Goal: Information Seeking & Learning: Check status

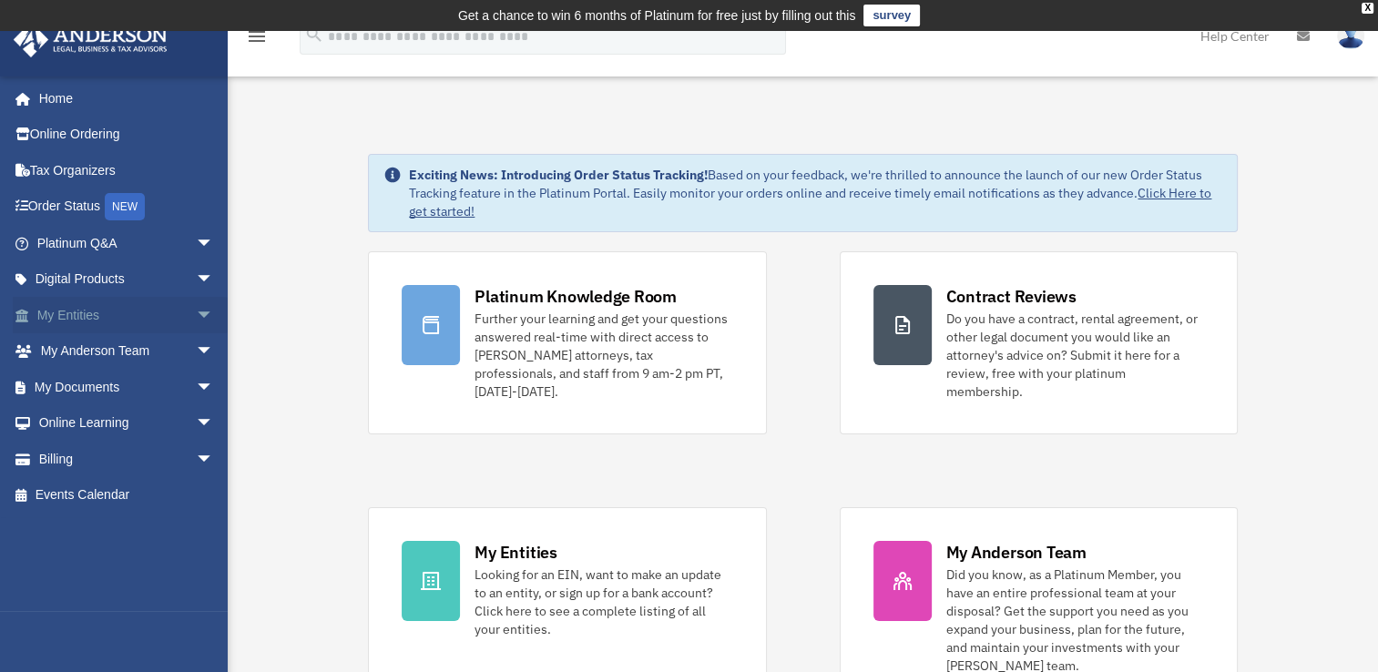
click at [196, 317] on span "arrow_drop_down" at bounding box center [214, 315] width 36 height 37
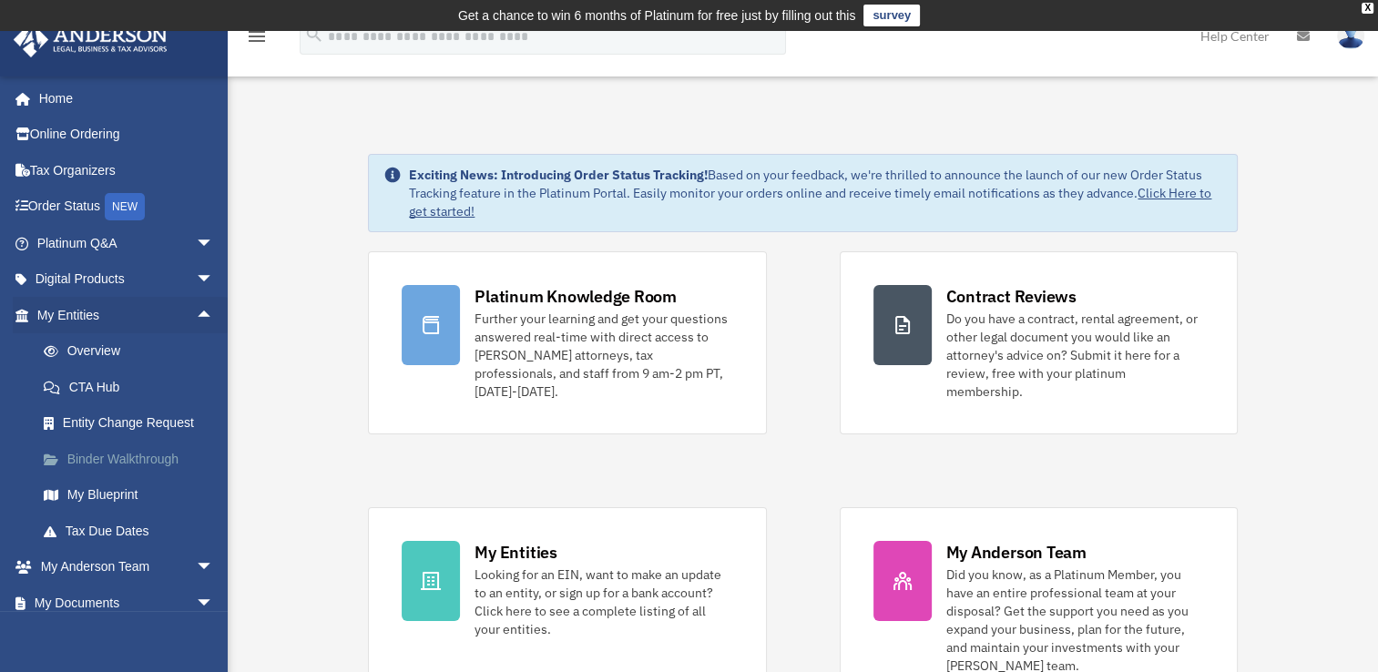
click at [146, 458] on link "Binder Walkthrough" at bounding box center [133, 459] width 216 height 36
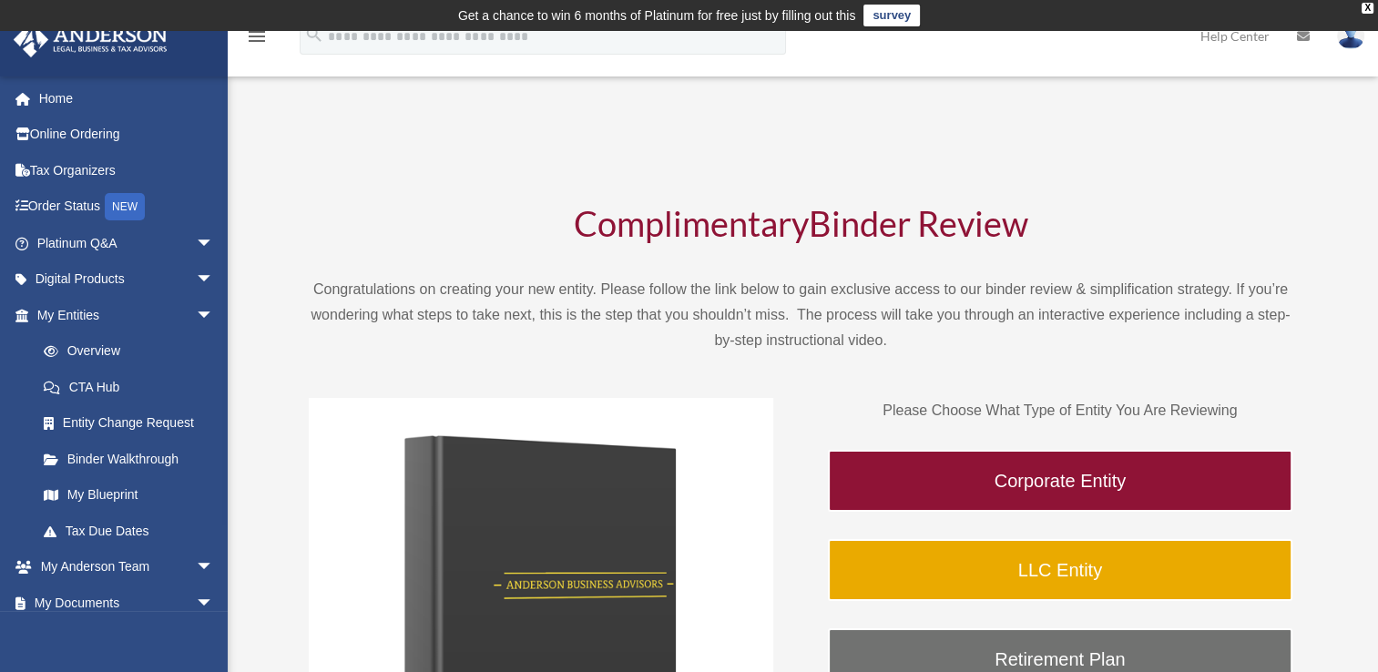
click at [1251, 415] on p "Please Choose What Type of Entity You Are Reviewing" at bounding box center [1060, 410] width 464 height 25
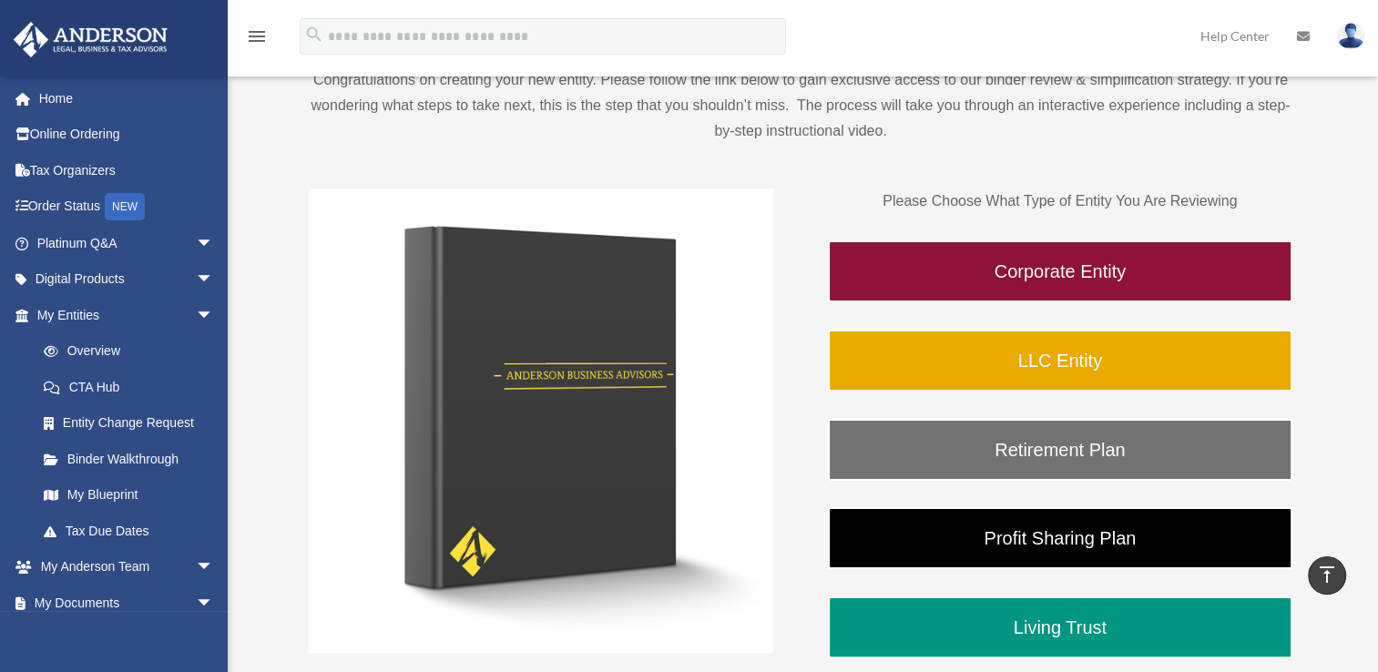
scroll to position [209, 0]
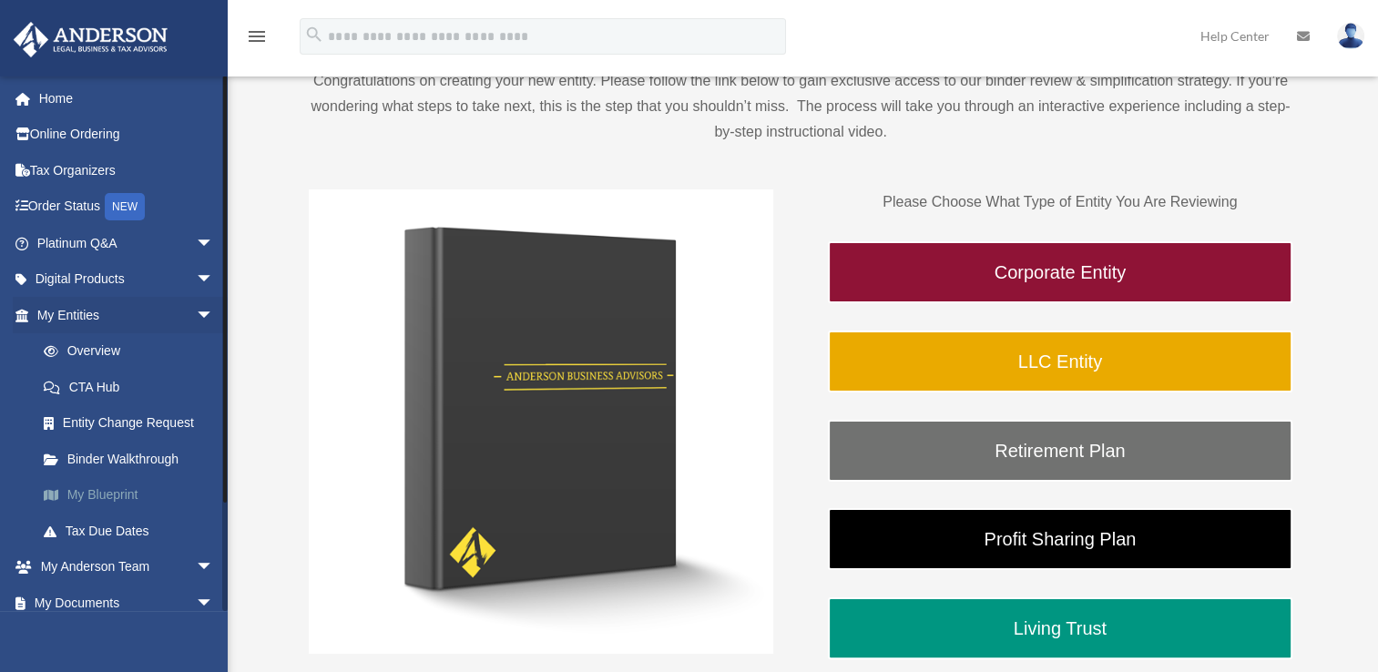
click at [131, 495] on link "My Blueprint" at bounding box center [133, 495] width 216 height 36
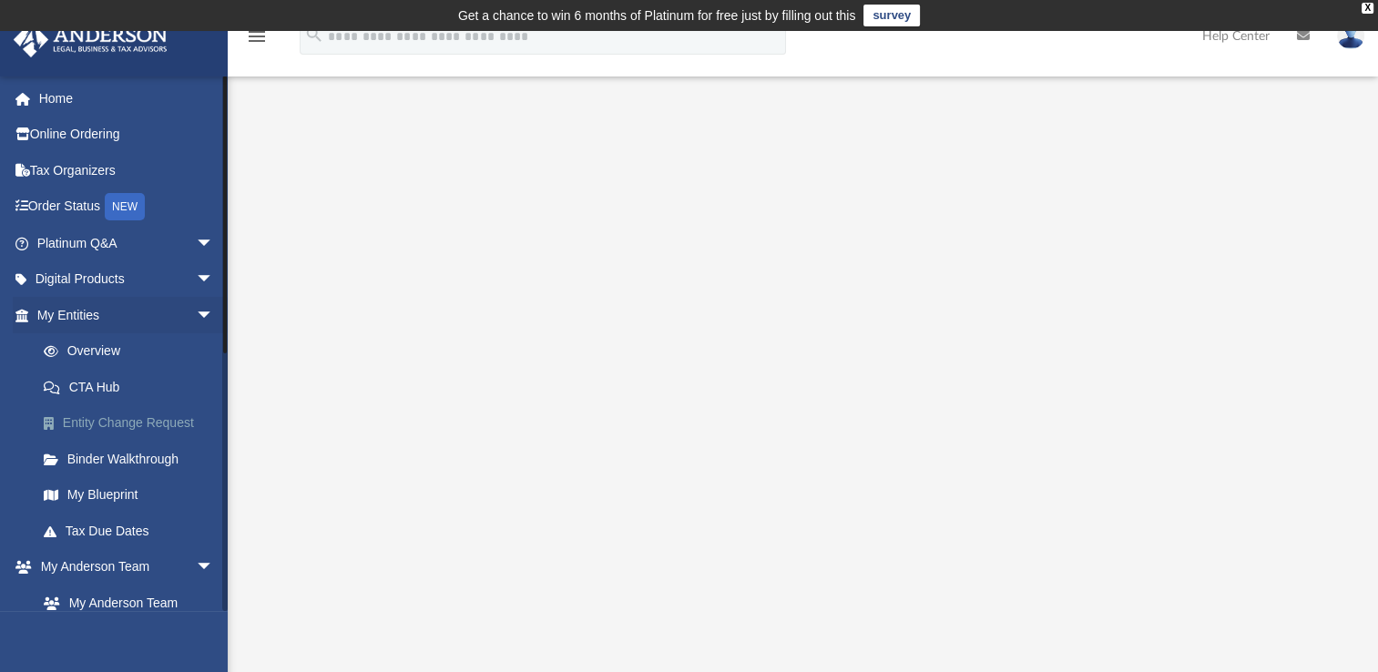
click at [76, 429] on link "Entity Change Request" at bounding box center [133, 423] width 216 height 36
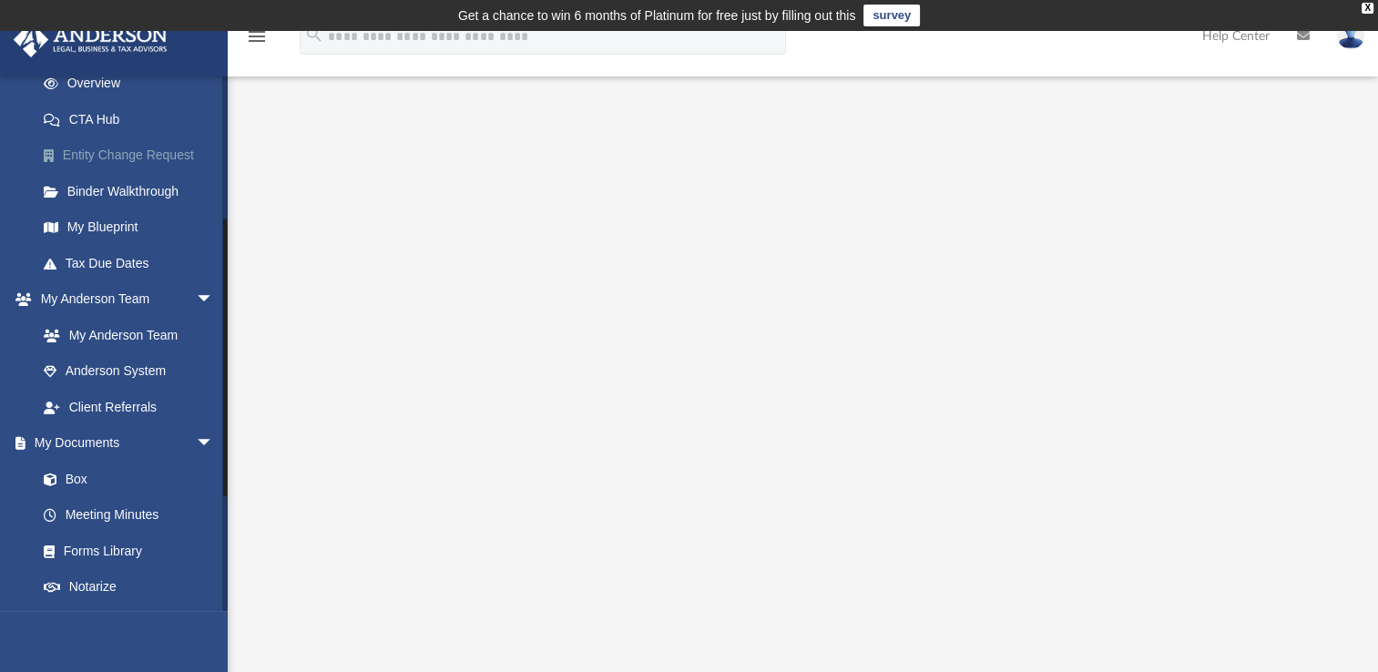
scroll to position [301, 0]
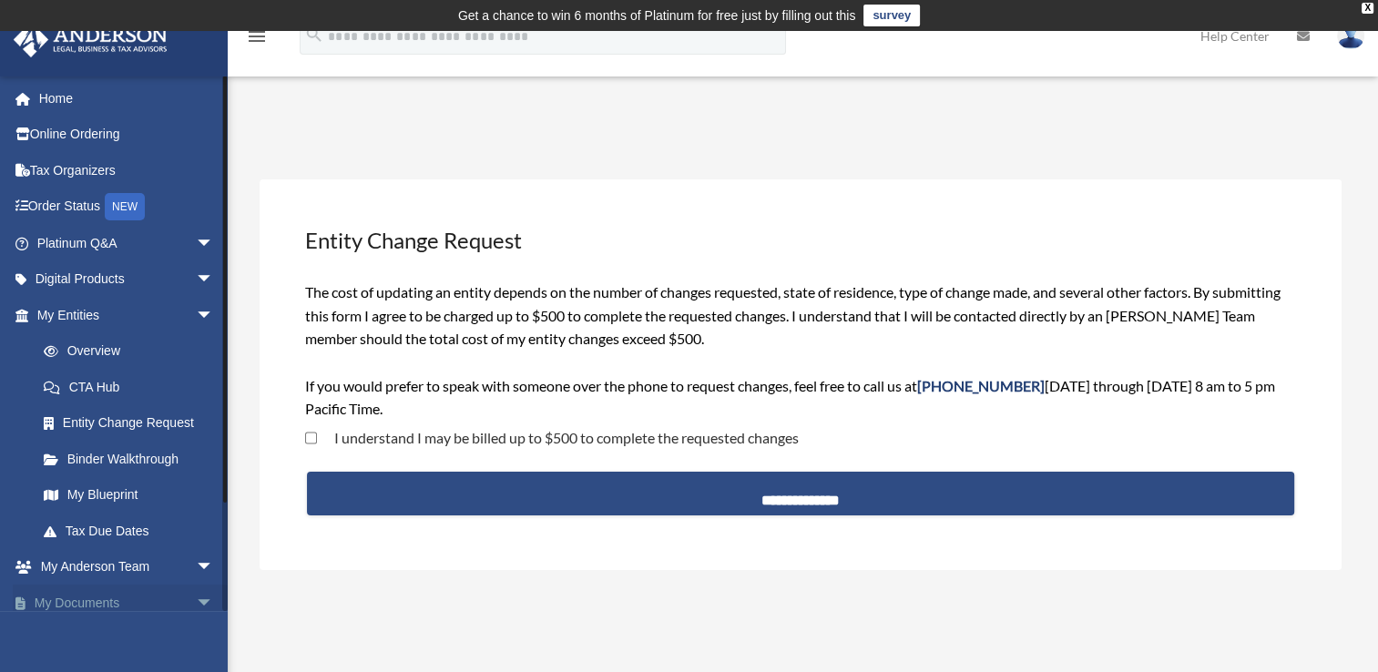
click at [196, 602] on span "arrow_drop_down" at bounding box center [214, 603] width 36 height 37
click at [196, 603] on span "arrow_drop_up" at bounding box center [214, 603] width 36 height 37
click at [224, 626] on div "wimberlyjerry@aol.com Sign Out wimberlyjerry@aol.com Home Online Ordering Tax O…" at bounding box center [114, 412] width 228 height 672
click at [229, 625] on div "Entity Change Request date_range Published on Last updated June 7, 2024 July 15…" at bounding box center [803, 375] width 1150 height 534
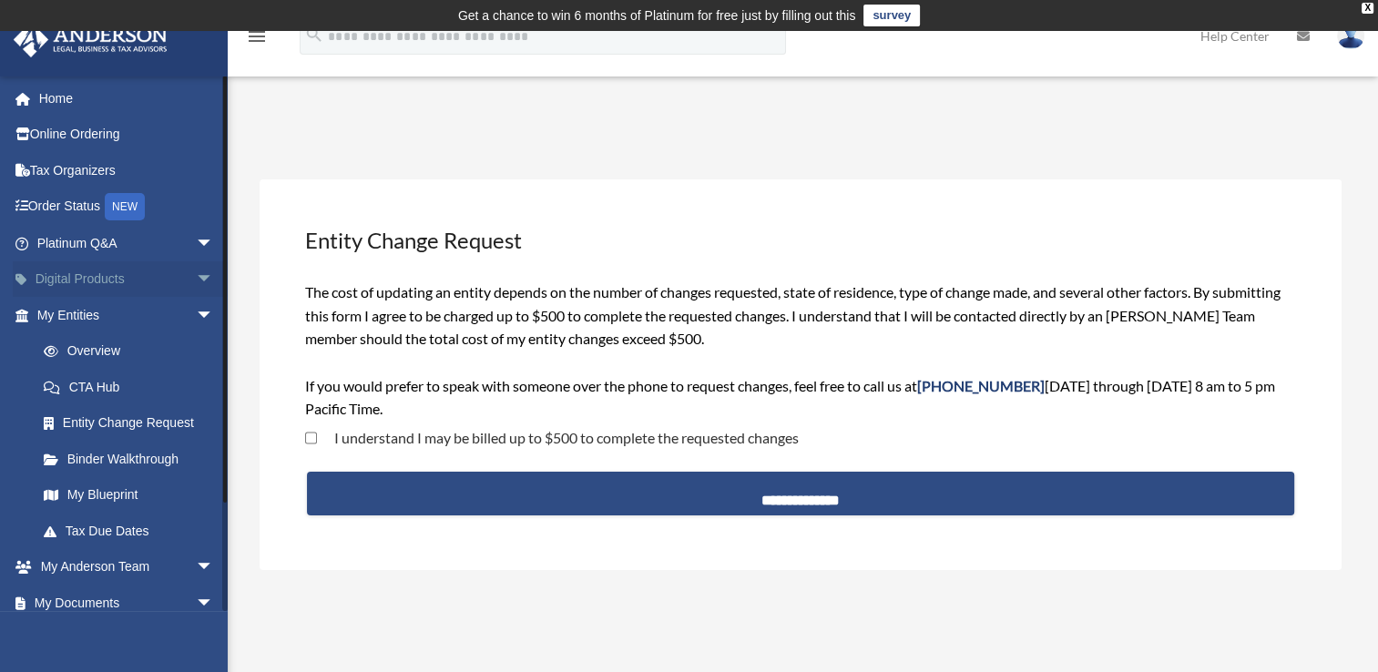
click at [87, 294] on link "Digital Products arrow_drop_down" at bounding box center [127, 279] width 229 height 36
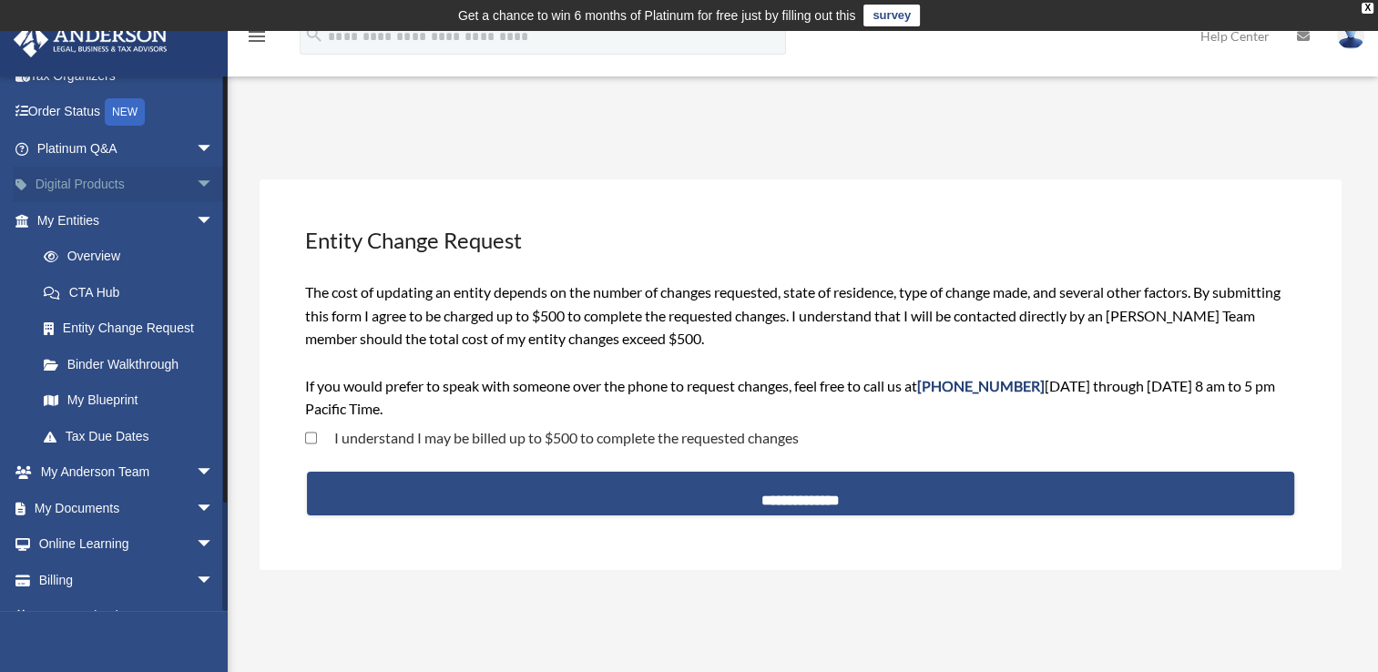
scroll to position [121, 0]
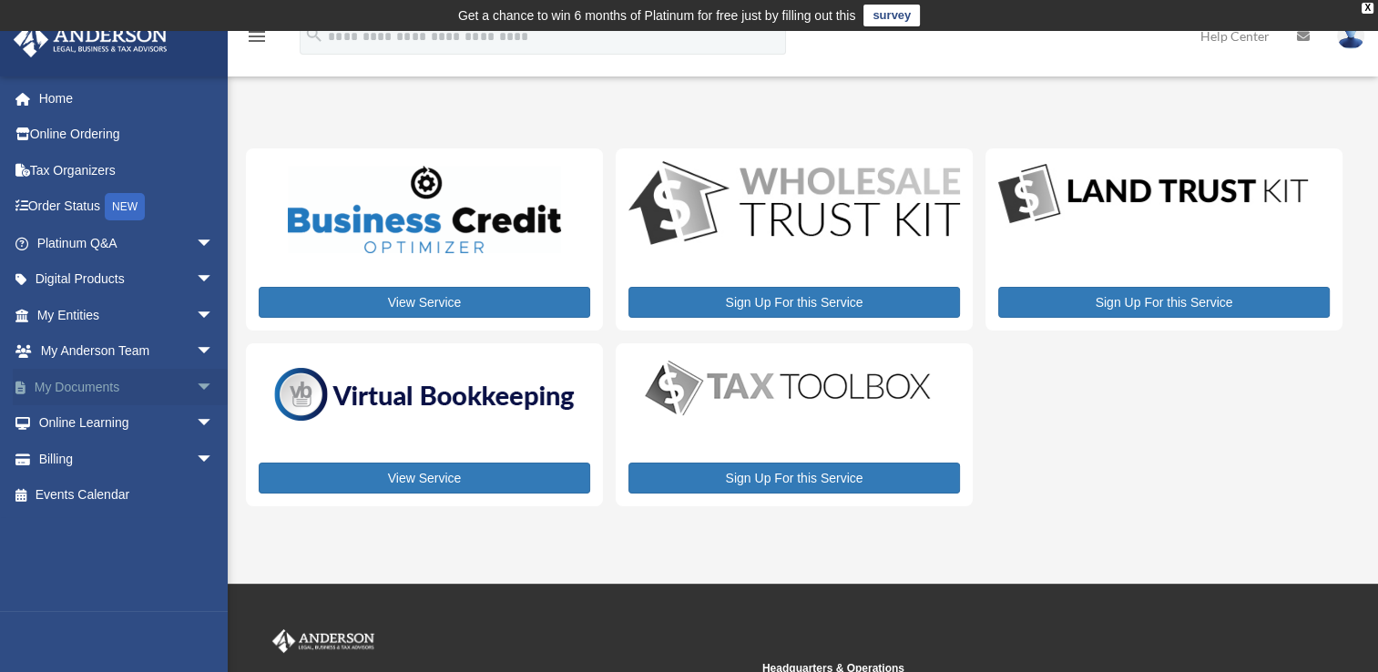
click at [196, 385] on span "arrow_drop_down" at bounding box center [214, 387] width 36 height 37
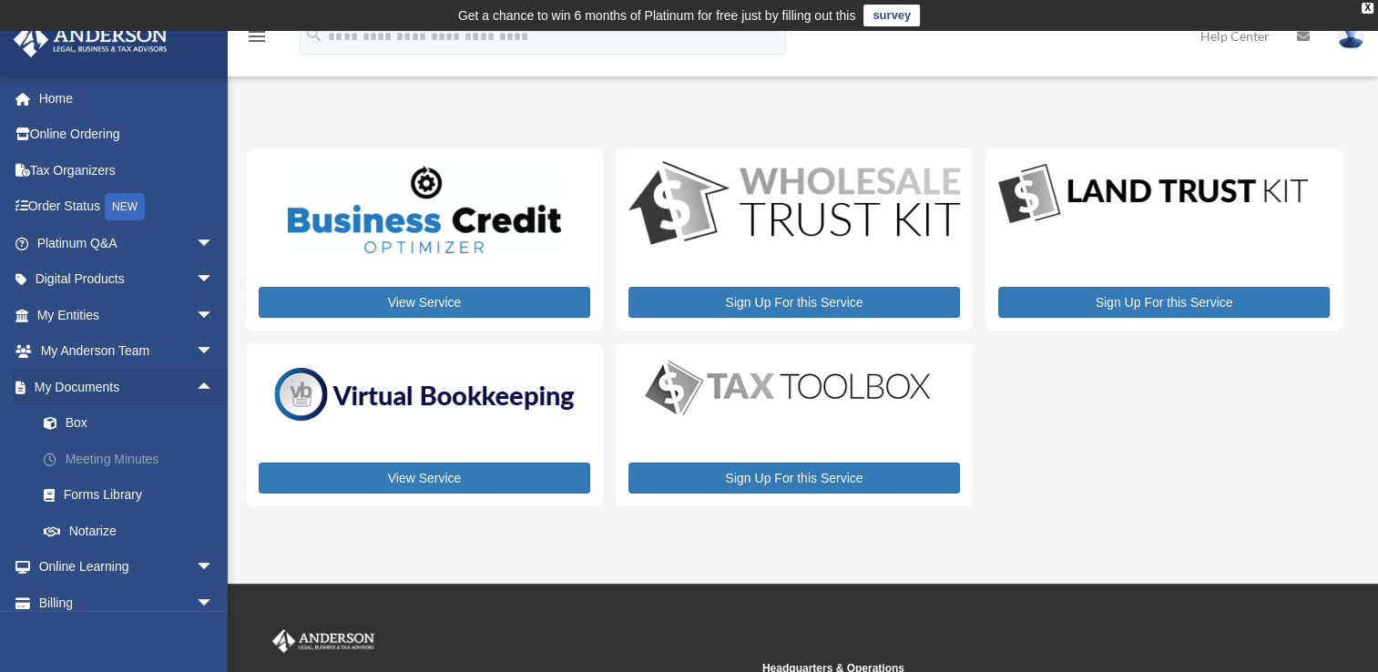
click at [132, 459] on link "Meeting Minutes" at bounding box center [133, 459] width 216 height 36
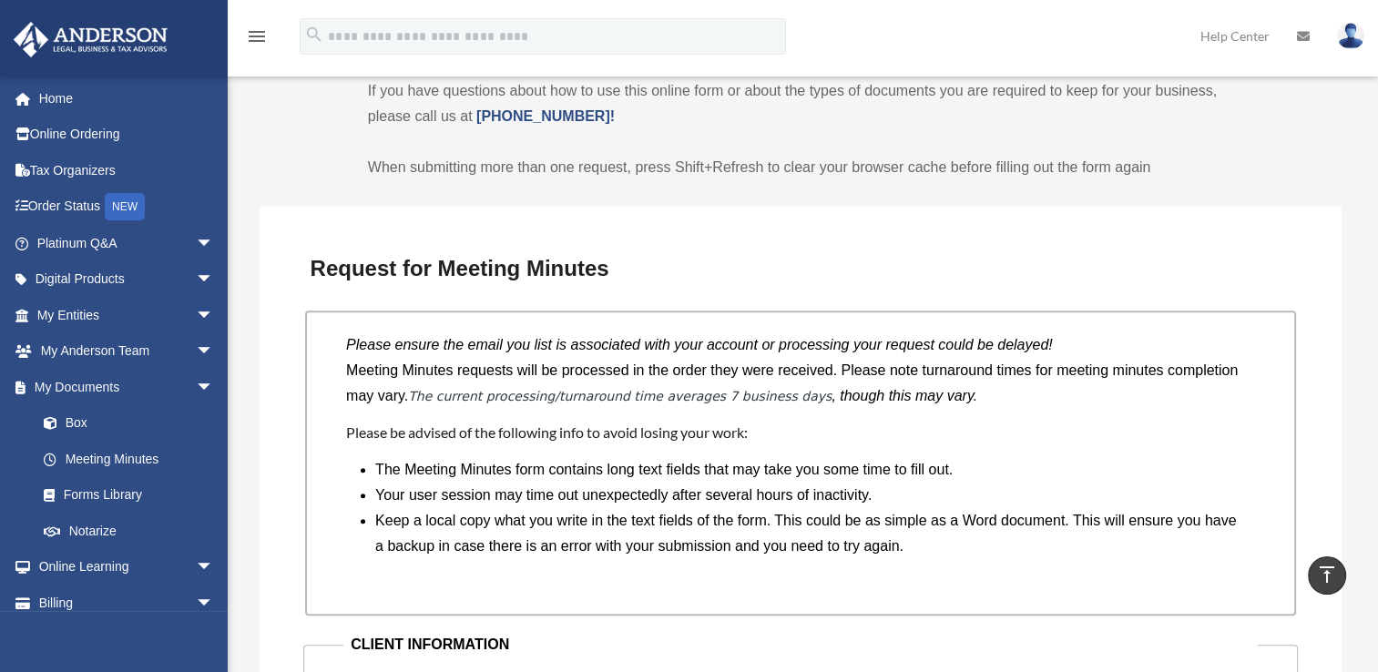
scroll to position [1311, 0]
click at [77, 422] on link "Box" at bounding box center [133, 423] width 216 height 36
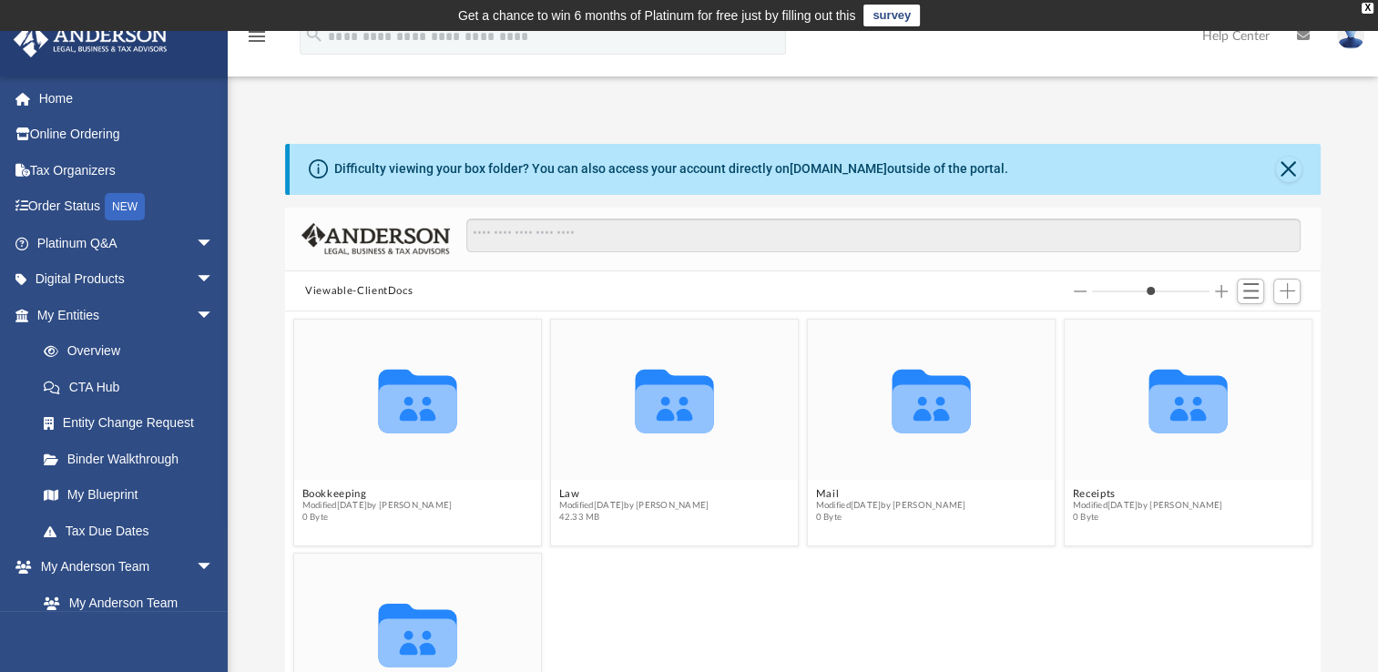
scroll to position [400, 1021]
click at [559, 494] on button "Law" at bounding box center [634, 494] width 150 height 12
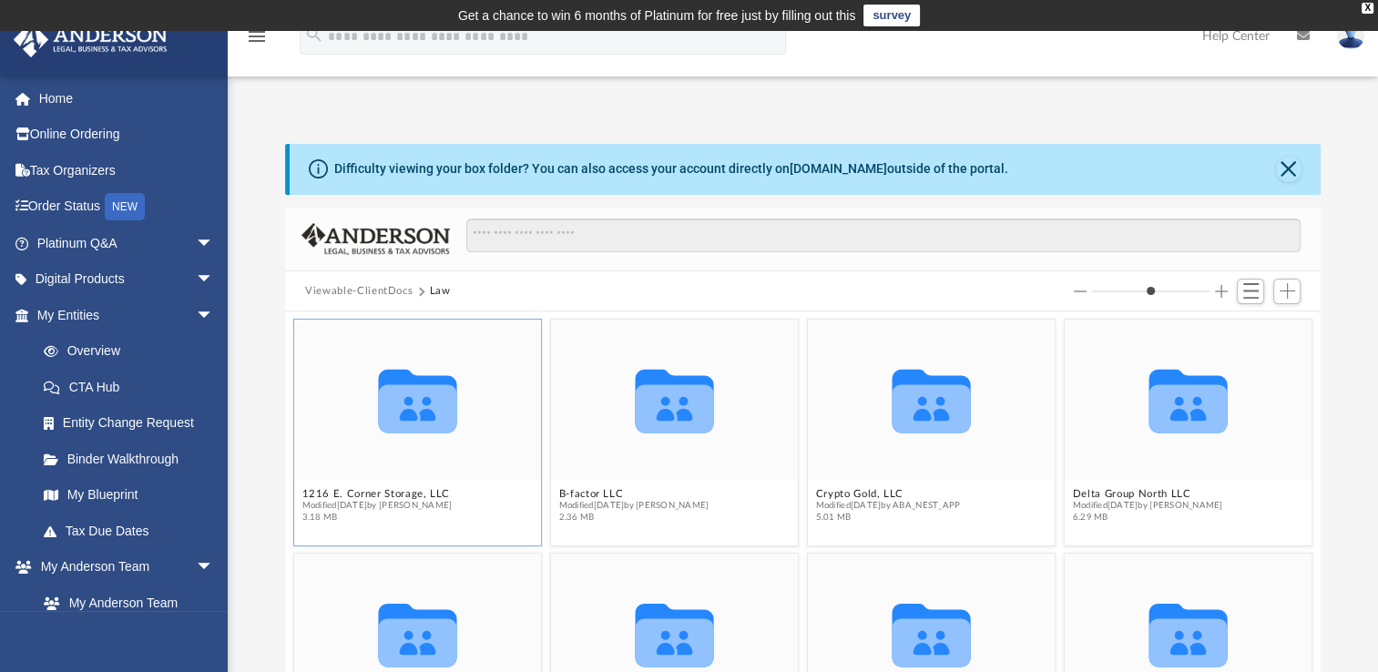
click at [343, 518] on span "3.18 MB" at bounding box center [377, 518] width 150 height 12
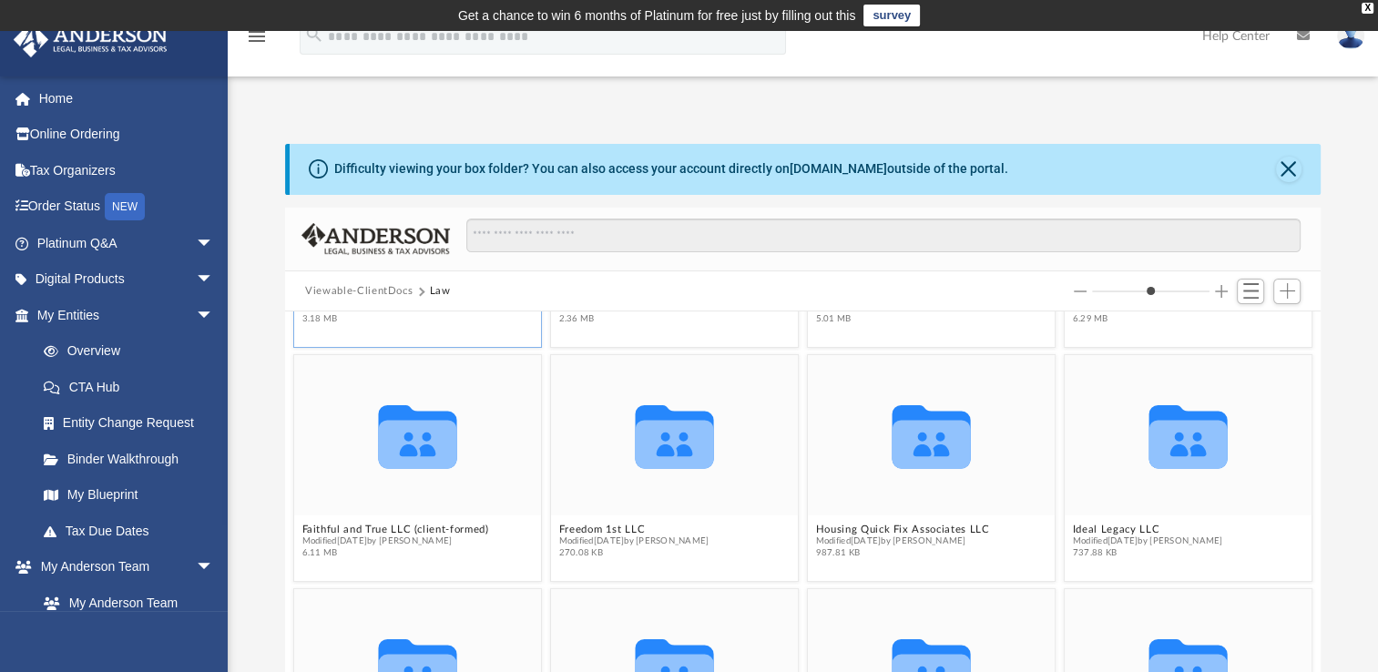
scroll to position [198, 0]
click at [421, 445] on icon "grid" at bounding box center [418, 437] width 78 height 63
click at [331, 527] on button "Faithful and True LLC (client-formed)" at bounding box center [395, 530] width 187 height 12
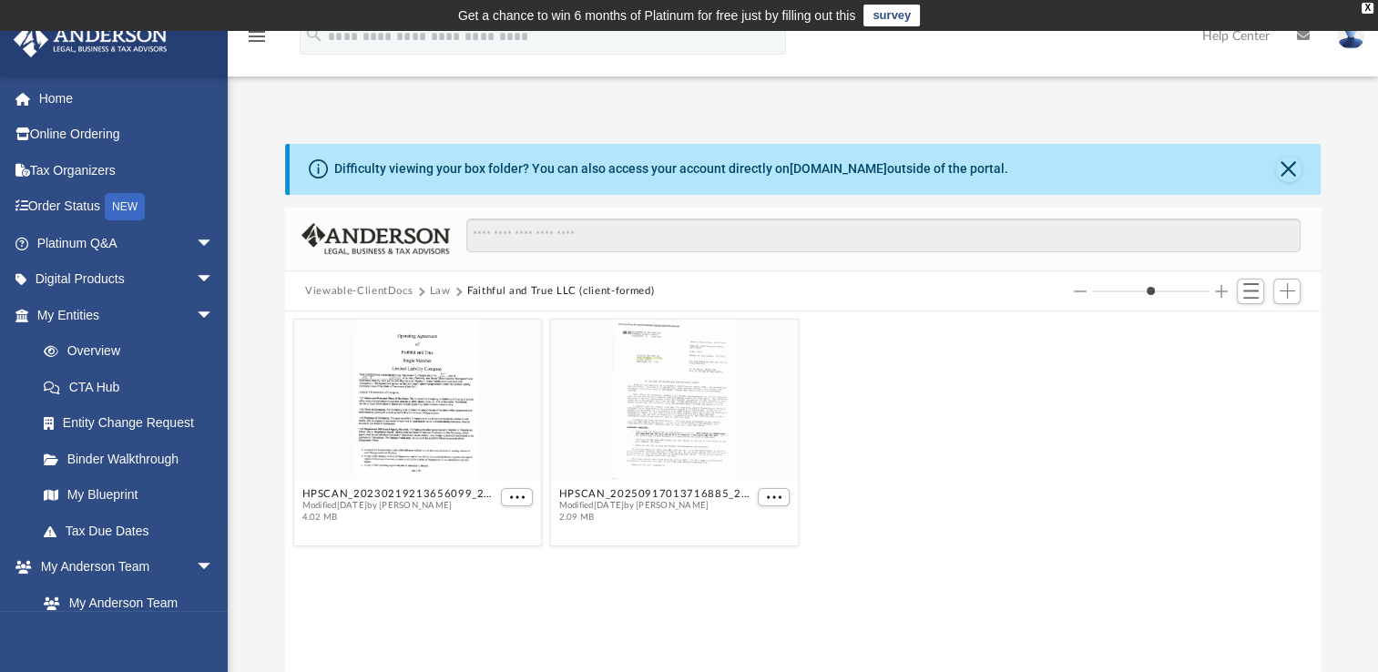
scroll to position [0, 0]
click at [561, 543] on div "HPSCAN_20250917013716885_2025-09-17_013905334.pdf Modified Tue Sep 16 2025 by J…" at bounding box center [674, 433] width 249 height 229
click at [1291, 167] on button "Close" at bounding box center [1288, 169] width 25 height 25
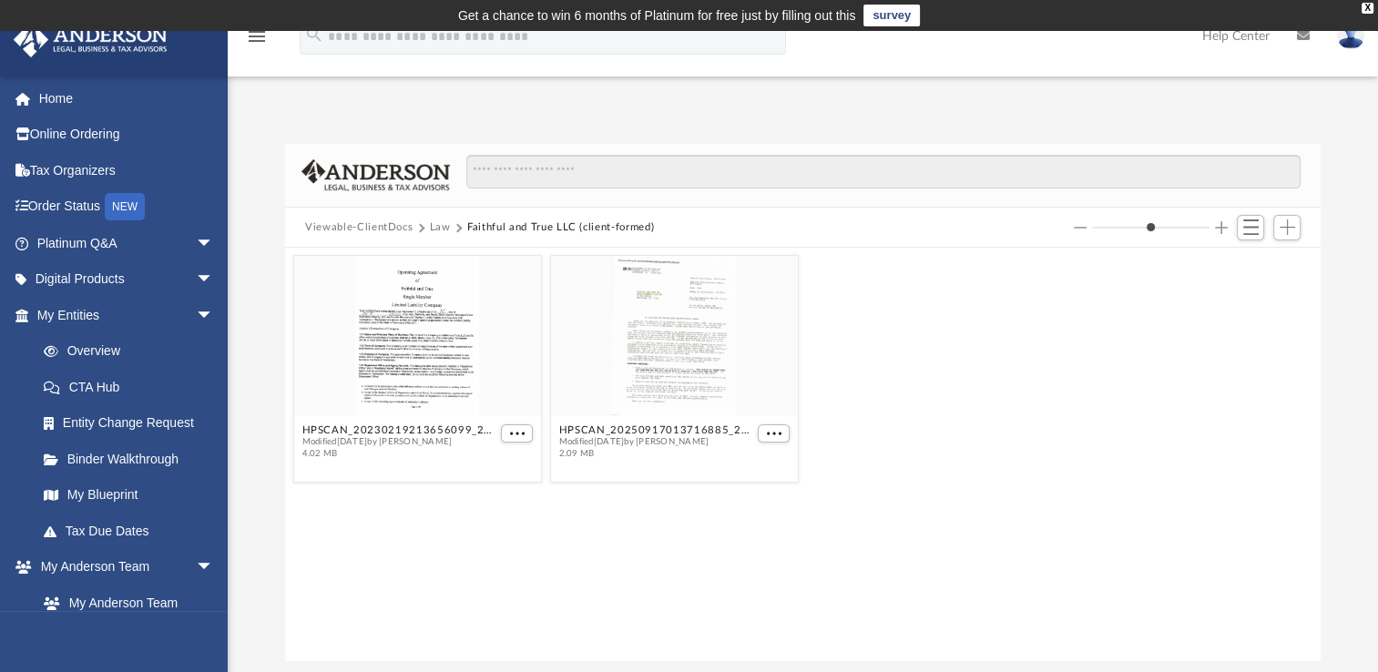
click at [440, 226] on button "Law" at bounding box center [440, 227] width 21 height 16
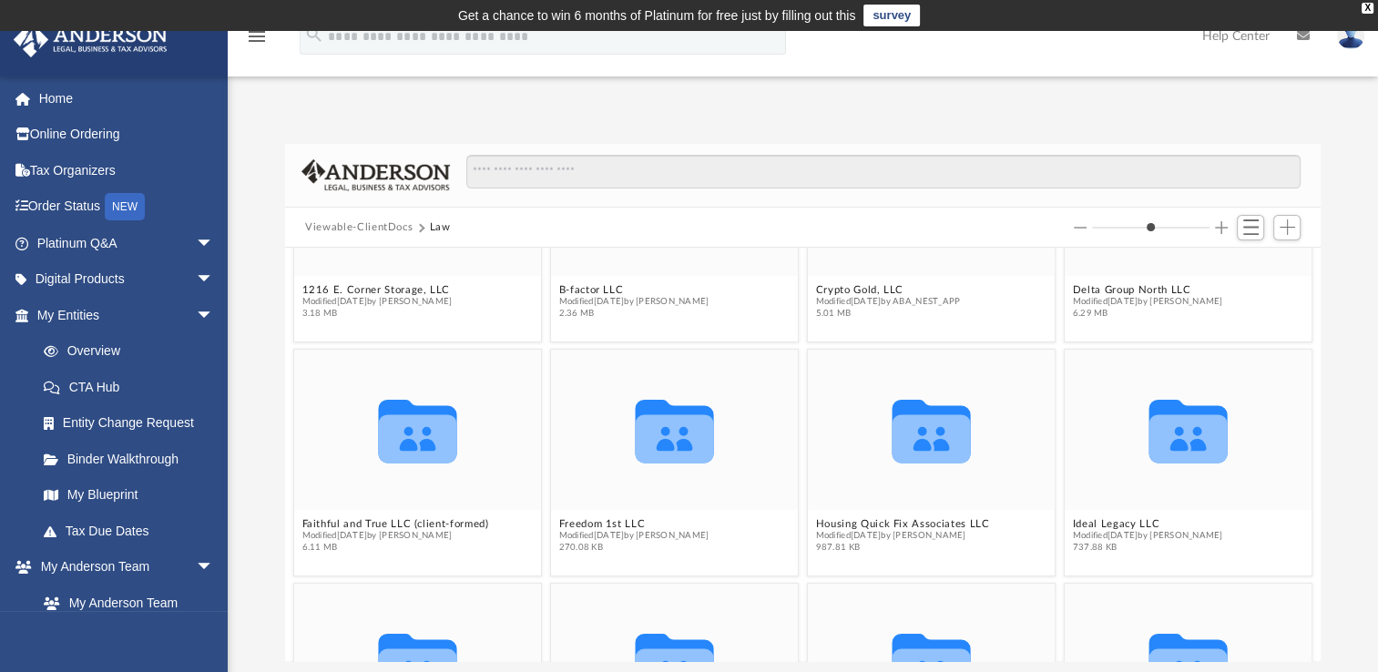
scroll to position [143, 0]
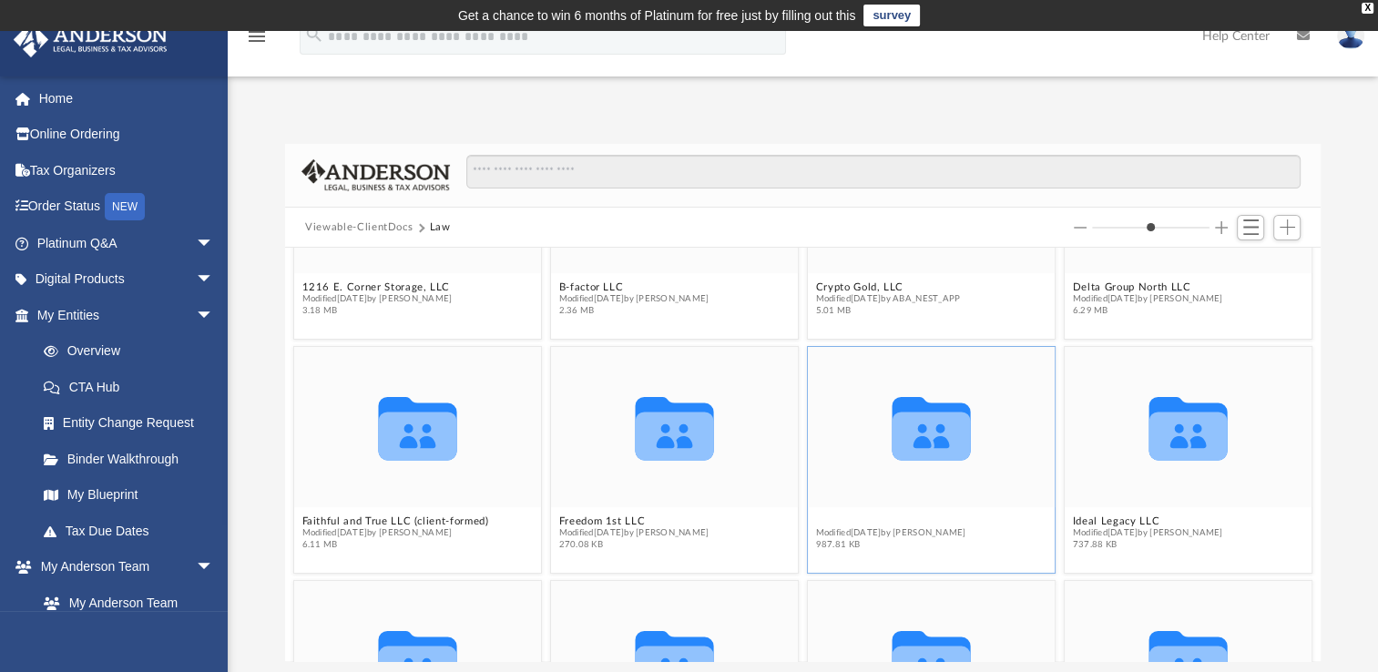
click at [854, 522] on button "Housing Quick Fix Associates LLC" at bounding box center [903, 521] width 174 height 12
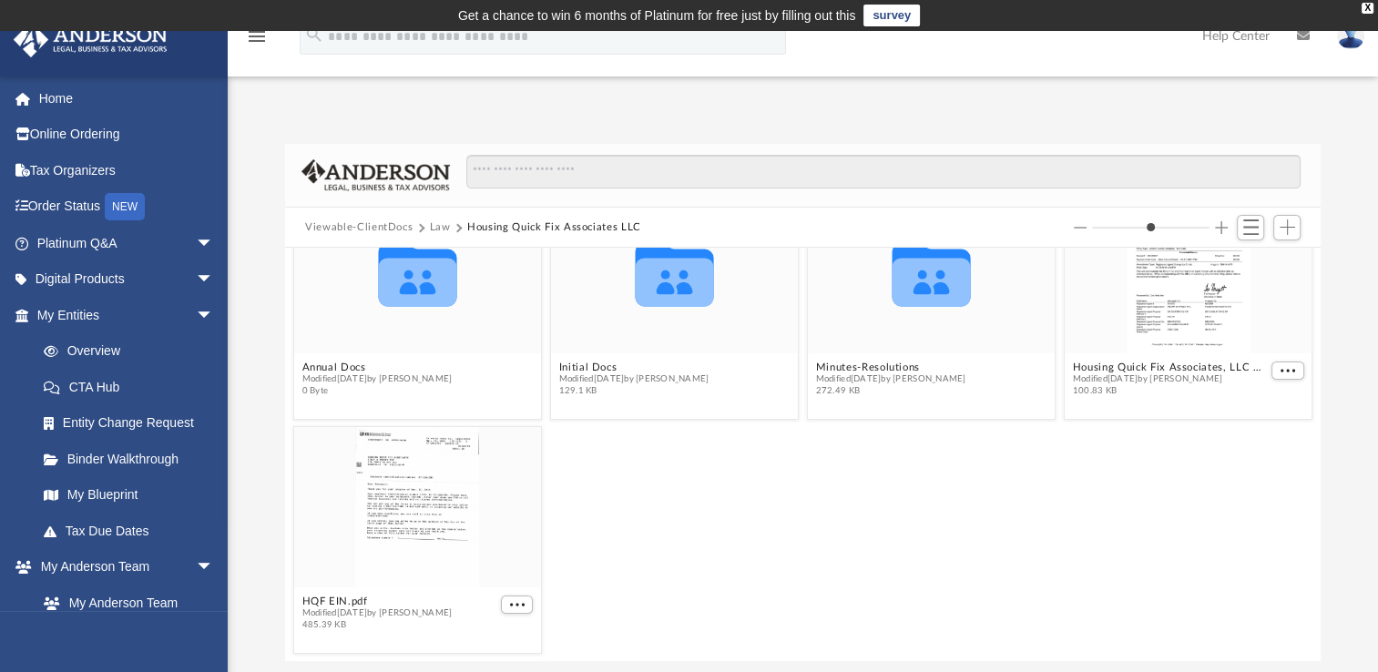
scroll to position [0, 0]
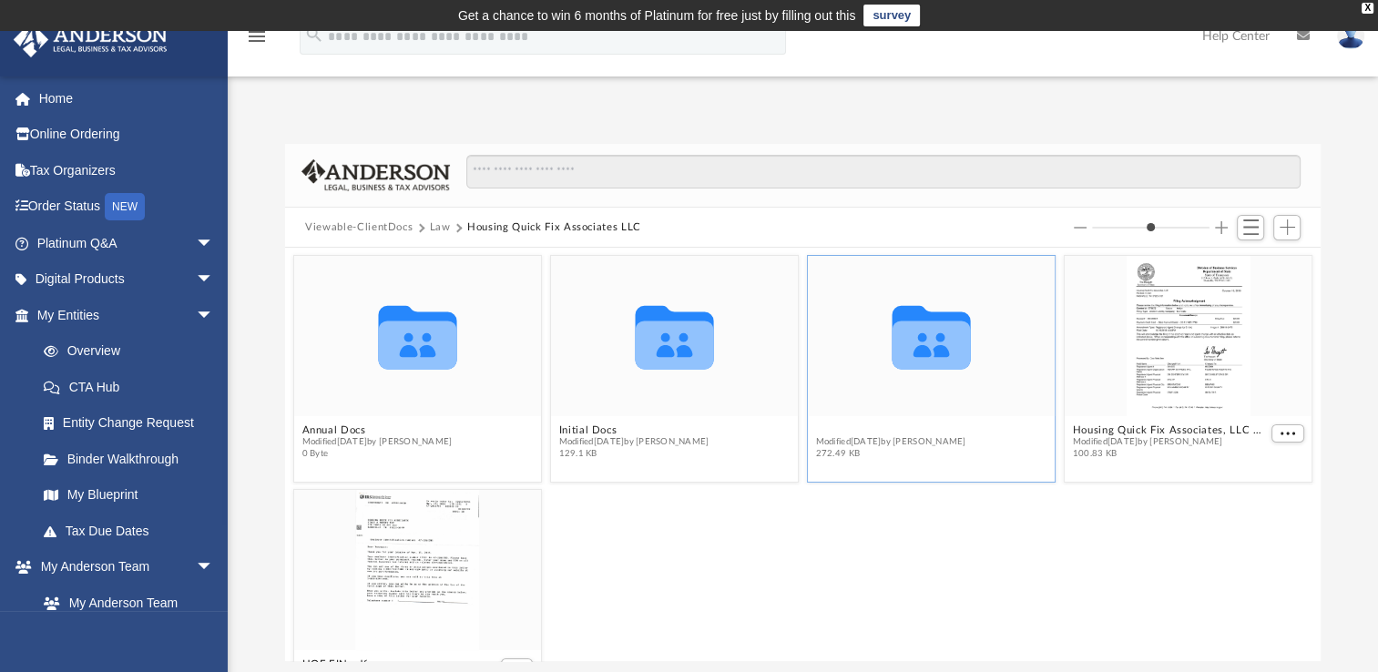
click at [841, 429] on button "Minutes-Resolutions" at bounding box center [891, 430] width 150 height 12
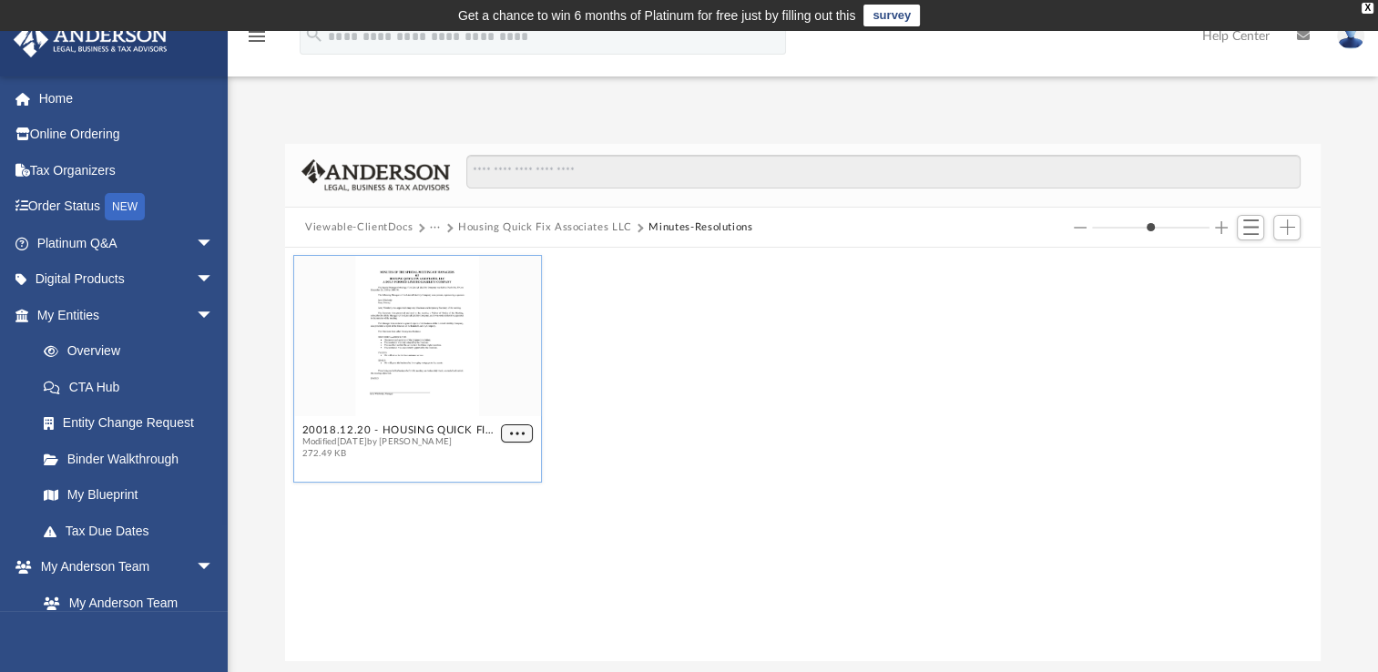
click at [523, 434] on span "More options" at bounding box center [517, 433] width 15 height 9
click at [494, 476] on ul "Preview Download" at bounding box center [497, 485] width 74 height 78
click at [487, 479] on ul "Preview Download" at bounding box center [497, 485] width 74 height 78
click at [495, 468] on li "Preview" at bounding box center [496, 466] width 53 height 19
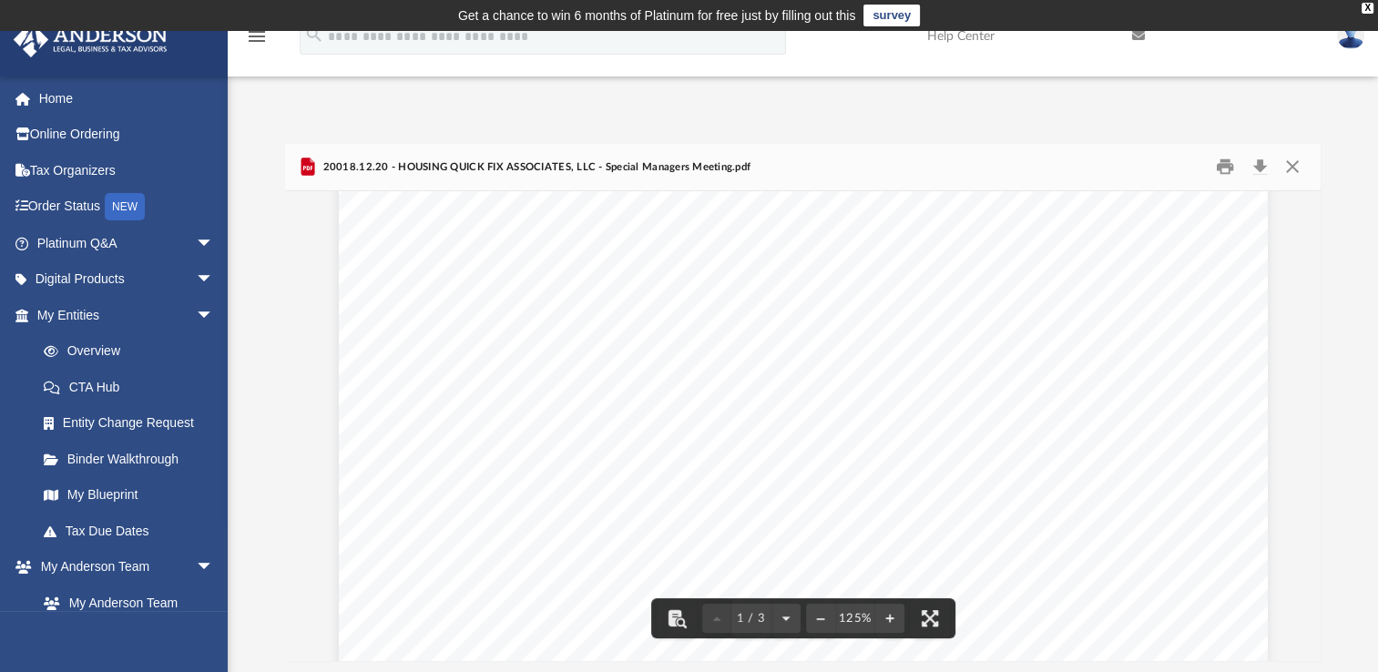
scroll to position [197, 0]
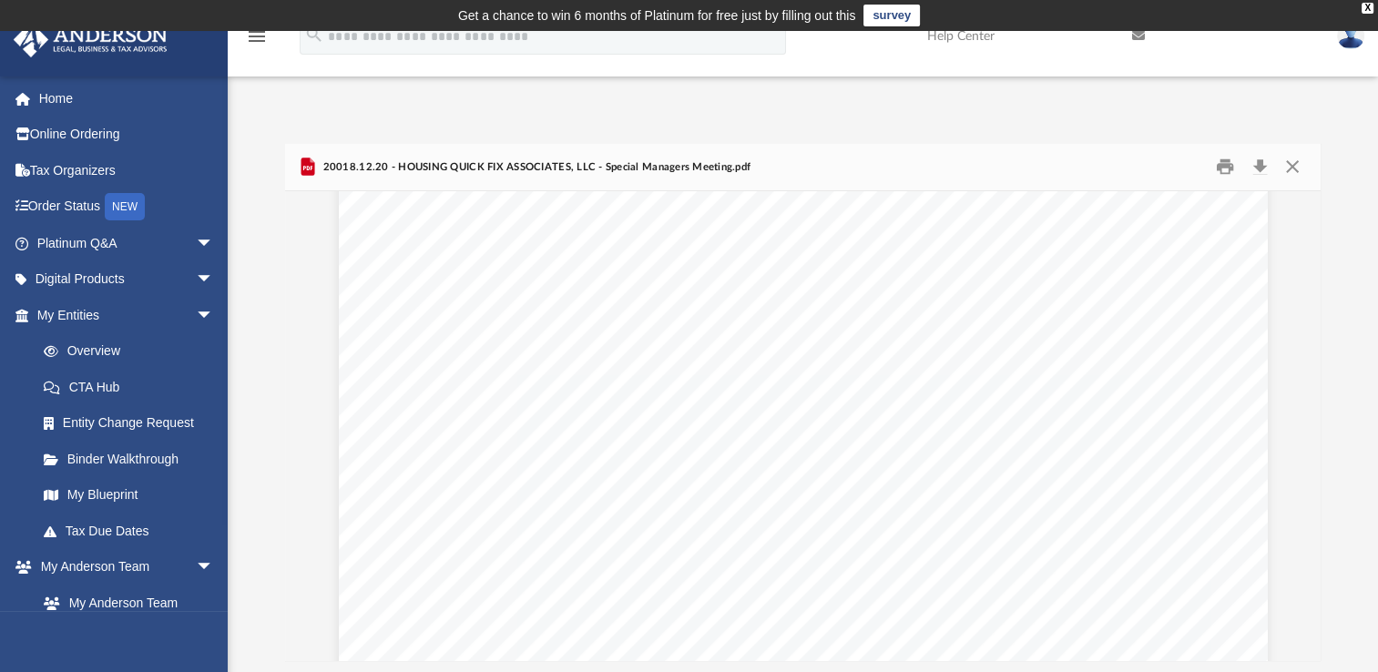
click at [361, 540] on div "MINUTES OF THE SPECIAL MEETING OF MANAGERS OF HOUSING QUICK FIX ASSOCIATES, LLC…" at bounding box center [803, 609] width 929 height 1202
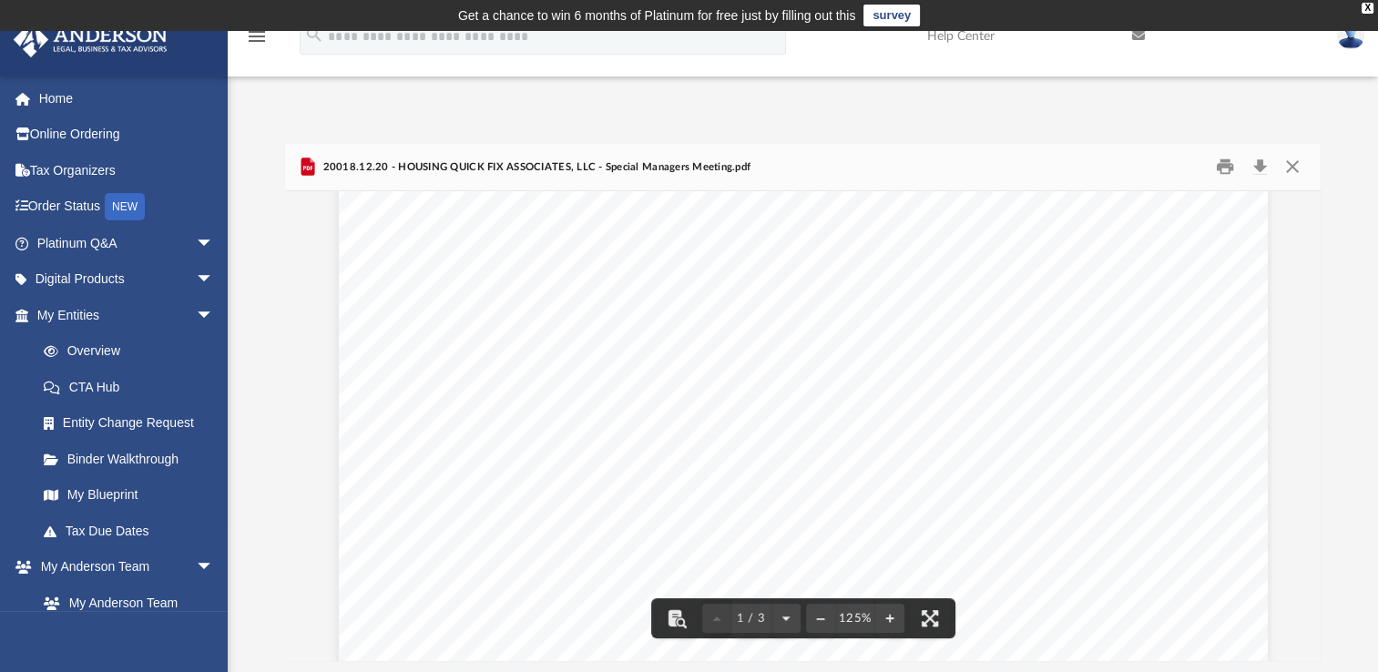
scroll to position [317, 0]
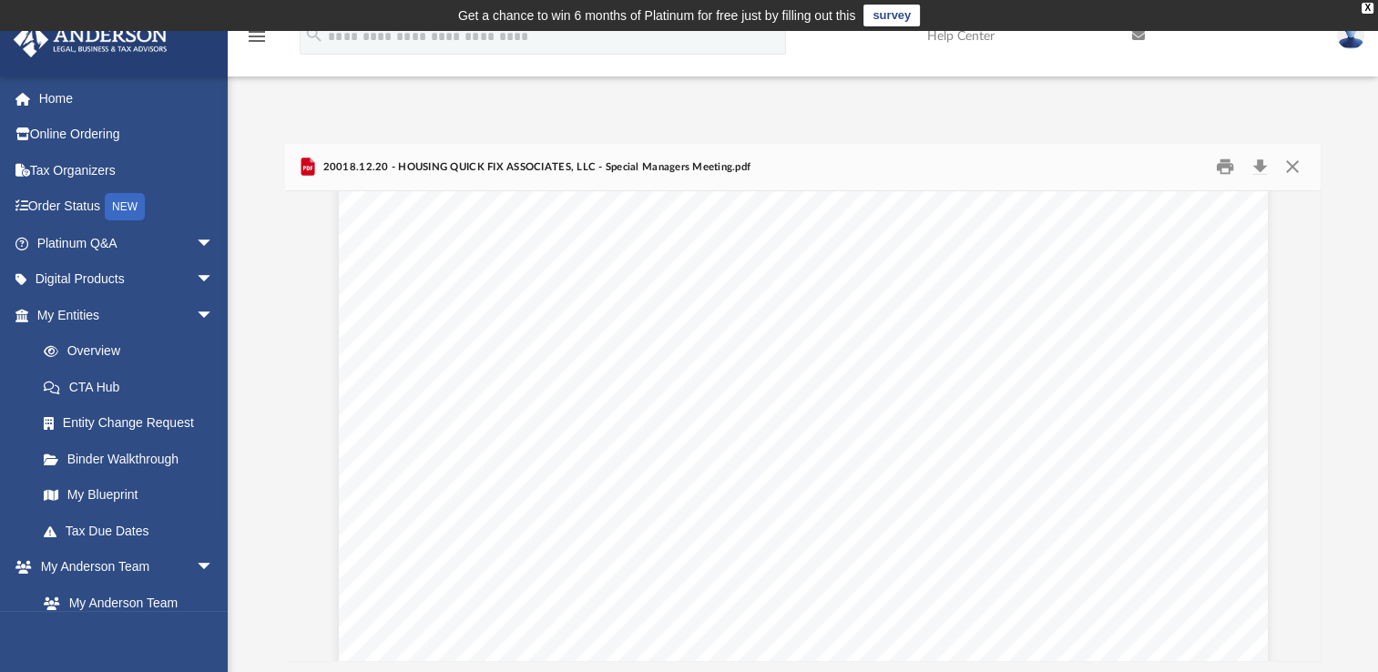
click at [361, 521] on div "MINUTES OF THE SPECIAL MEETING OF MANAGERS OF HOUSING QUICK FIX ASSOCIATES, LLC…" at bounding box center [803, 489] width 929 height 1202
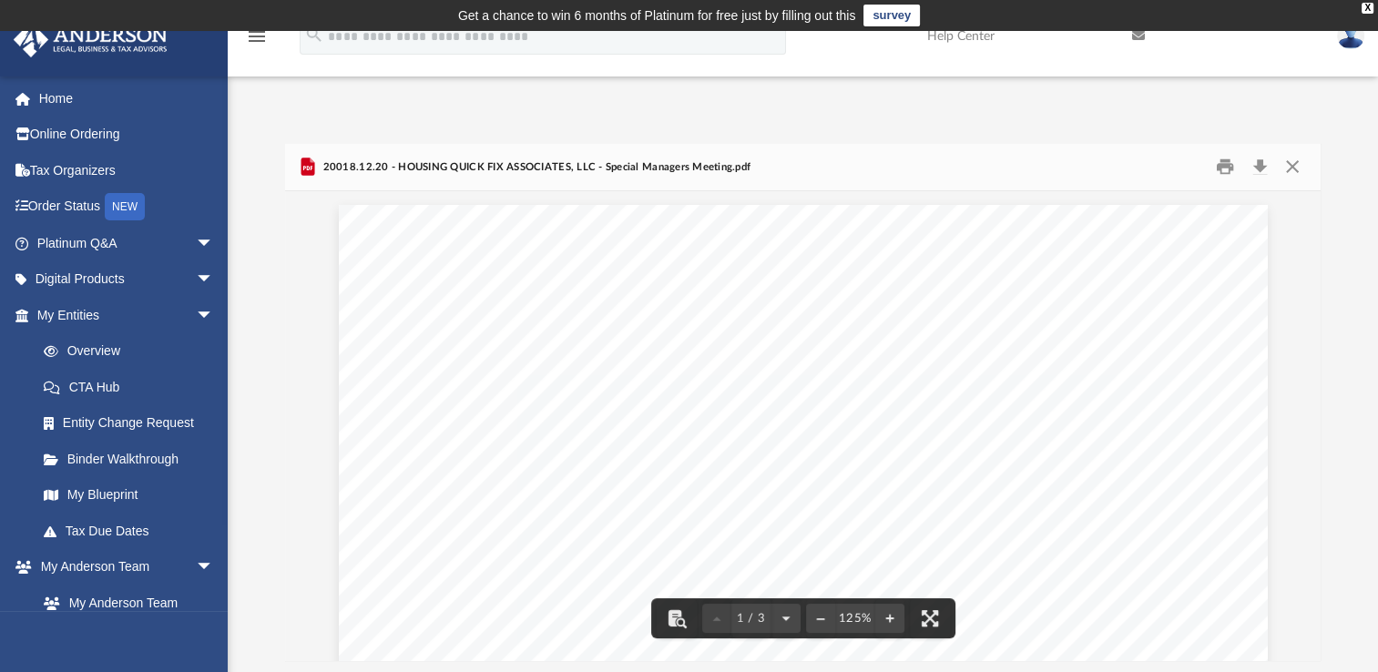
scroll to position [0, 0]
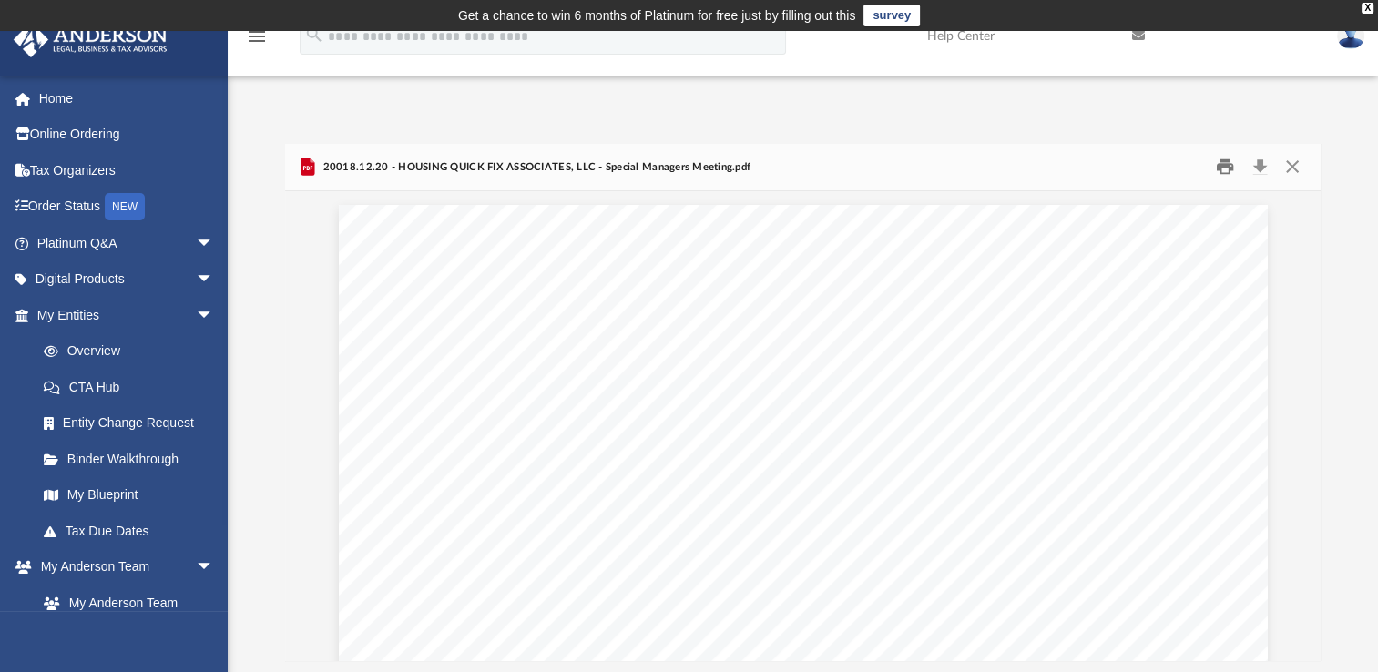
click at [1226, 168] on button "Print" at bounding box center [1224, 167] width 36 height 28
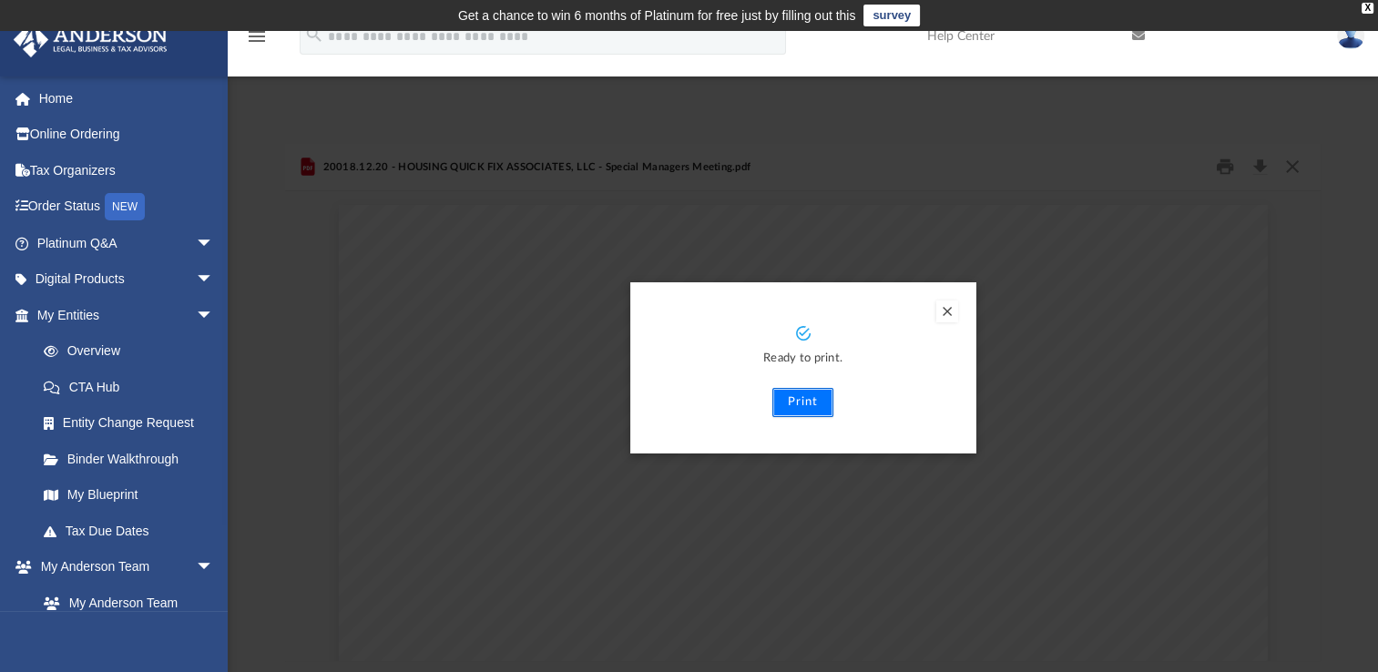
click at [799, 399] on button "Print" at bounding box center [802, 402] width 61 height 29
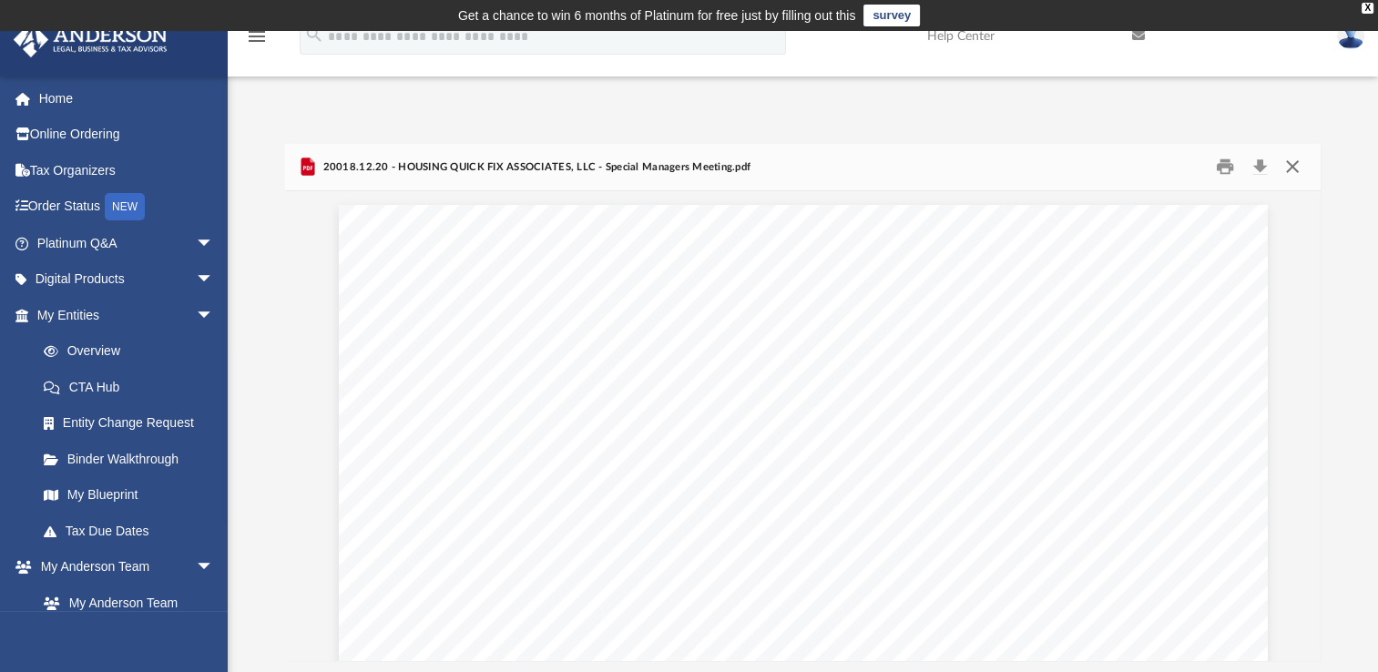
click at [1292, 165] on button "Close" at bounding box center [1291, 167] width 33 height 28
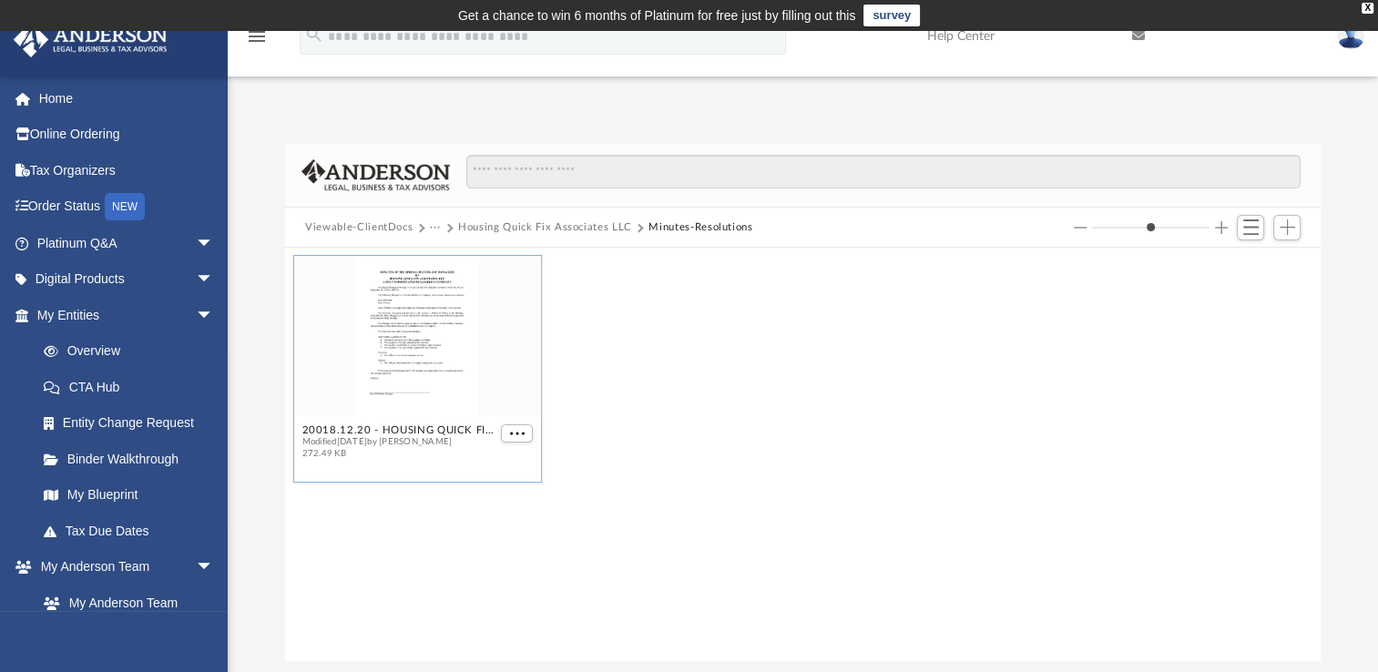
click at [843, 321] on div "20018.12.20 - HOUSING QUICK FIX ASSOCIATES, LLC - Special Managers Meeting.pdf …" at bounding box center [803, 368] width 1027 height 236
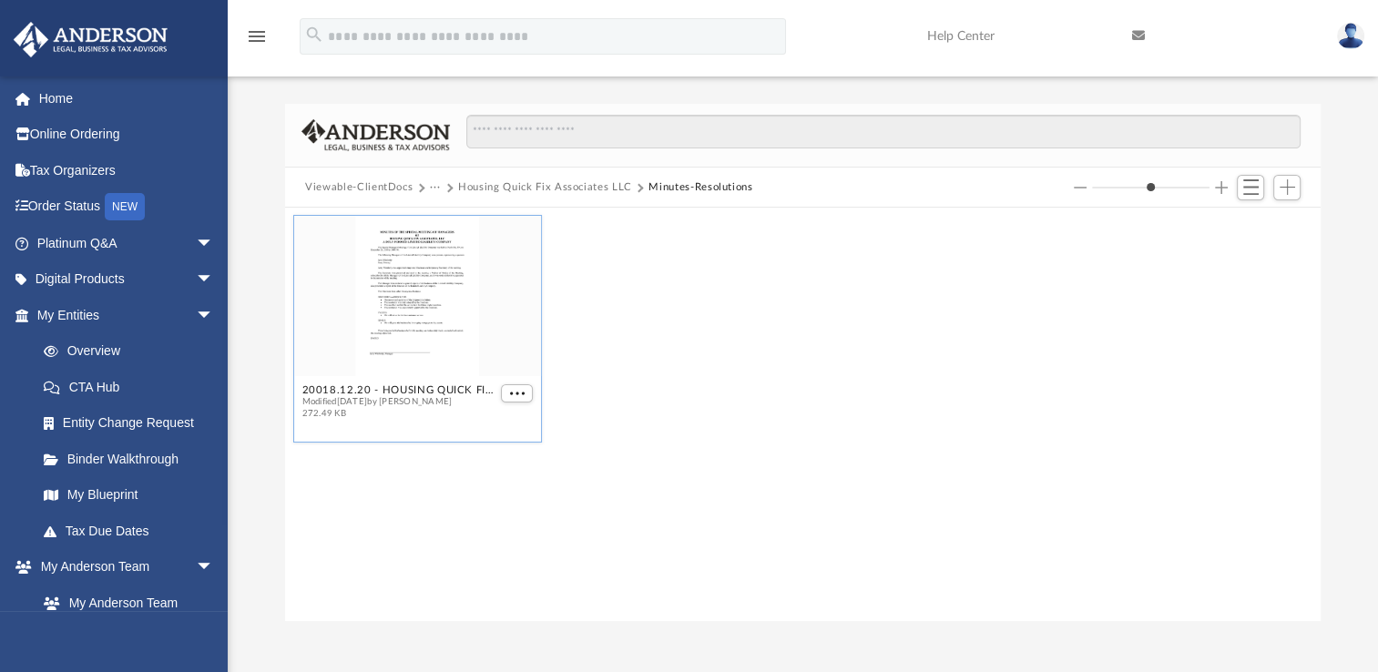
scroll to position [37, 0]
click at [512, 191] on button "Housing Quick Fix Associates LLC" at bounding box center [545, 190] width 174 height 16
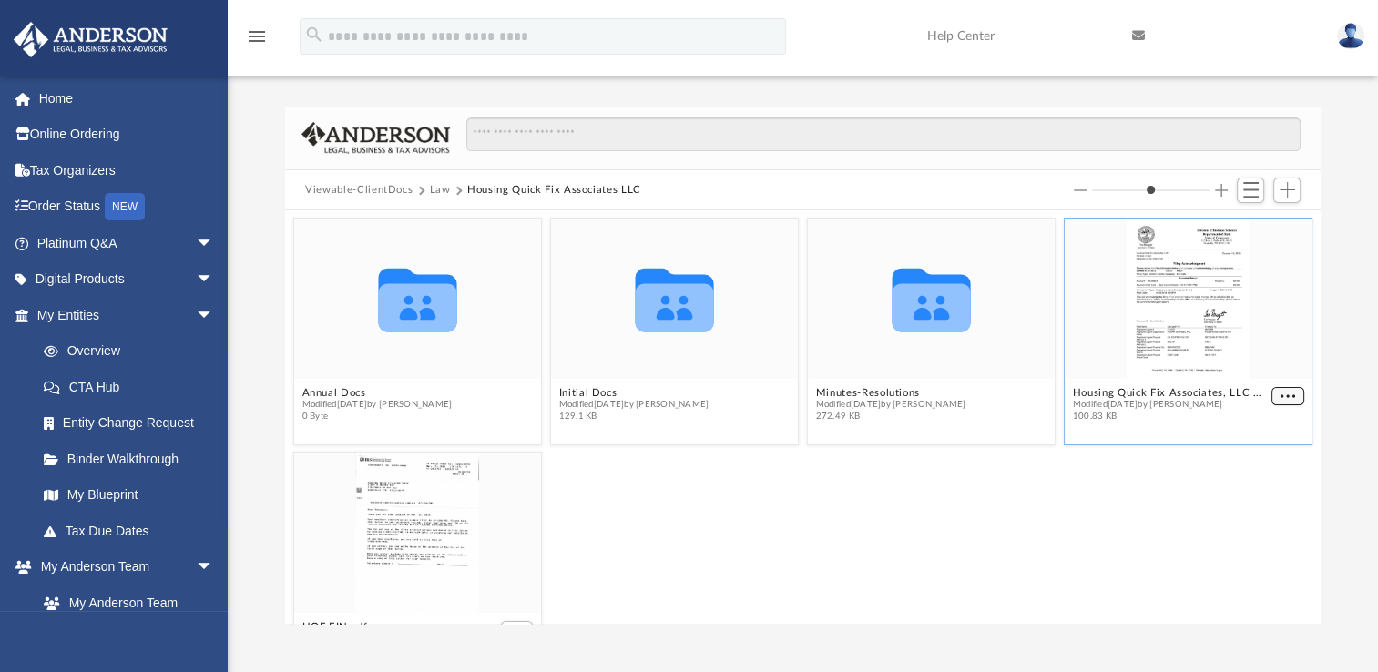
click at [1280, 392] on span "More options" at bounding box center [1287, 396] width 15 height 9
click at [1248, 437] on li "Preview" at bounding box center [1252, 427] width 53 height 19
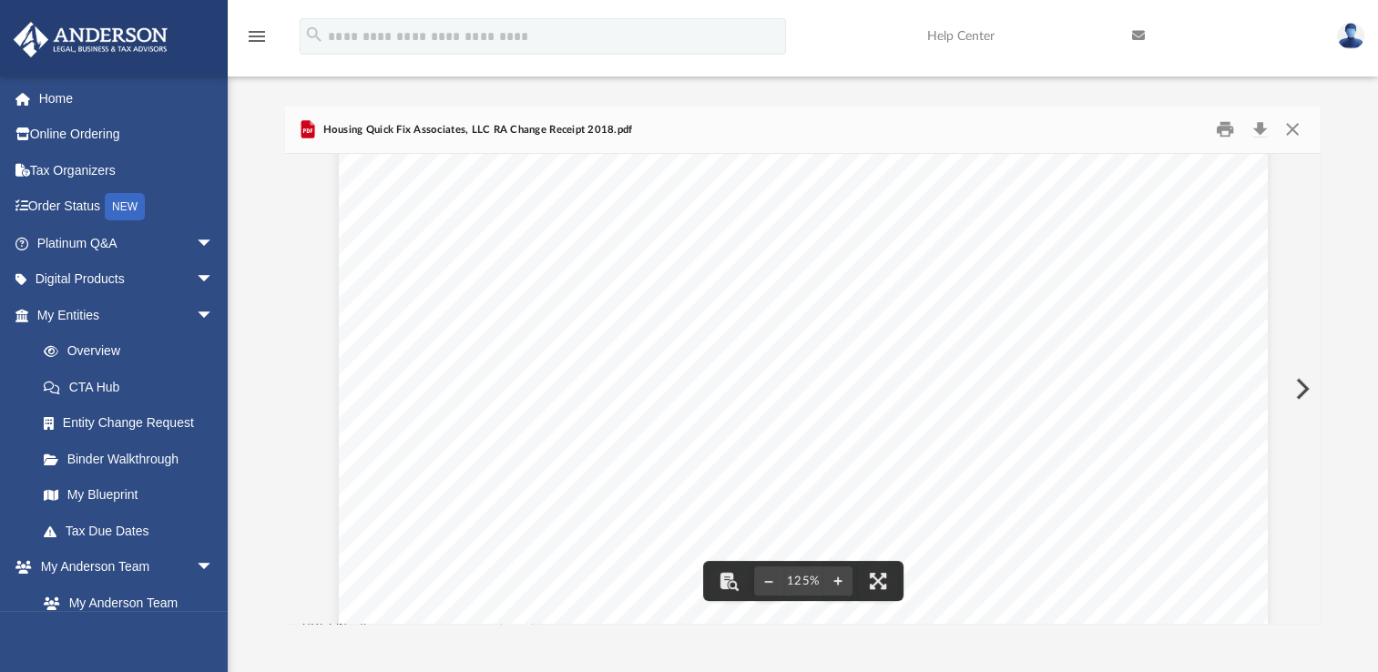
scroll to position [758, 0]
click at [1324, 545] on div "Difficulty viewing your box folder? You can also access your account directly o…" at bounding box center [803, 366] width 1150 height 518
click at [1163, 472] on div "Please review the filing information below and notify our office immediately of…" at bounding box center [803, 10] width 929 height 1202
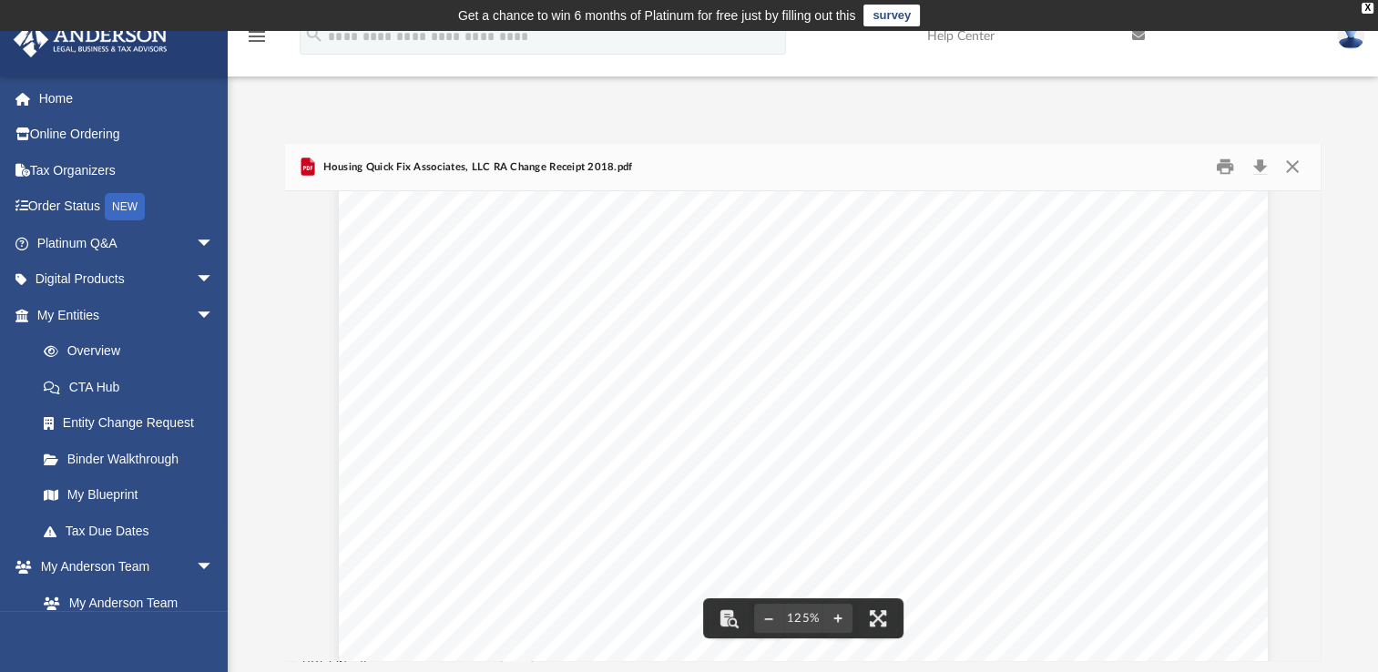
scroll to position [0, 0]
click at [1289, 168] on button "Close" at bounding box center [1291, 167] width 33 height 28
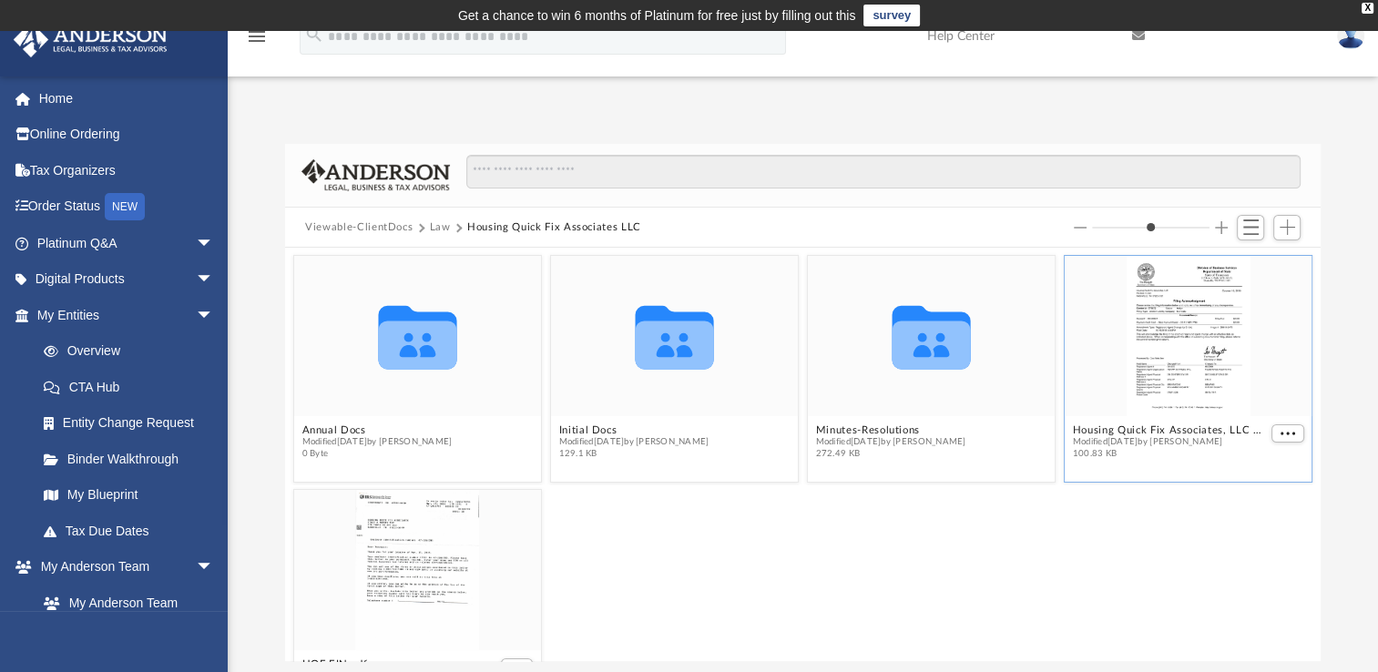
click at [1169, 448] on span "100.83 KB" at bounding box center [1170, 454] width 195 height 12
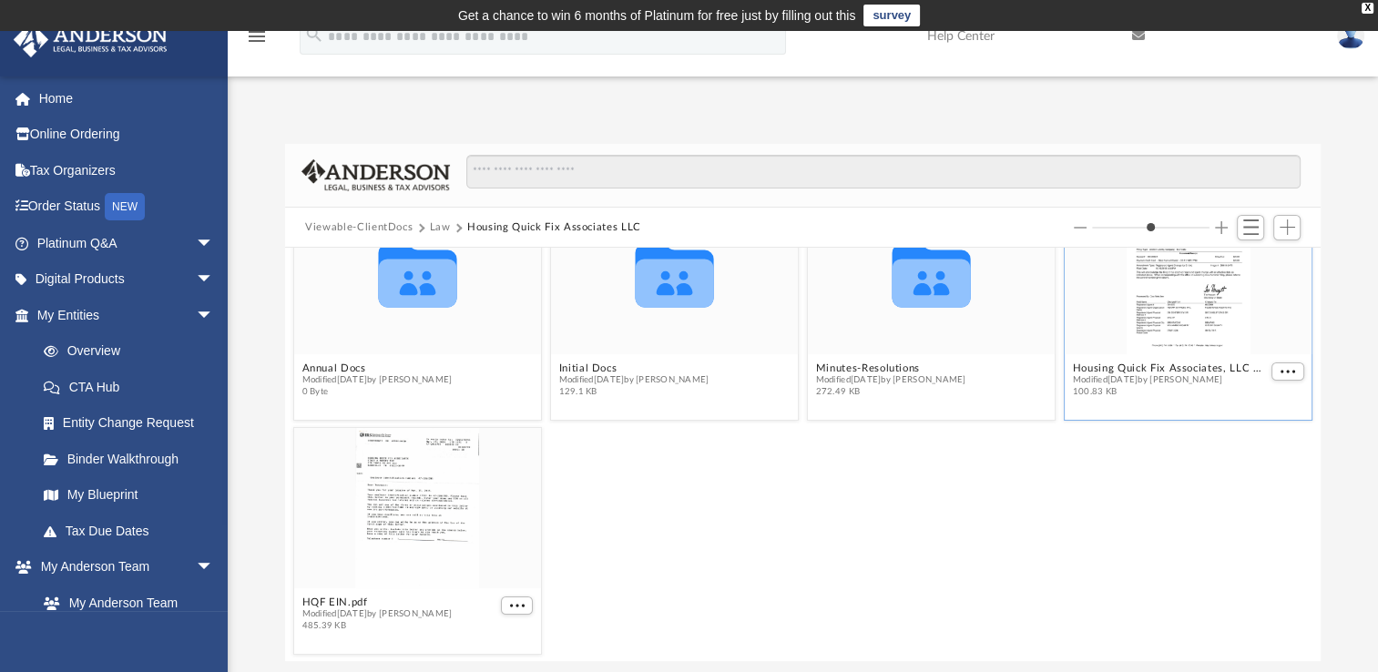
click at [1175, 393] on span "100.83 KB" at bounding box center [1170, 392] width 195 height 12
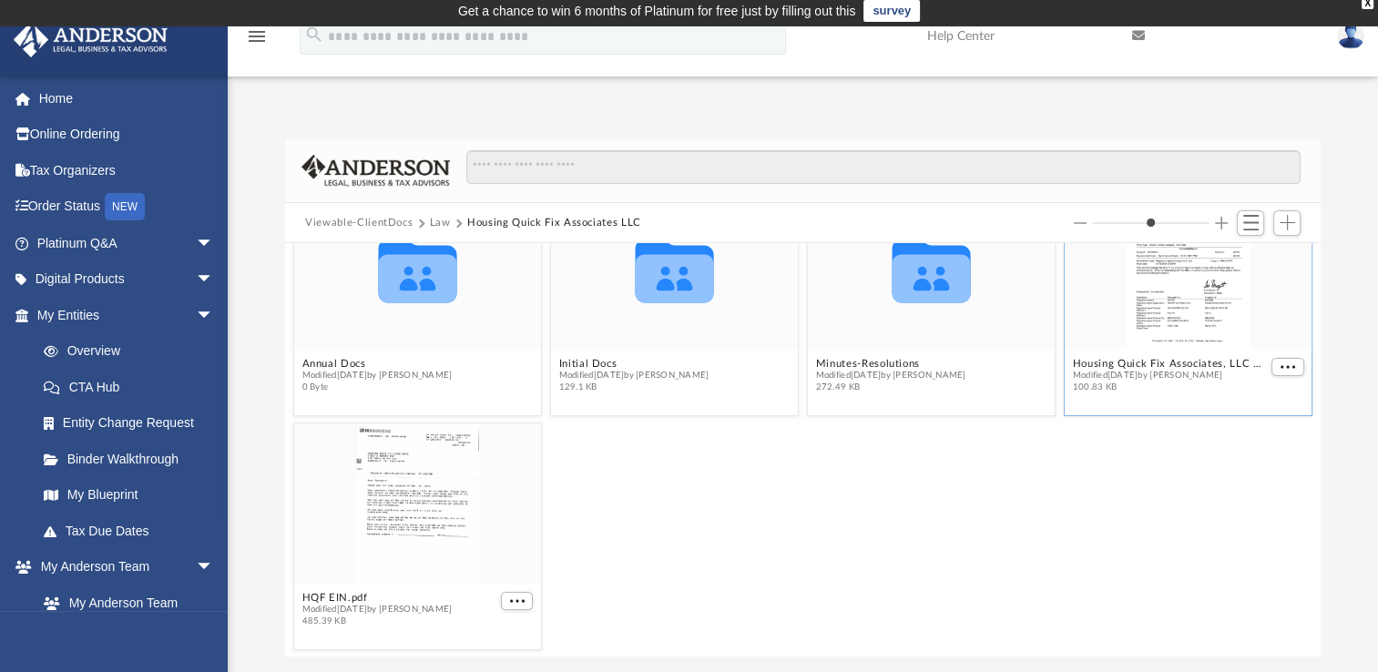
scroll to position [31, 0]
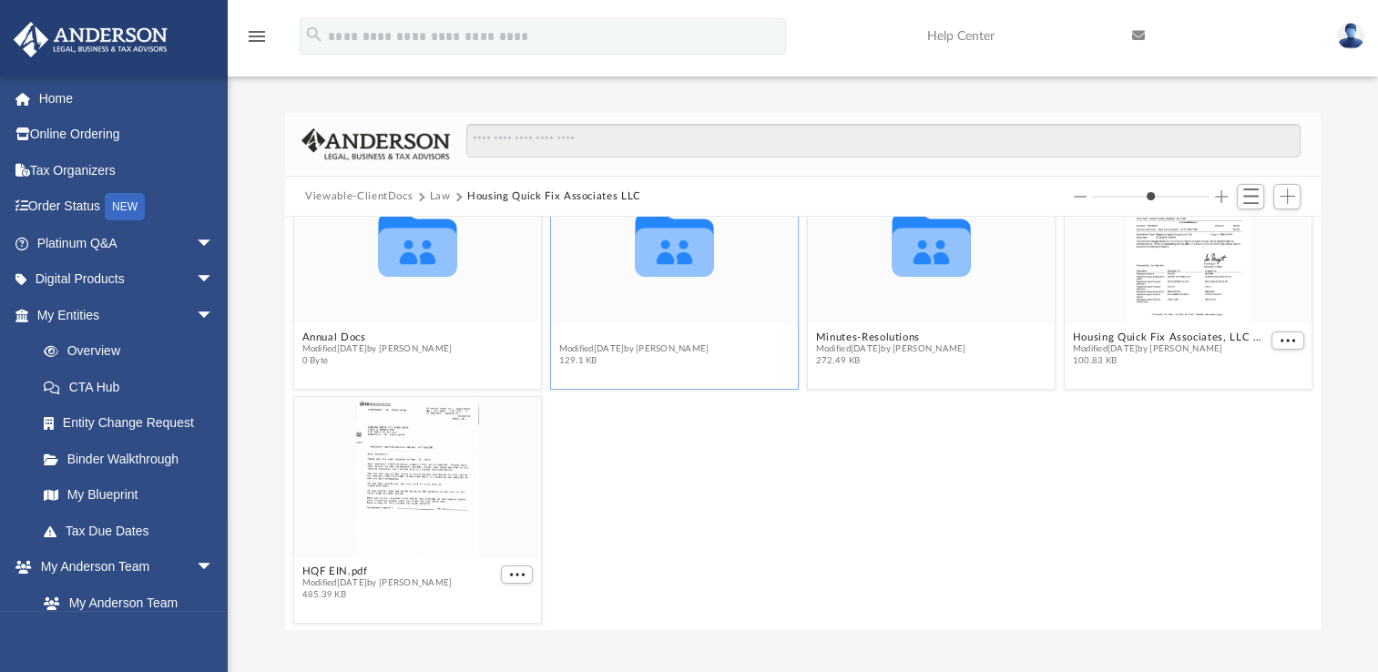
click at [596, 335] on button "Initial Docs" at bounding box center [634, 337] width 150 height 12
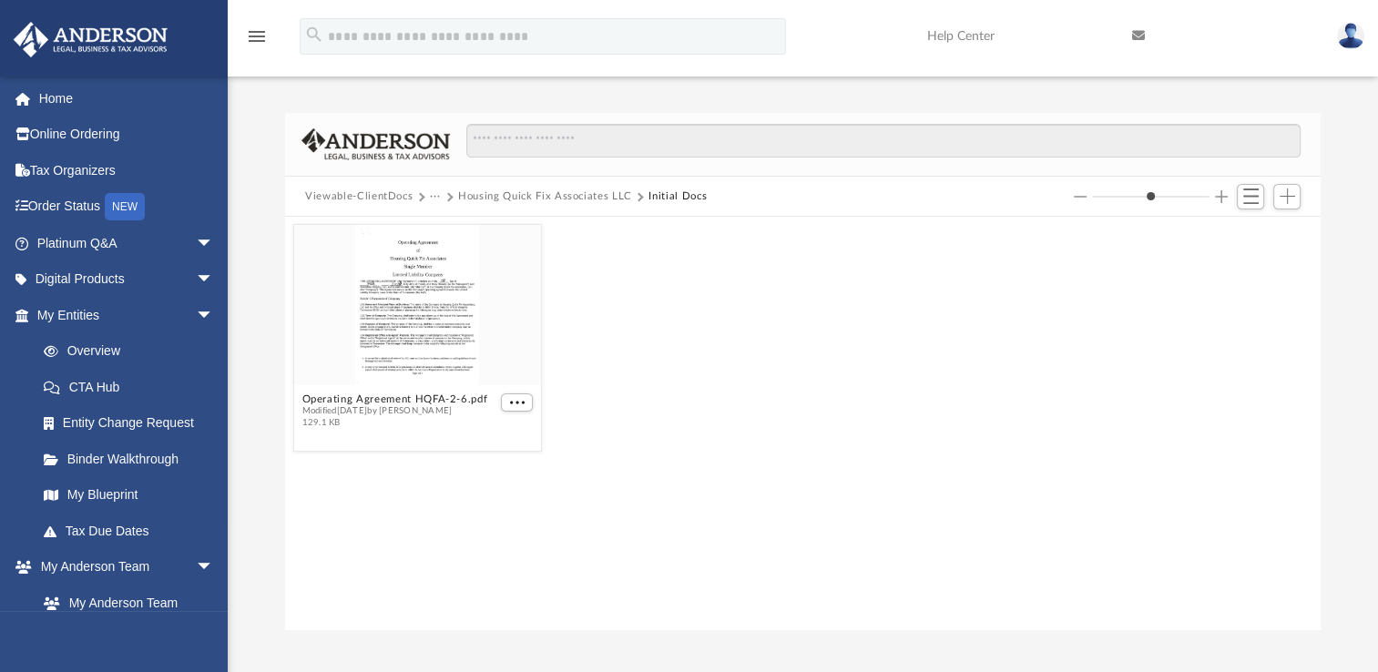
scroll to position [0, 0]
click at [515, 402] on span "More options" at bounding box center [517, 402] width 15 height 9
click at [486, 446] on ul "Preview Download" at bounding box center [497, 454] width 74 height 78
click at [490, 446] on ul "Preview Download" at bounding box center [497, 454] width 74 height 78
click at [492, 439] on li "Preview" at bounding box center [496, 435] width 53 height 19
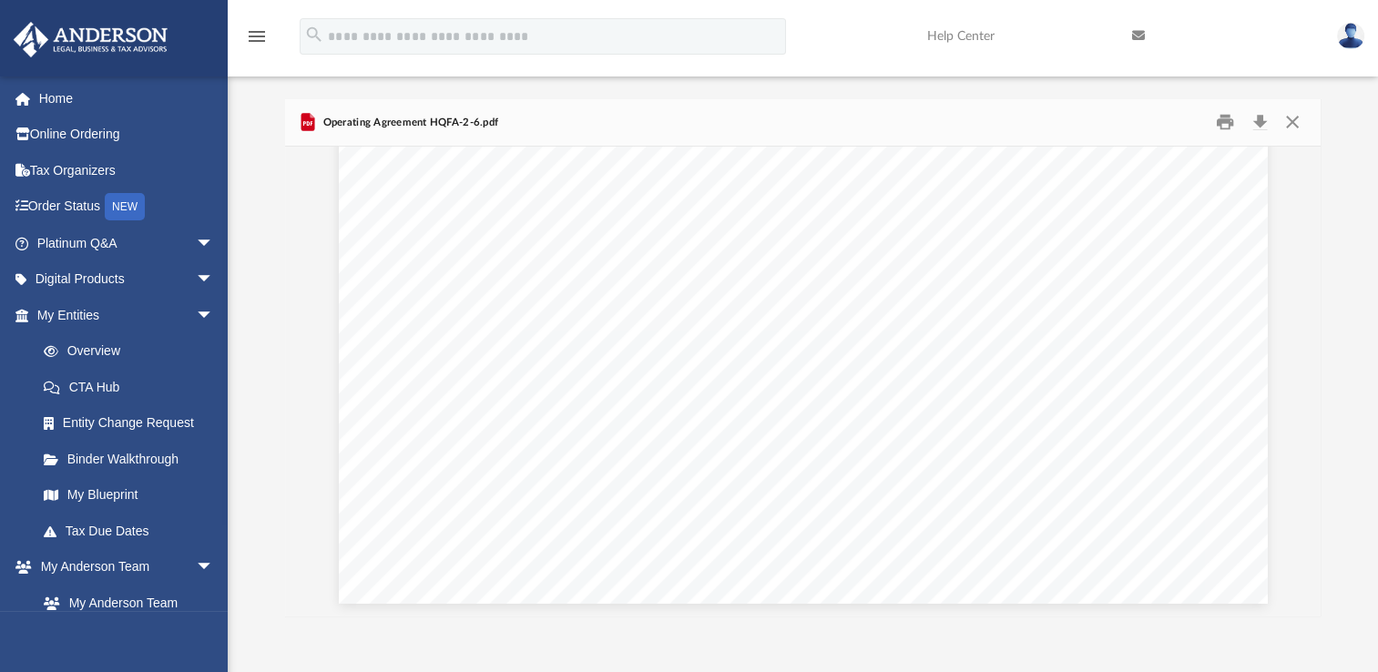
scroll to position [45, 0]
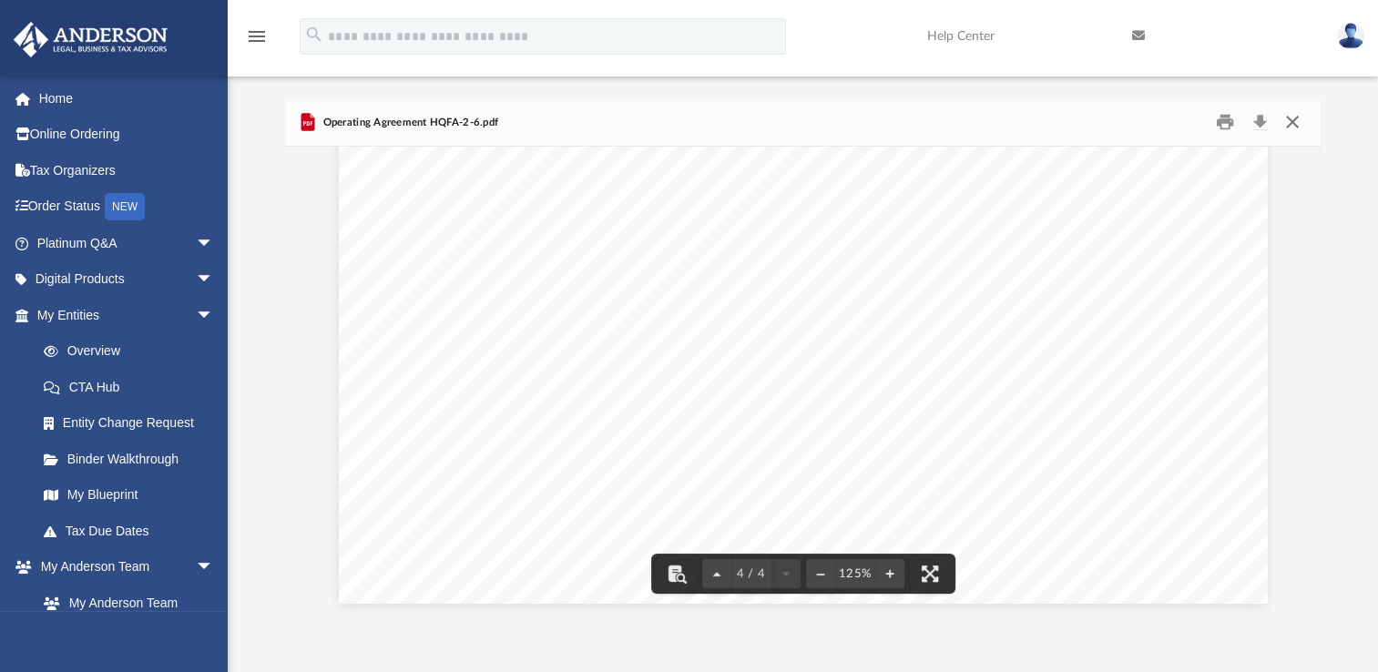
click at [1291, 122] on button "Close" at bounding box center [1291, 122] width 33 height 28
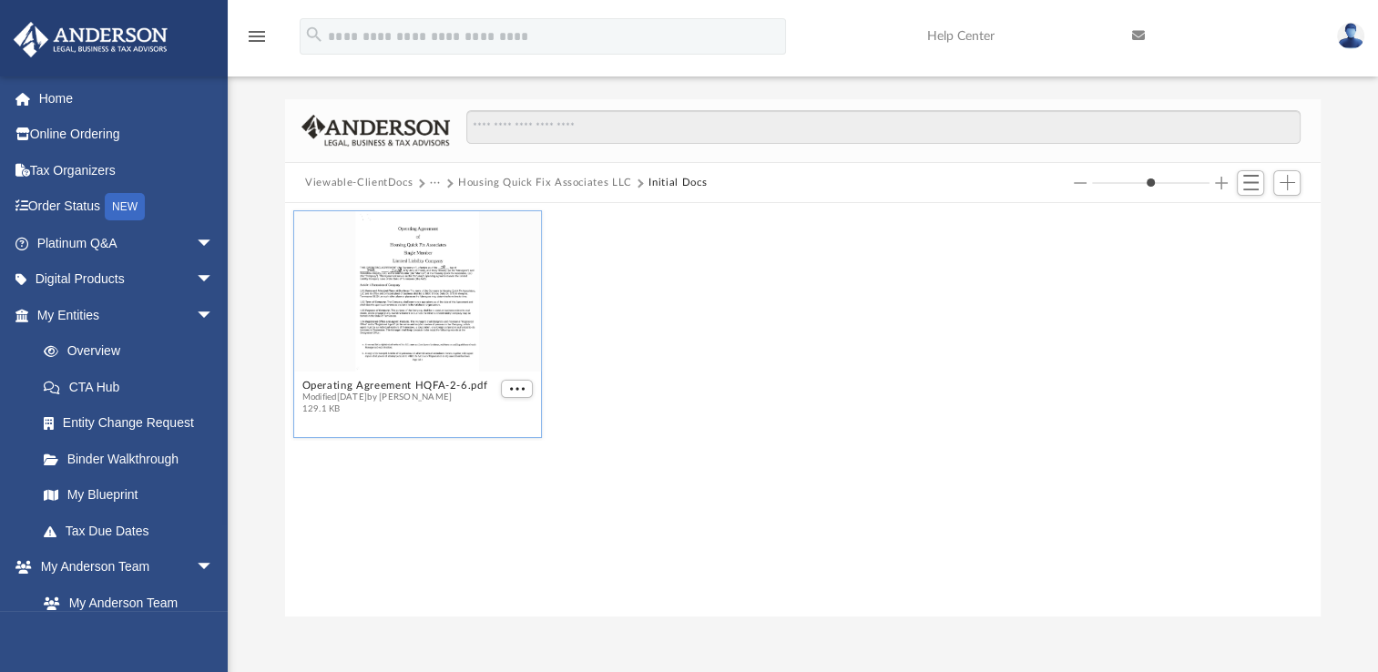
click at [468, 184] on button "Housing Quick Fix Associates LLC" at bounding box center [545, 183] width 174 height 16
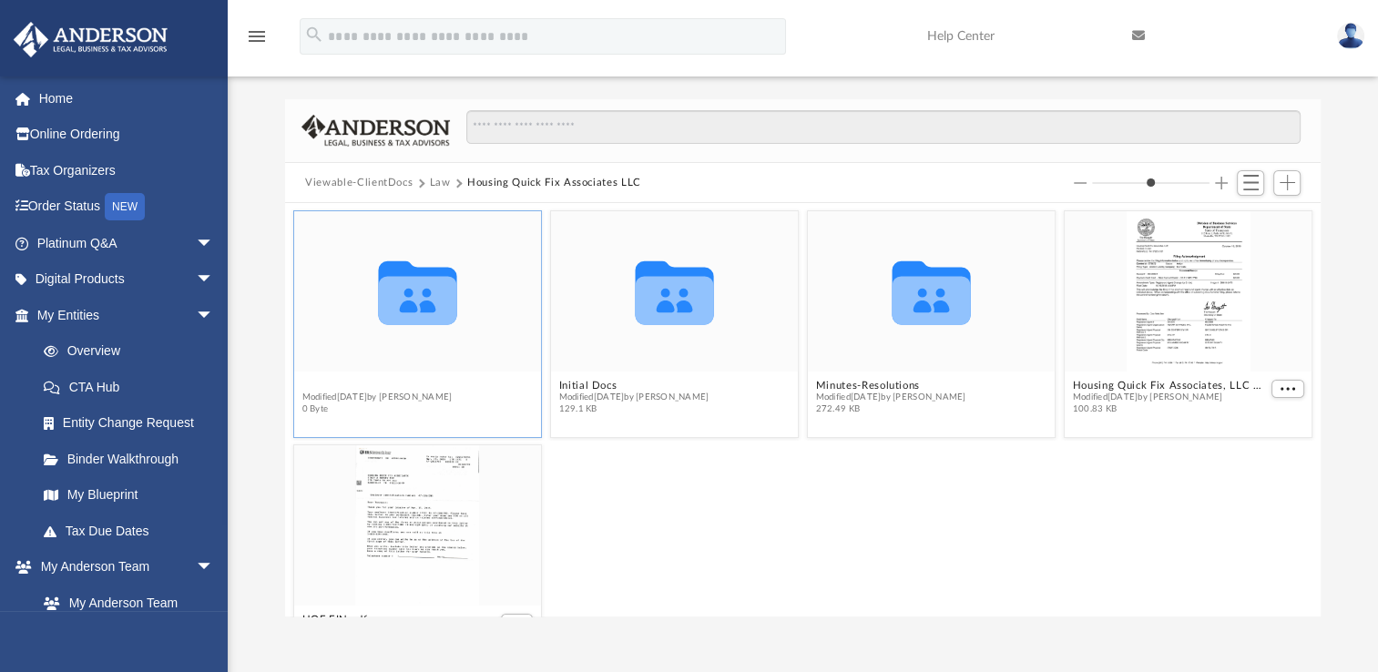
click at [324, 381] on button "Annual Docs" at bounding box center [377, 386] width 150 height 12
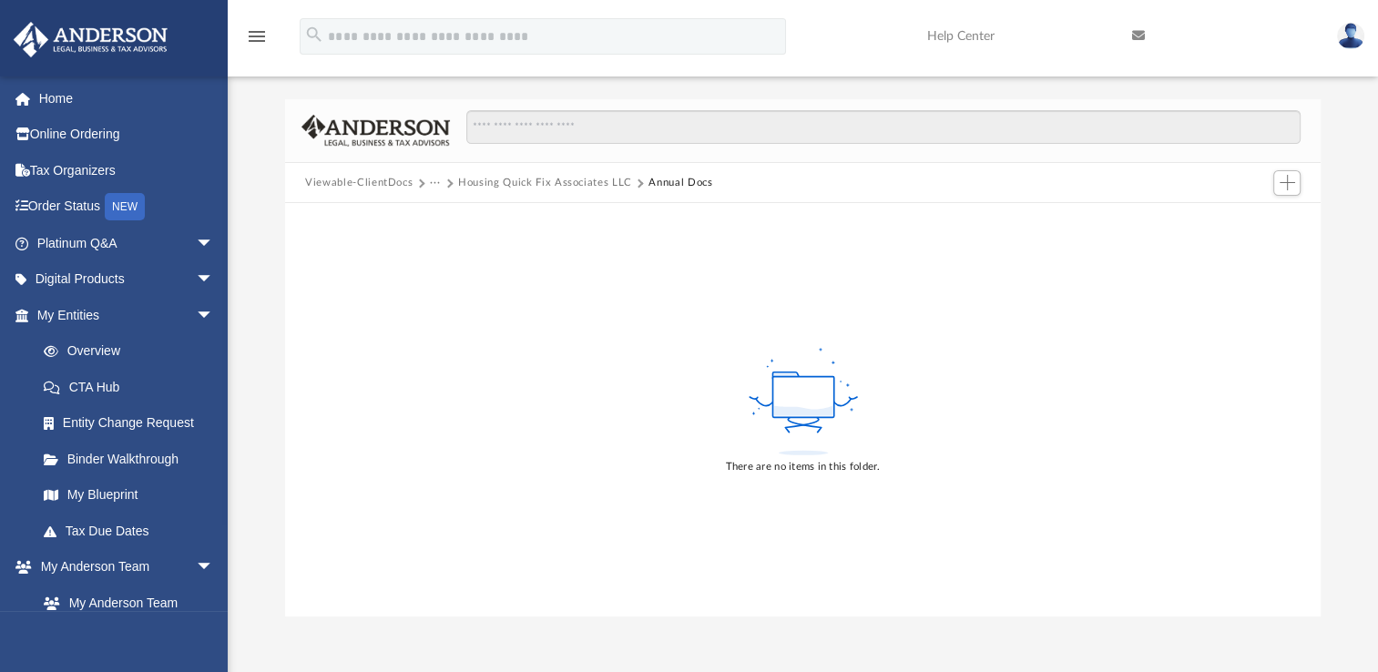
click at [500, 183] on button "Housing Quick Fix Associates LLC" at bounding box center [545, 183] width 174 height 16
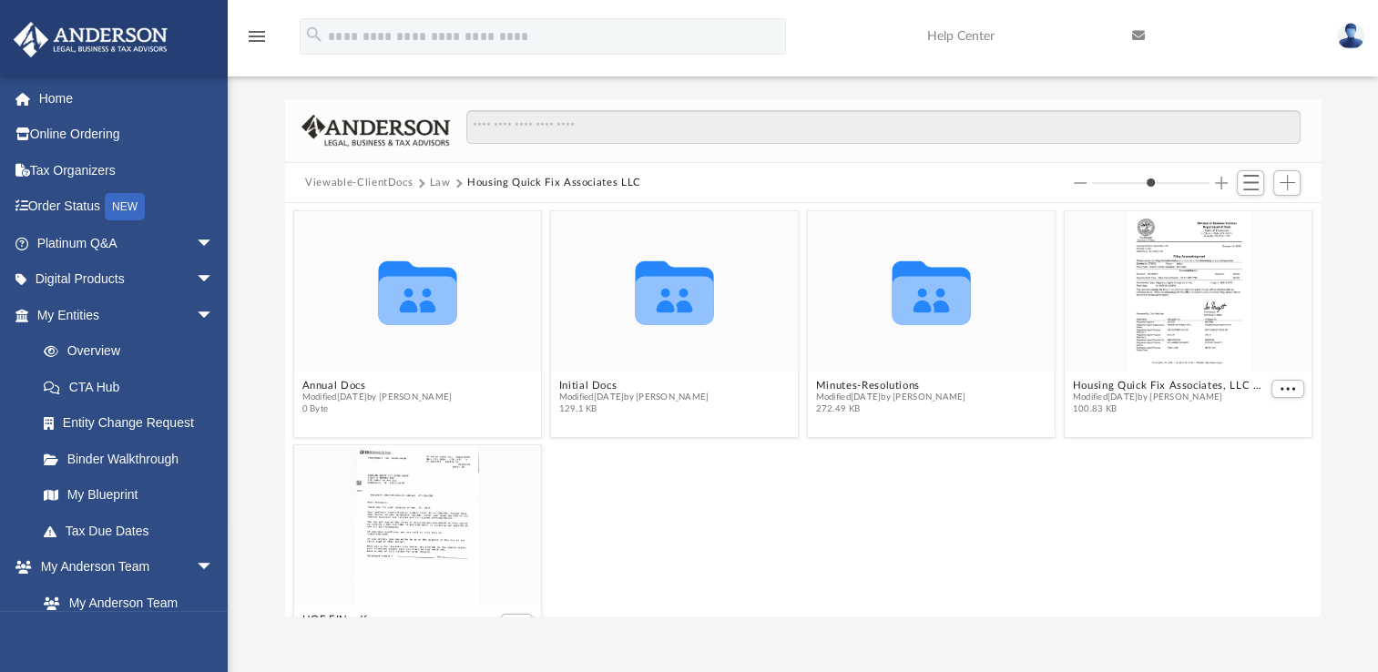
scroll to position [400, 1021]
click at [443, 182] on button "Law" at bounding box center [440, 183] width 21 height 16
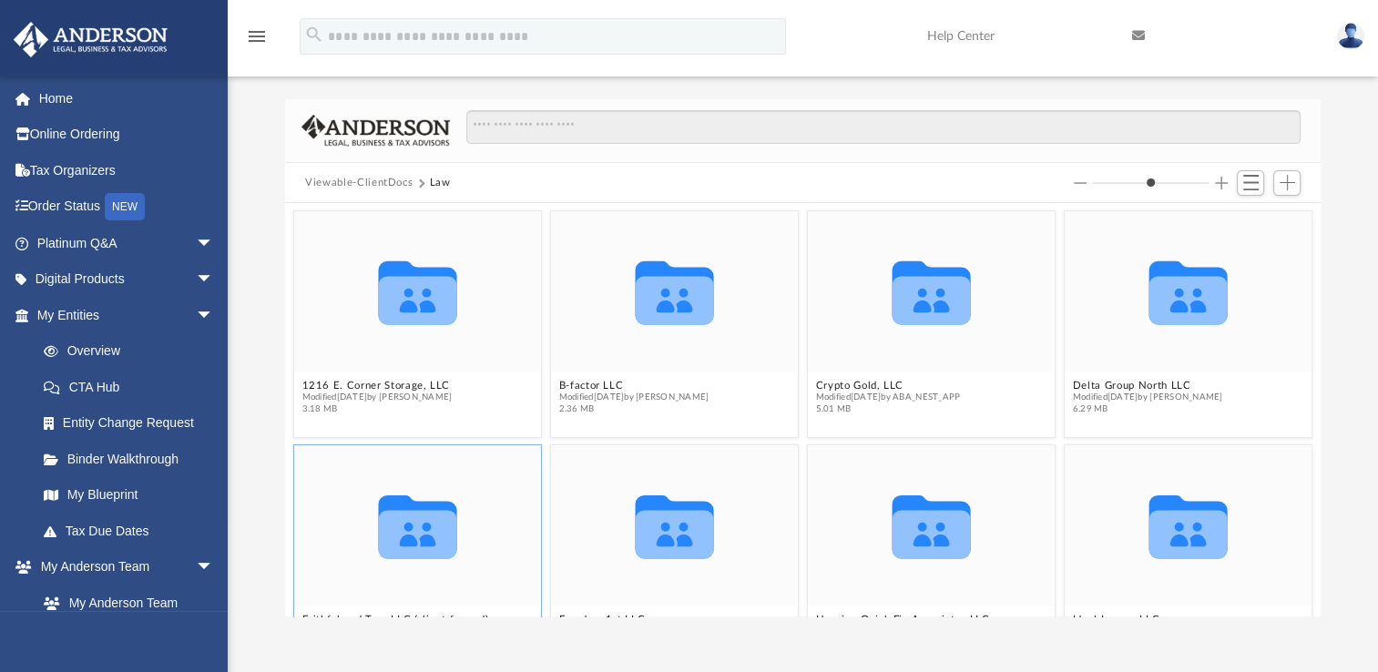
click at [479, 507] on icon "Collaborated Folder" at bounding box center [417, 525] width 148 height 97
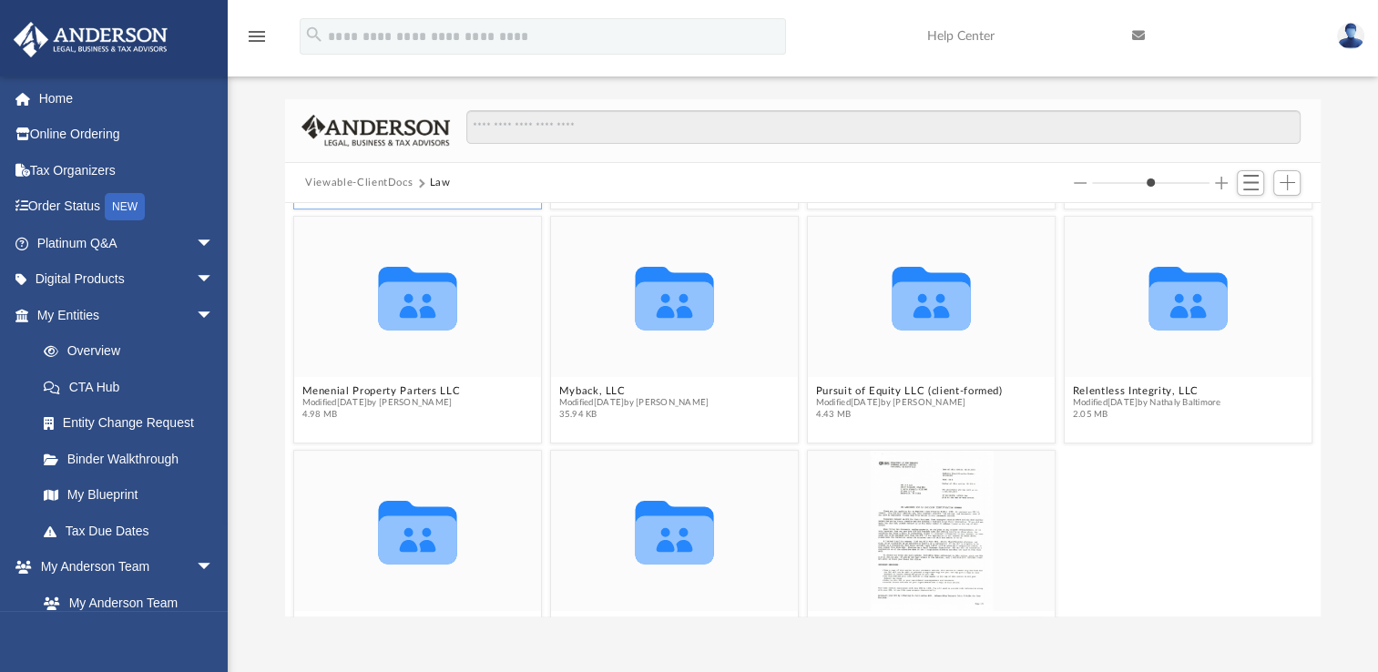
scroll to position [464, 0]
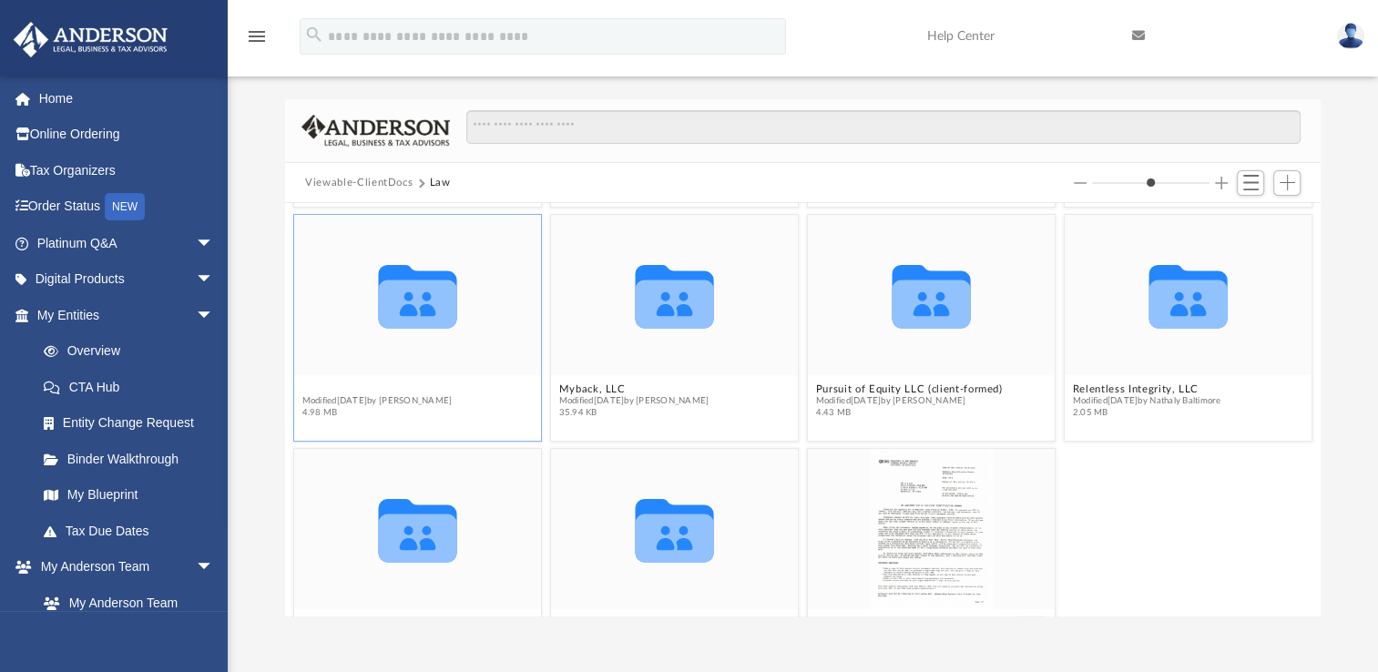
click at [370, 383] on button "Menenial Property Parters LLC" at bounding box center [381, 389] width 158 height 12
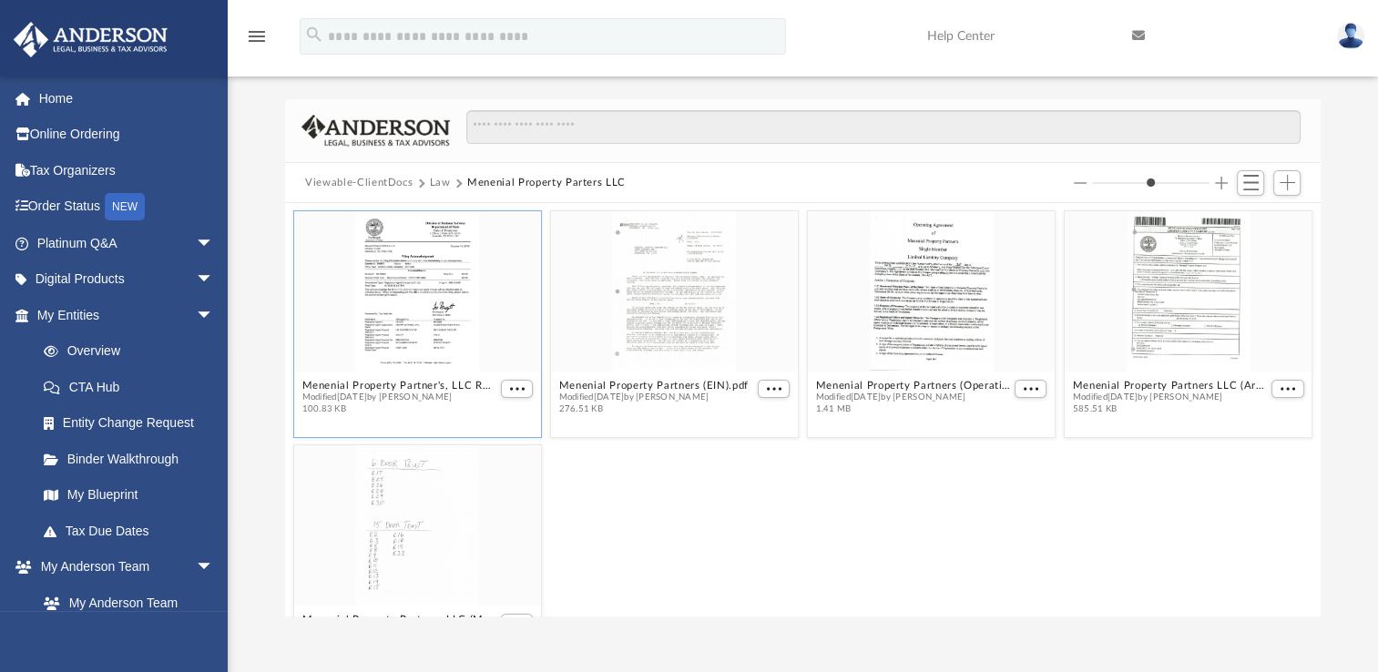
click at [450, 429] on div "Menenial Property Partner's, LLC RA change receipt 2018 (1).pdf Modified Fri Oc…" at bounding box center [417, 324] width 249 height 229
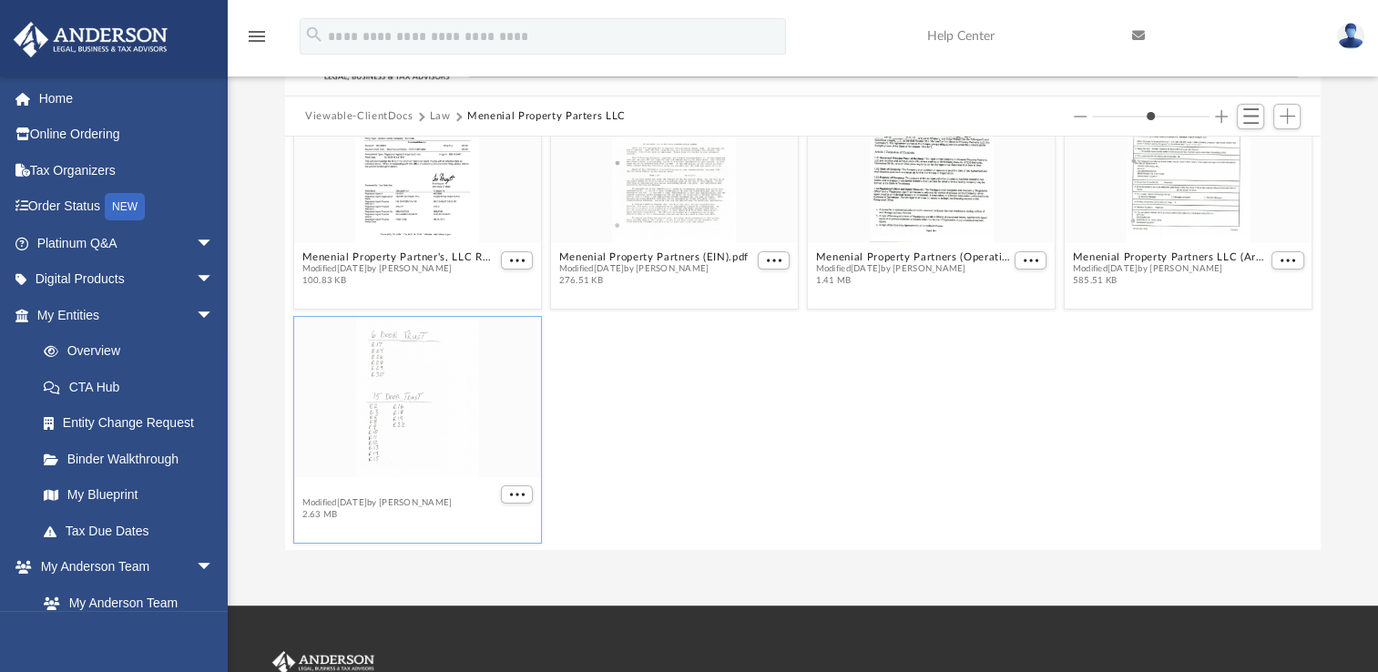
scroll to position [55, 0]
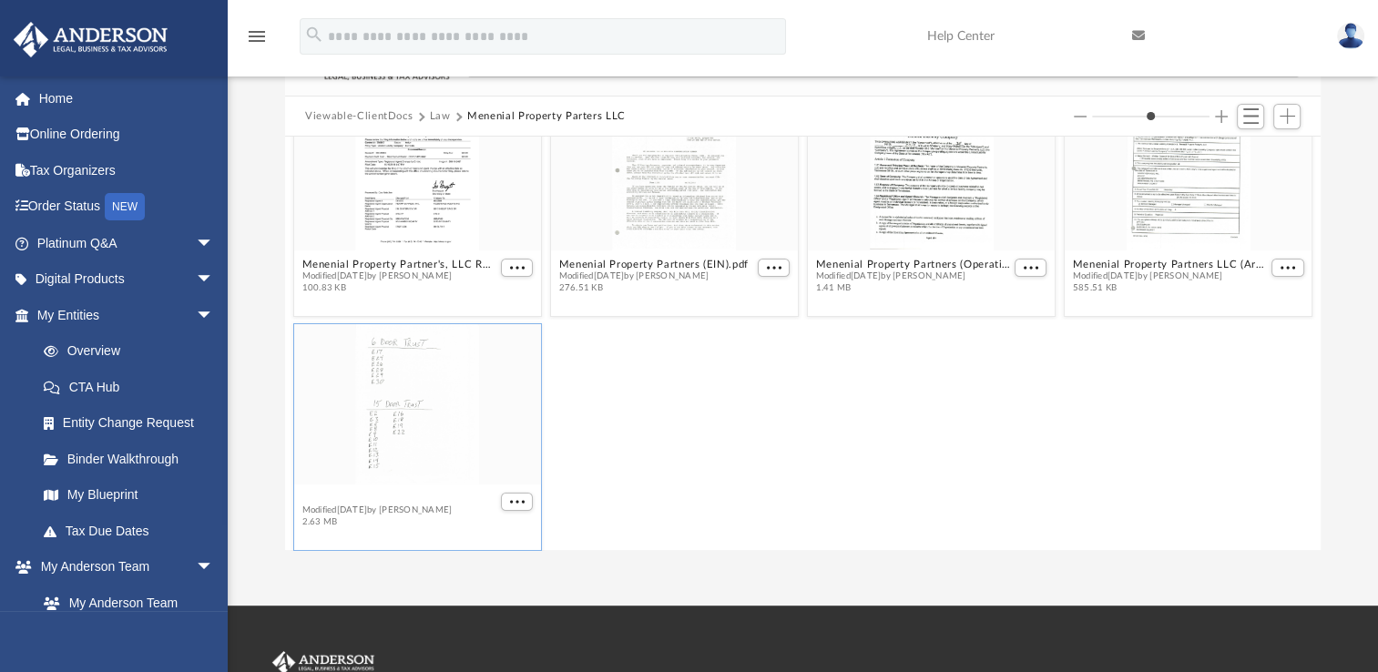
click at [359, 493] on button "Menenial Property Partners LLC (Meeting Minutes).pdf" at bounding box center [399, 499] width 195 height 12
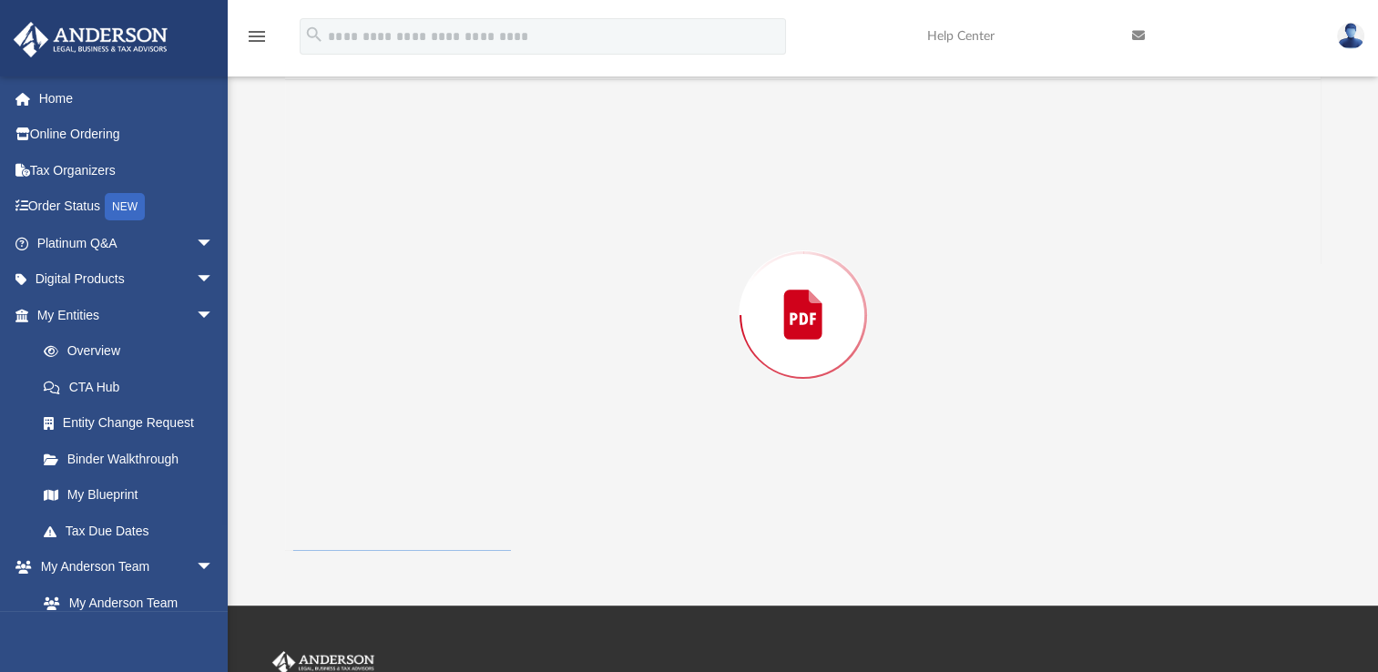
scroll to position [6146, 0]
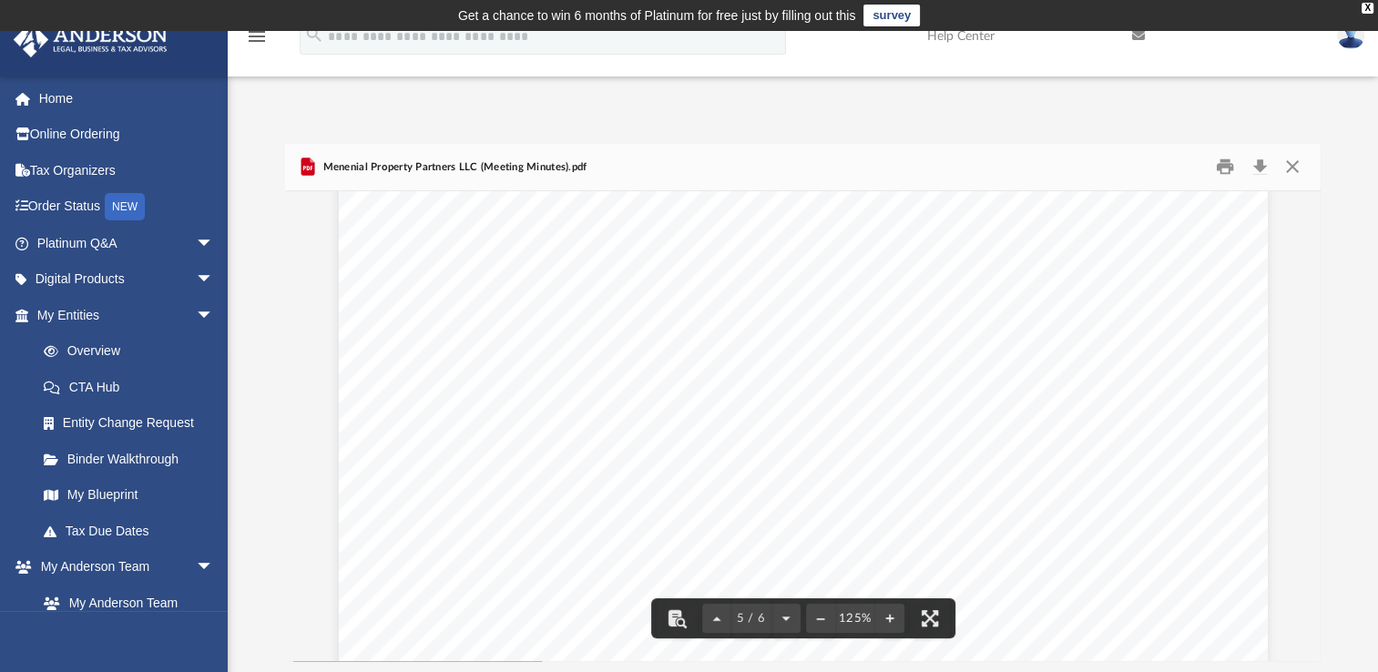
scroll to position [4863, 0]
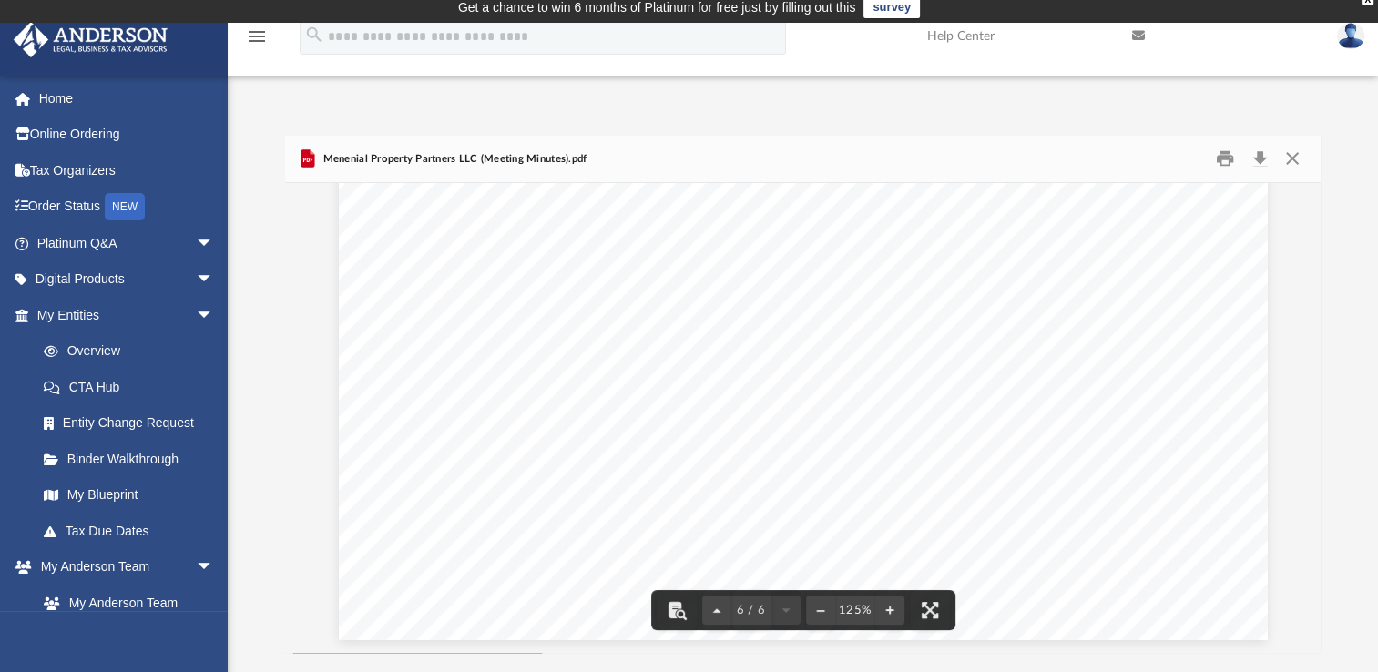
scroll to position [0, 0]
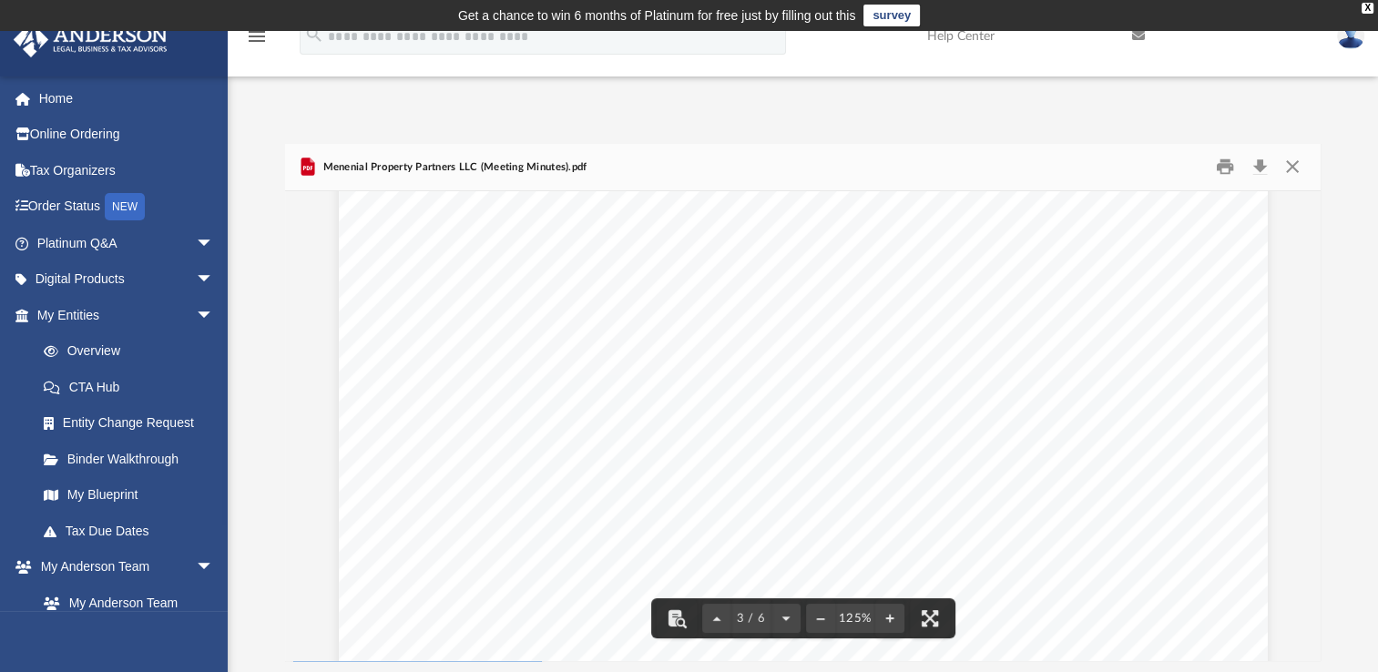
click at [1289, 168] on button "Close" at bounding box center [1291, 167] width 33 height 28
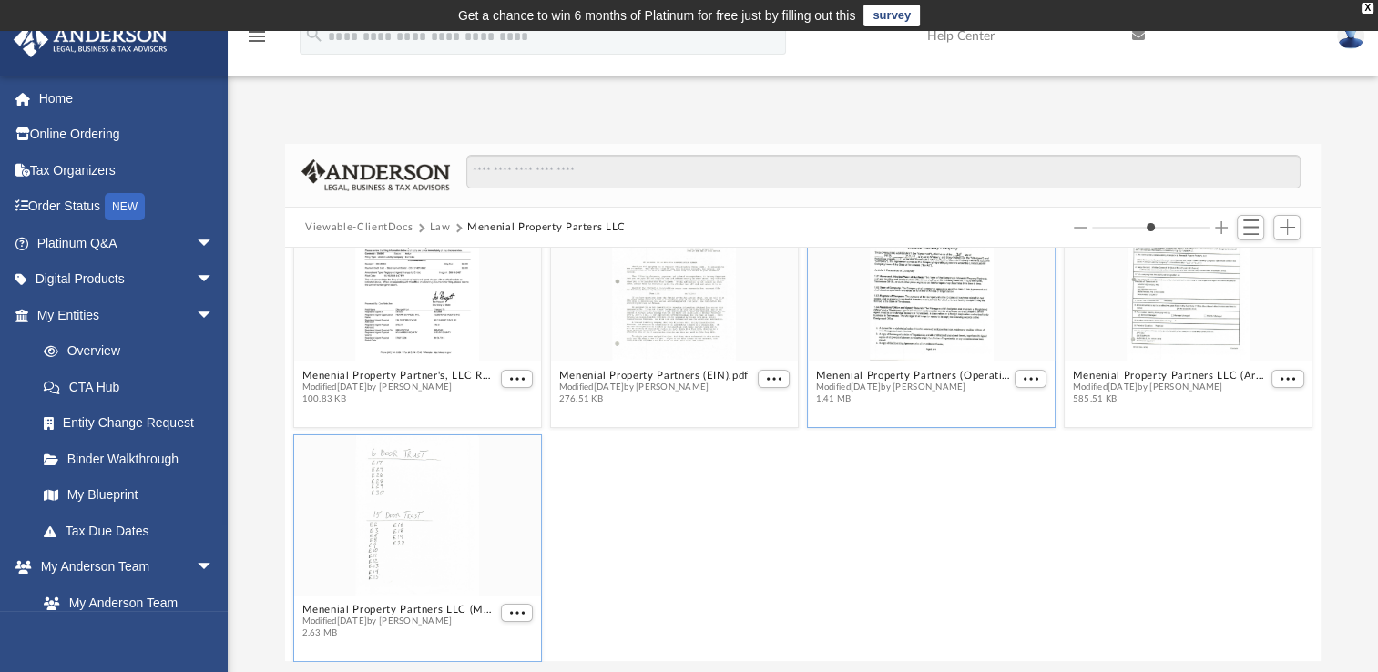
click at [891, 419] on div "Menenial Property Partners (Operating Agreement).pdf Modified yesterday by Jerr…" at bounding box center [931, 314] width 249 height 229
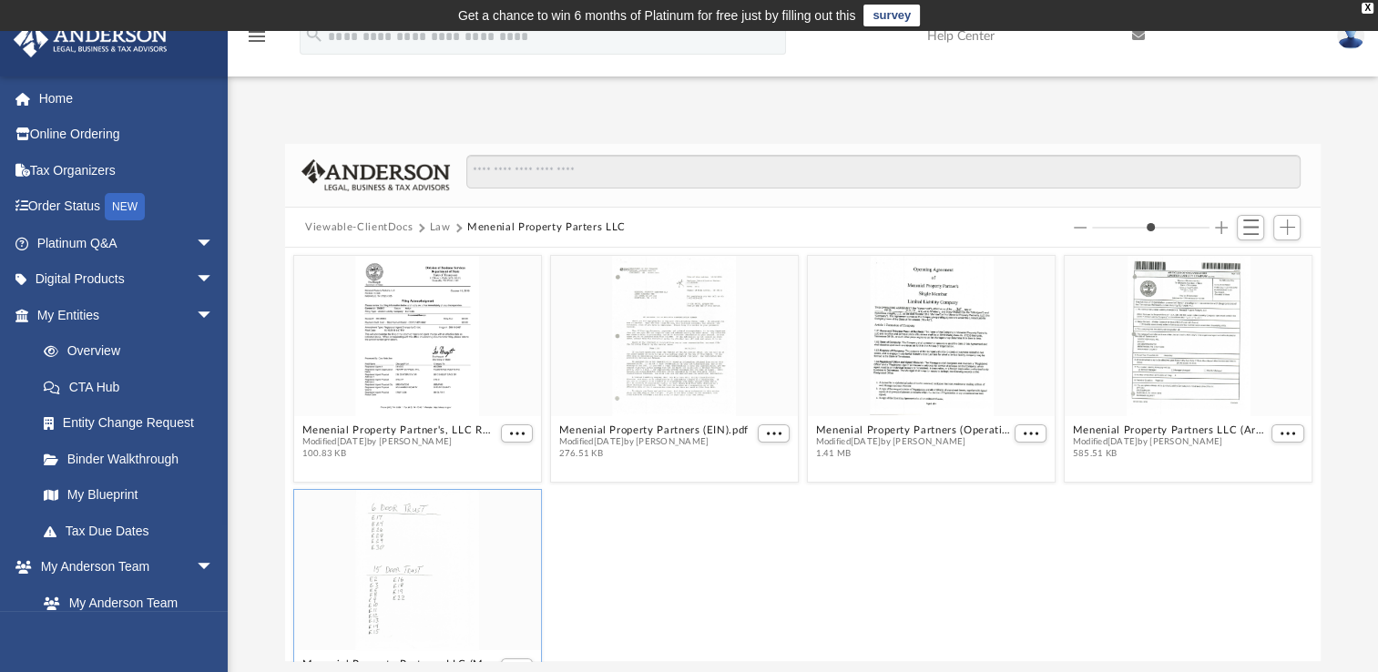
click at [437, 226] on button "Law" at bounding box center [440, 227] width 21 height 16
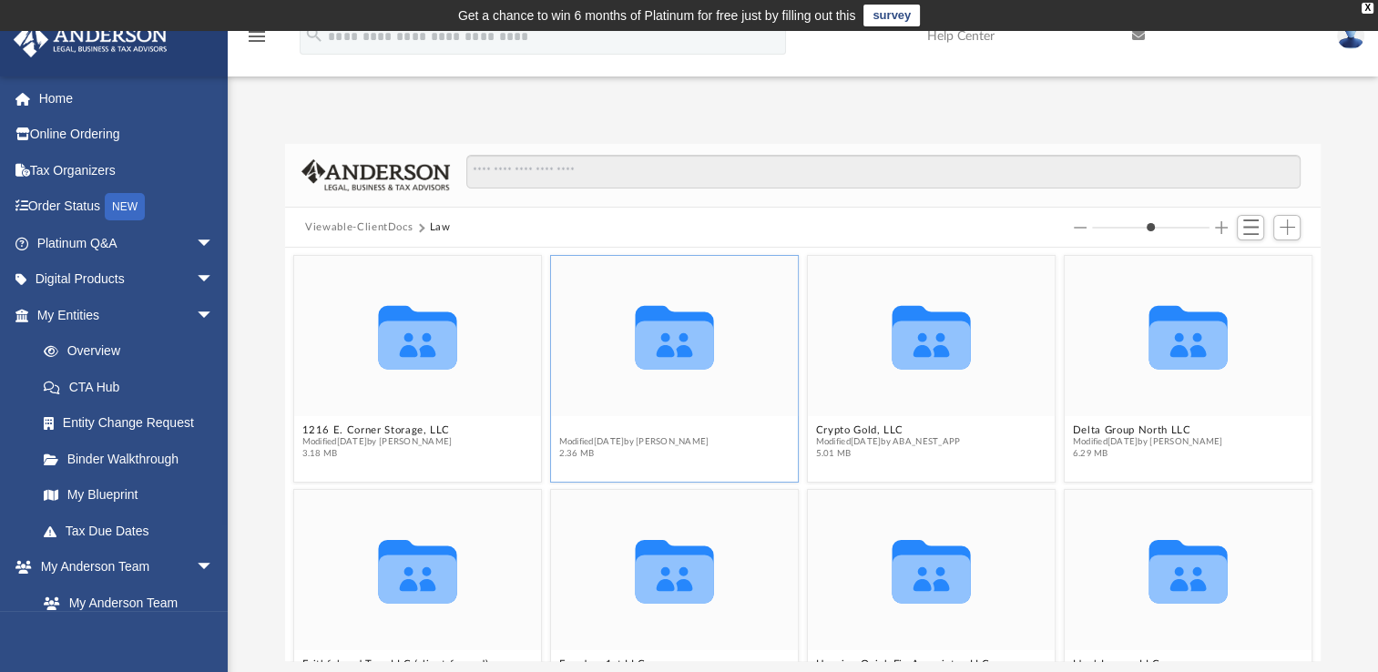
click at [595, 428] on button "B-factor LLC" at bounding box center [634, 430] width 150 height 12
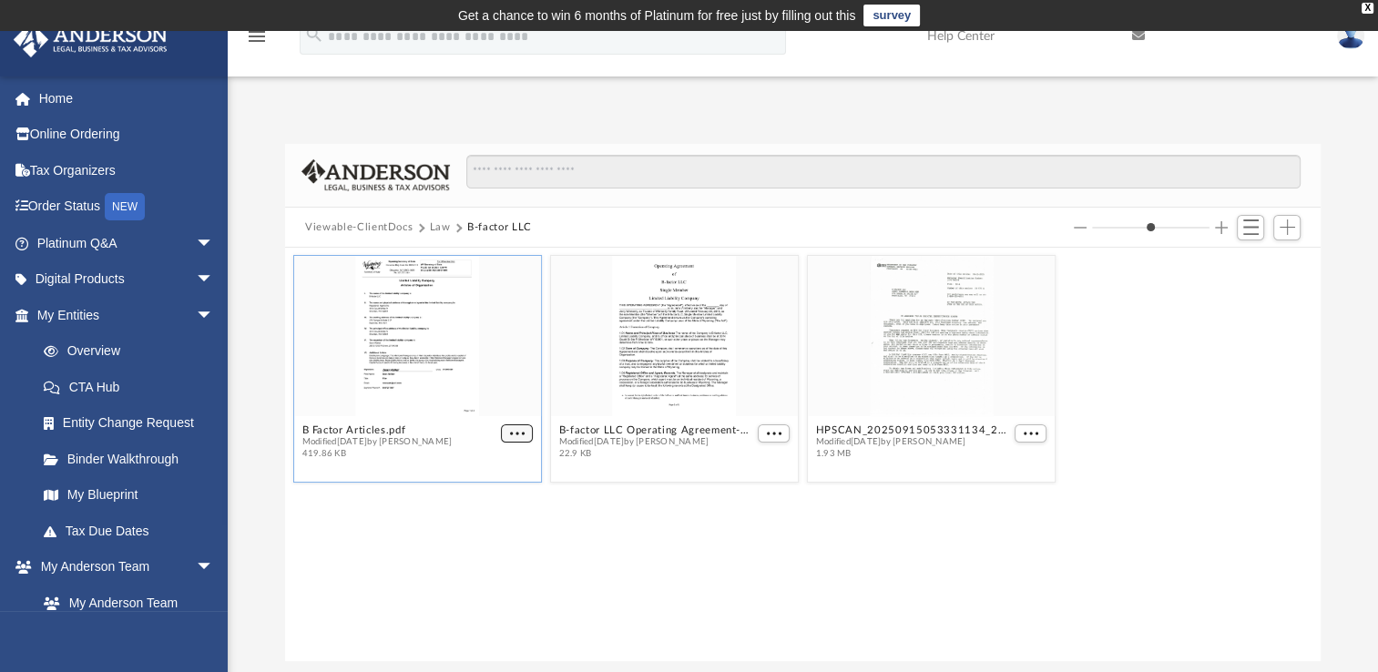
click at [515, 430] on span "More options" at bounding box center [517, 433] width 15 height 9
click at [495, 468] on li "Preview" at bounding box center [496, 466] width 53 height 19
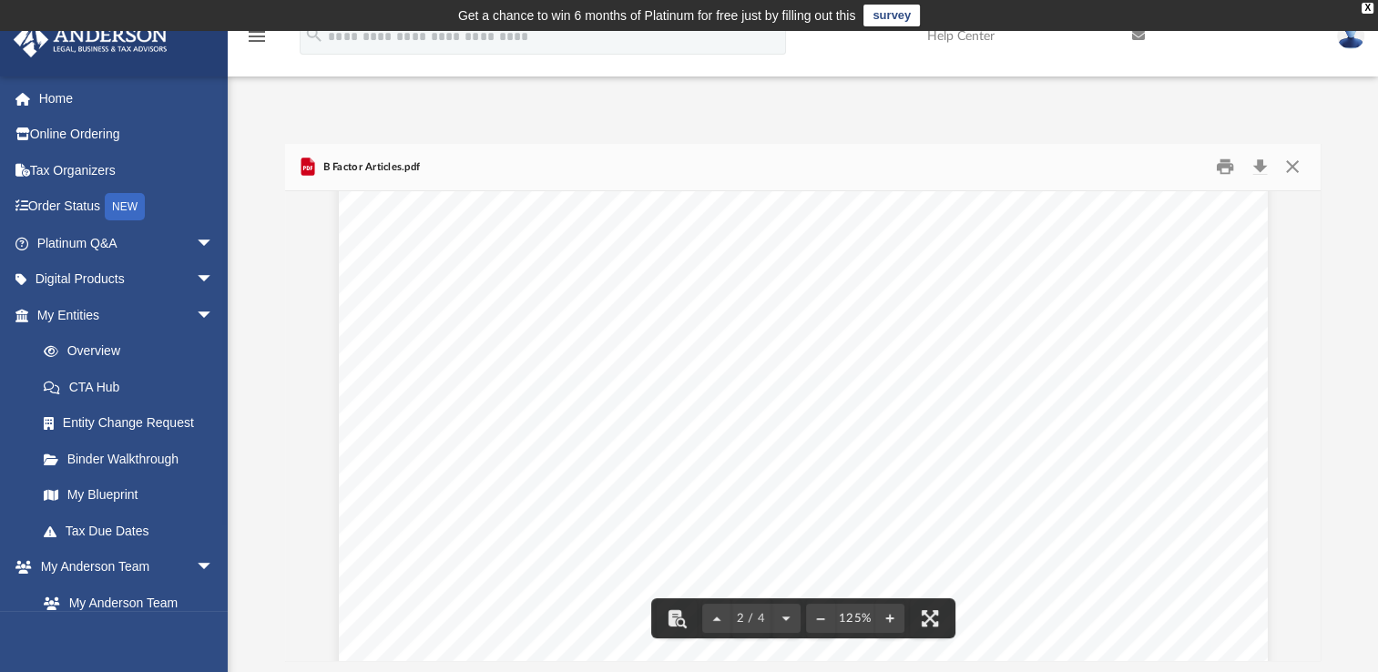
scroll to position [1827, 0]
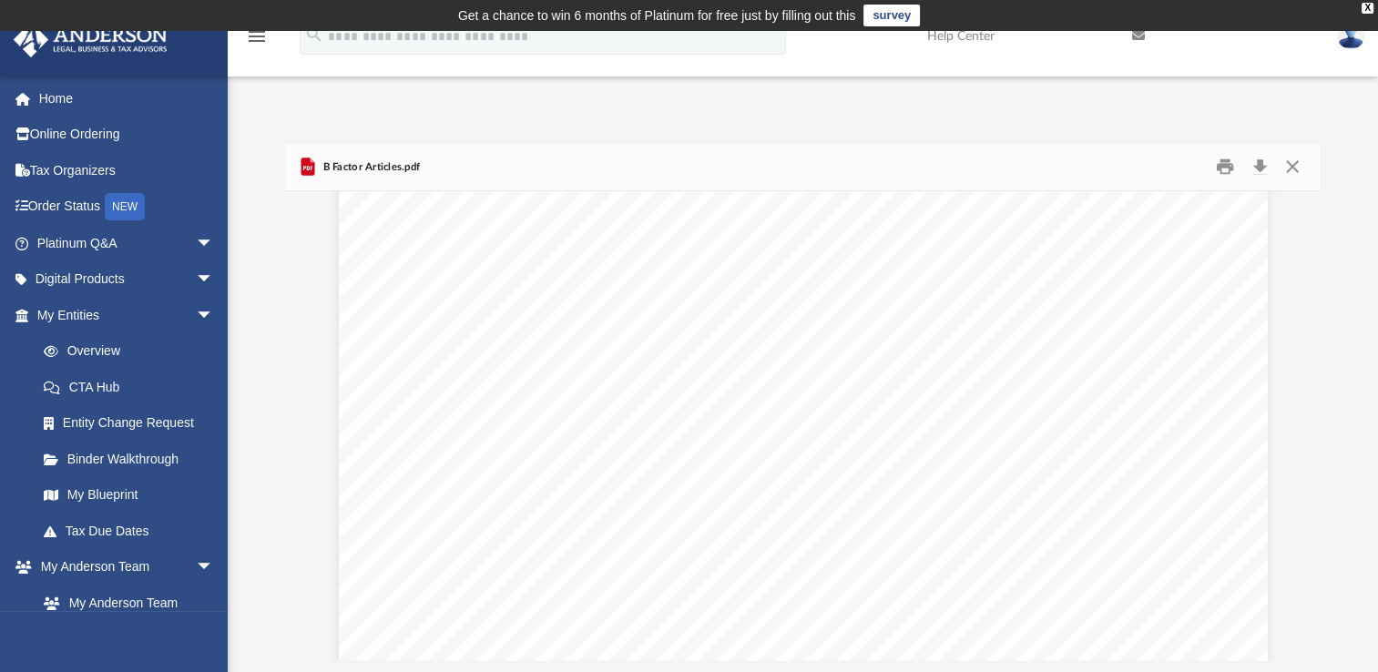
click at [343, 509] on div "Signature: Sean Walker Date: 07/28/2025 Print Name: Sean Walker Title: Filer Em…" at bounding box center [803, 209] width 929 height 1202
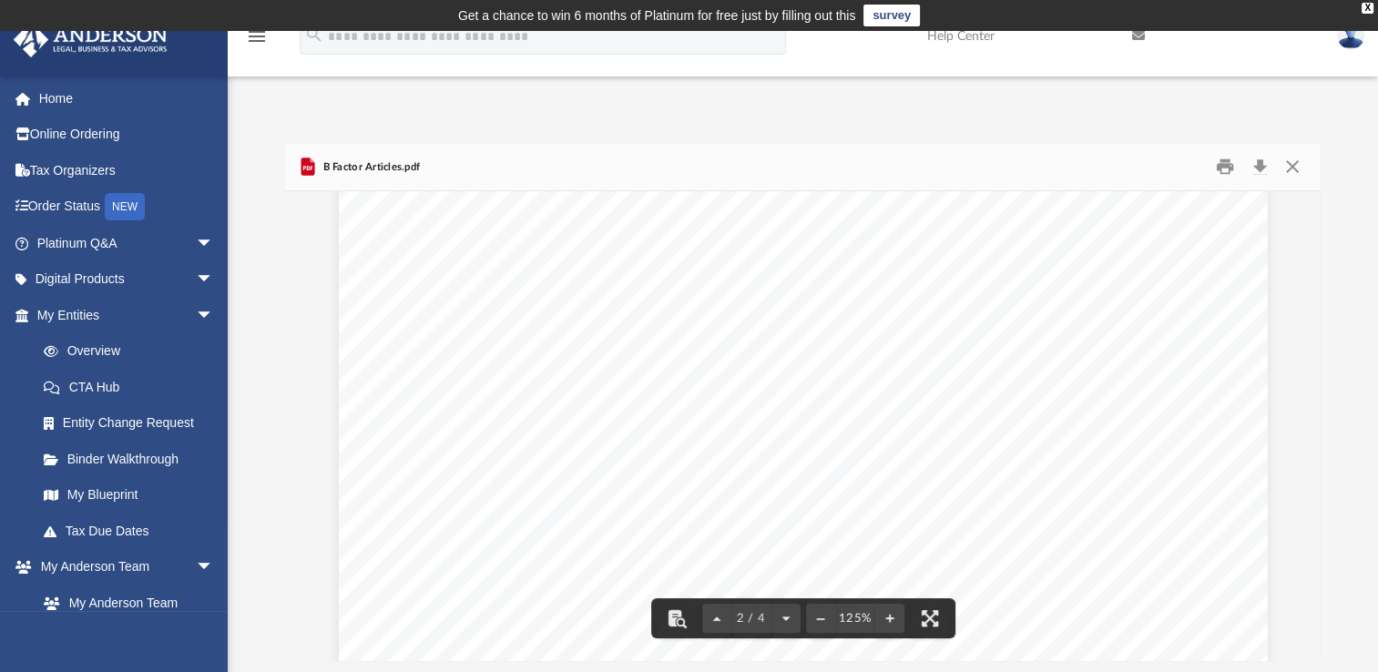
scroll to position [1973, 0]
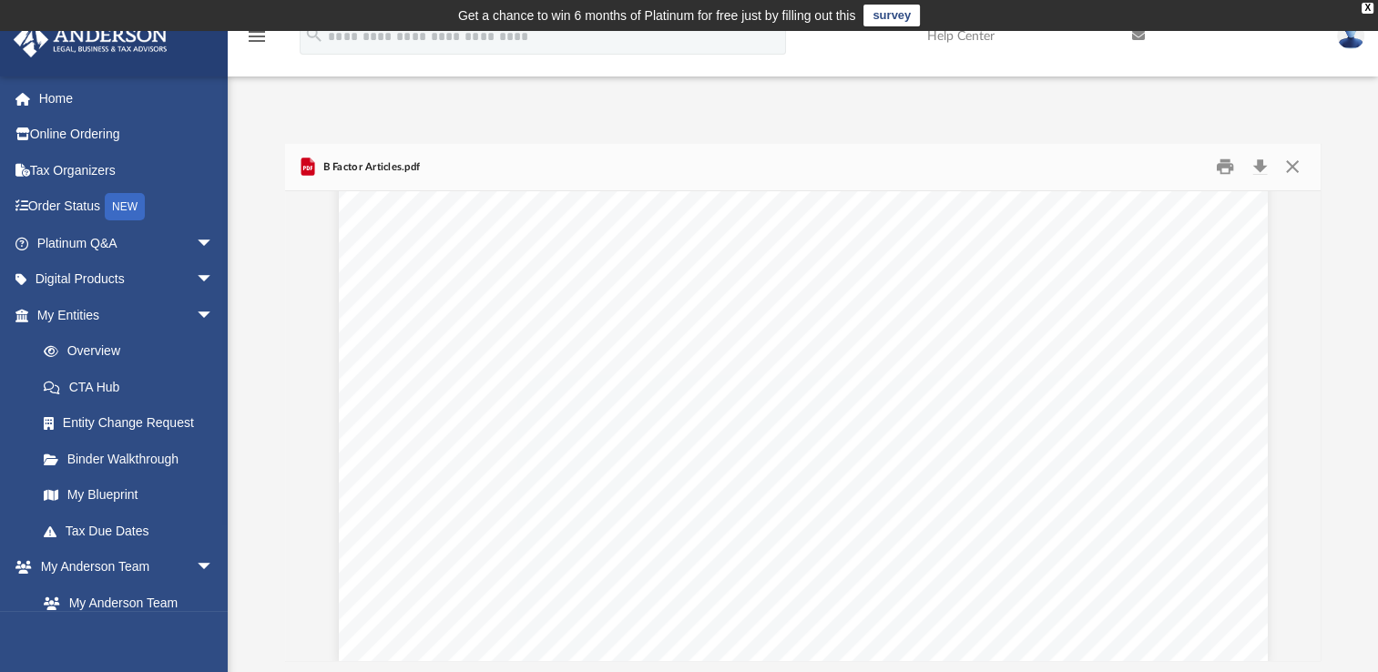
click at [352, 386] on div "Signature: Sean Walker Date: 07/28/2025 Print Name: Sean Walker Title: Filer Em…" at bounding box center [803, 62] width 929 height 1202
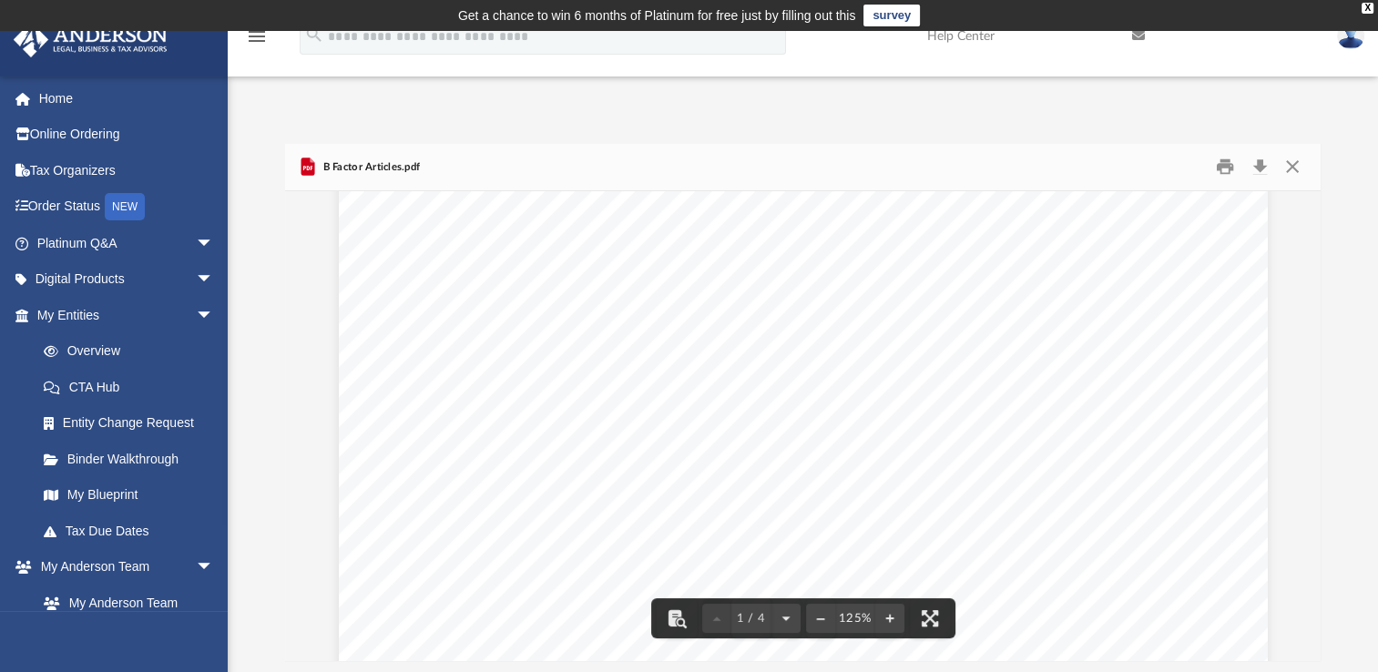
scroll to position [492, 0]
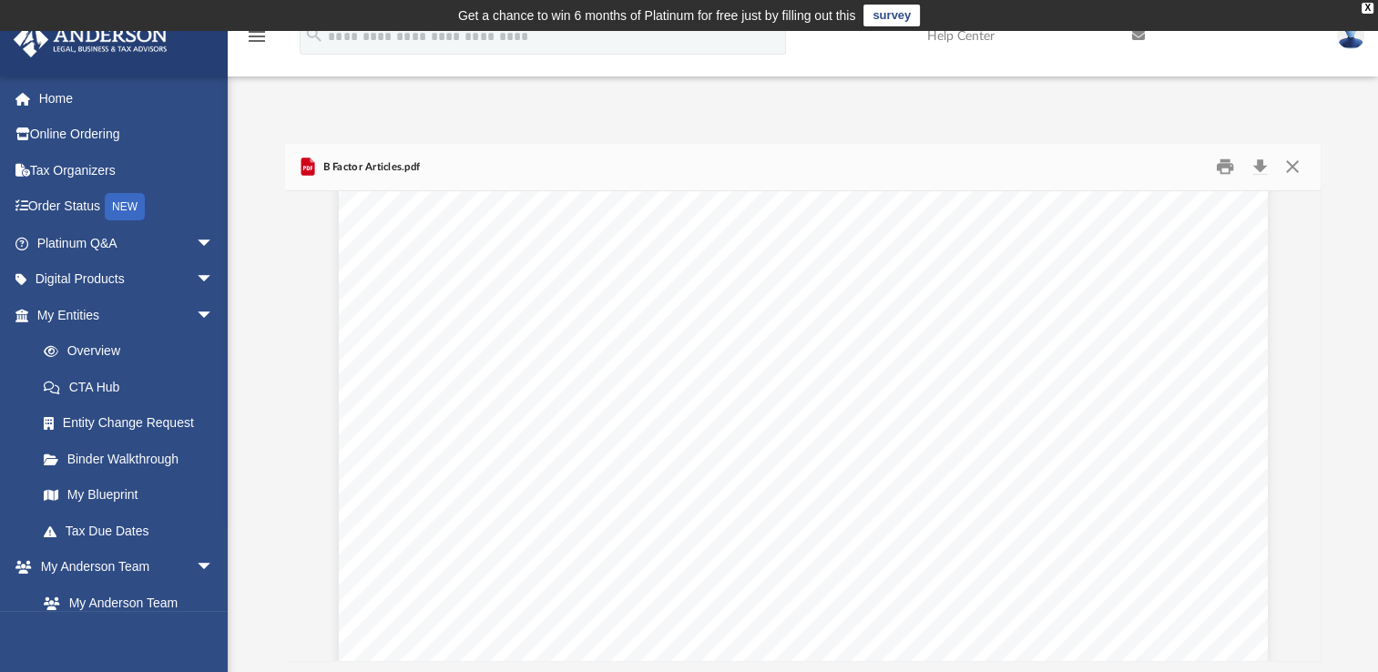
click at [365, 421] on div "Wyoming Secretary of State Herschler Bldg East, Ste.100 & 101 Cheyenne, WY 8200…" at bounding box center [803, 314] width 929 height 1202
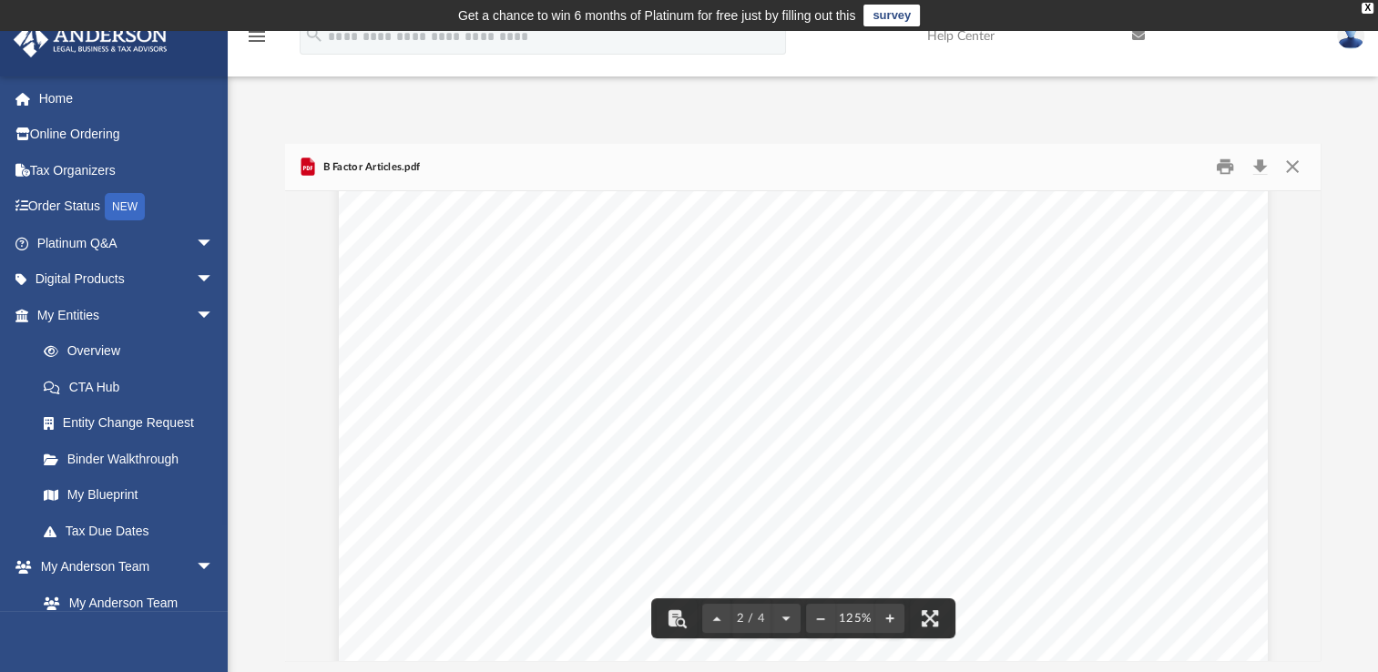
scroll to position [1364, 0]
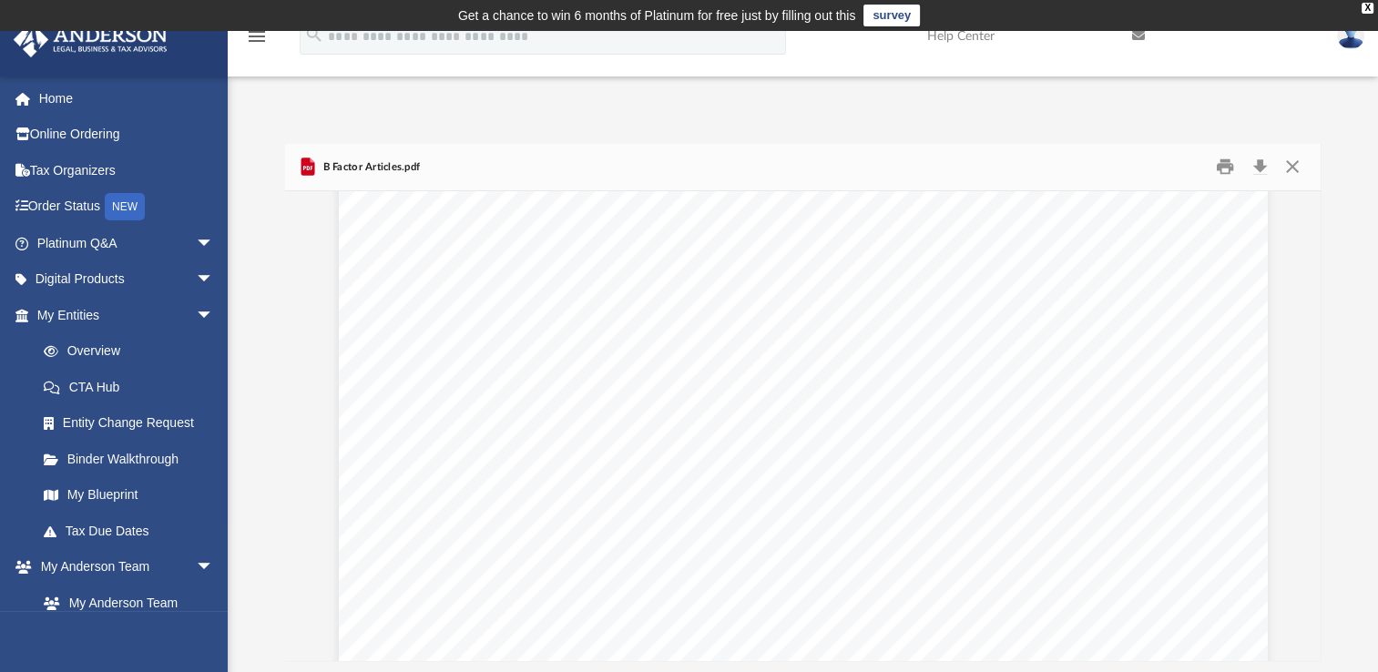
click at [339, 543] on div "Signature: Sean Walker Date: 07/28/2025 Print Name: Sean Walker Title: Filer Em…" at bounding box center [803, 671] width 929 height 1202
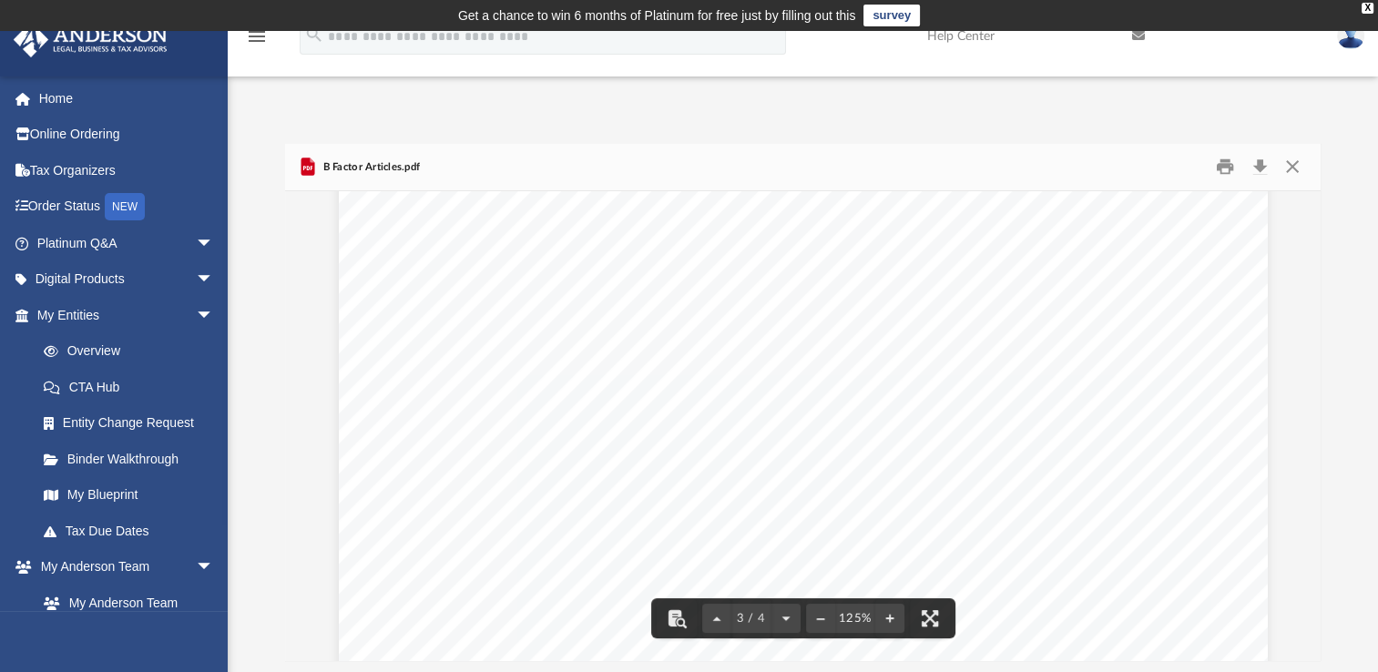
scroll to position [2670, 0]
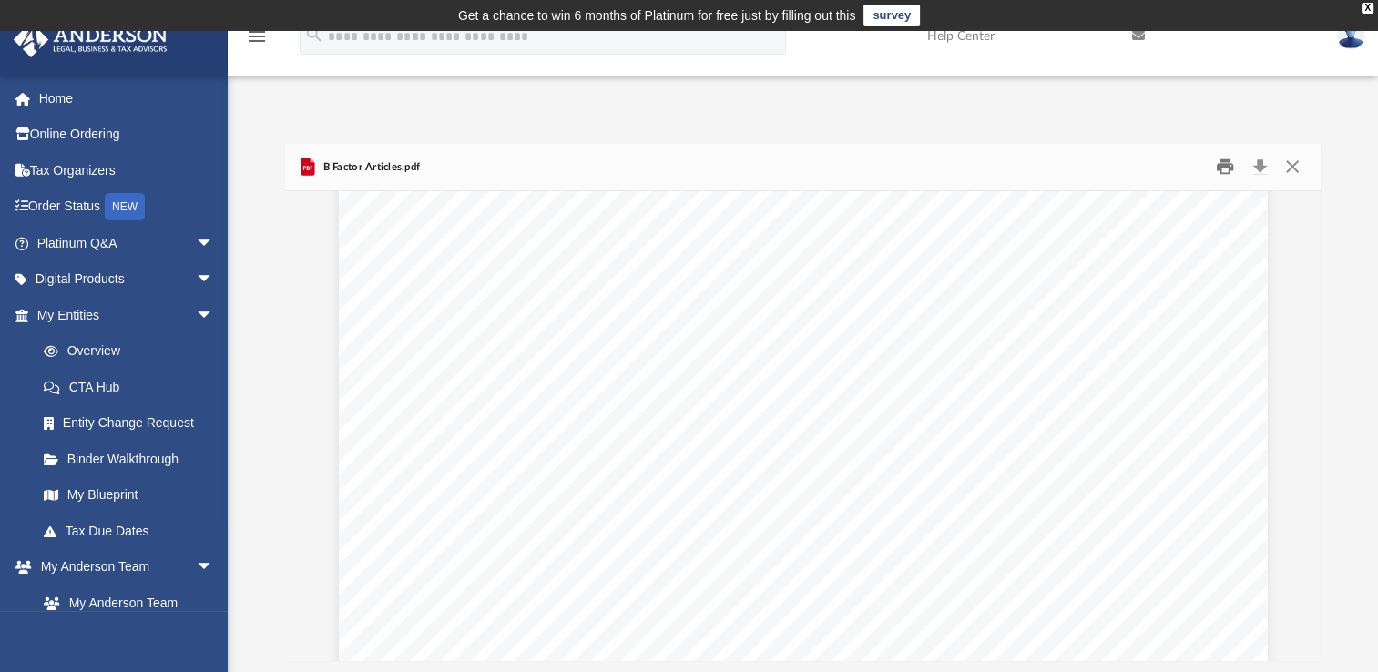
click at [1226, 166] on button "Print" at bounding box center [1224, 167] width 36 height 28
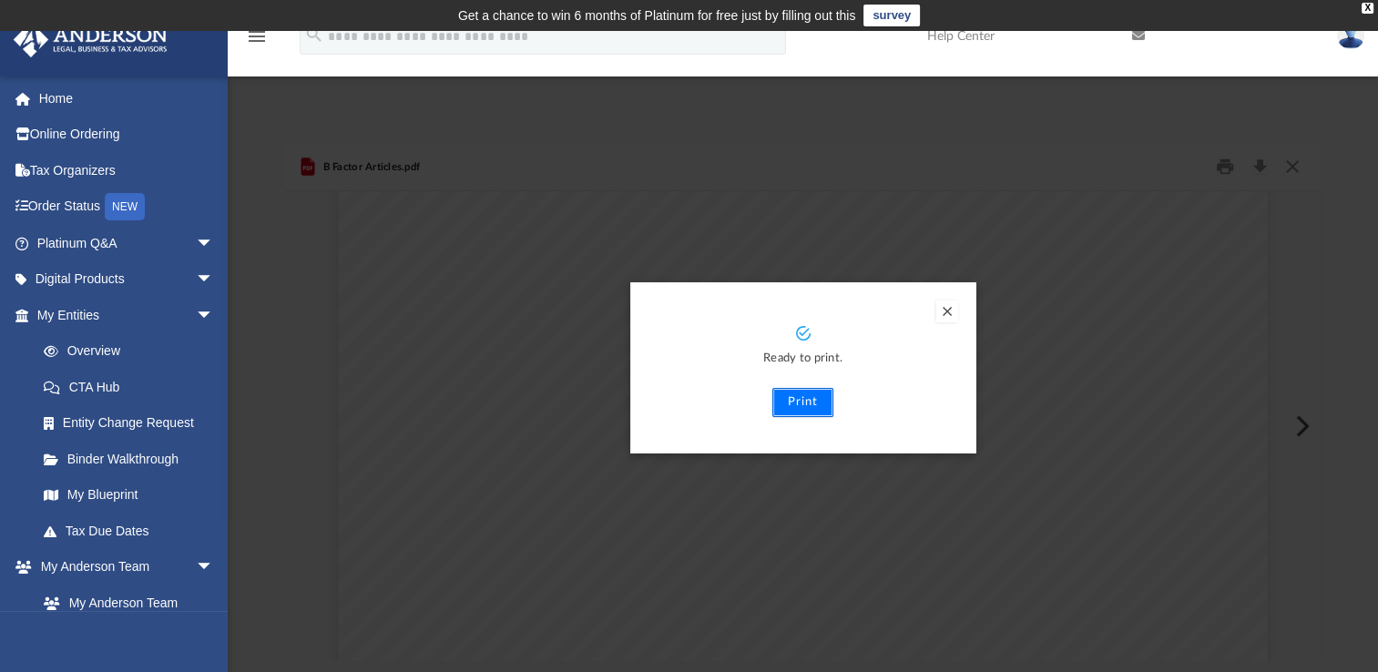
click at [805, 402] on button "Print" at bounding box center [802, 402] width 61 height 29
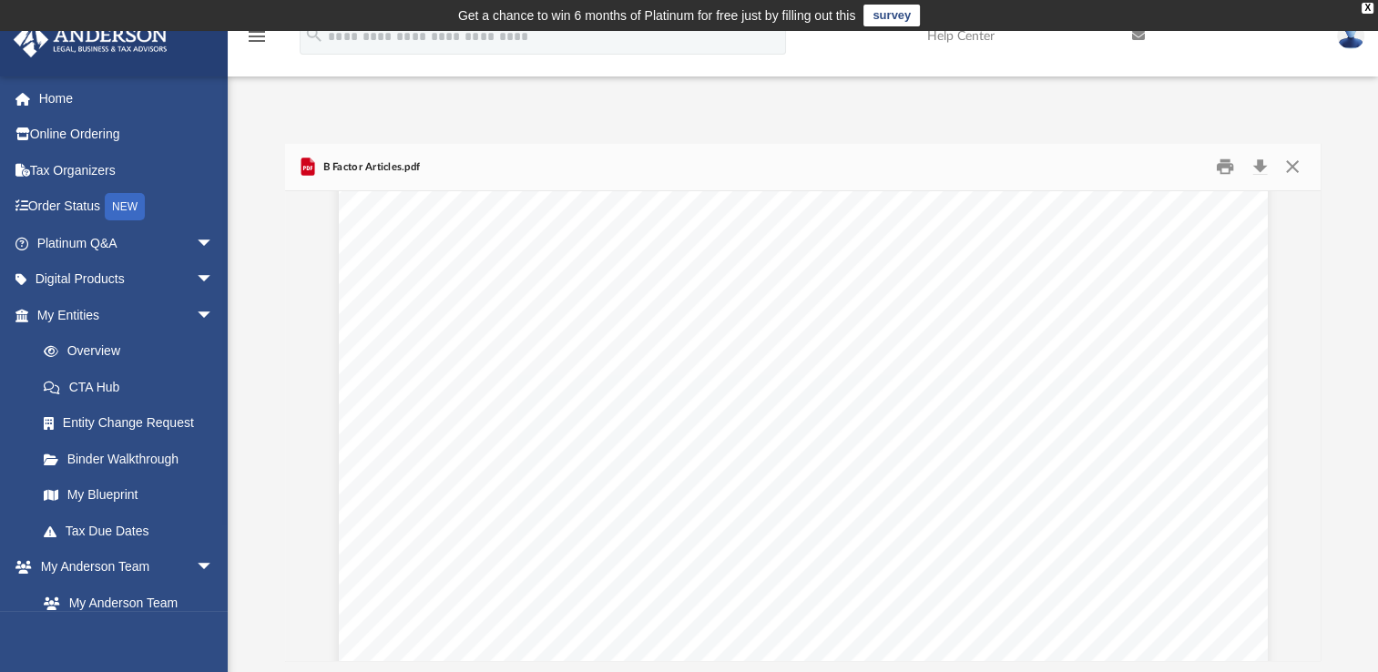
scroll to position [0, 0]
click at [1289, 164] on button "Close" at bounding box center [1291, 167] width 33 height 28
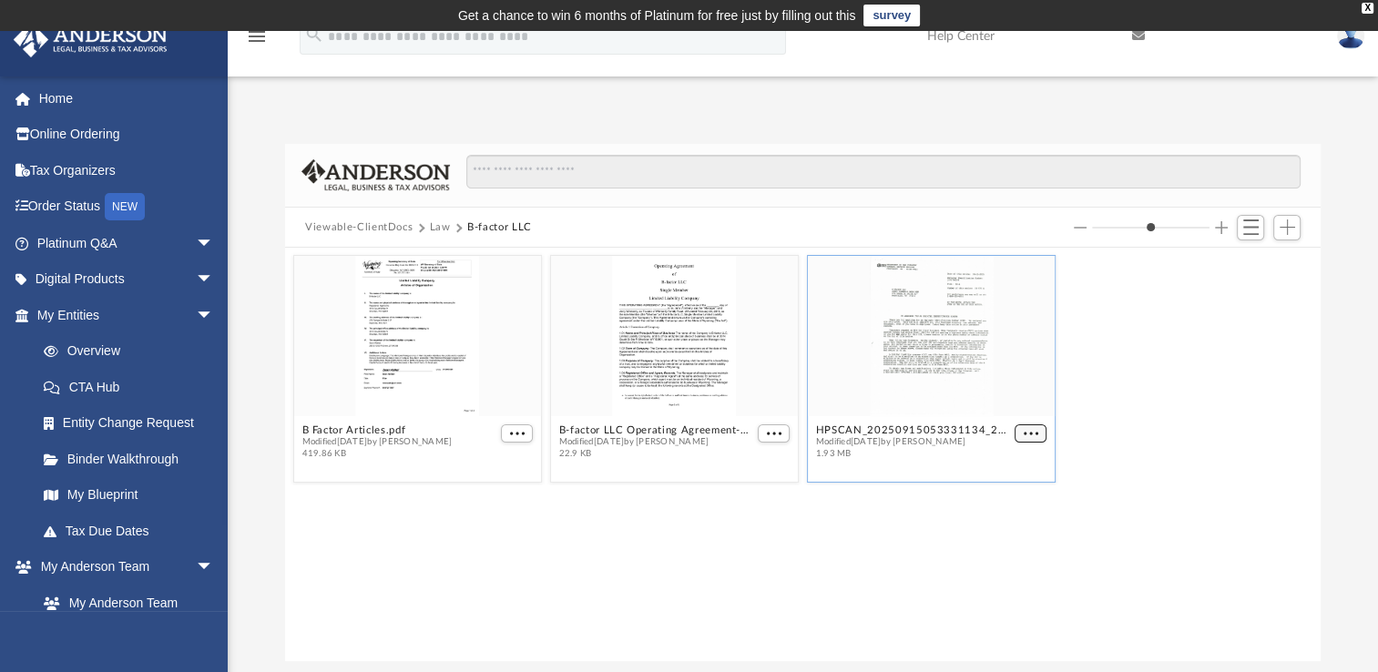
click at [1029, 432] on span "More options" at bounding box center [1030, 433] width 15 height 9
click at [1011, 470] on li "Preview" at bounding box center [1009, 466] width 53 height 19
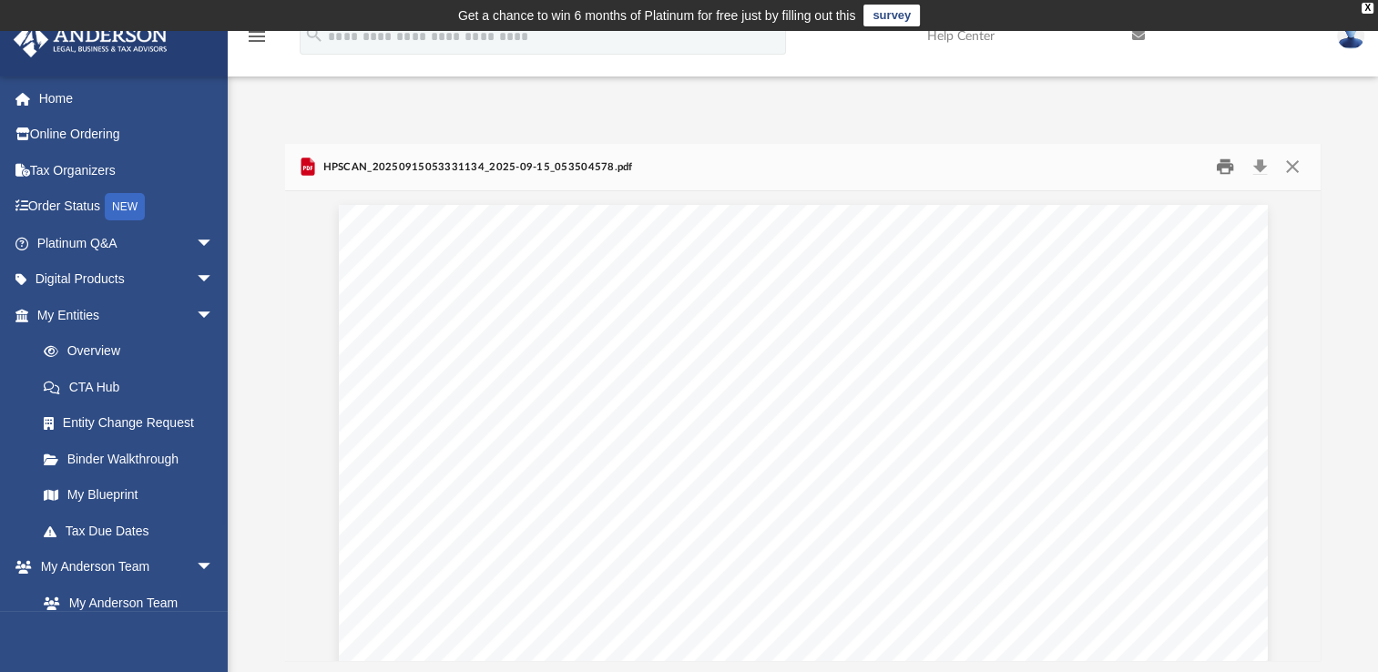
click at [1224, 168] on button "Print" at bounding box center [1224, 167] width 36 height 28
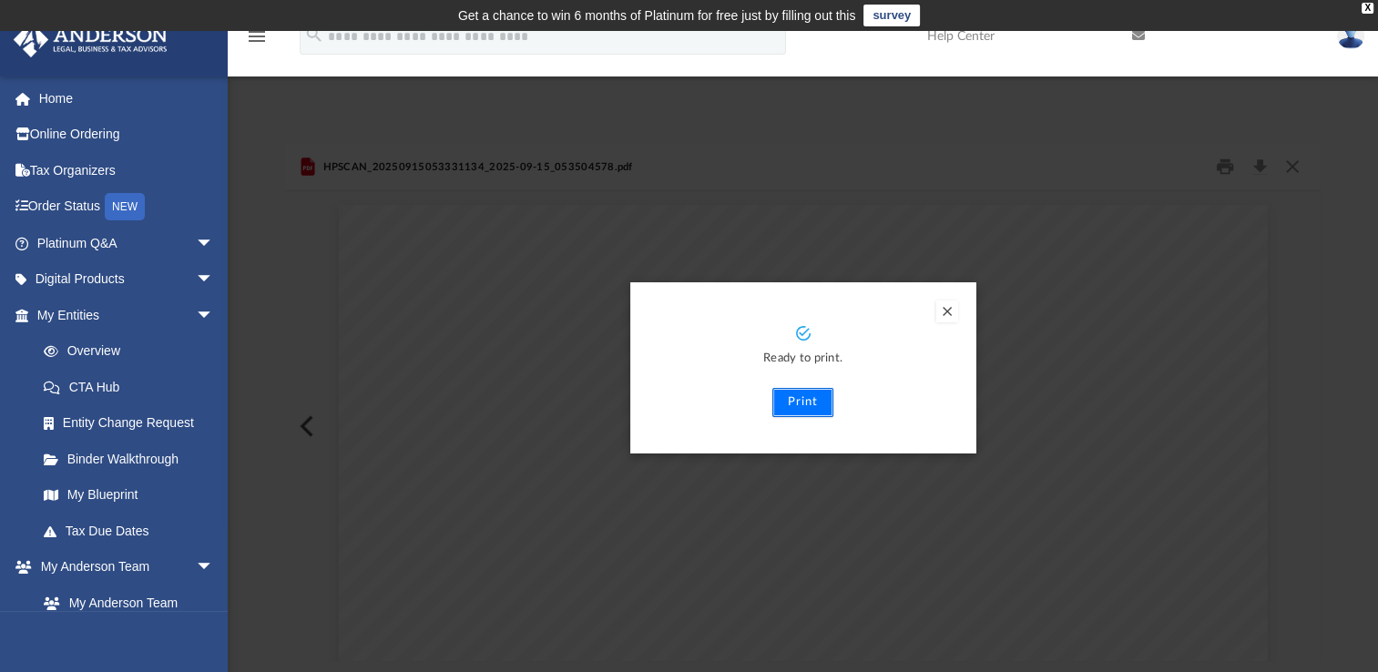
click at [802, 406] on button "Print" at bounding box center [802, 402] width 61 height 29
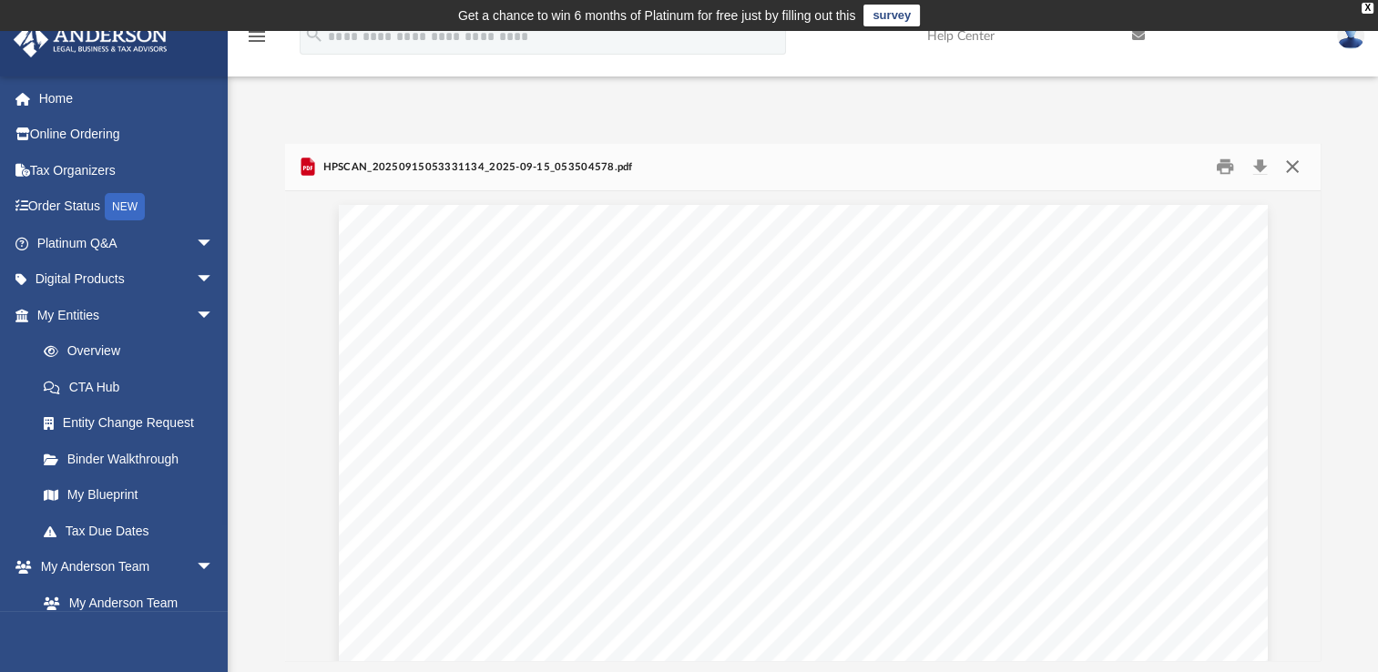
click at [1292, 168] on button "Close" at bounding box center [1291, 167] width 33 height 28
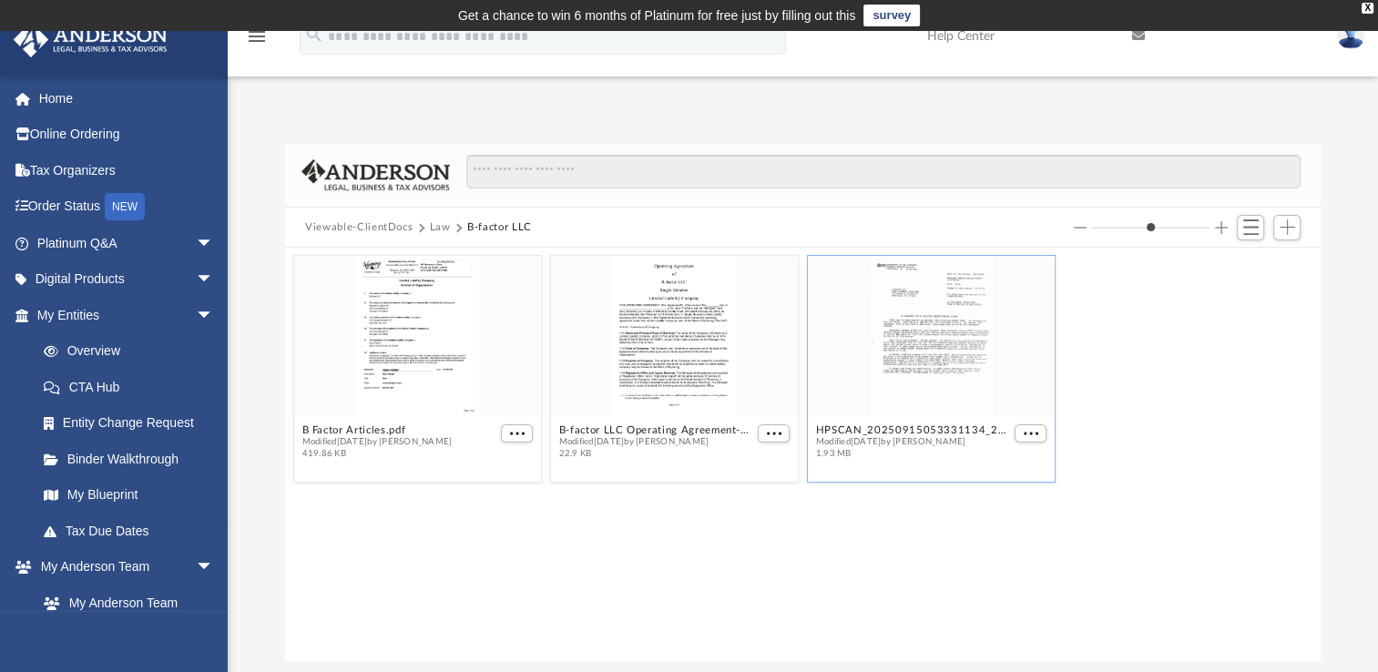
click at [437, 228] on button "Law" at bounding box center [440, 227] width 21 height 16
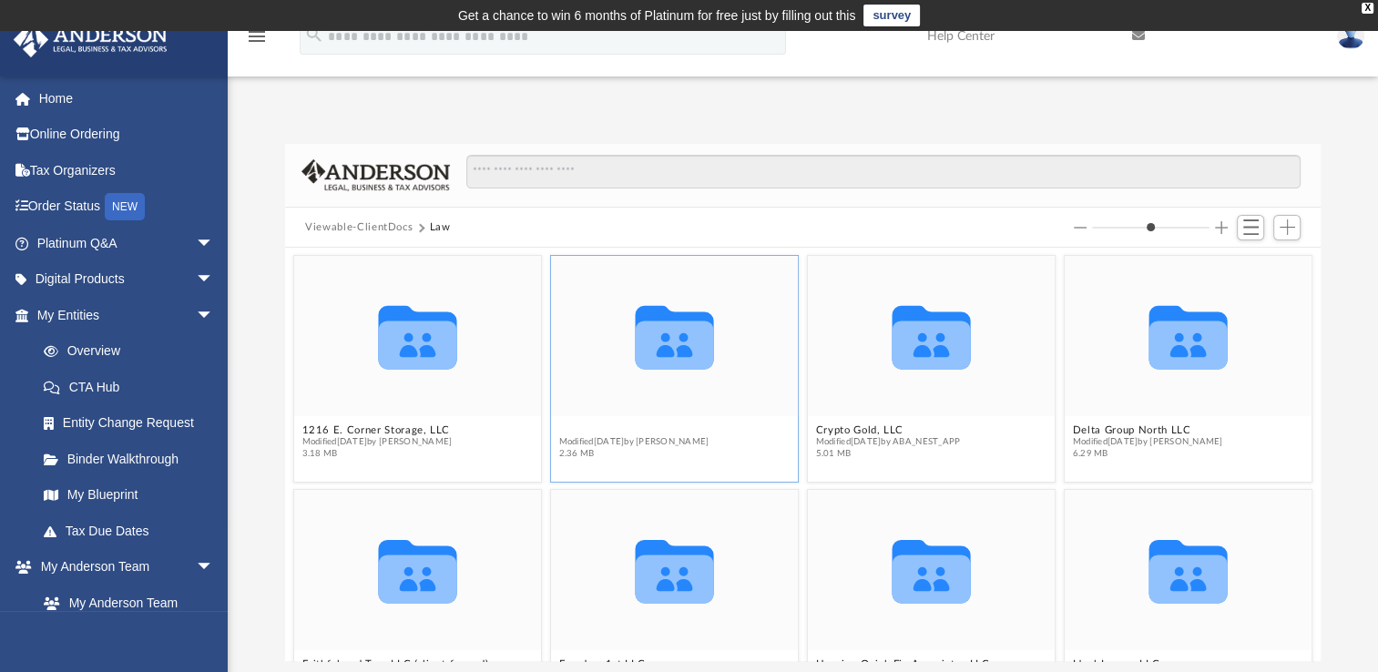
click at [566, 430] on button "B-factor LLC" at bounding box center [634, 430] width 150 height 12
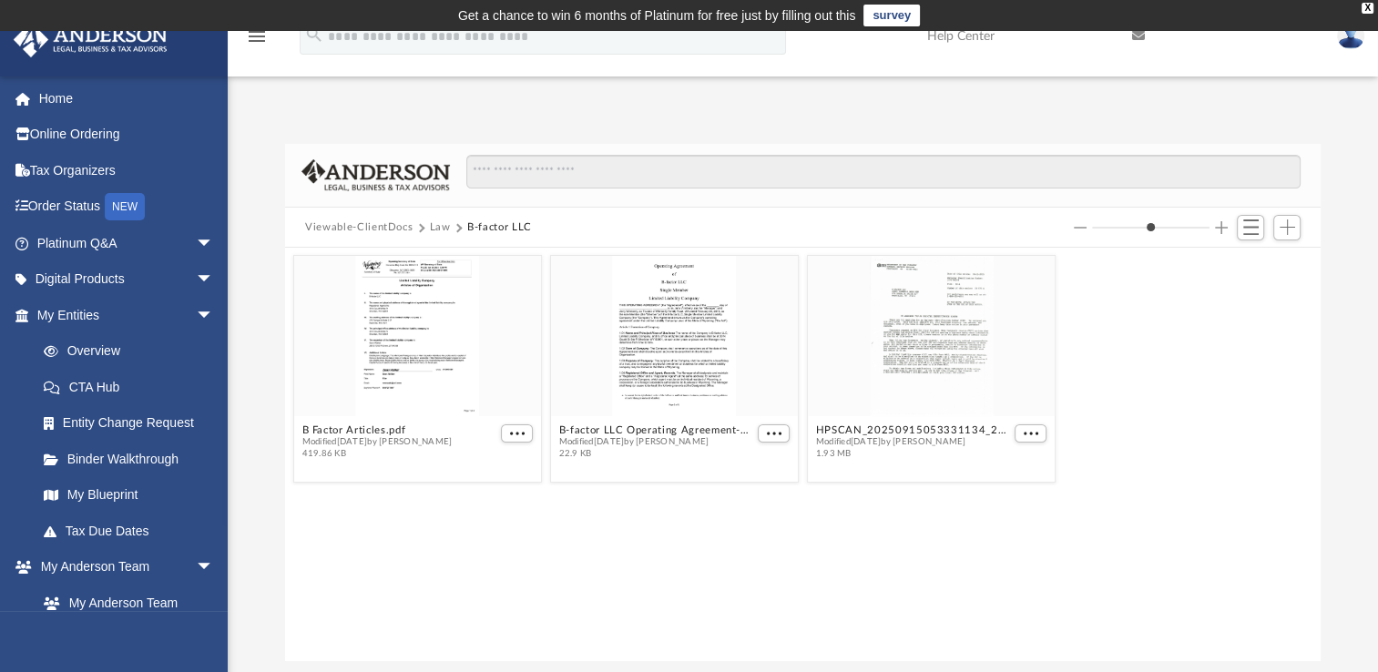
click at [433, 228] on button "Law" at bounding box center [440, 227] width 21 height 16
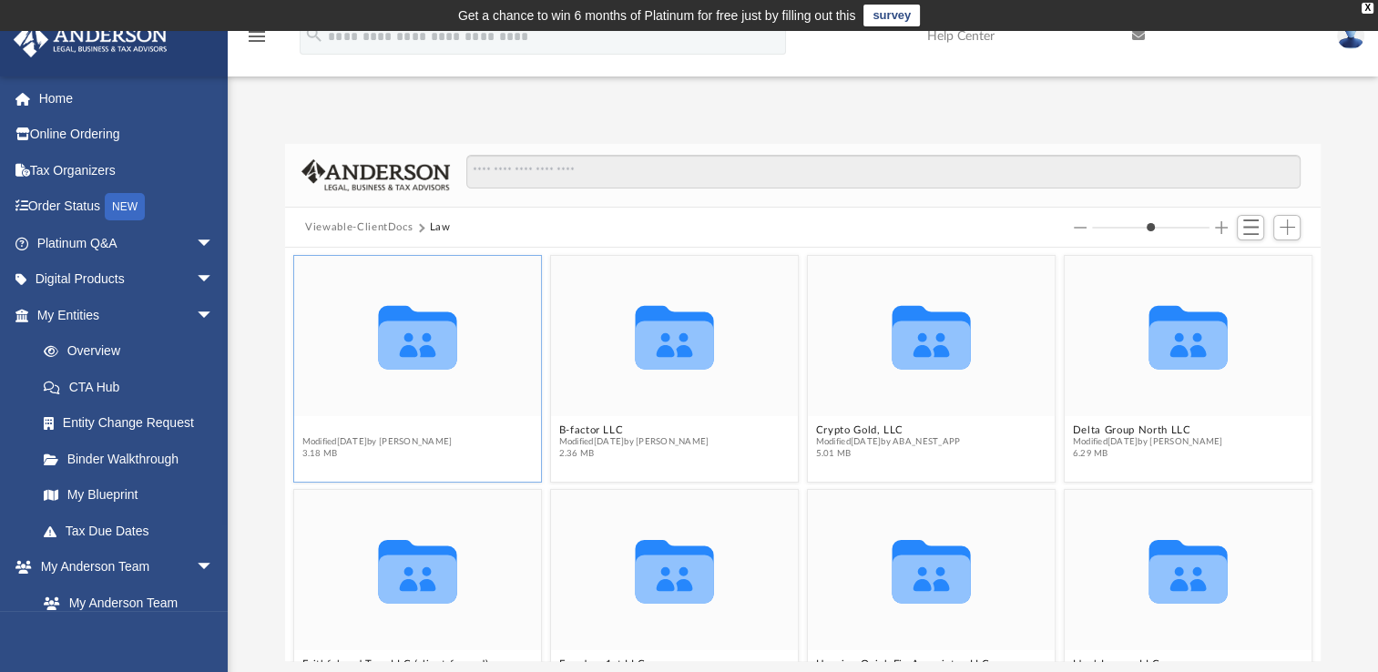
click at [381, 429] on button "1216 E. Corner Storage, LLC" at bounding box center [377, 430] width 150 height 12
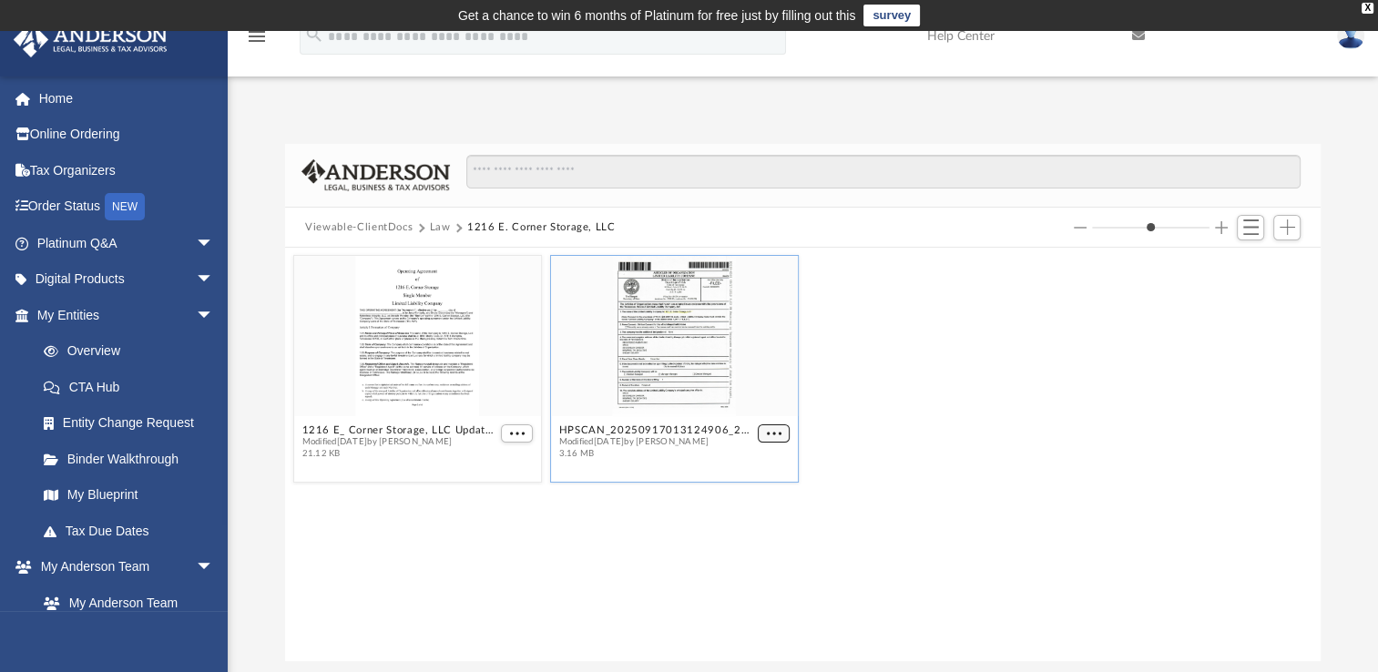
click at [769, 429] on span "More options" at bounding box center [774, 433] width 15 height 9
click at [736, 470] on li "Preview" at bounding box center [753, 466] width 53 height 19
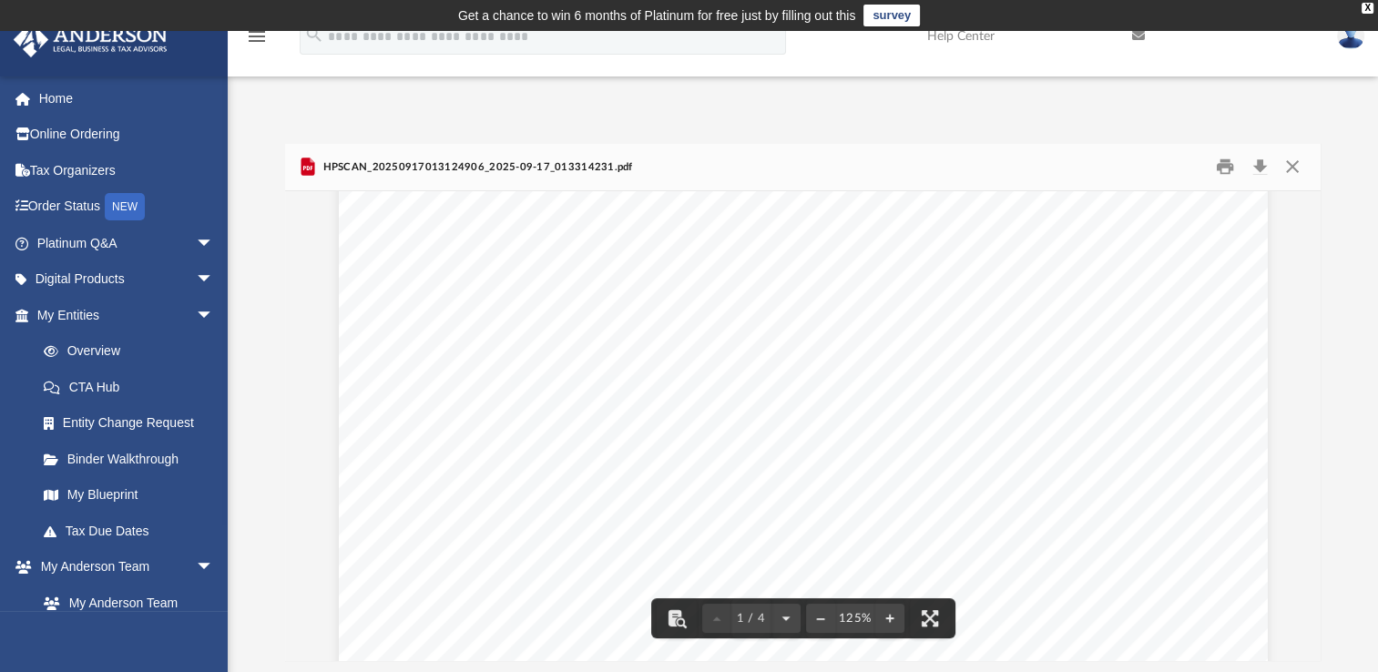
scroll to position [683, 0]
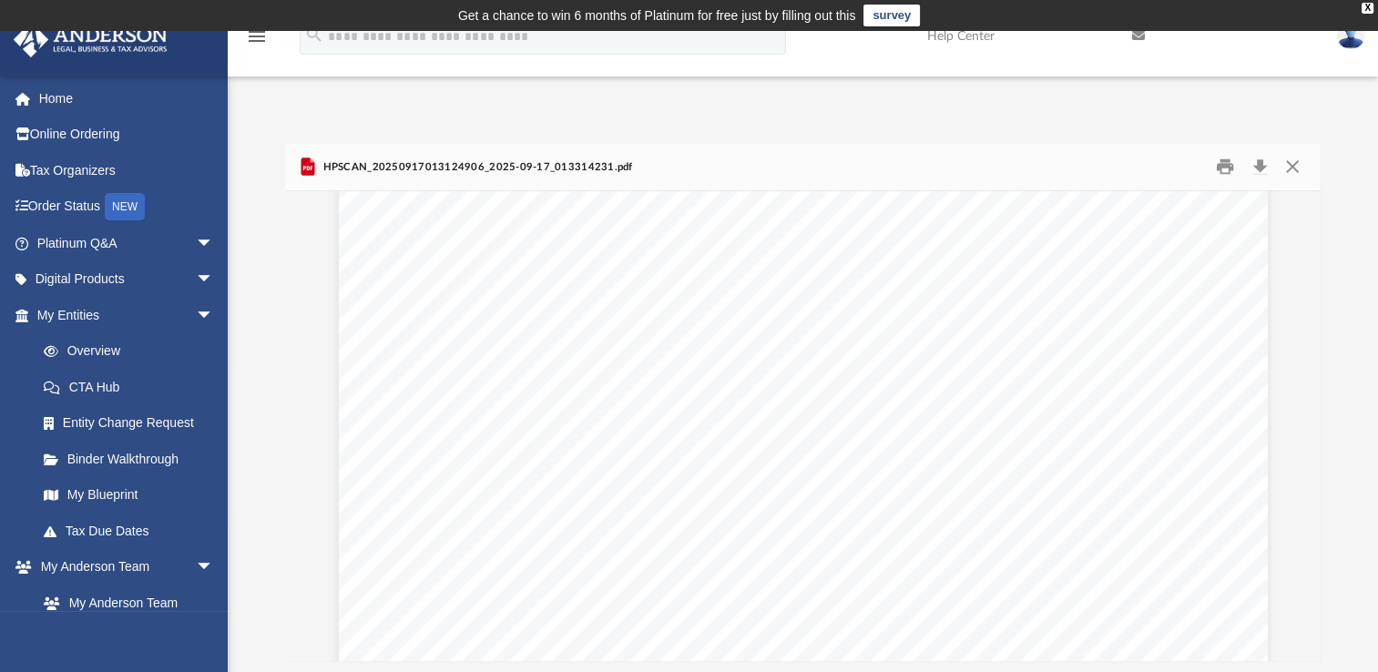
click at [450, 500] on div "Page 1" at bounding box center [803, 123] width 929 height 1202
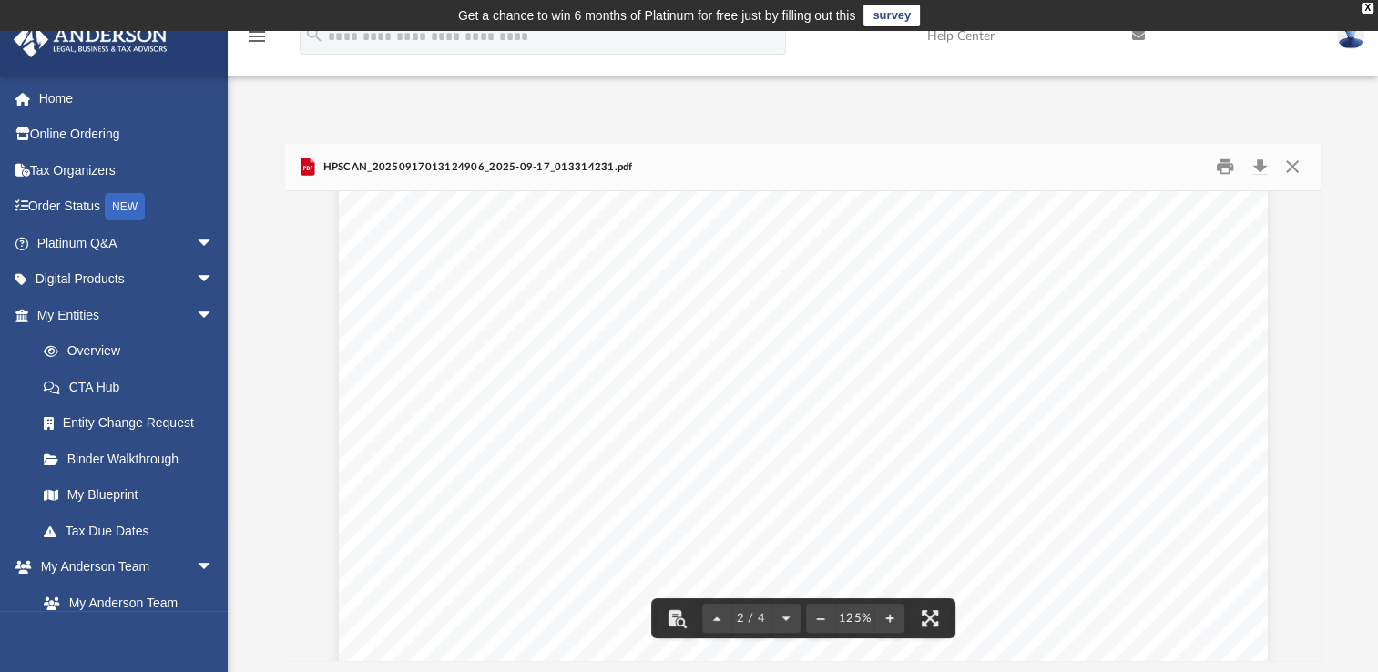
scroll to position [1476, 0]
click at [391, 390] on div "Page 2" at bounding box center [803, 559] width 929 height 1202
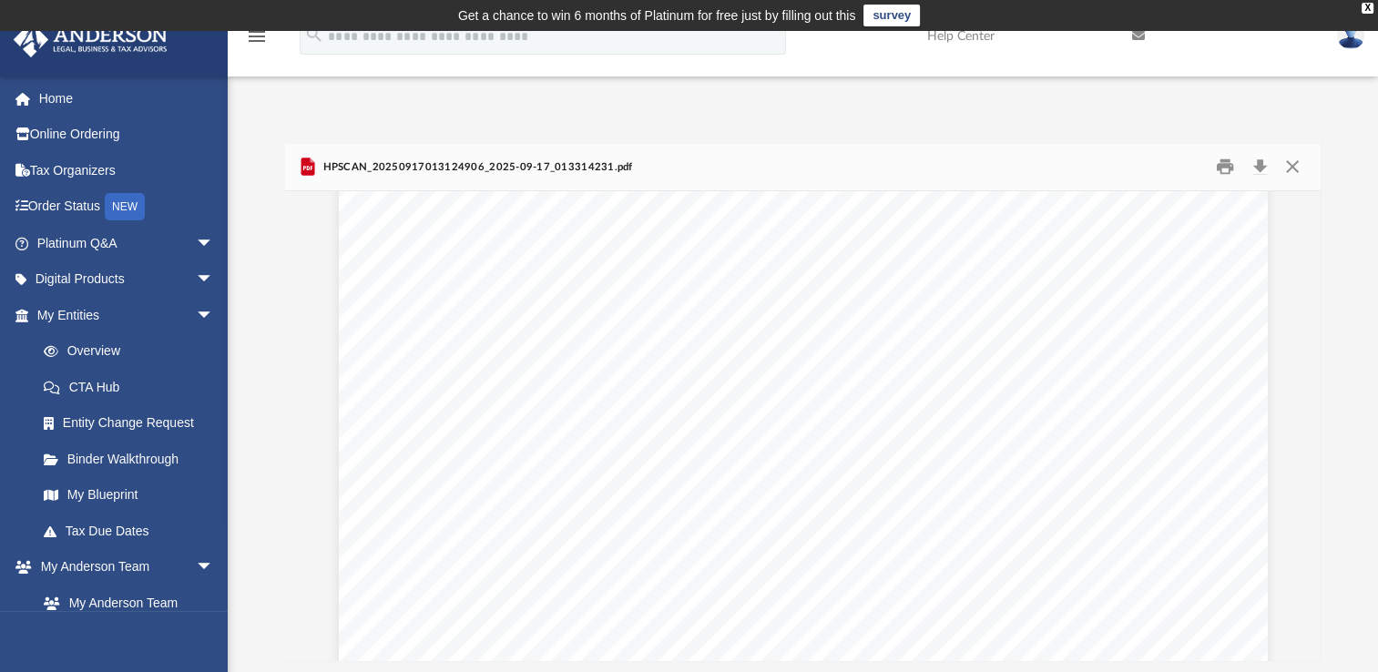
click at [1054, 434] on div "Page 2" at bounding box center [803, 271] width 929 height 1202
click at [1109, 542] on div "Page 3" at bounding box center [803, 527] width 929 height 1202
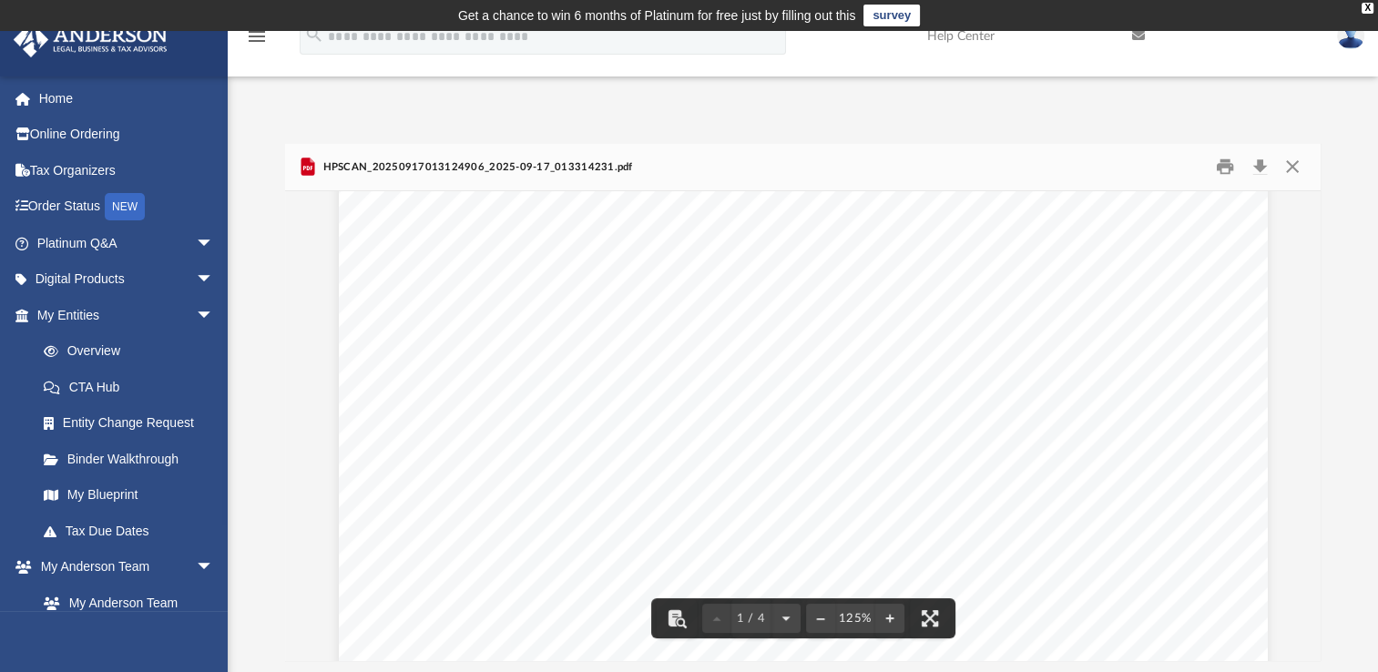
scroll to position [0, 0]
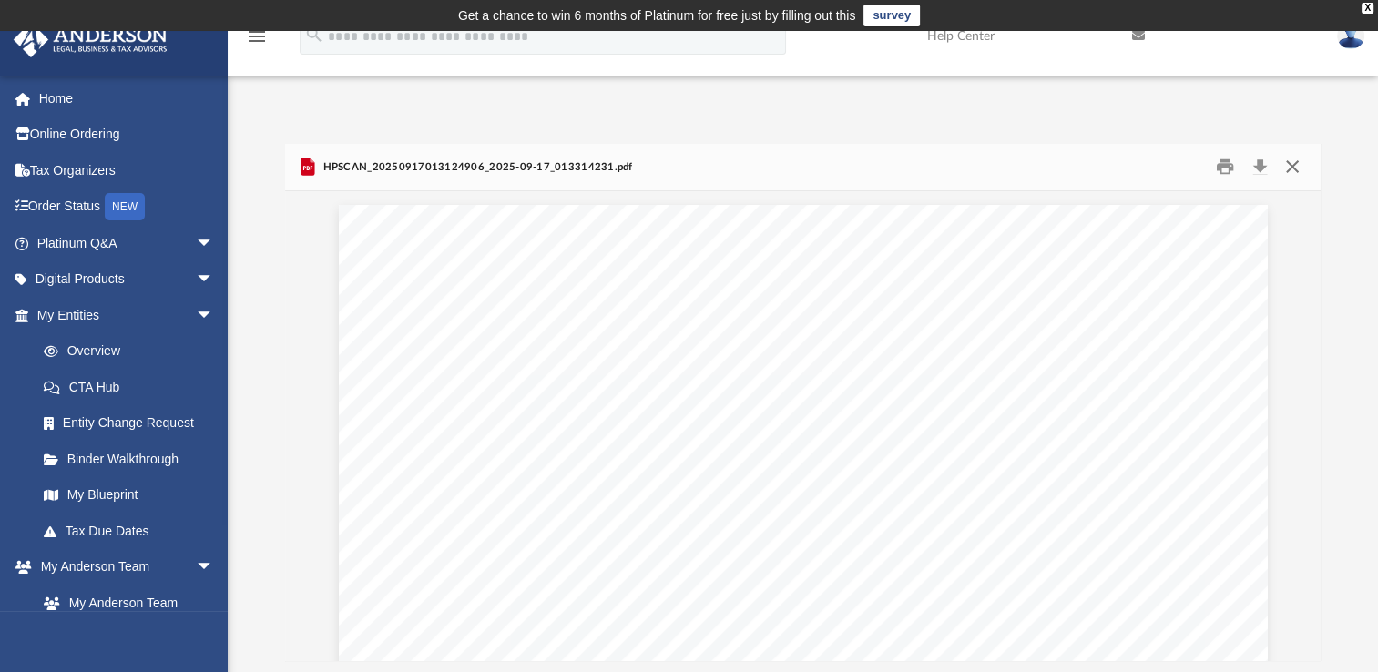
click at [1295, 161] on button "Close" at bounding box center [1291, 167] width 33 height 28
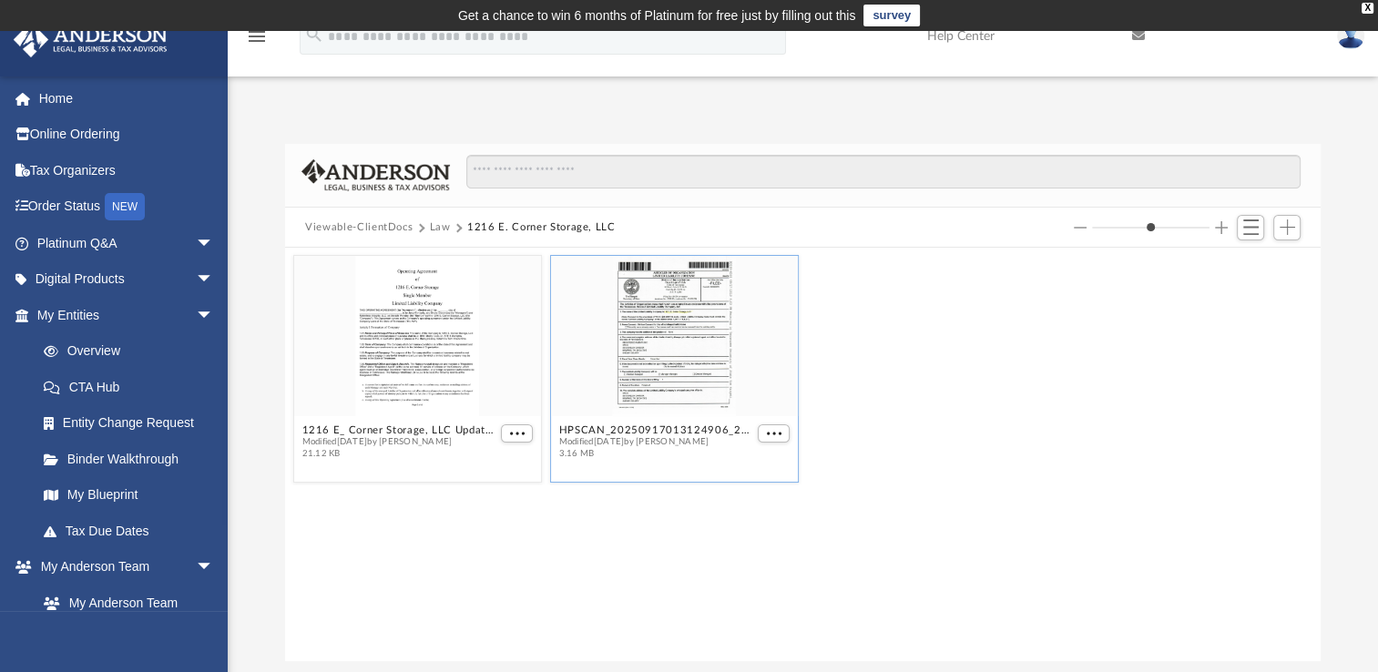
click at [437, 226] on button "Law" at bounding box center [440, 227] width 21 height 16
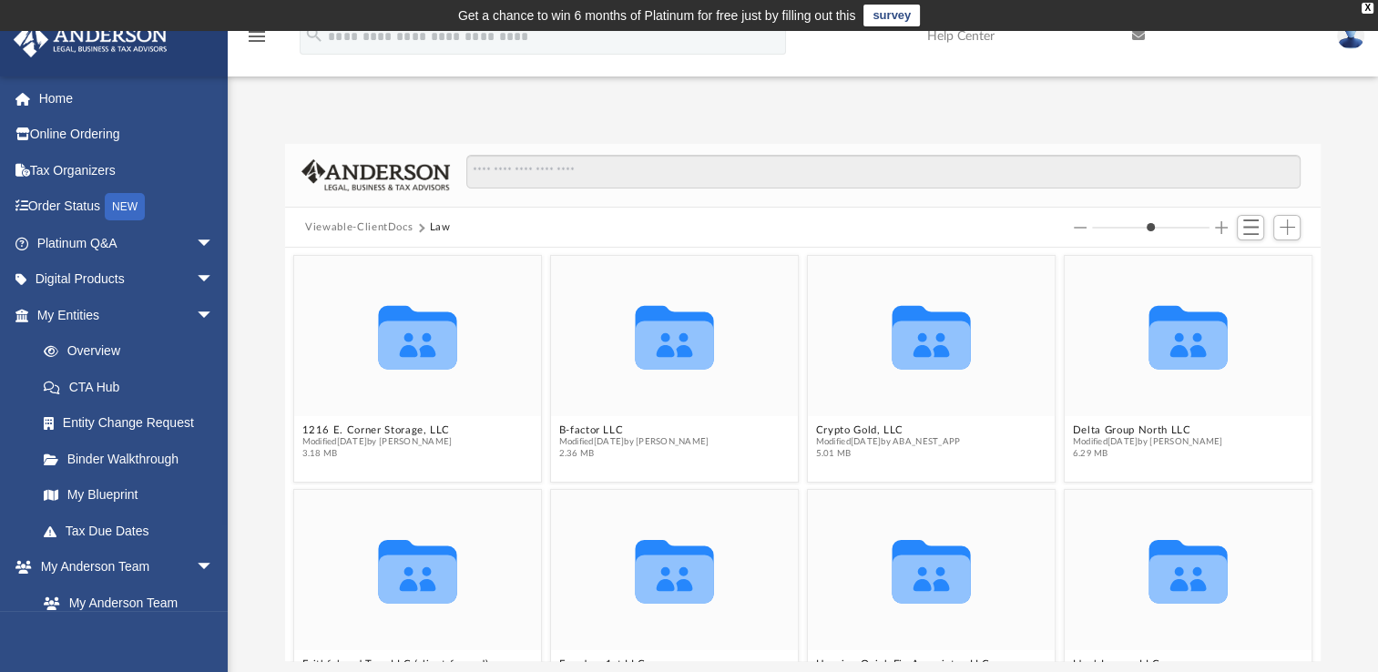
click at [240, 533] on div "Difficulty viewing your box folder? You can also access your account directly o…" at bounding box center [803, 403] width 1150 height 518
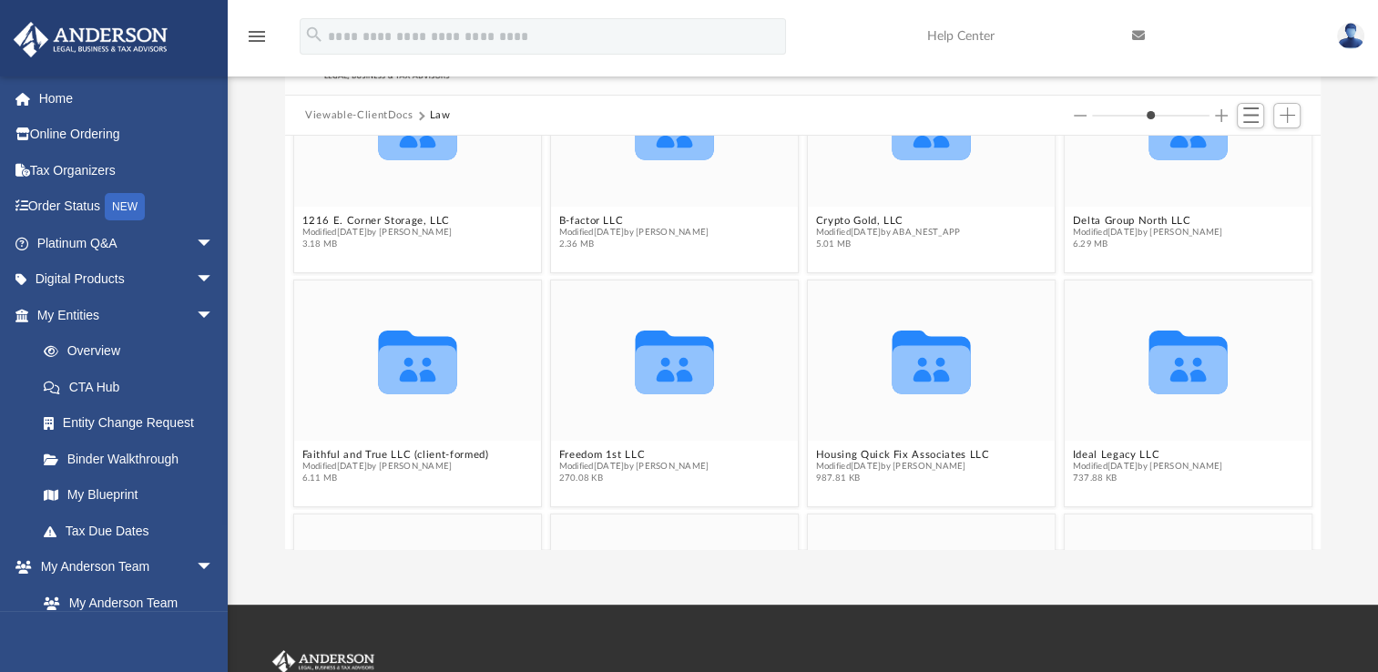
scroll to position [109, 0]
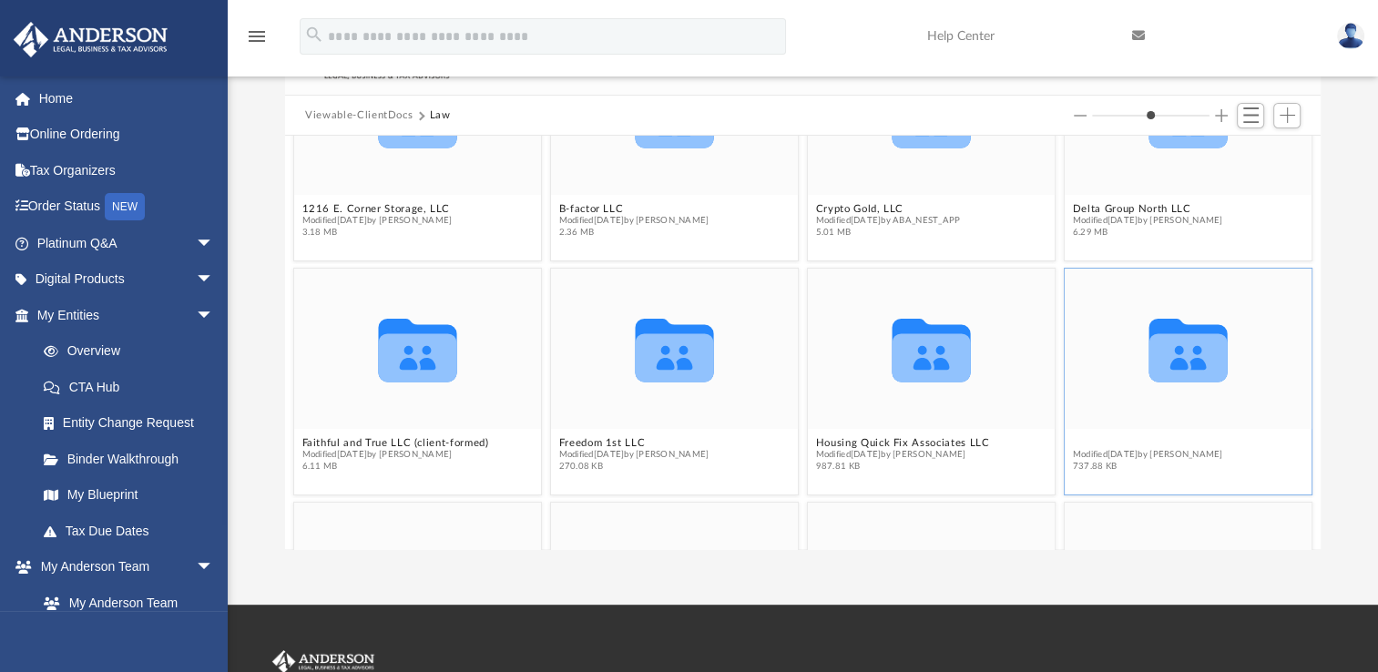
click at [1160, 446] on button "Ideal Legacy LLC" at bounding box center [1148, 443] width 150 height 12
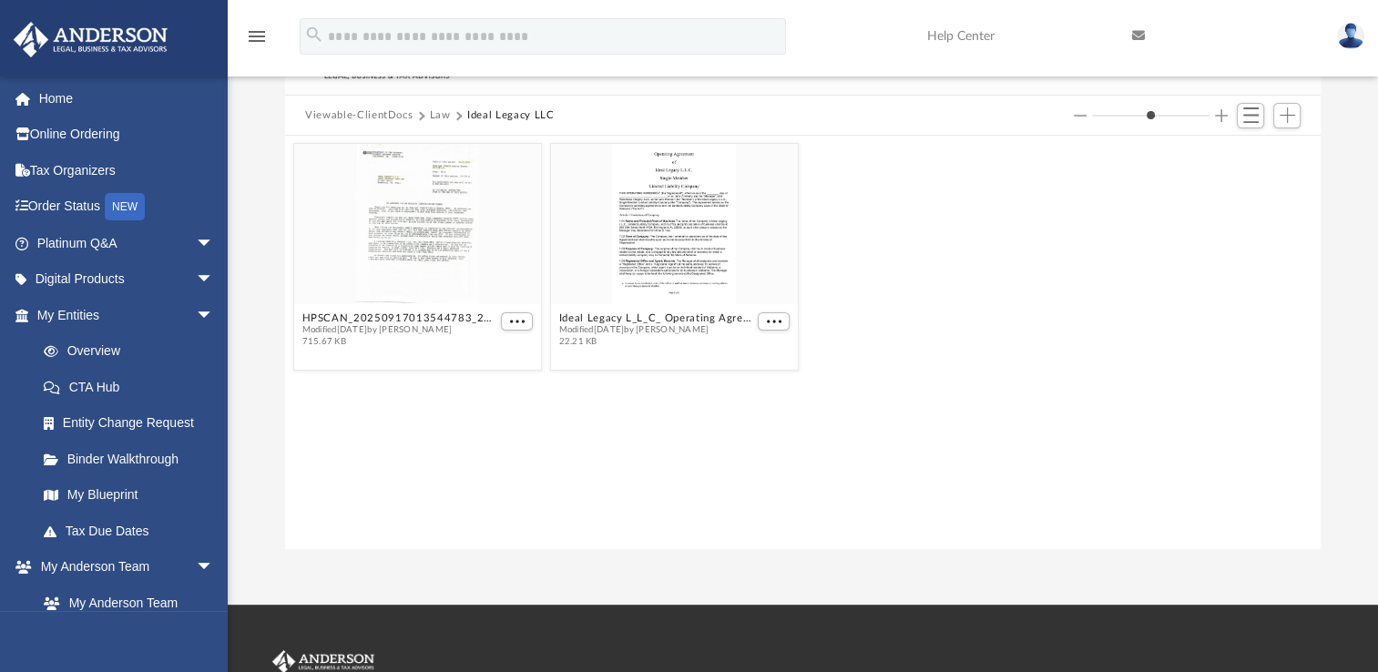
click at [910, 333] on div "HPSCAN_20250917013544783_2025-09-17_013632228.pdf Modified Tue Sep 16 2025 by J…" at bounding box center [803, 256] width 1027 height 236
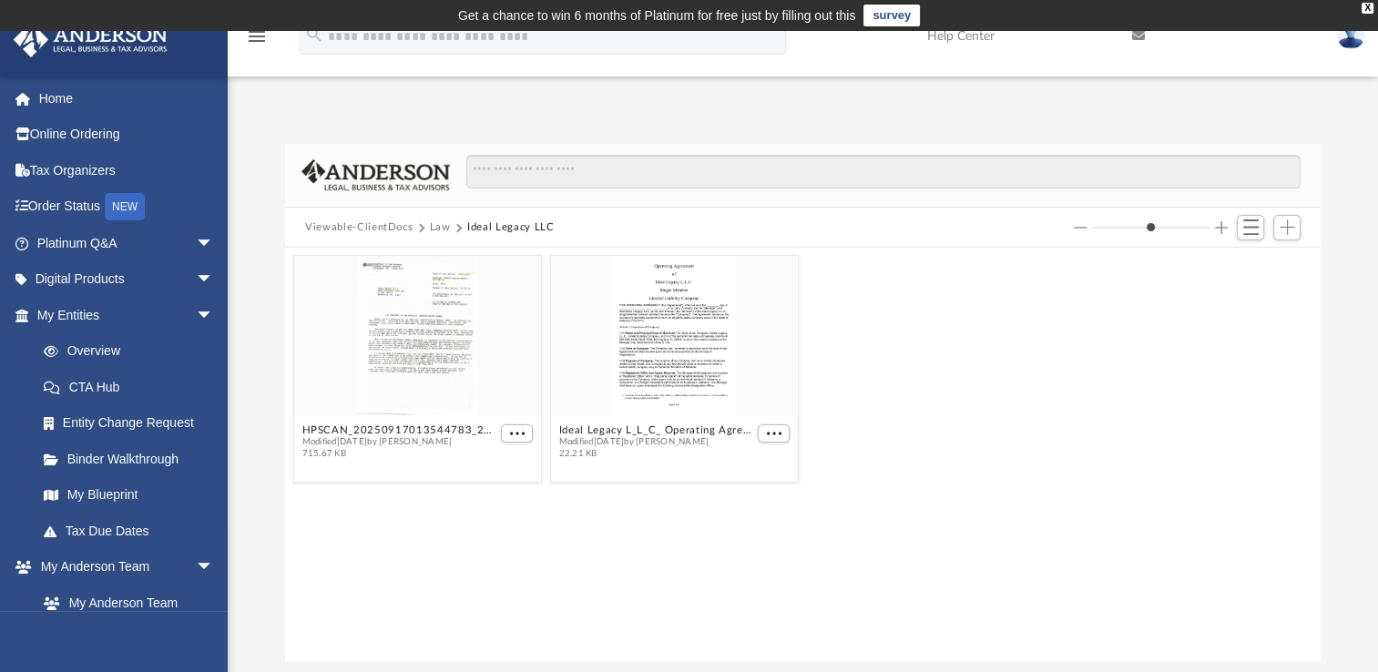
click at [439, 228] on button "Law" at bounding box center [440, 227] width 21 height 16
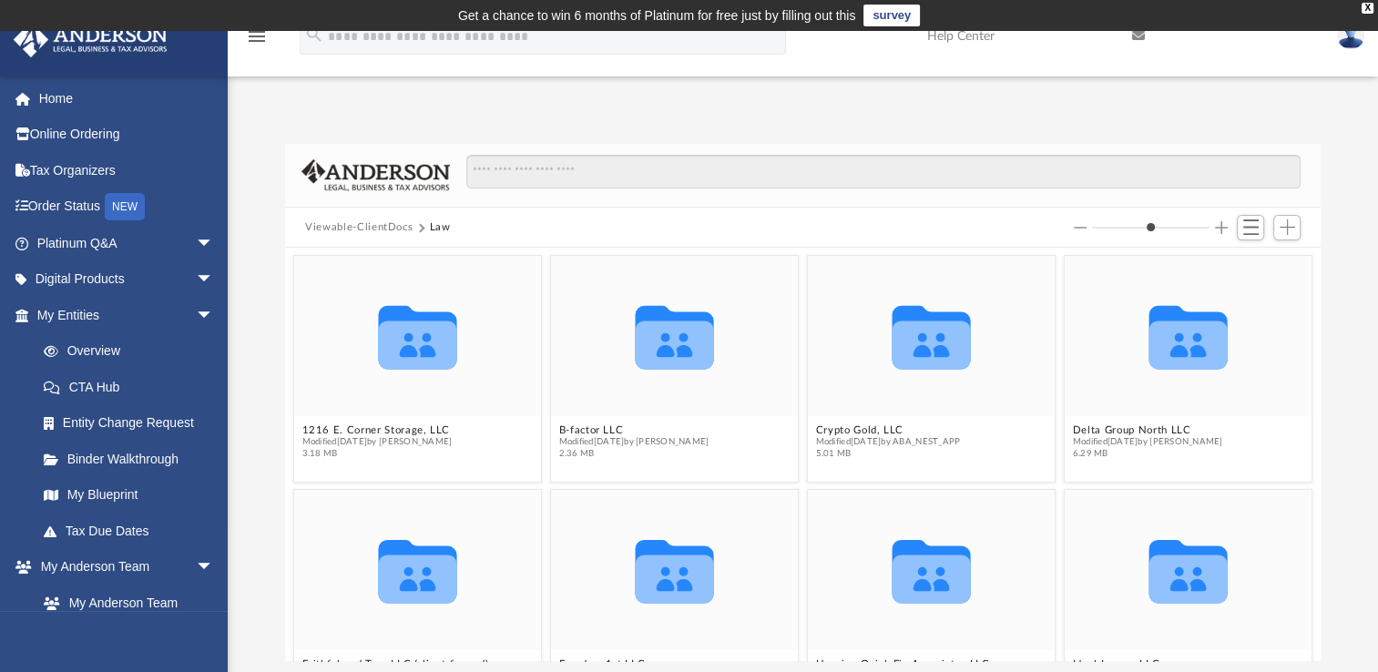
click at [254, 486] on div "Difficulty viewing your box folder? You can also access your account directly o…" at bounding box center [803, 403] width 1150 height 518
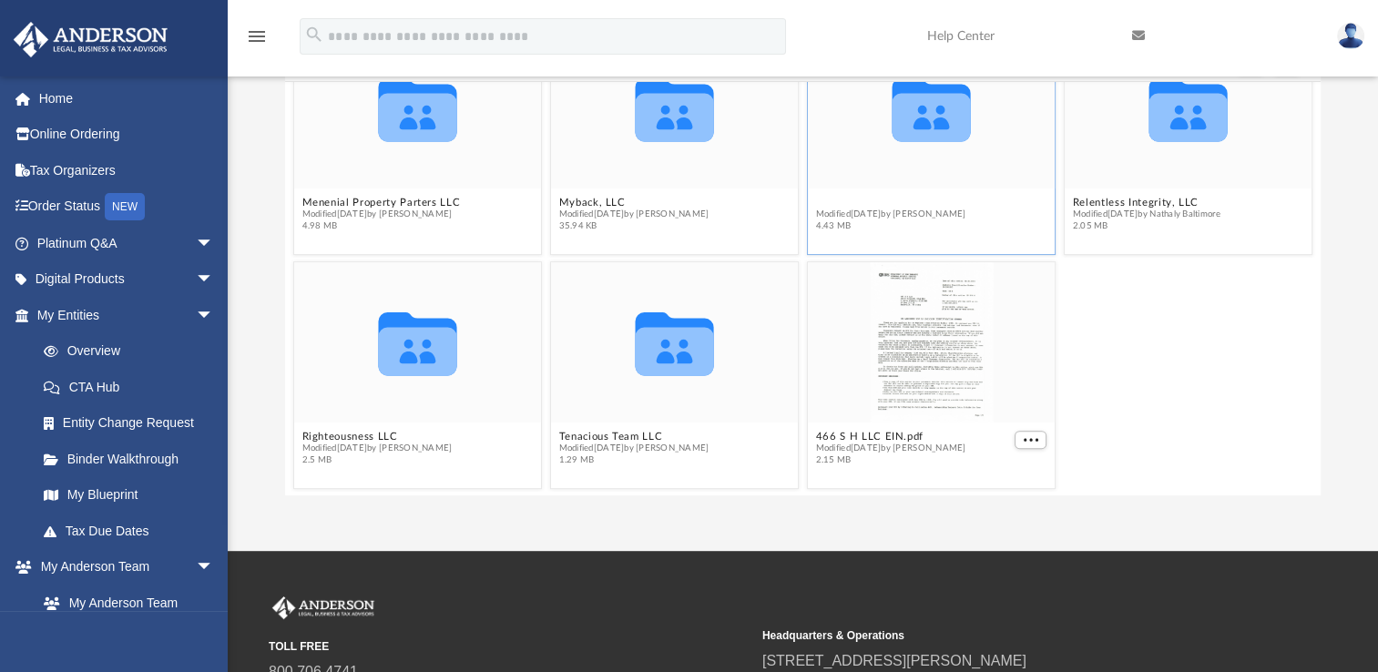
scroll to position [468, 0]
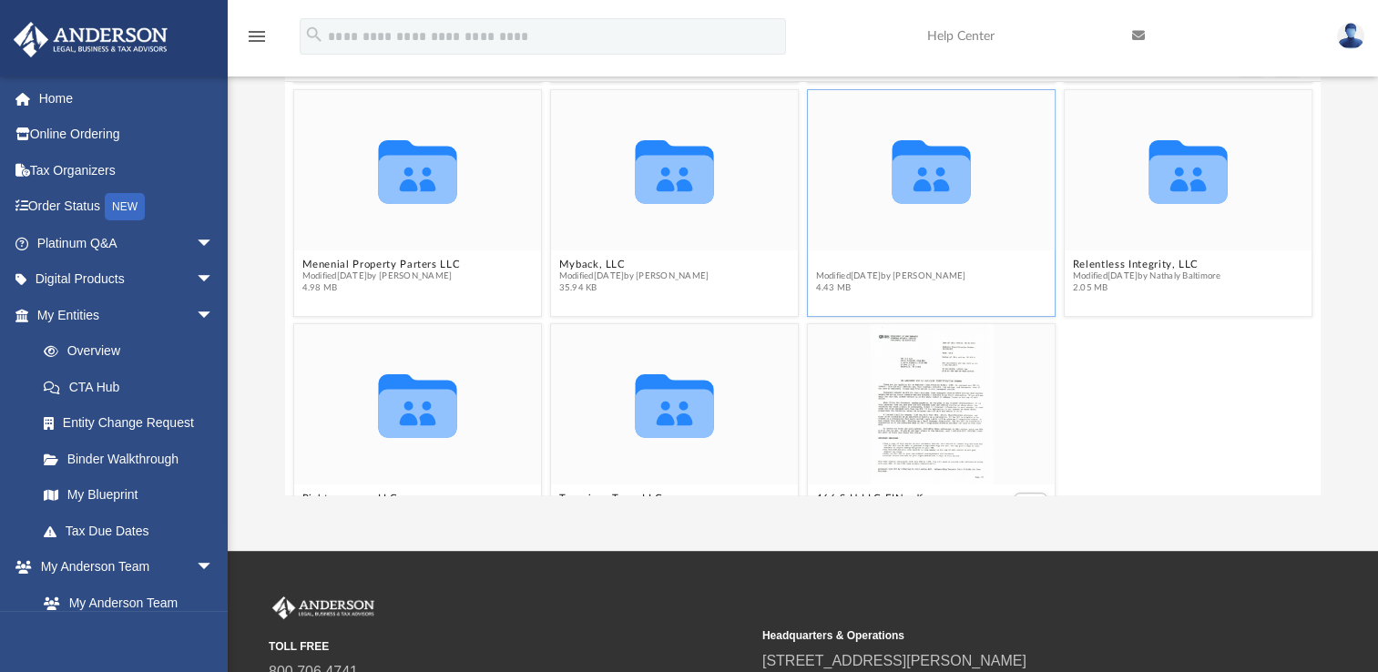
click at [887, 201] on figure "Collaborated Folder Pursuit of Equity LLC (client-formed) Modified Mon Sep 29 2…" at bounding box center [931, 195] width 247 height 210
click at [882, 263] on button "Pursuit of Equity LLC (client-formed)" at bounding box center [909, 265] width 187 height 12
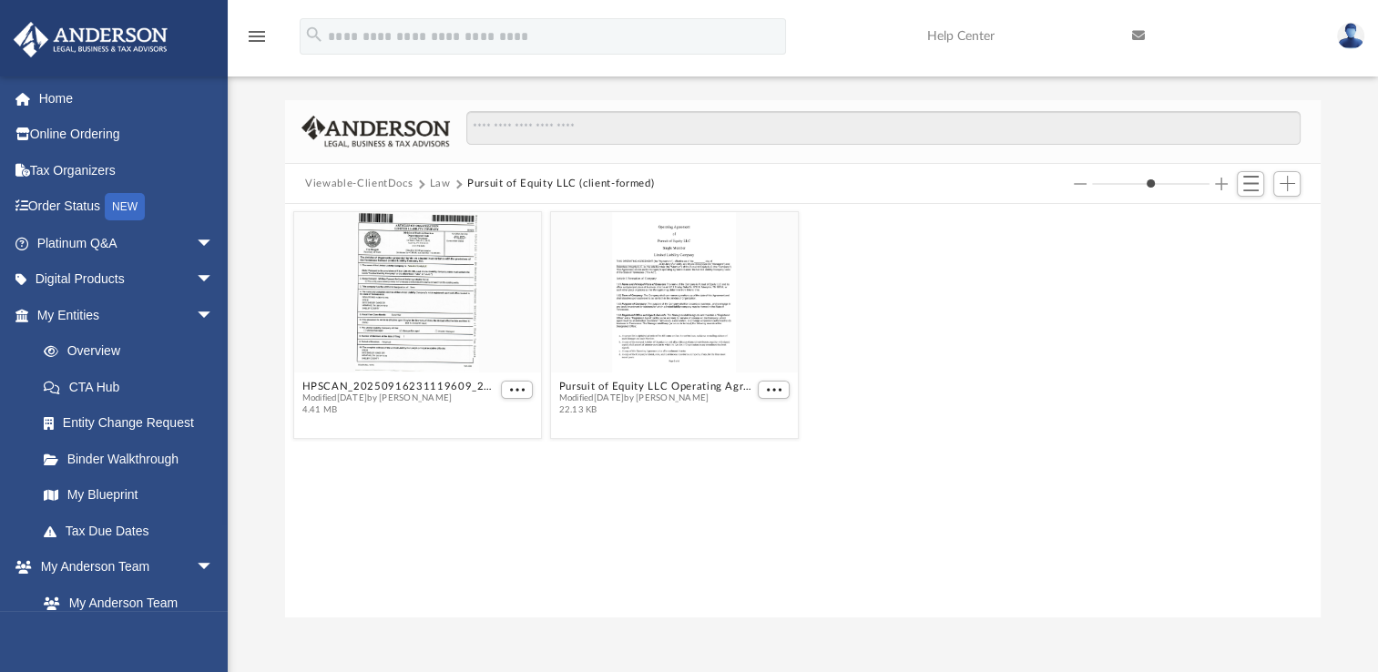
scroll to position [0, 0]
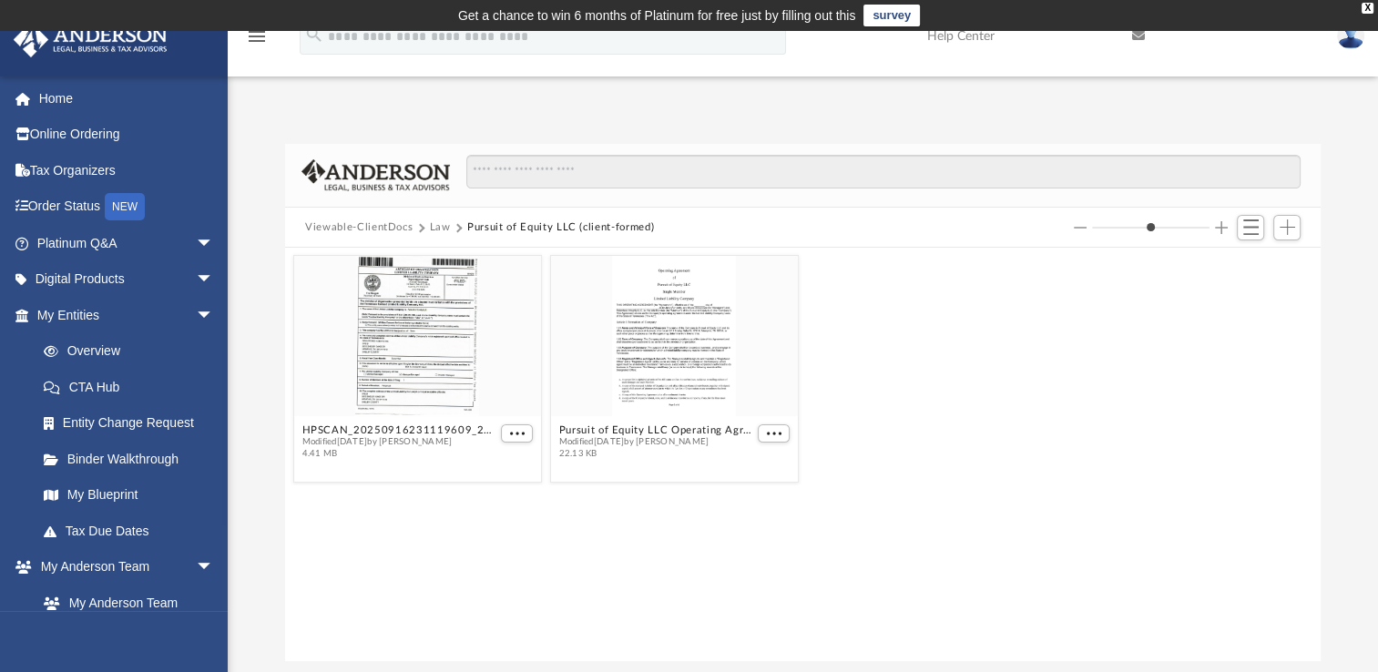
click at [443, 224] on button "Law" at bounding box center [440, 227] width 21 height 16
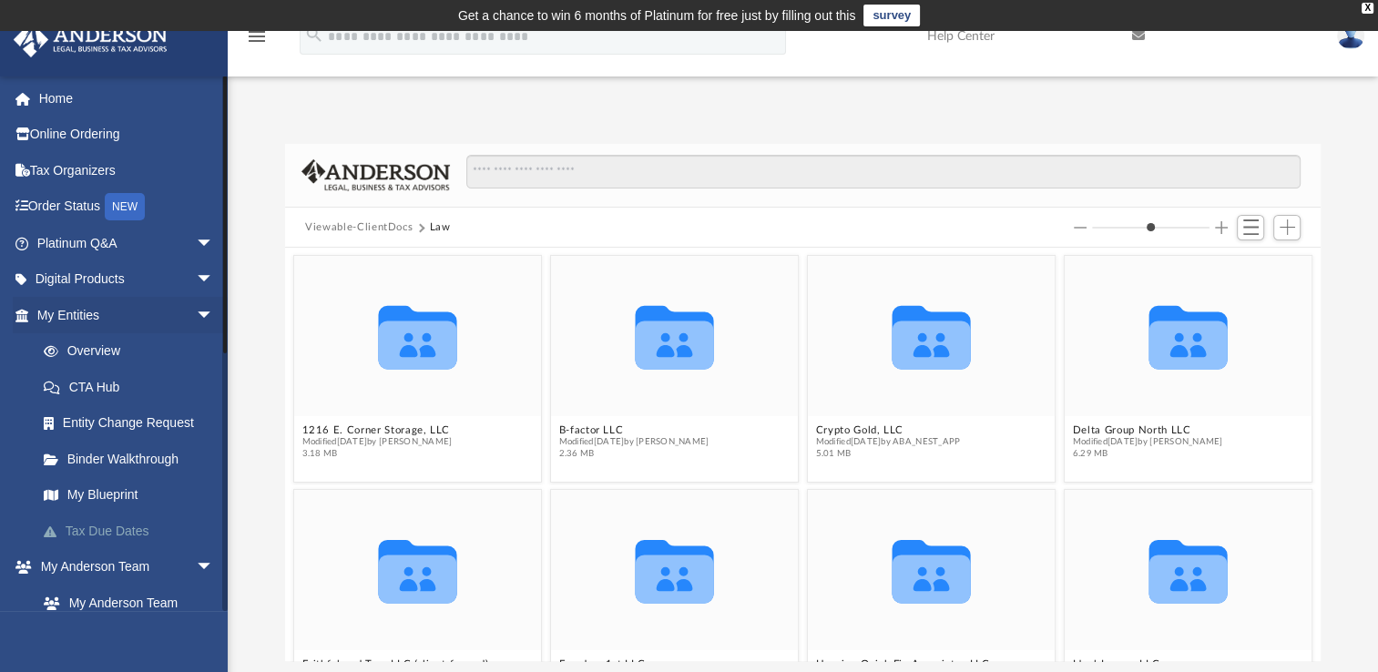
click at [175, 533] on link "Tax Due Dates" at bounding box center [133, 531] width 216 height 36
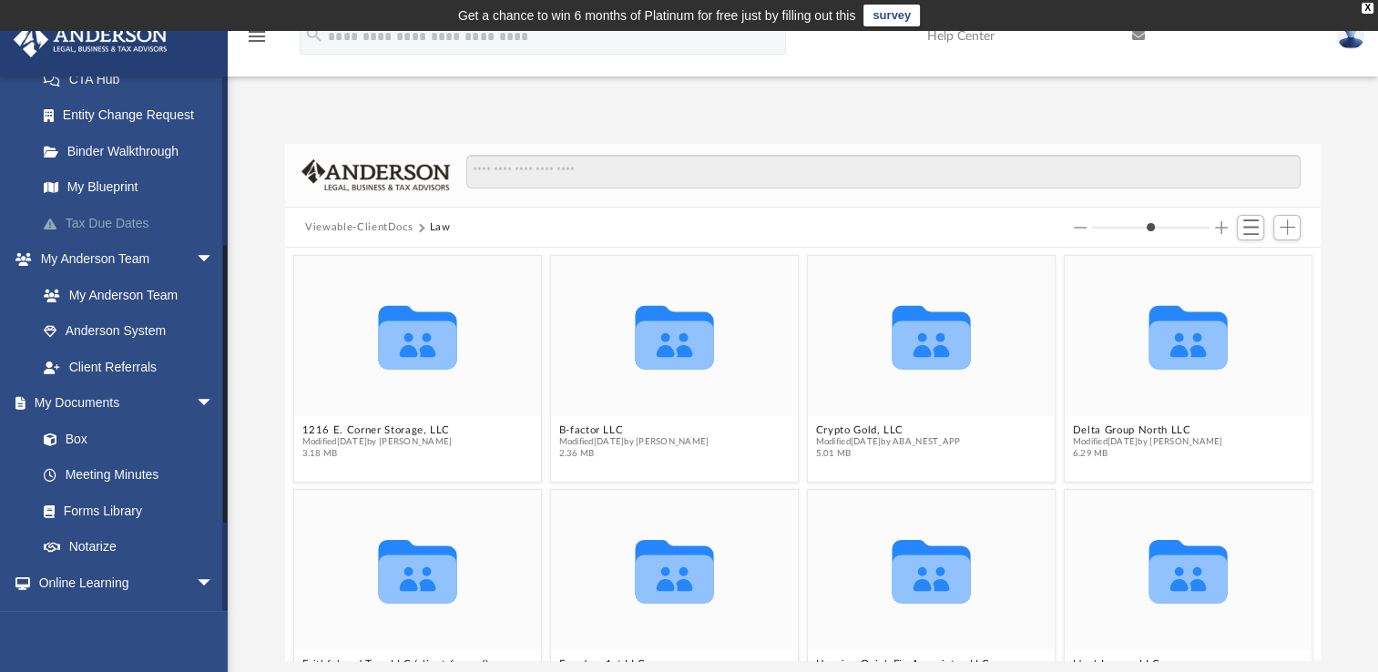
scroll to position [317, 0]
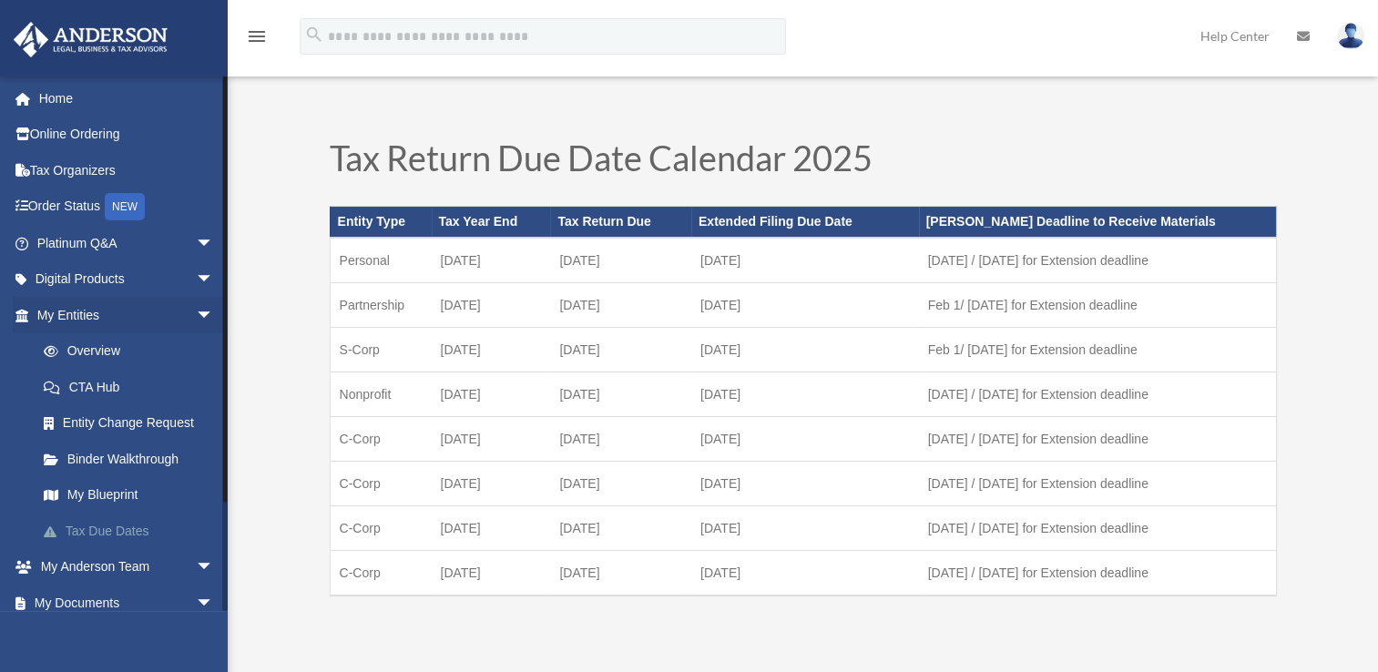
click at [96, 541] on link "Tax Due Dates" at bounding box center [133, 531] width 216 height 36
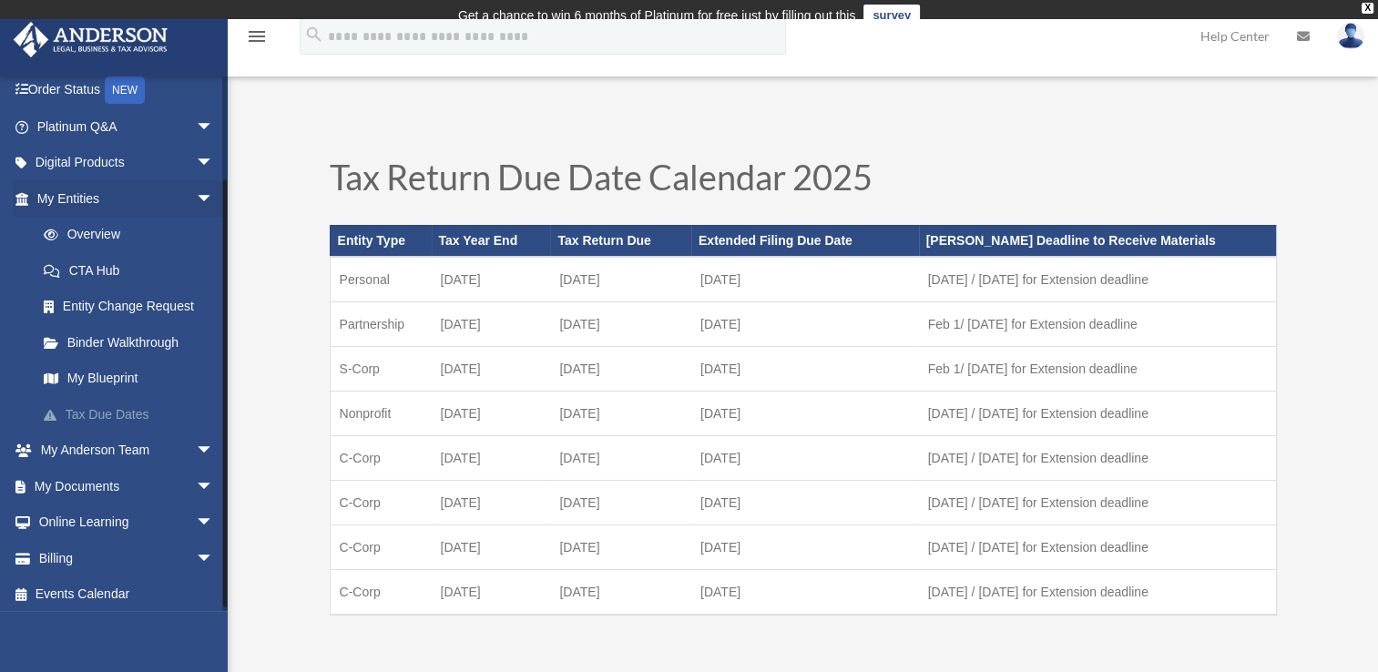
scroll to position [121, 0]
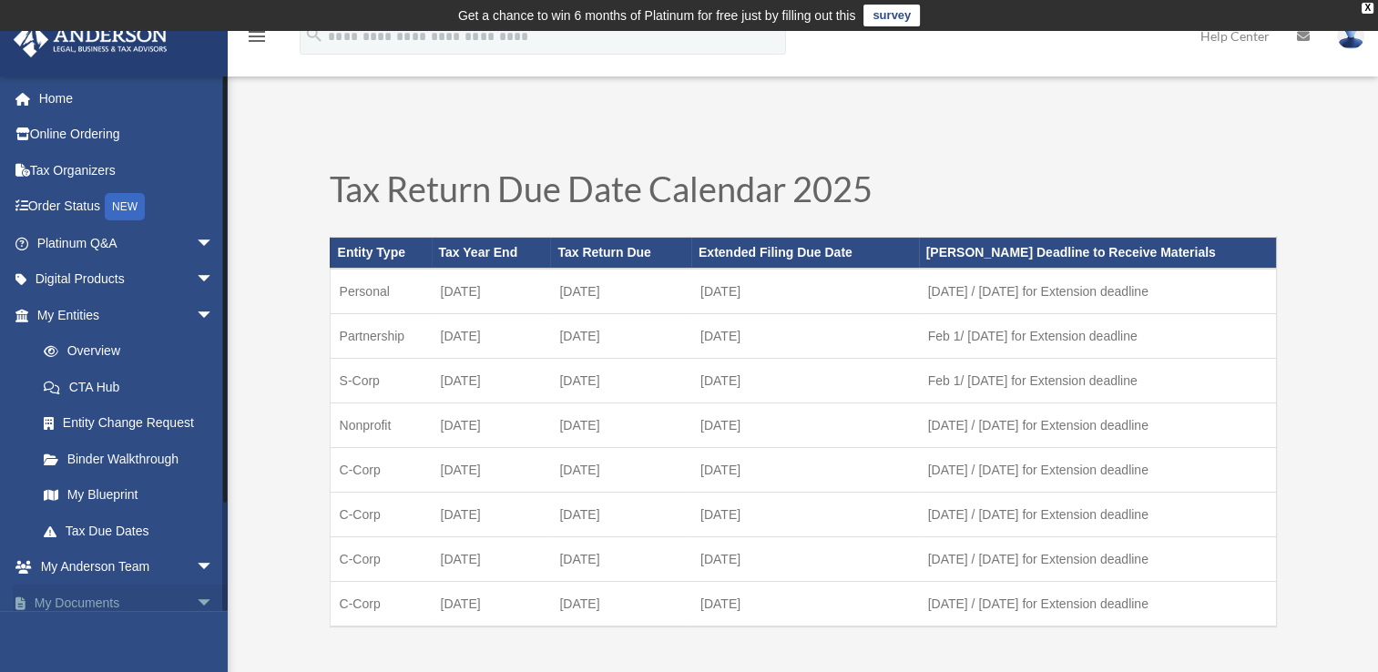
click at [196, 603] on span "arrow_drop_down" at bounding box center [214, 603] width 36 height 37
click at [214, 178] on link "Tax Organizers" at bounding box center [127, 170] width 229 height 36
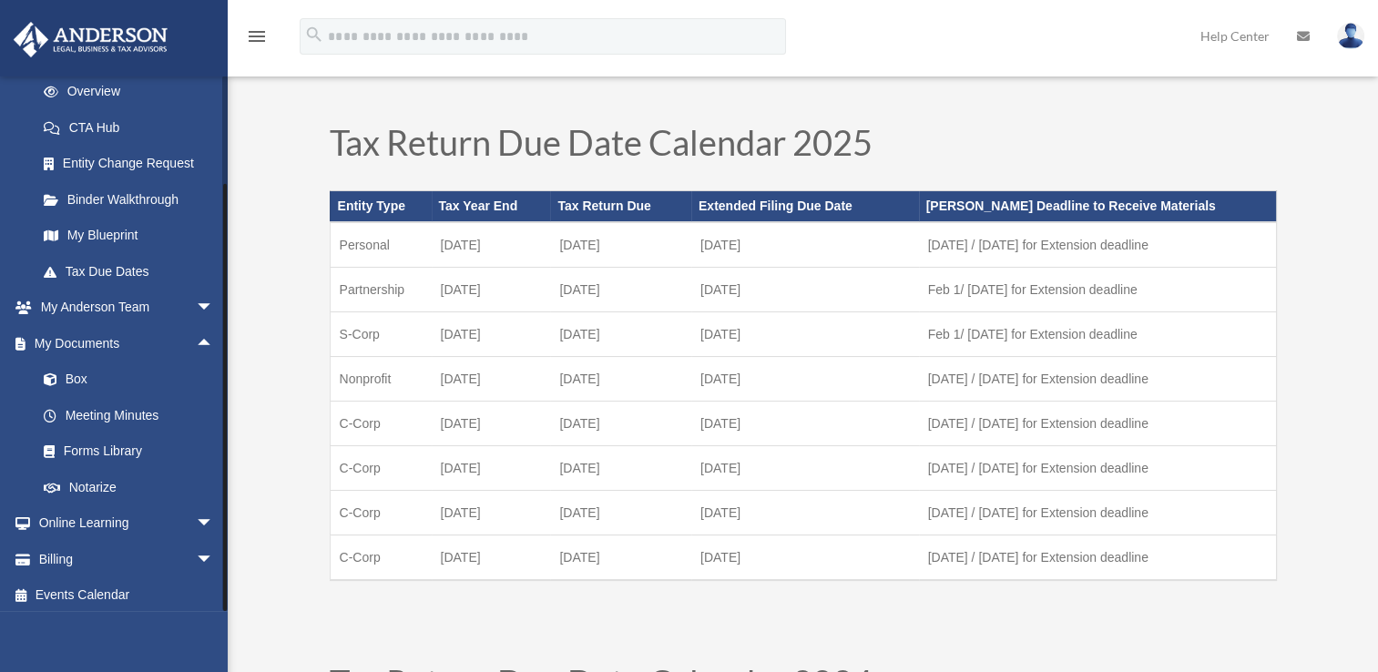
scroll to position [265, 0]
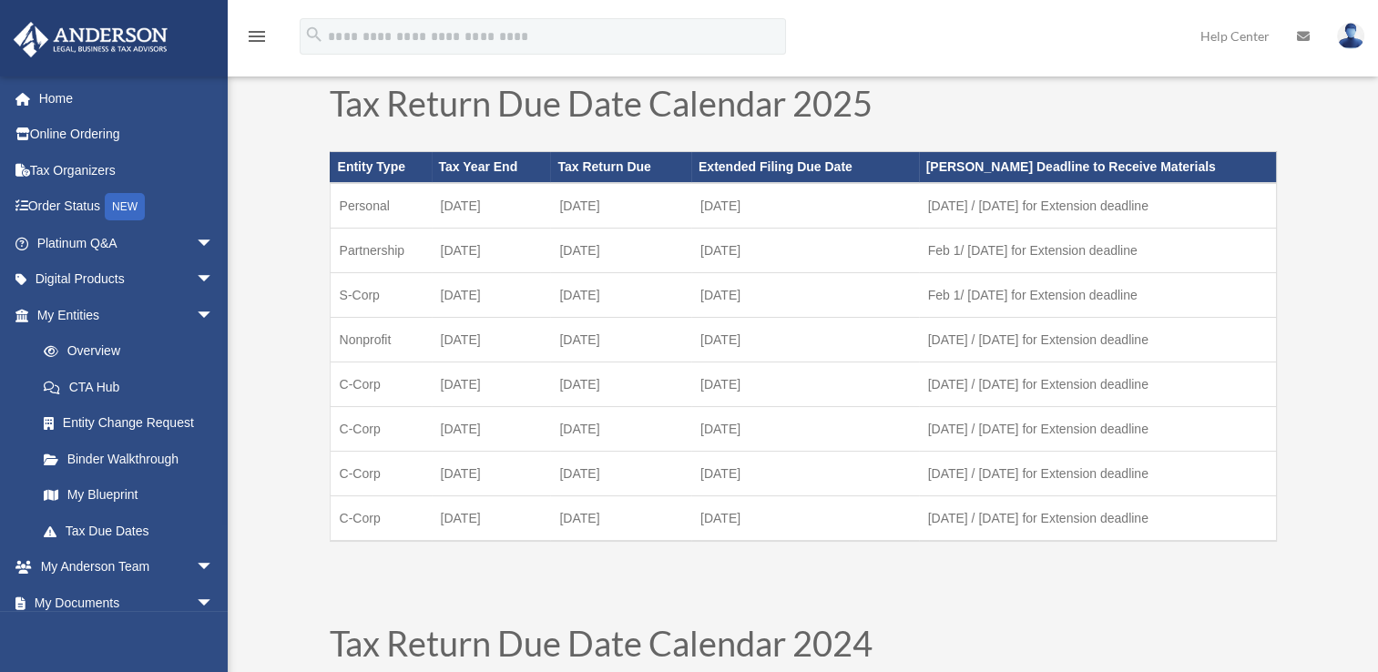
scroll to position [77, 0]
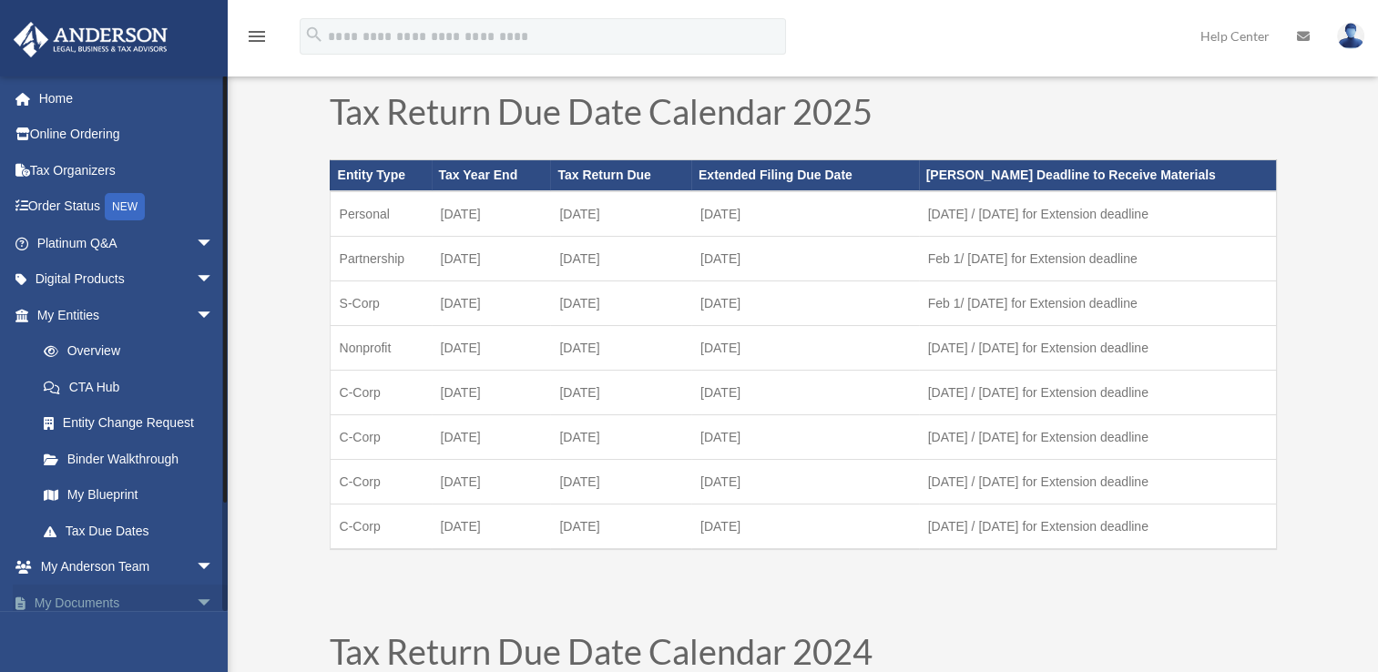
click at [204, 585] on span "arrow_drop_down" at bounding box center [214, 603] width 36 height 37
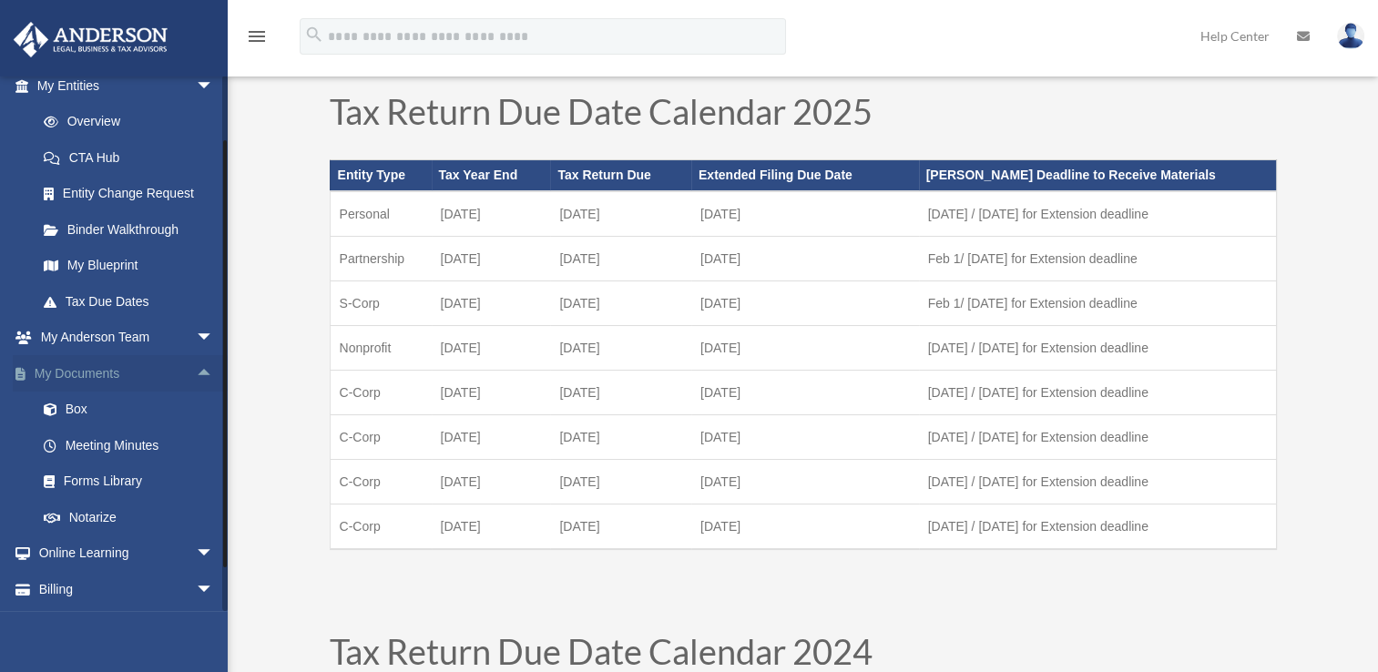
scroll to position [265, 0]
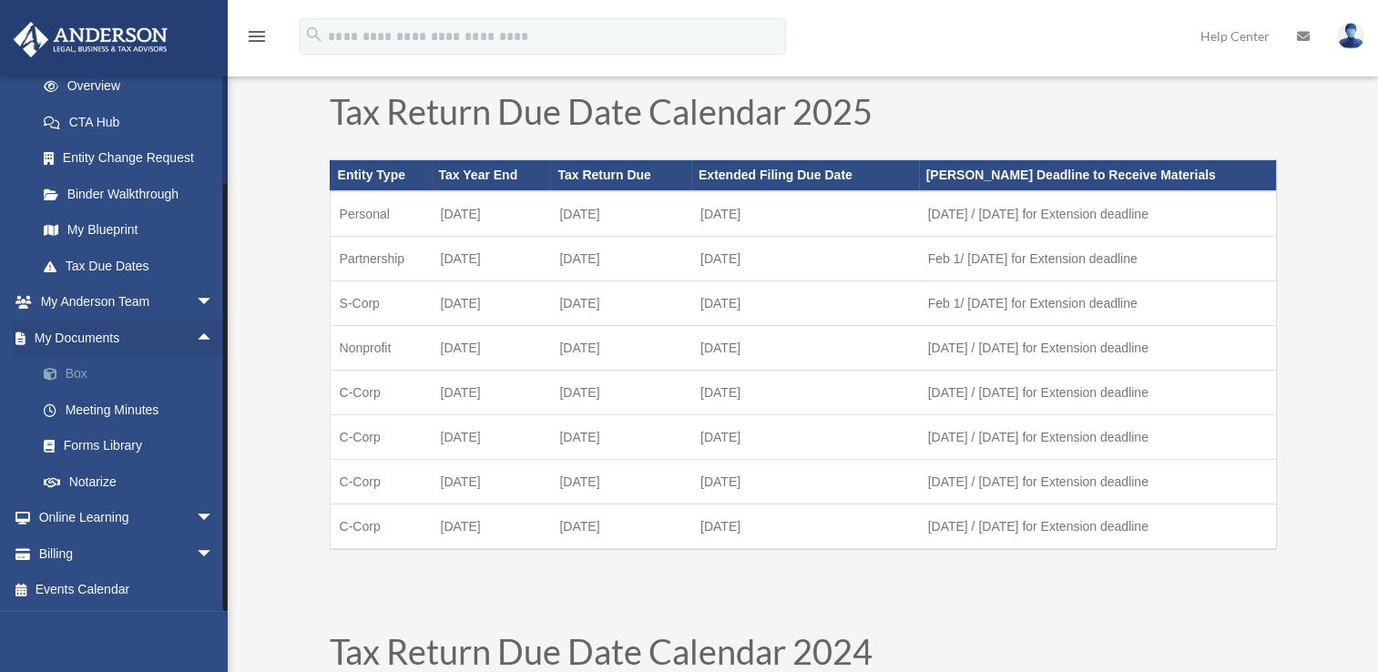
click at [96, 372] on link "Box" at bounding box center [133, 374] width 216 height 36
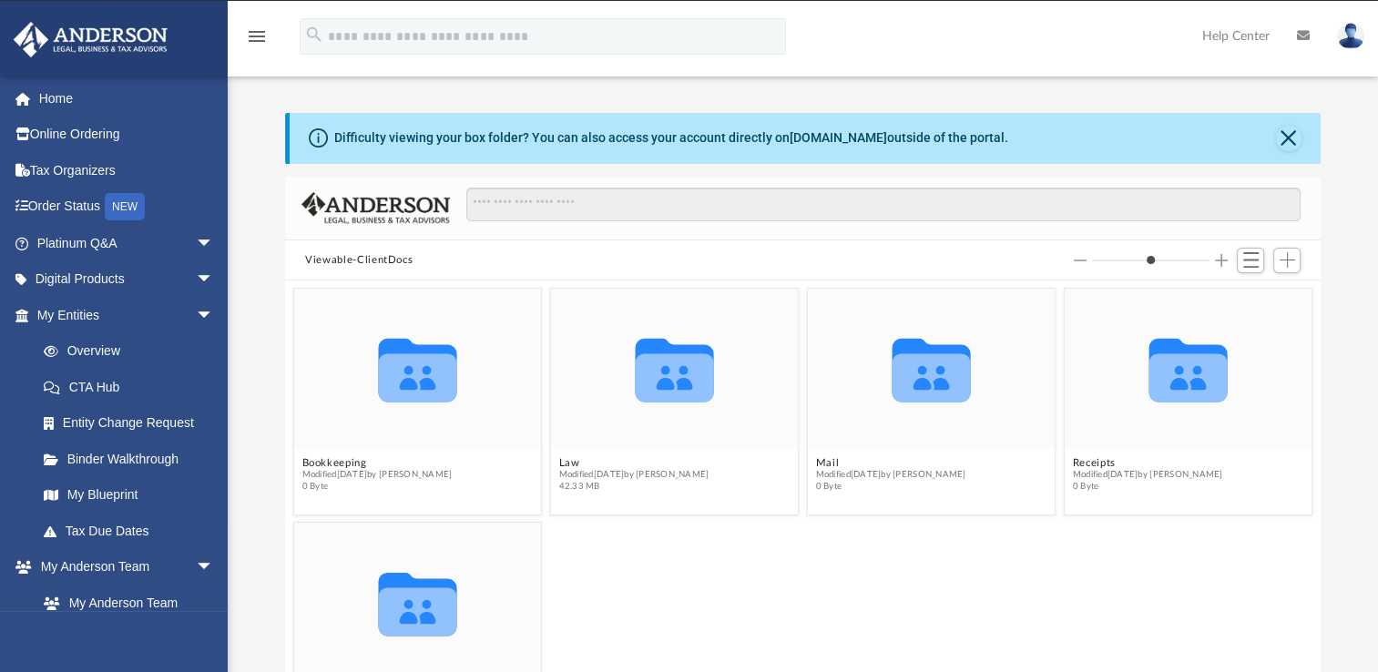
scroll to position [400, 1021]
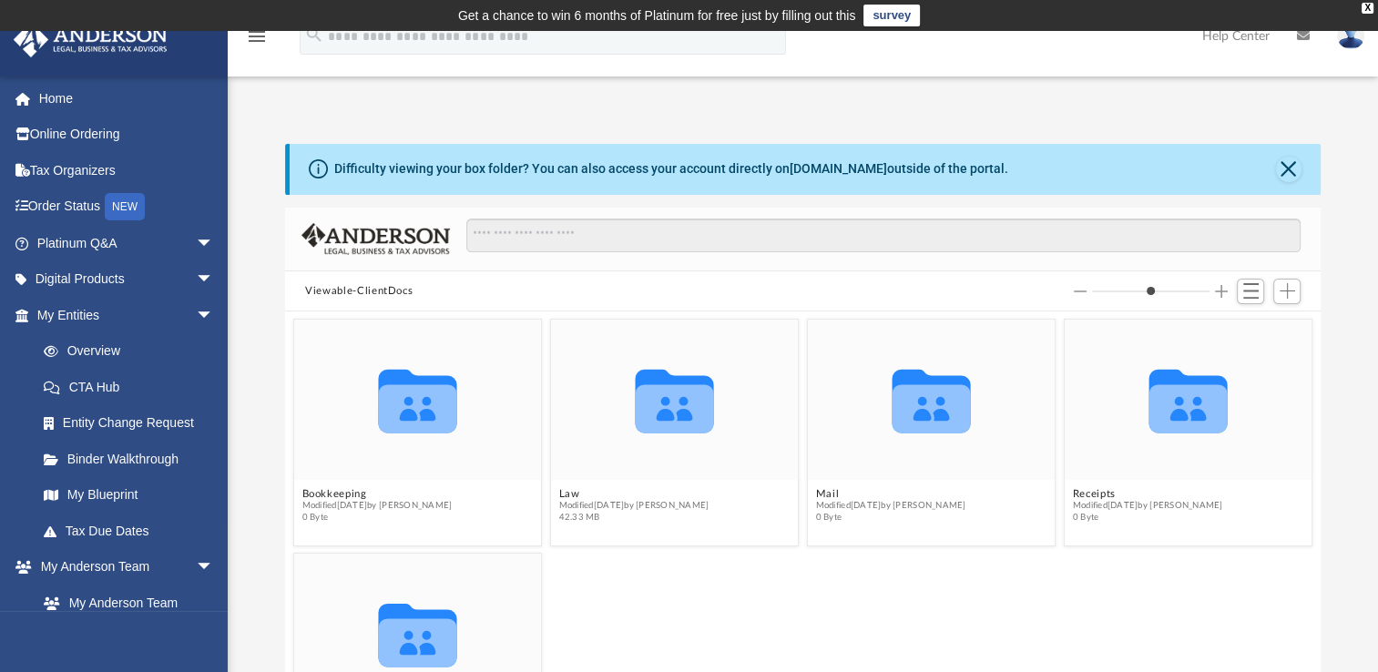
click at [794, 607] on div "Collaborated Folder Tax Modified Tue Aug 26 2025 by Charles Rogler 0 Byte" at bounding box center [803, 666] width 1027 height 236
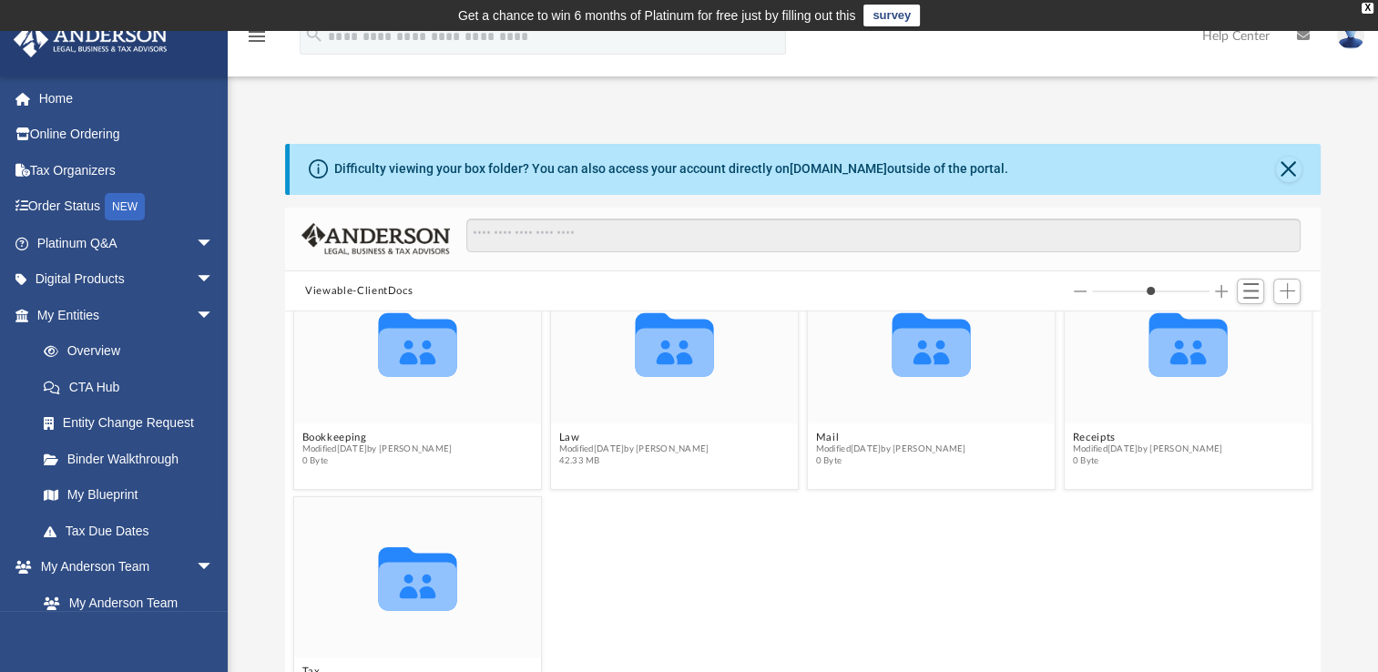
scroll to position [62, 0]
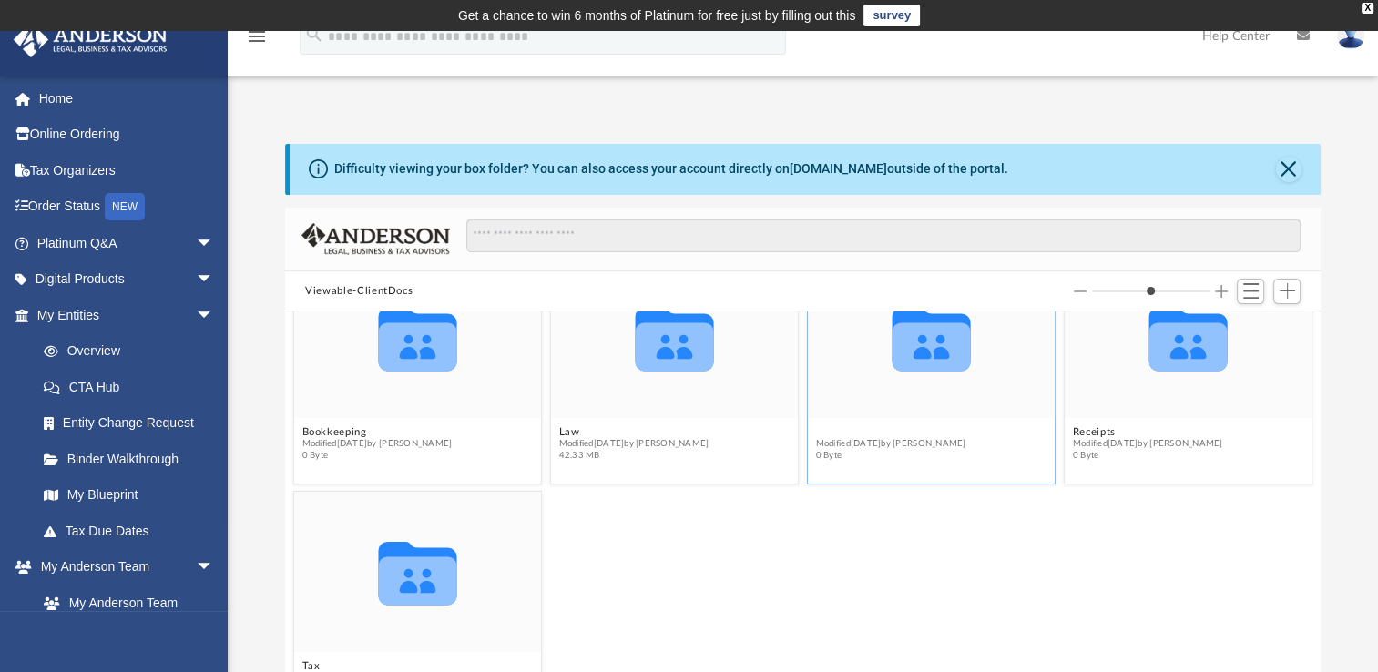
click at [817, 433] on button "Mail" at bounding box center [891, 432] width 150 height 12
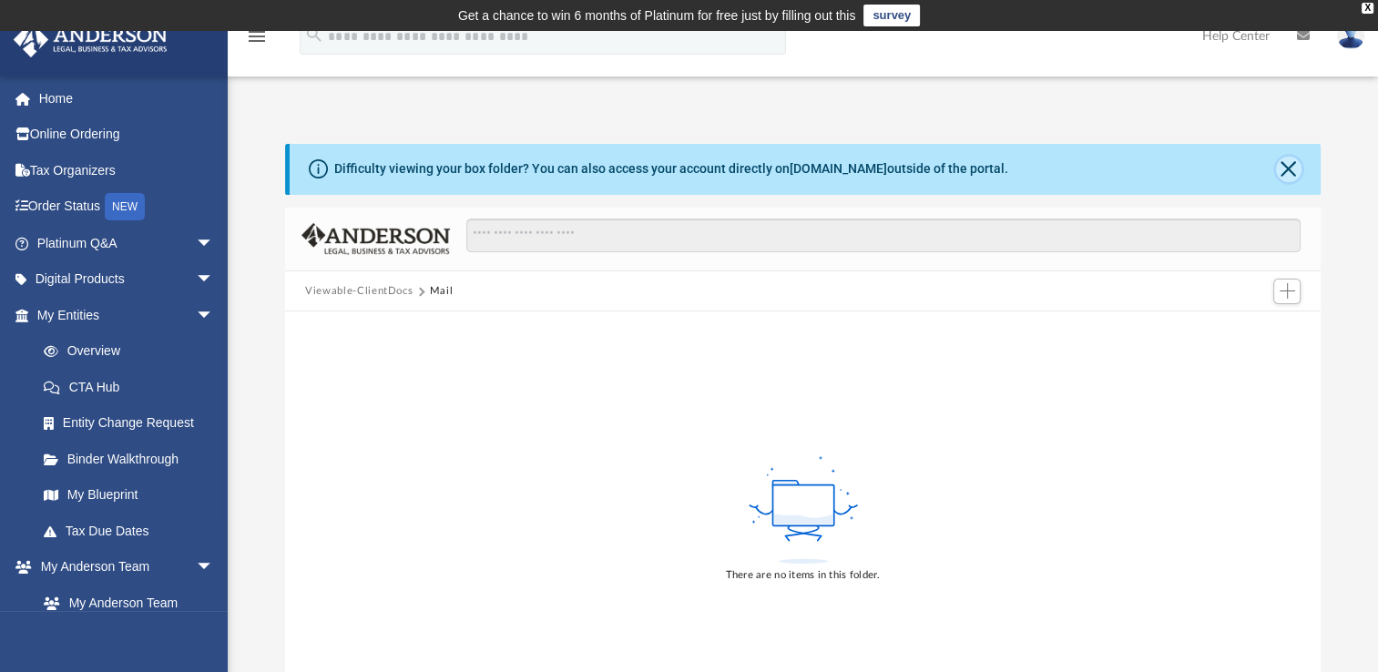
click at [1281, 166] on button "Close" at bounding box center [1288, 169] width 25 height 25
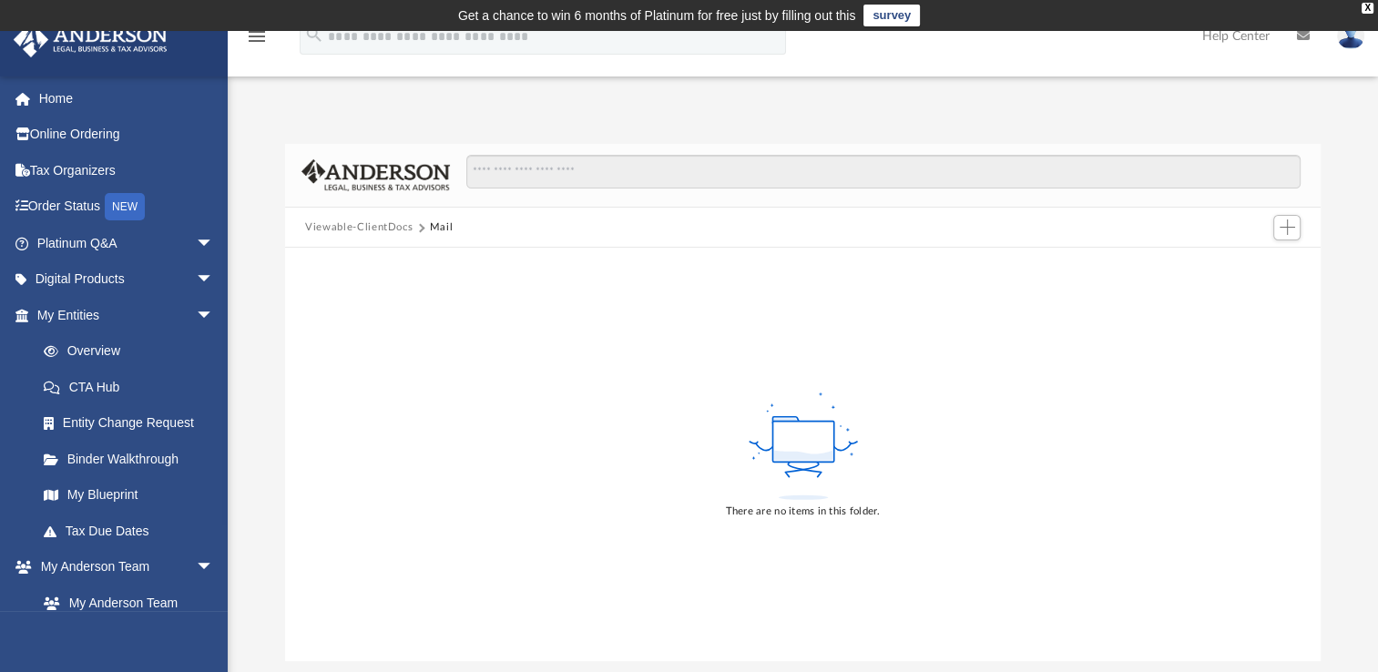
click at [394, 229] on button "Viewable-ClientDocs" at bounding box center [358, 227] width 107 height 16
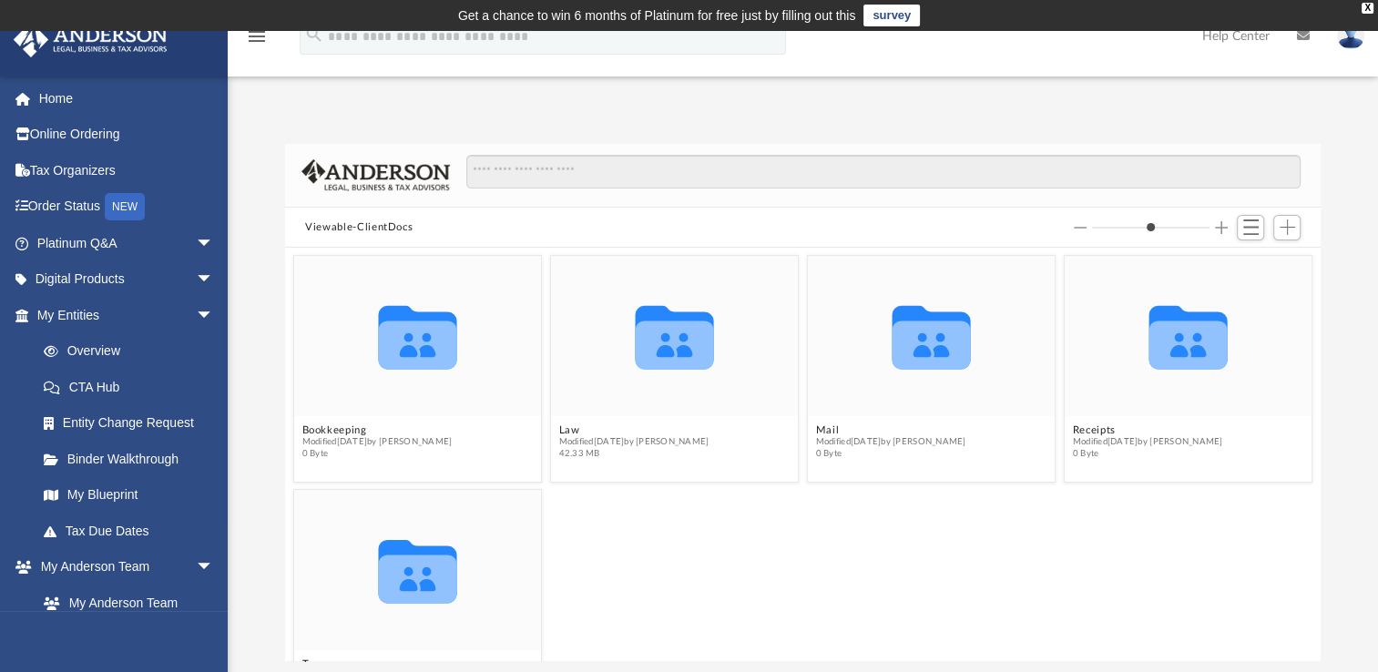
scroll to position [400, 1021]
click at [28, 494] on link "My Blueprint" at bounding box center [133, 495] width 216 height 36
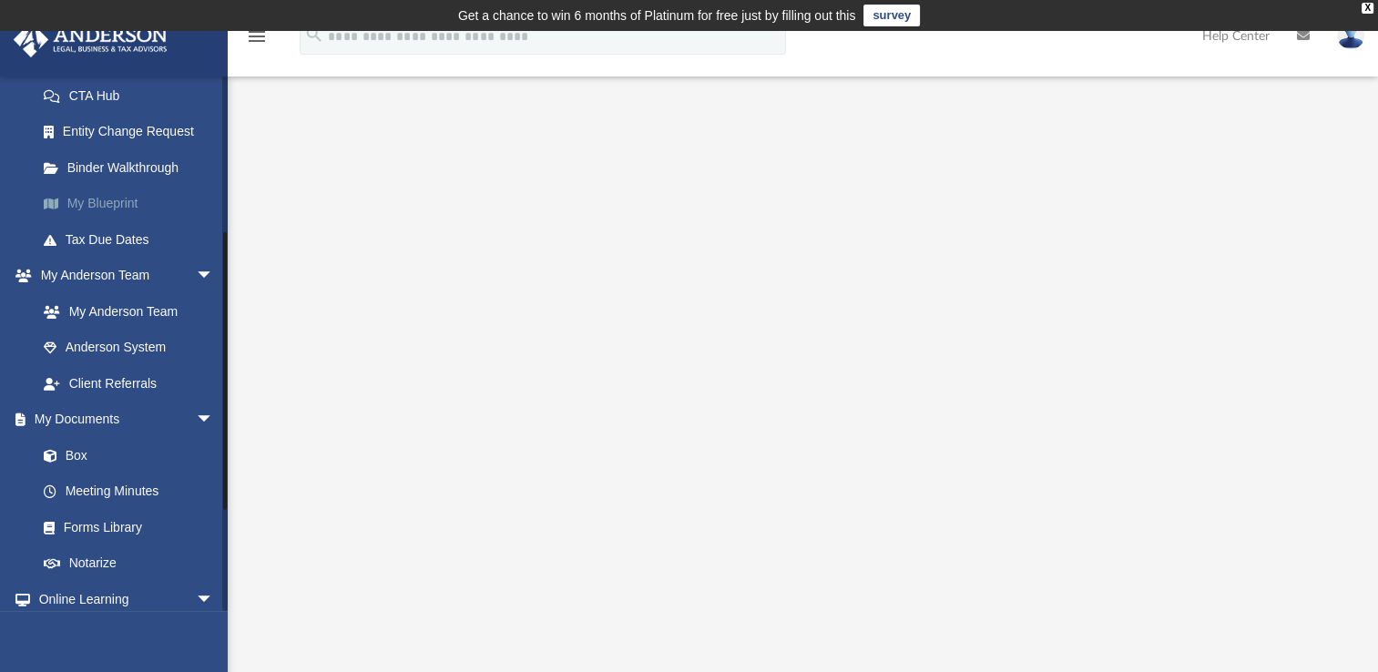
scroll to position [294, 0]
click at [89, 453] on link "Box" at bounding box center [133, 452] width 216 height 36
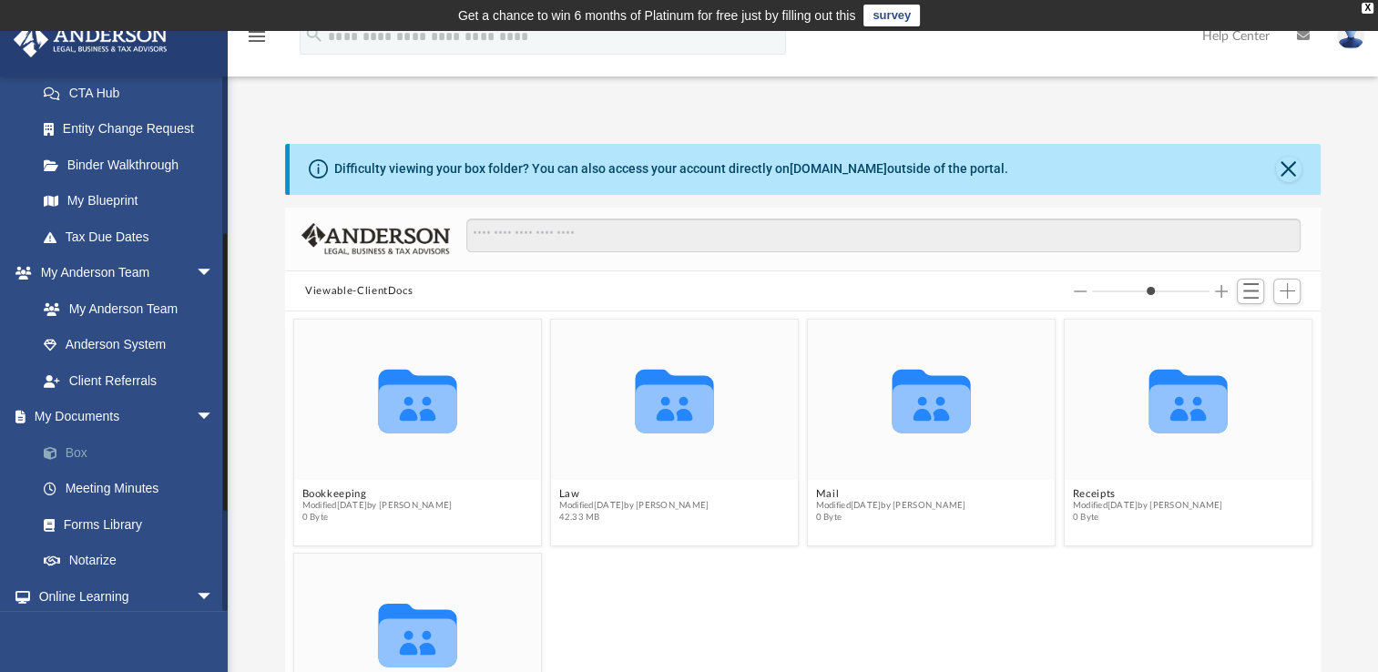
scroll to position [400, 1021]
click at [597, 449] on div "Collaborated Folder" at bounding box center [674, 400] width 247 height 160
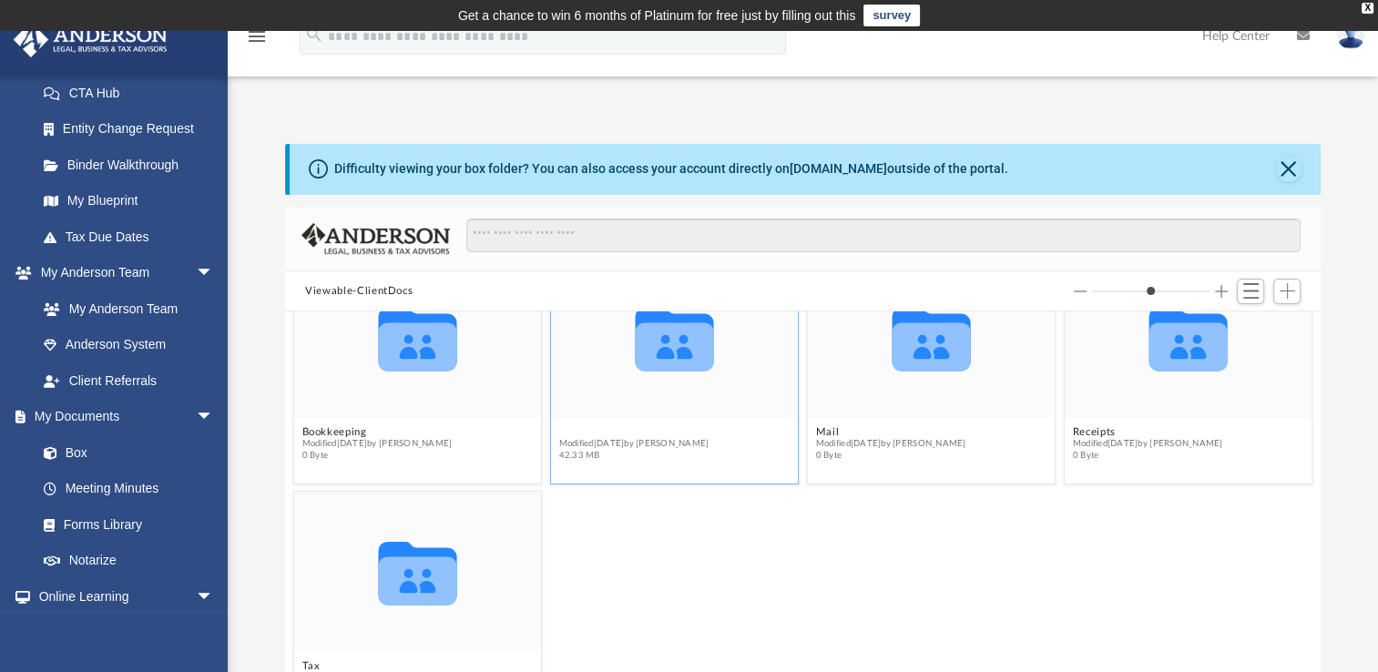
click at [570, 432] on button "Law" at bounding box center [634, 432] width 150 height 12
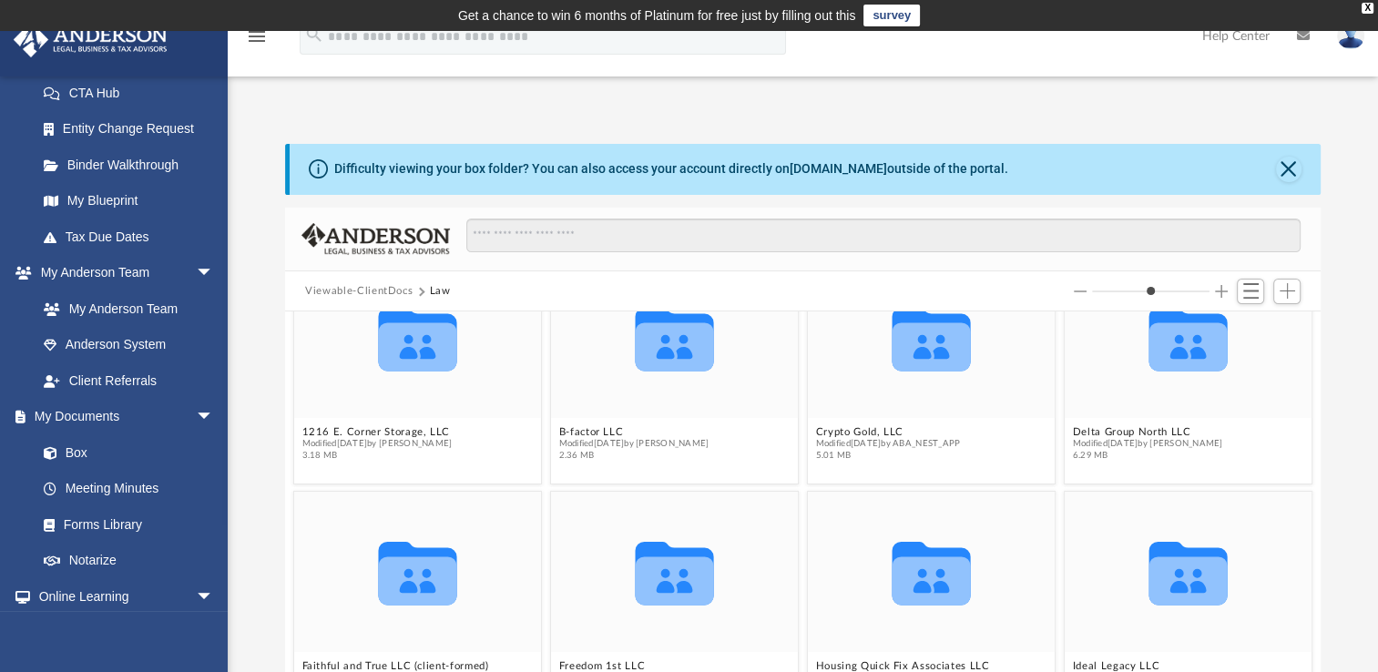
scroll to position [0, 0]
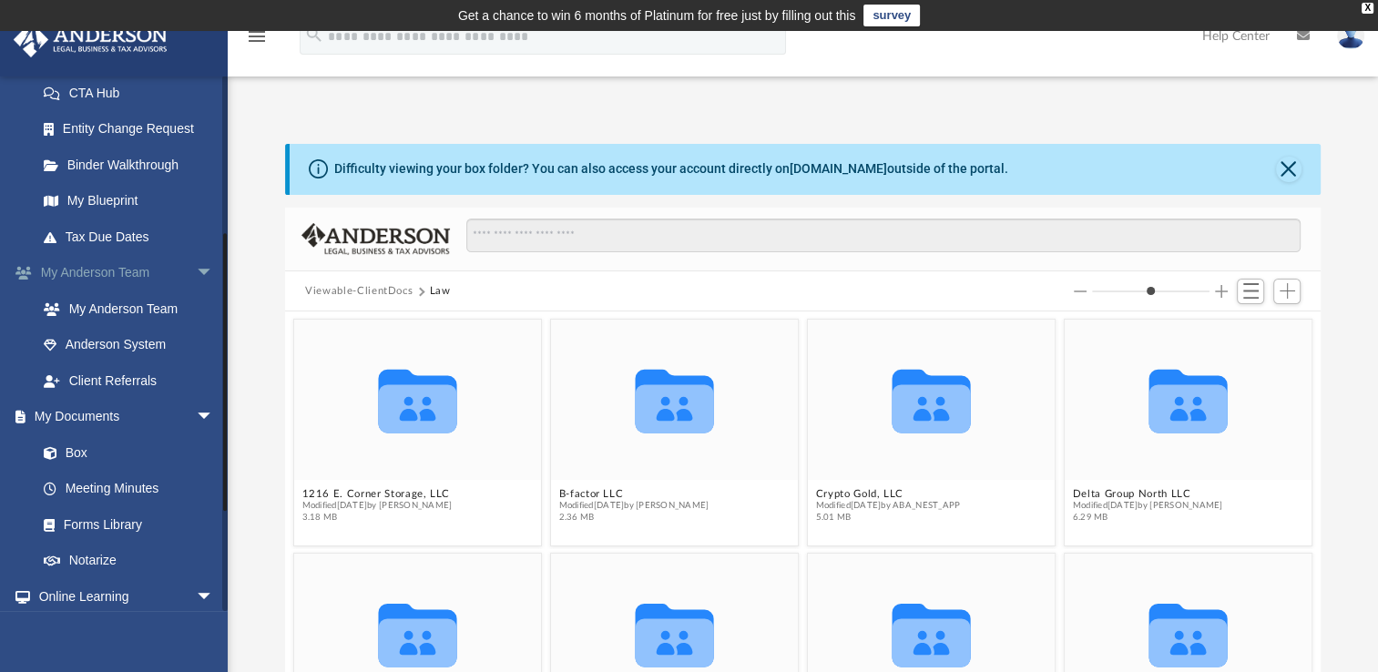
click at [36, 256] on link "My Anderson Team arrow_drop_down" at bounding box center [127, 273] width 229 height 36
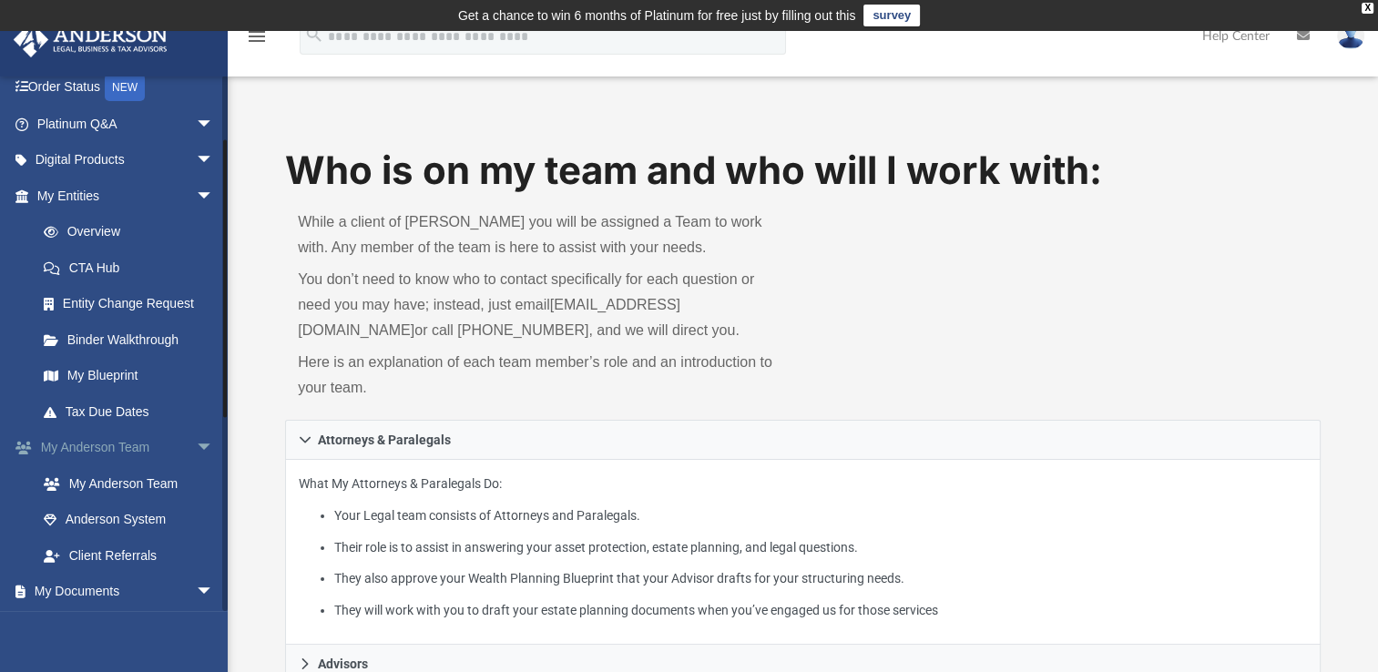
scroll to position [91, 0]
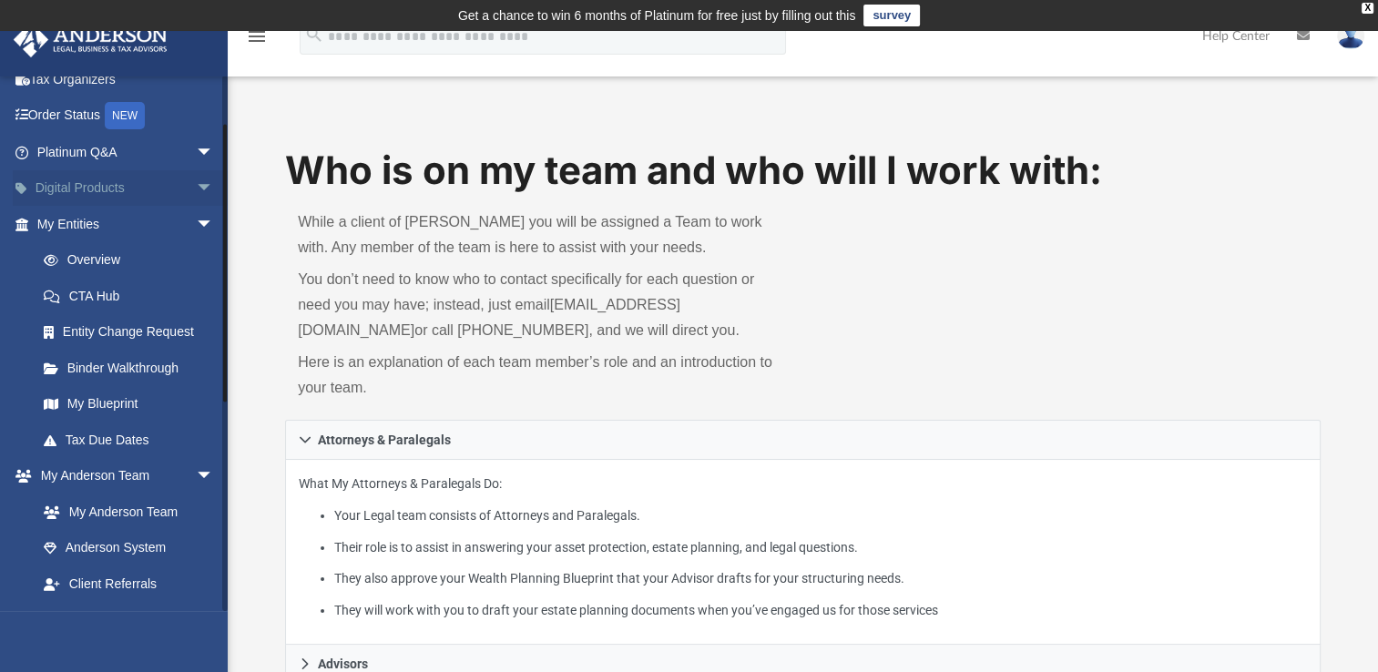
click at [91, 183] on link "Digital Products arrow_drop_down" at bounding box center [127, 188] width 229 height 36
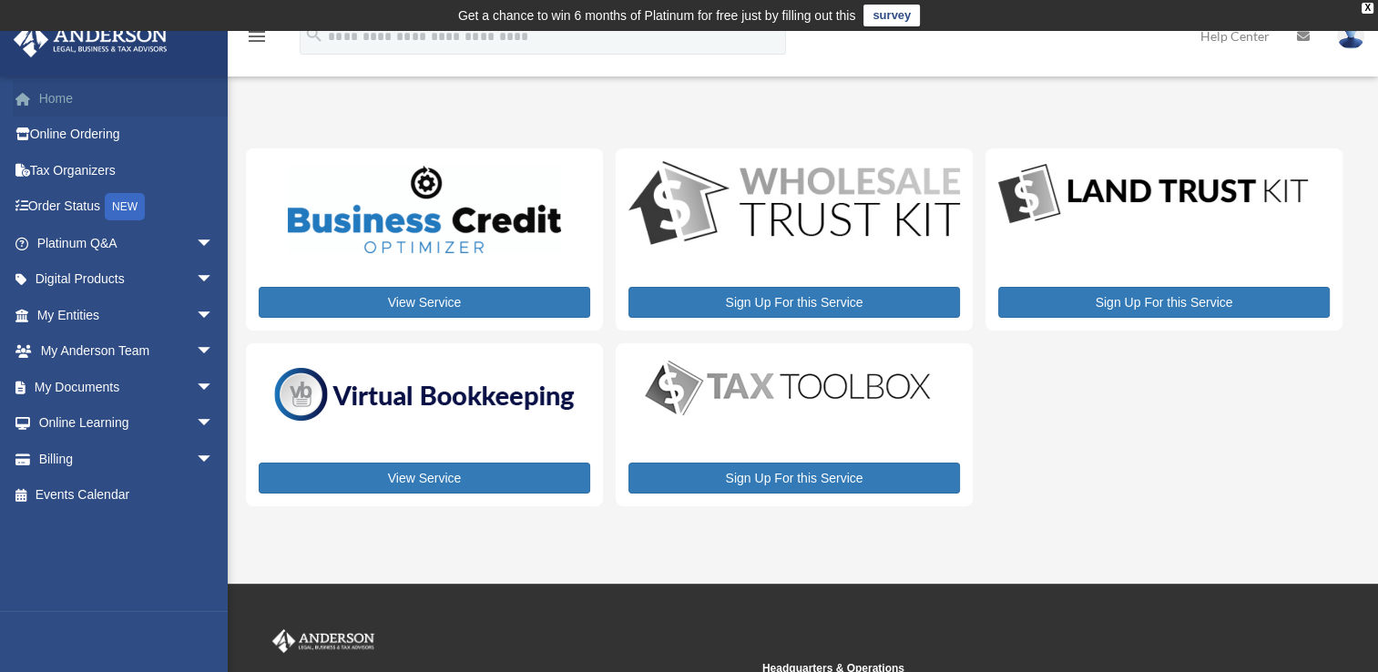
click at [58, 97] on link "Home" at bounding box center [127, 98] width 229 height 36
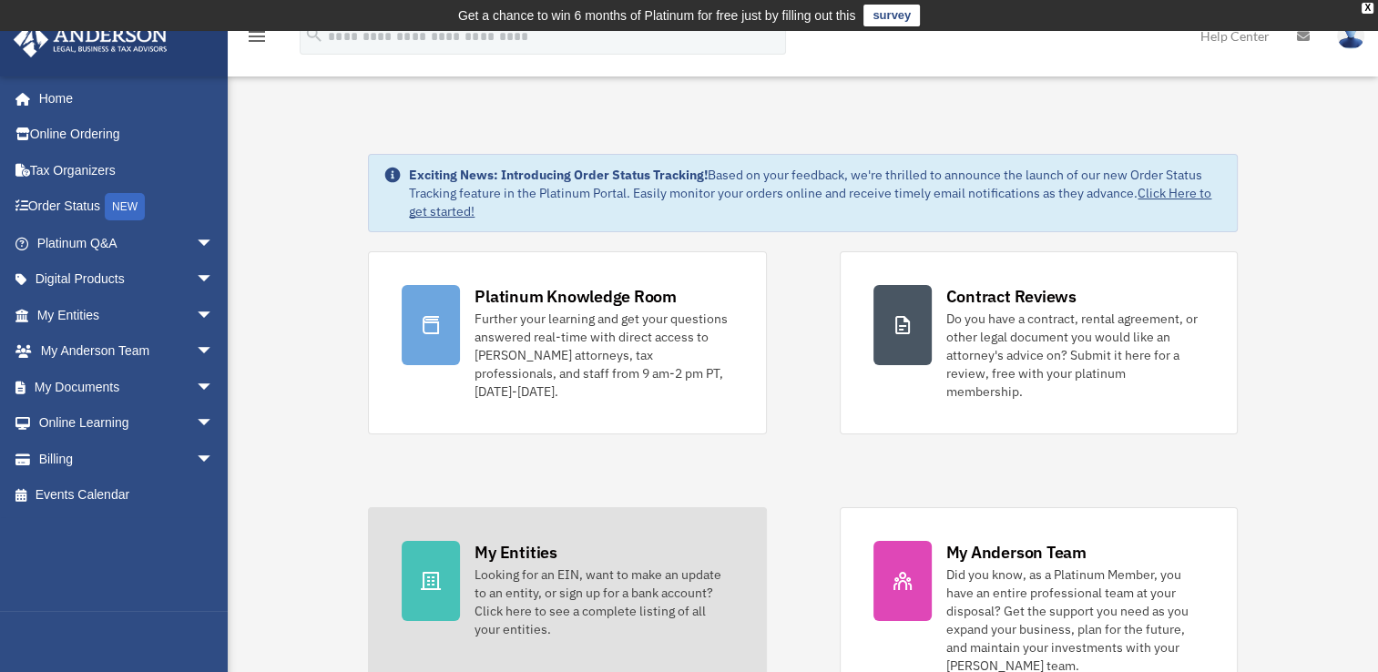
click at [431, 570] on icon at bounding box center [431, 581] width 22 height 22
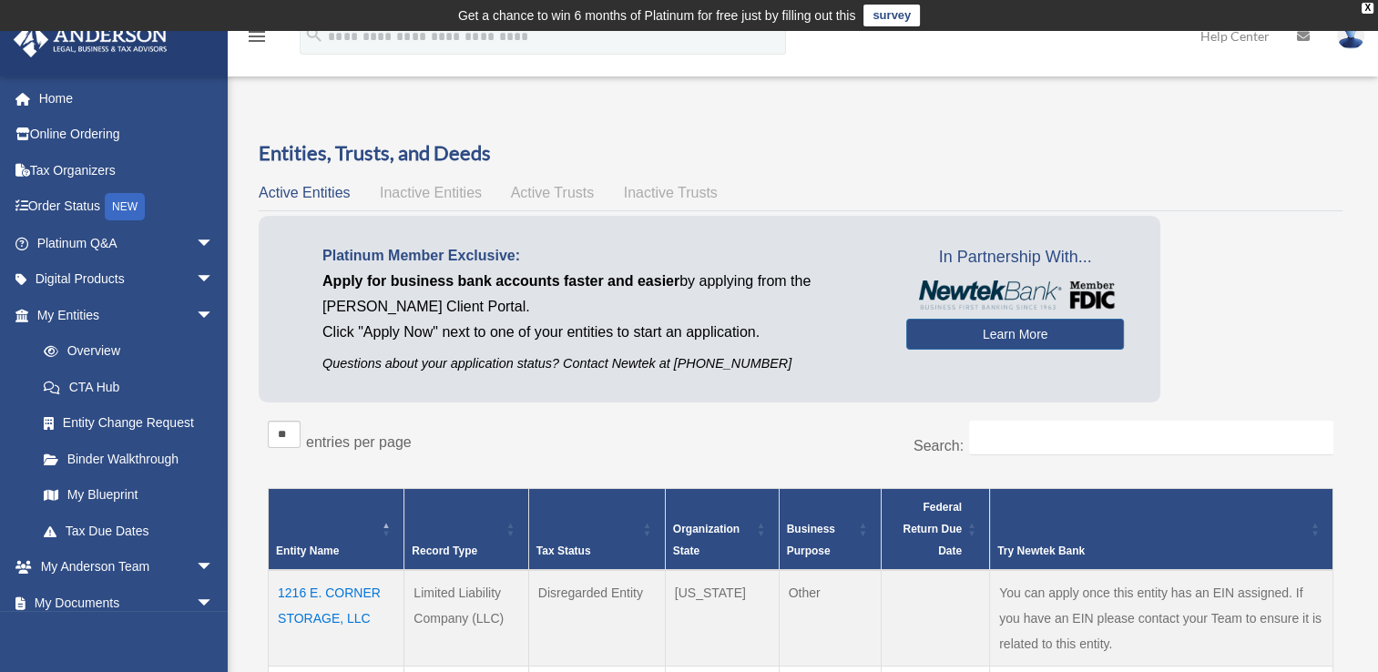
click at [1282, 382] on div "Platinum Member Exclusive: Apply for business bank accounts faster and easier b…" at bounding box center [801, 314] width 1084 height 196
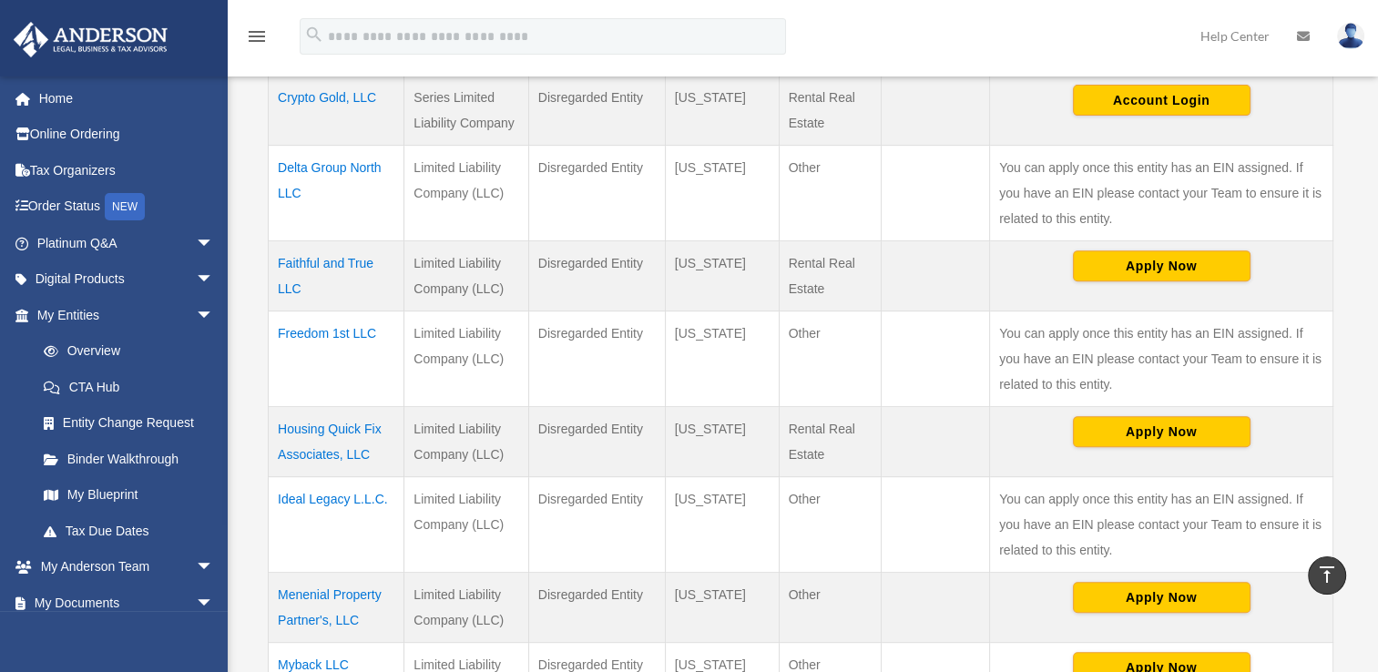
scroll to position [686, 0]
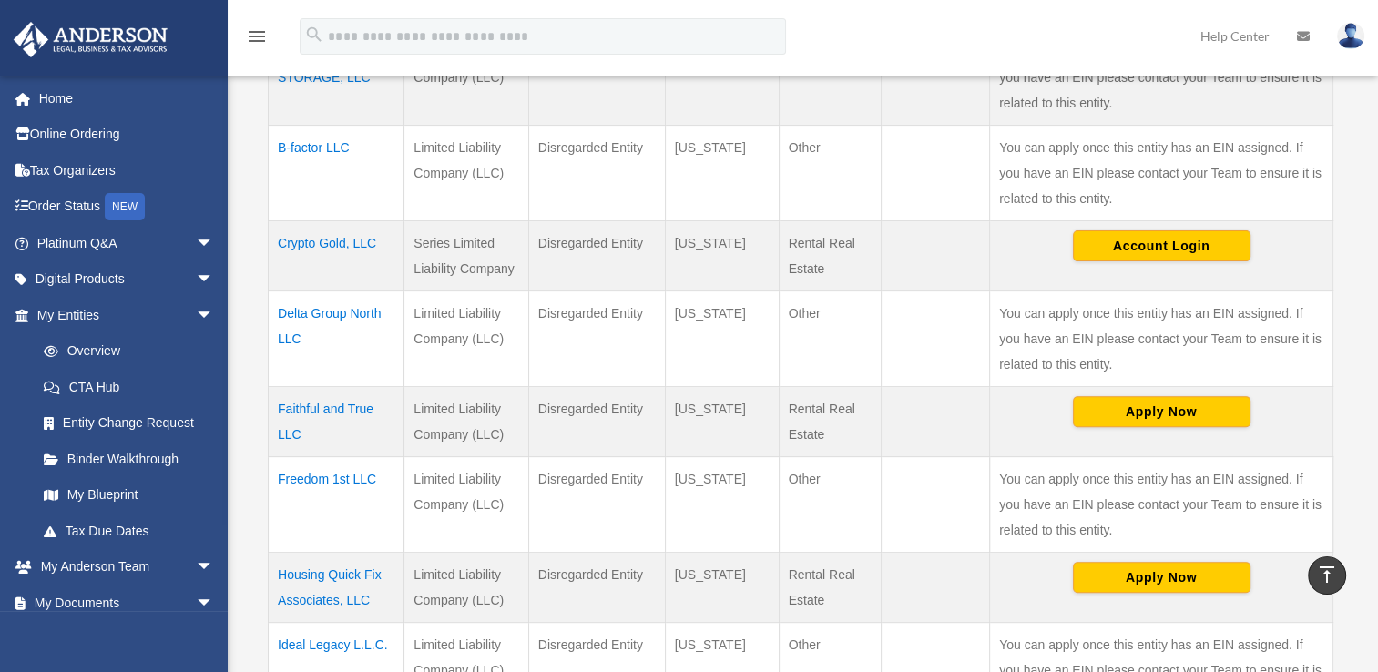
click at [1272, 515] on td "You can apply once this entity has an EIN assigned. If you have an EIN please c…" at bounding box center [1161, 504] width 343 height 96
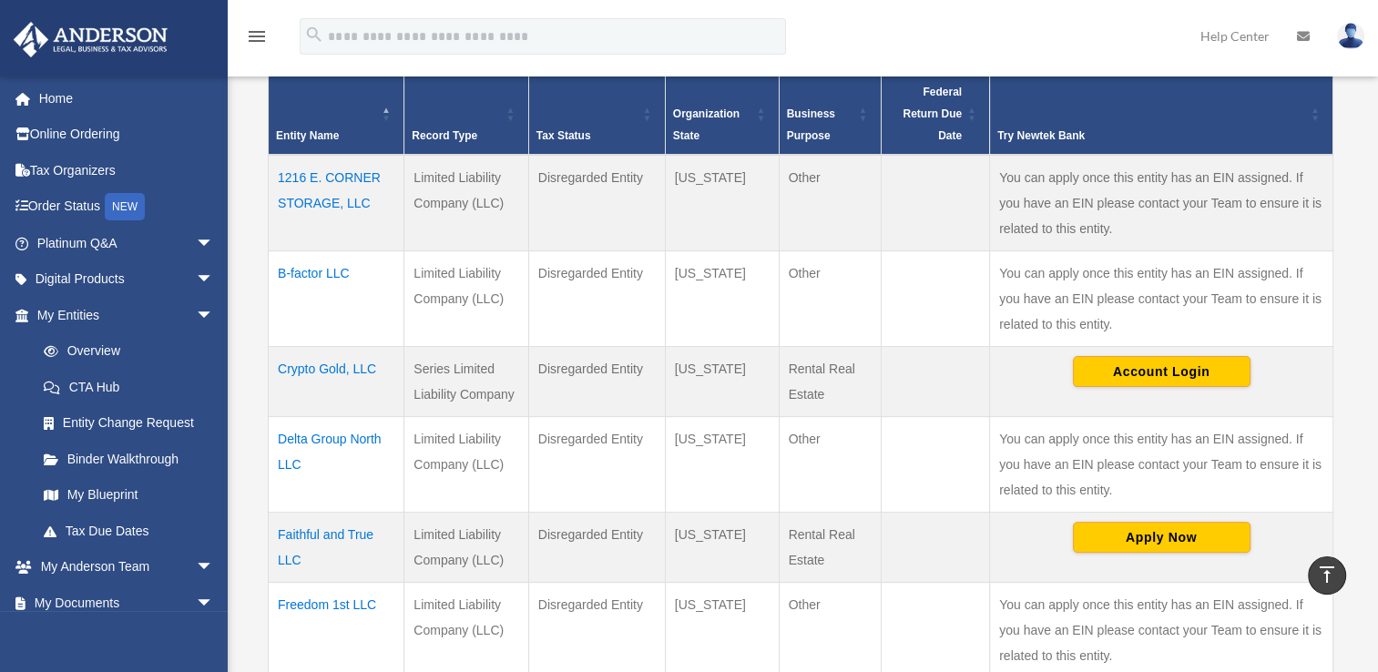
scroll to position [412, 0]
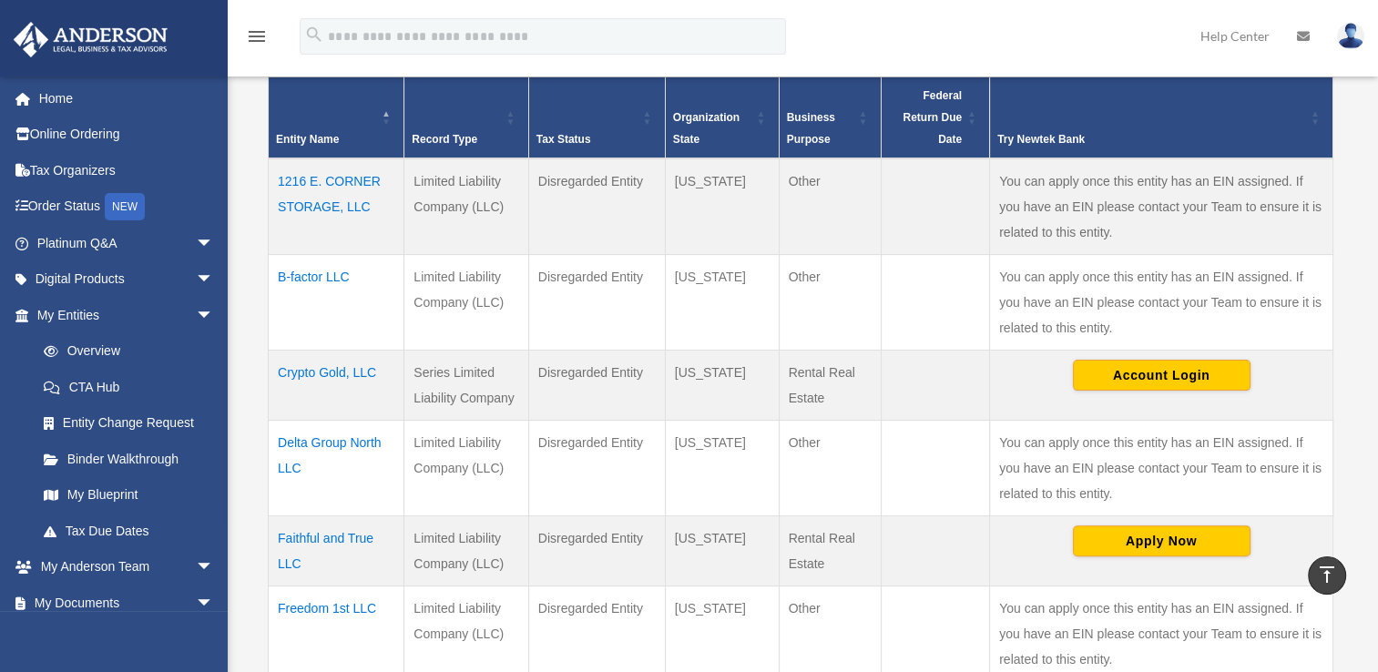
click at [1266, 494] on td "You can apply once this entity has an EIN assigned. If you have an EIN please c…" at bounding box center [1161, 468] width 343 height 96
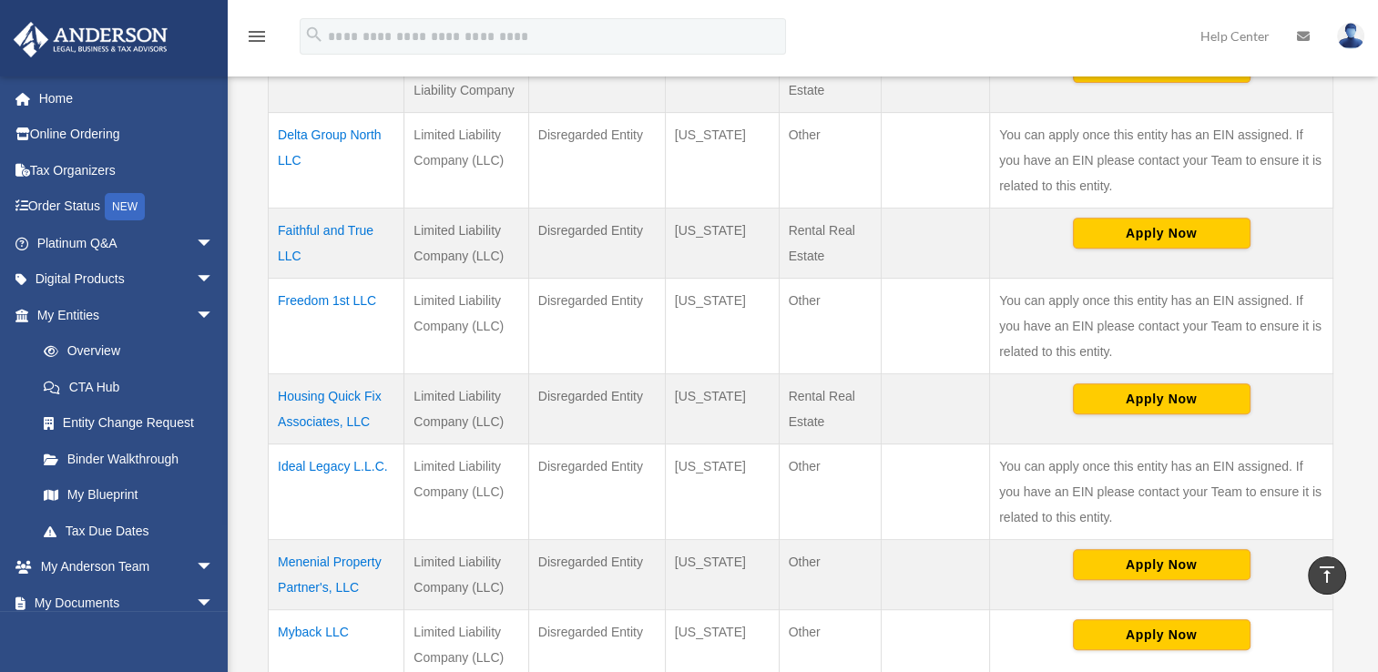
scroll to position [719, 0]
click at [963, 545] on td at bounding box center [934, 574] width 108 height 70
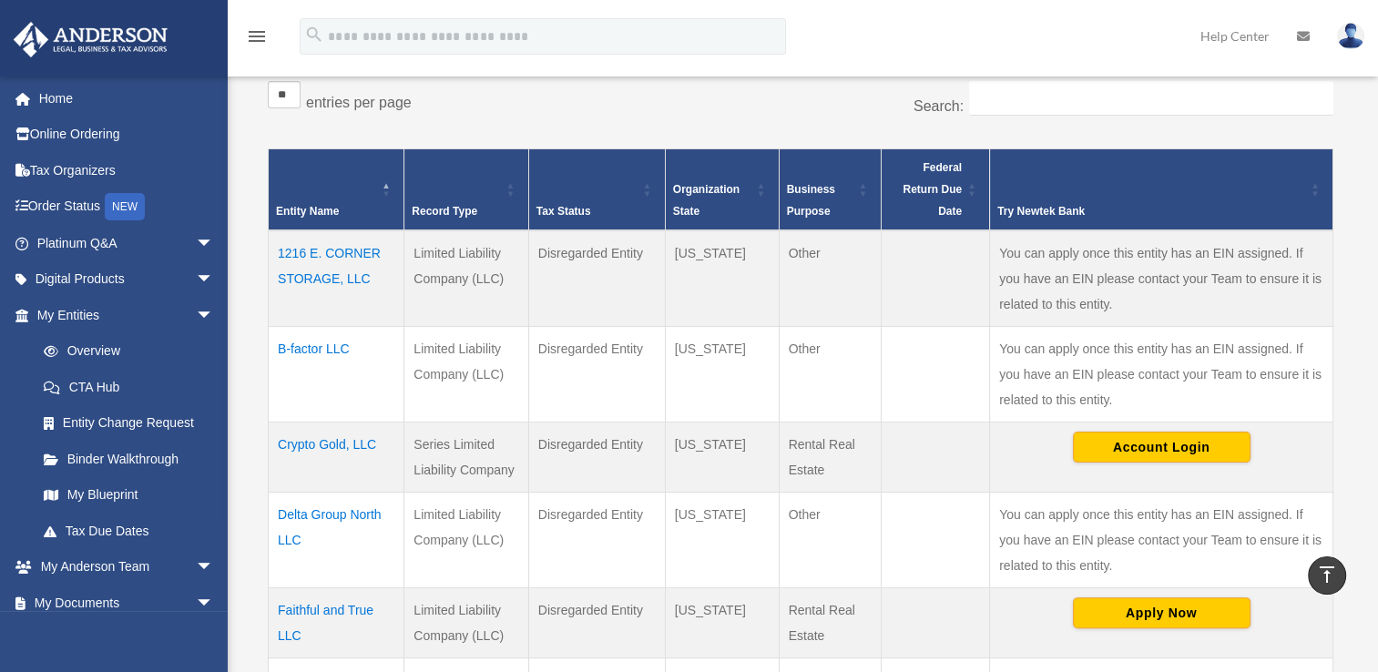
scroll to position [339, 0]
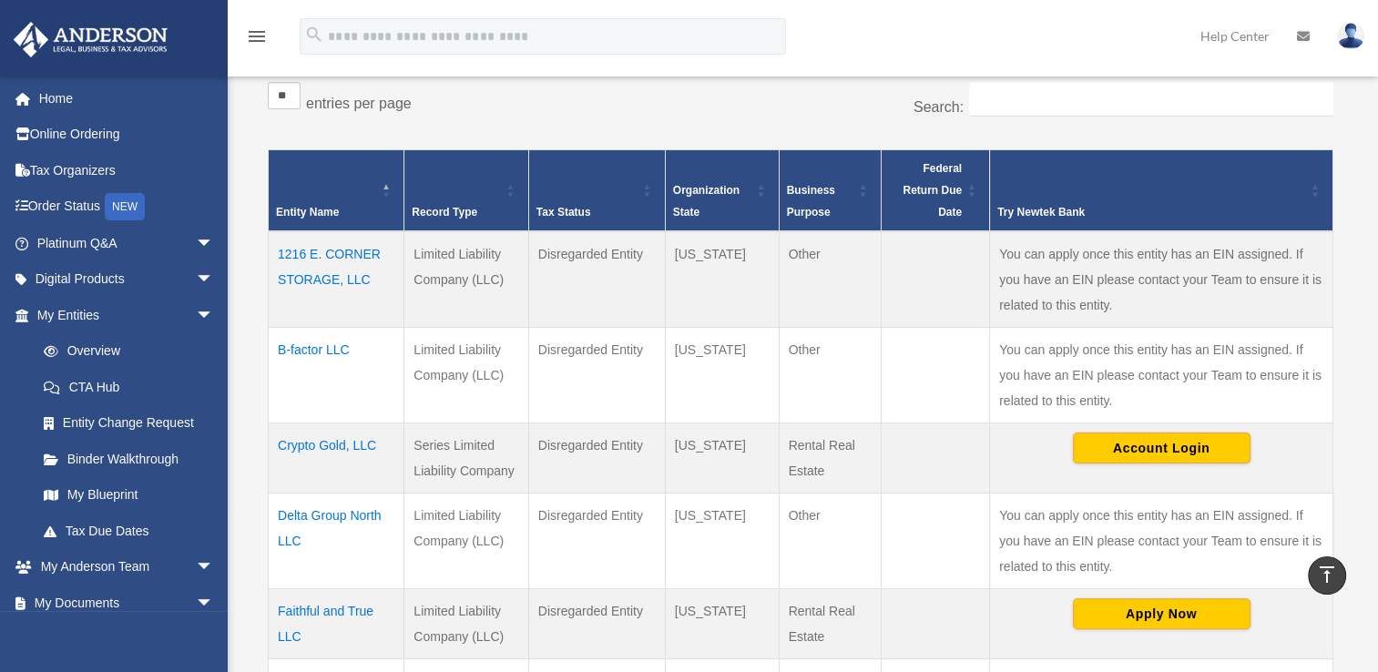
click at [1191, 512] on td "You can apply once this entity has an EIN assigned. If you have an EIN please c…" at bounding box center [1161, 541] width 343 height 96
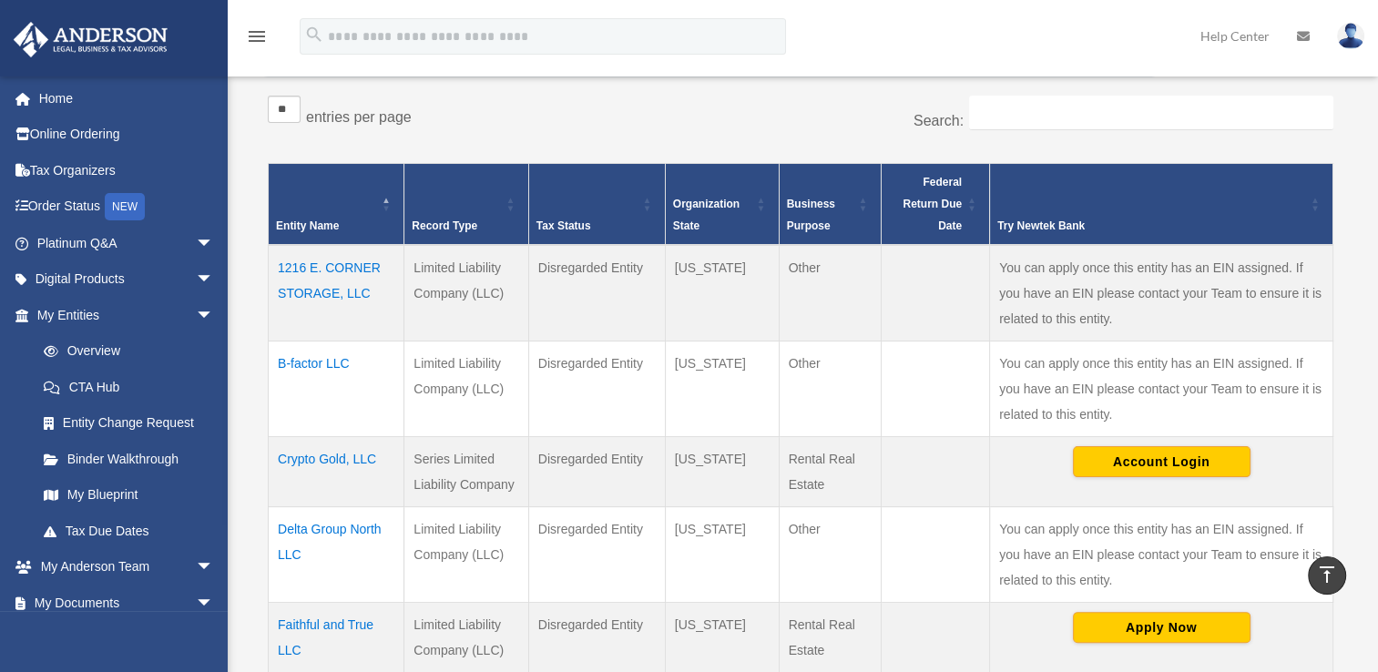
click at [1191, 519] on td "You can apply once this entity has an EIN assigned. If you have an EIN please c…" at bounding box center [1161, 554] width 343 height 96
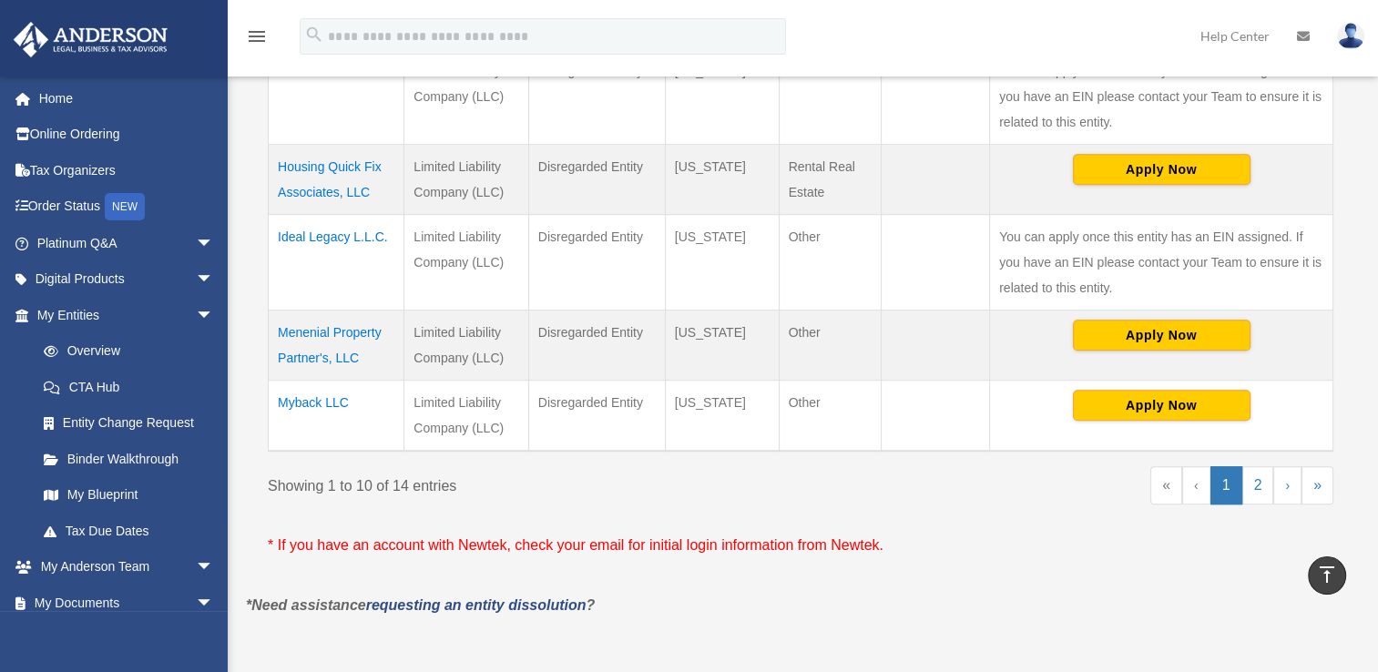
scroll to position [950, 0]
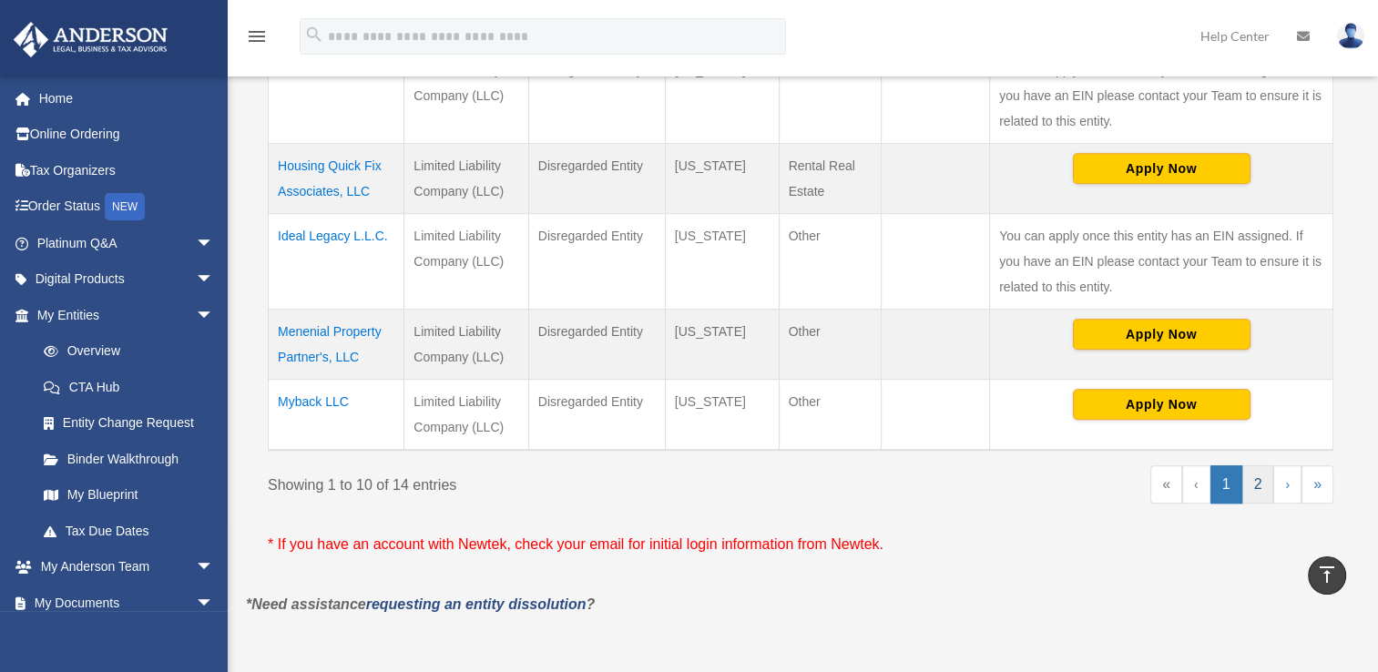
click at [1263, 488] on link "2" at bounding box center [1258, 484] width 32 height 38
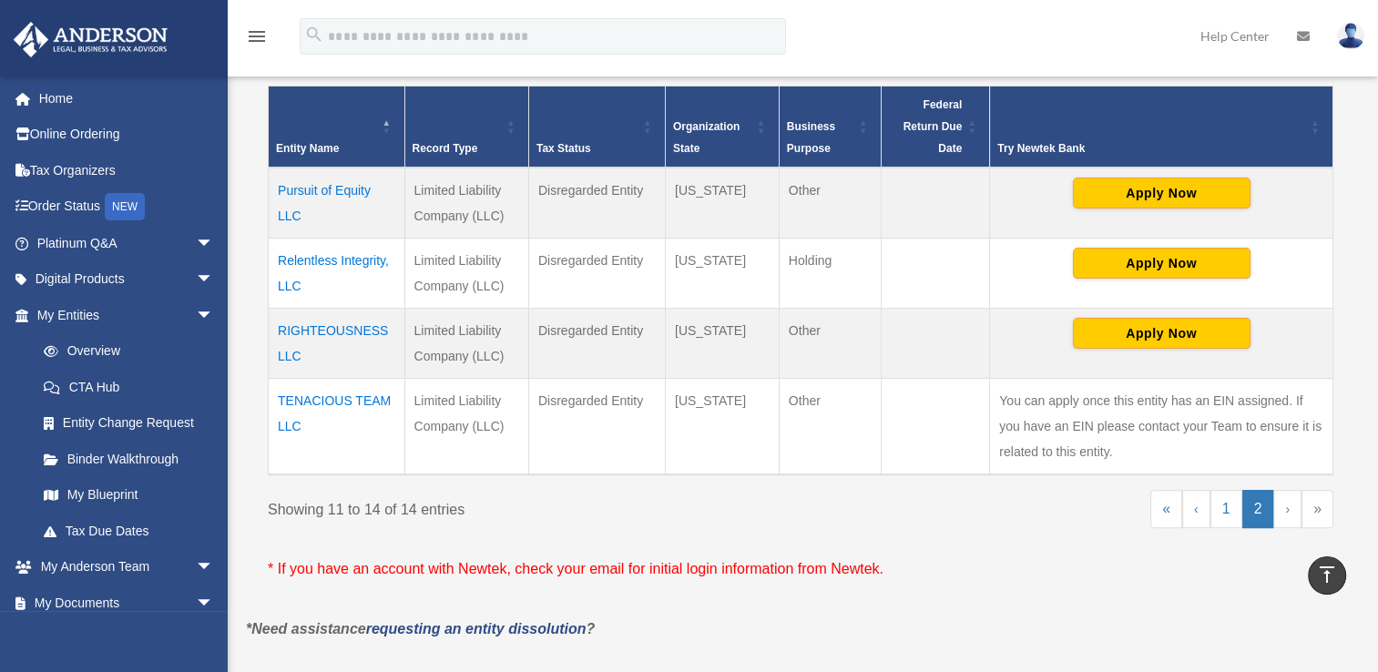
scroll to position [401, 0]
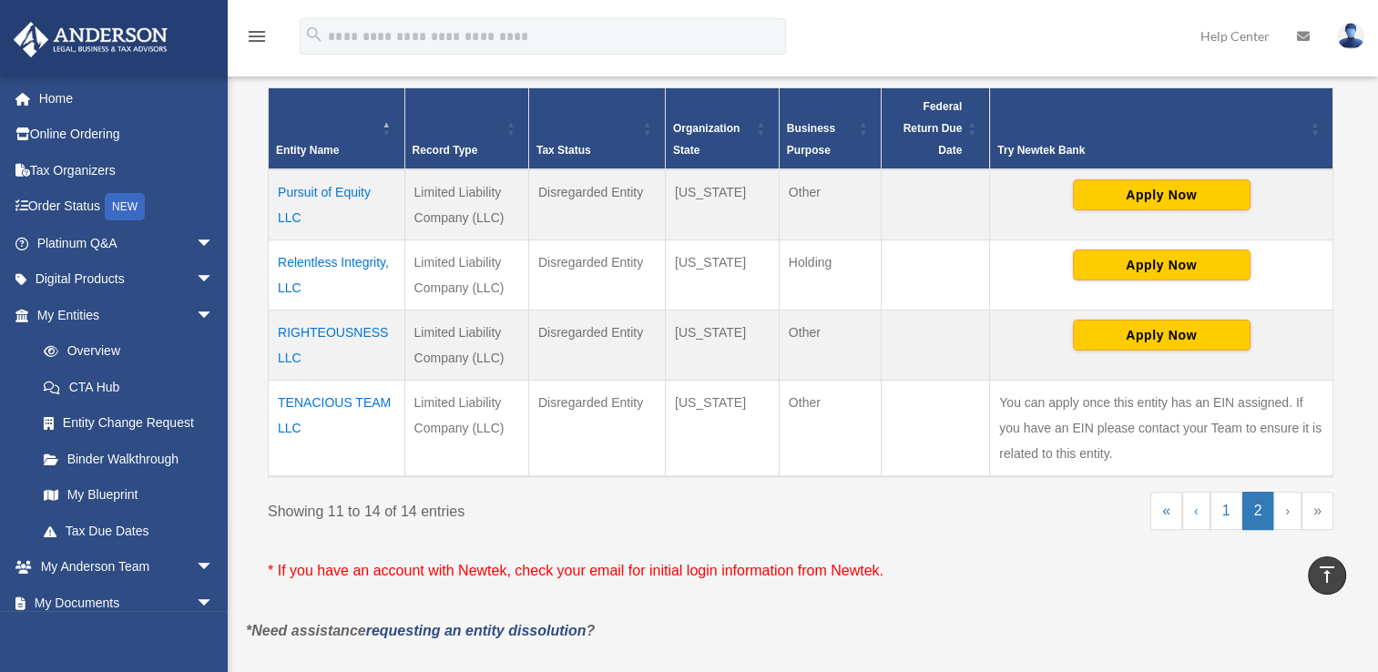
click at [1091, 552] on div "** ** ** *** entries per page Search: Entity Name Record Type Tax Status Organi…" at bounding box center [801, 314] width 1084 height 607
click at [1085, 580] on p "* If you have an account with Newtek, check your email for initial login inform…" at bounding box center [800, 570] width 1065 height 25
click at [1229, 514] on link "1" at bounding box center [1226, 511] width 32 height 38
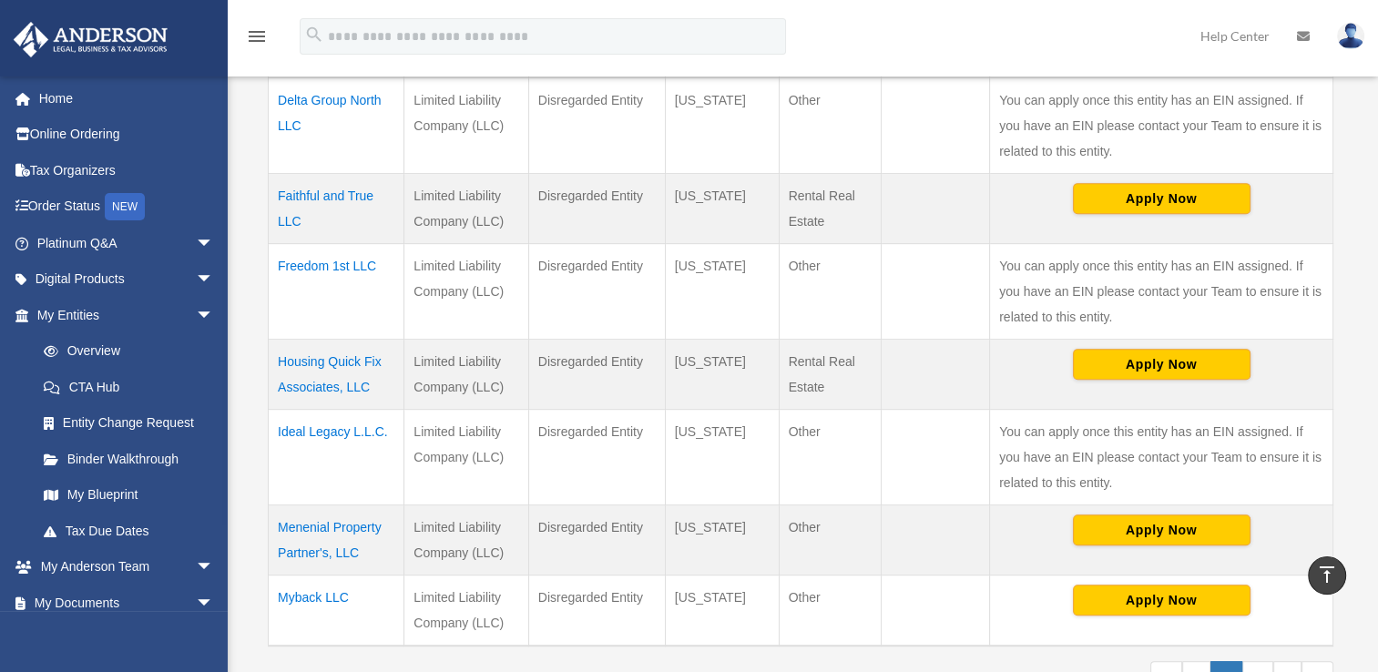
scroll to position [721, 0]
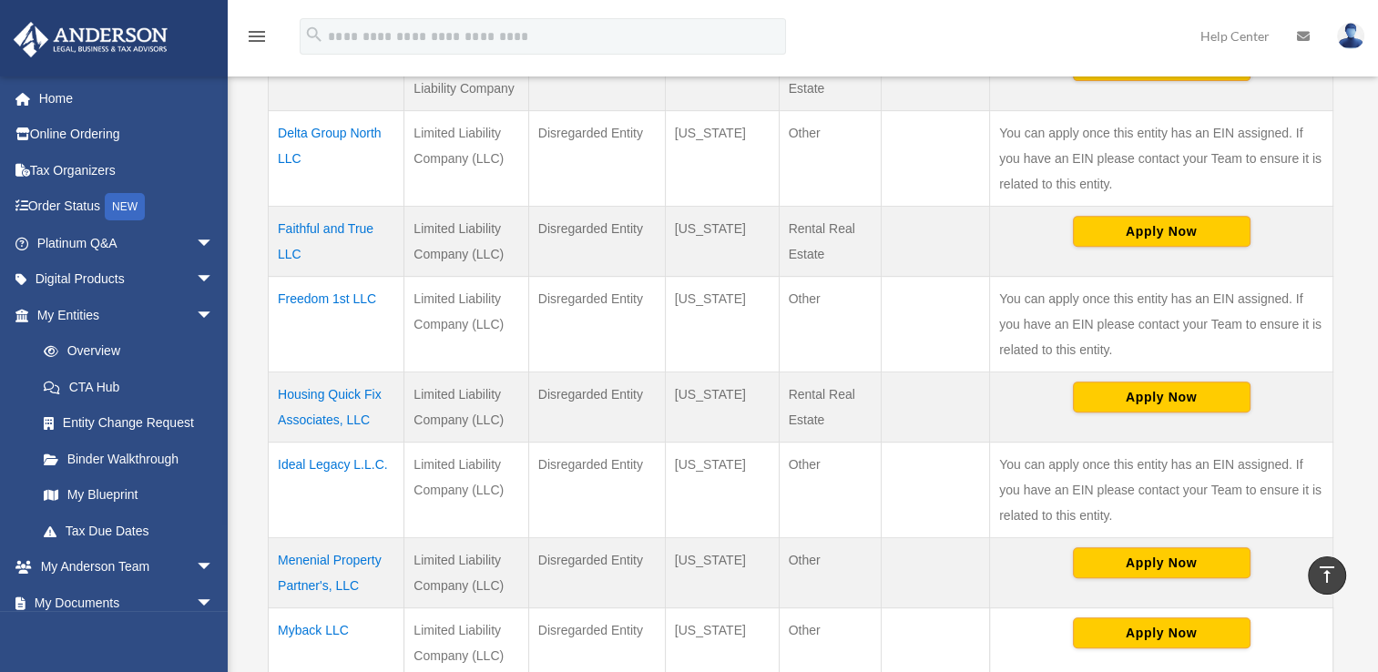
click at [1027, 614] on td "Apply Now" at bounding box center [1161, 642] width 343 height 71
click at [1025, 632] on td "Apply Now" at bounding box center [1161, 642] width 343 height 71
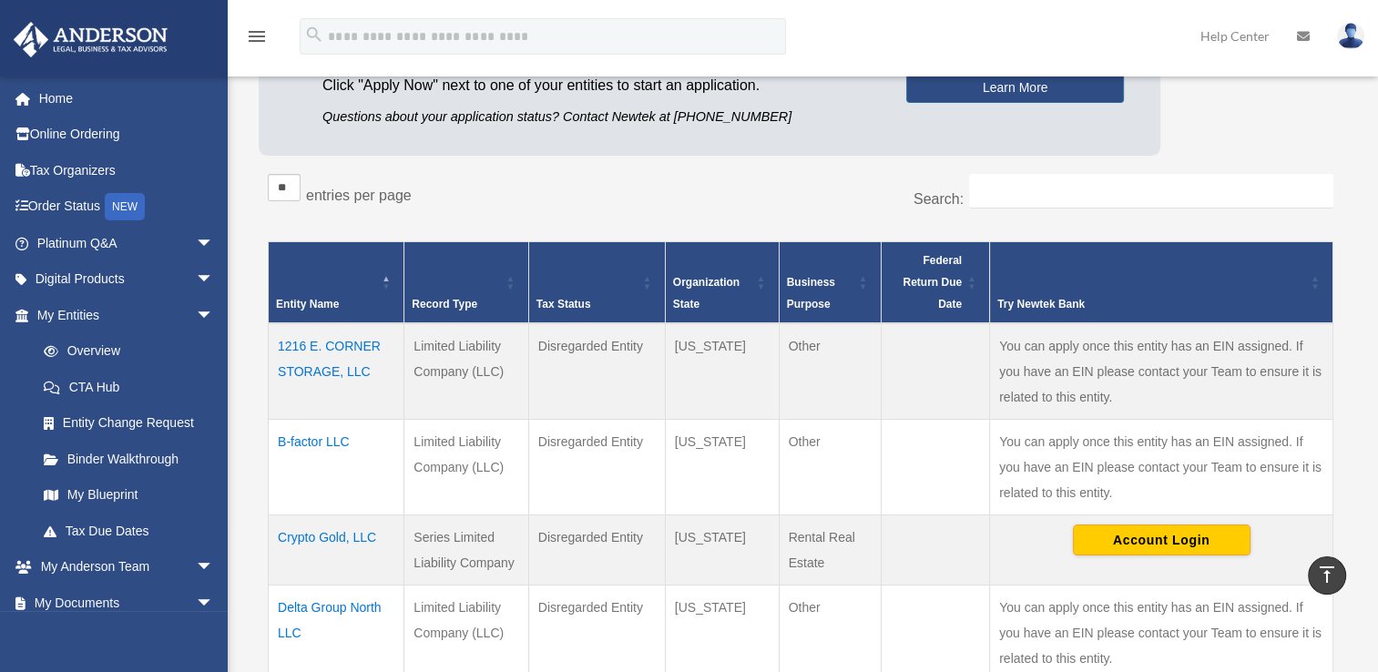
scroll to position [242, 0]
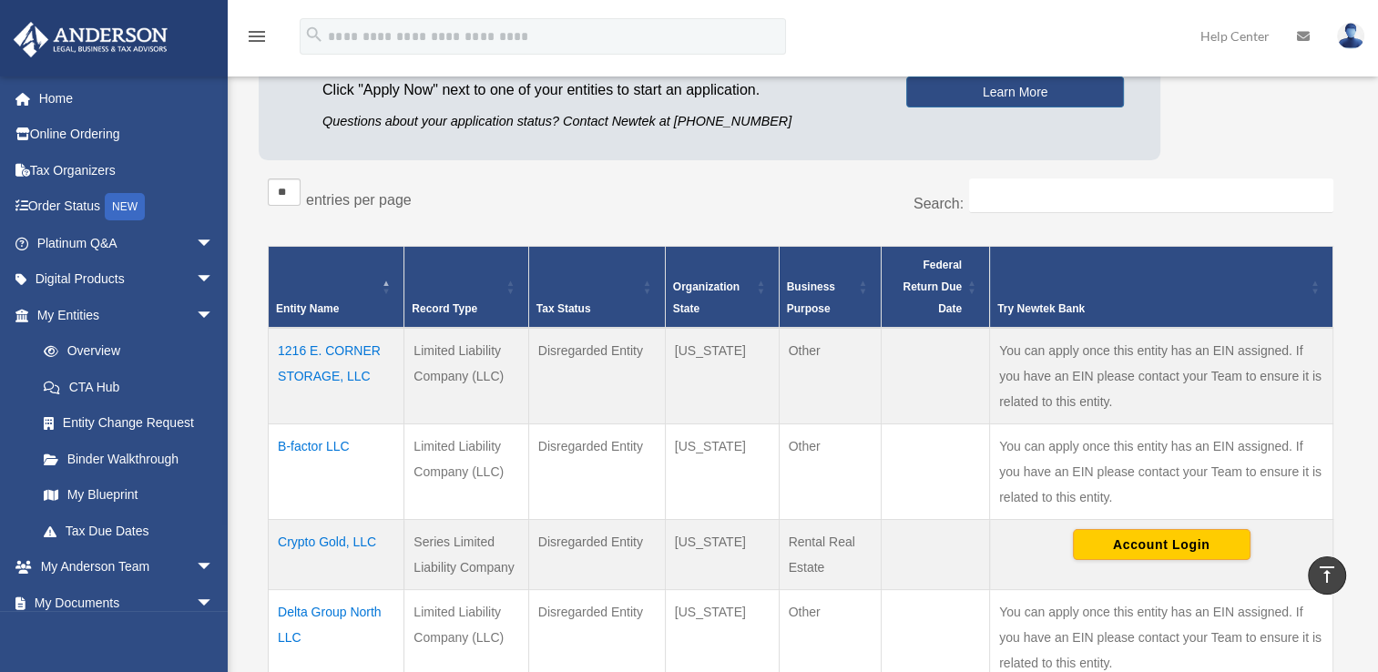
click at [880, 572] on td at bounding box center [934, 554] width 108 height 70
click at [880, 593] on td "Other" at bounding box center [830, 637] width 102 height 96
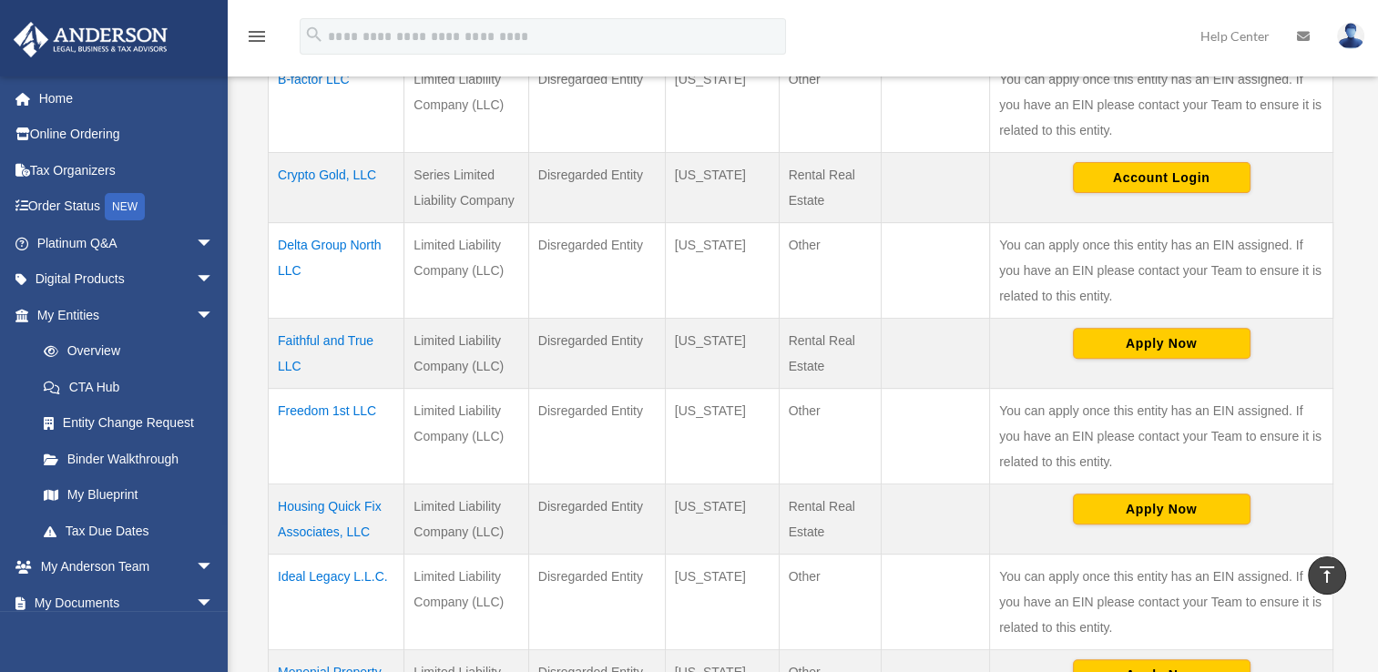
scroll to position [617, 0]
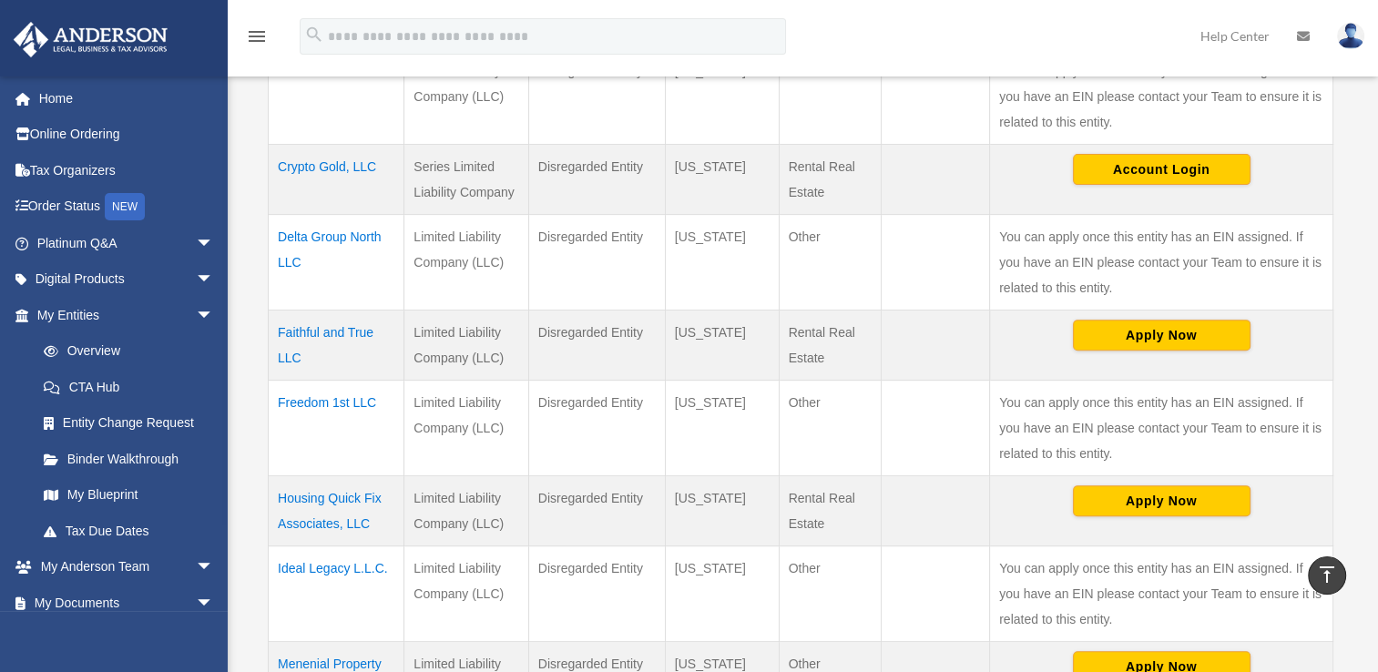
click at [318, 337] on td "Faithful and True LLC" at bounding box center [337, 345] width 136 height 70
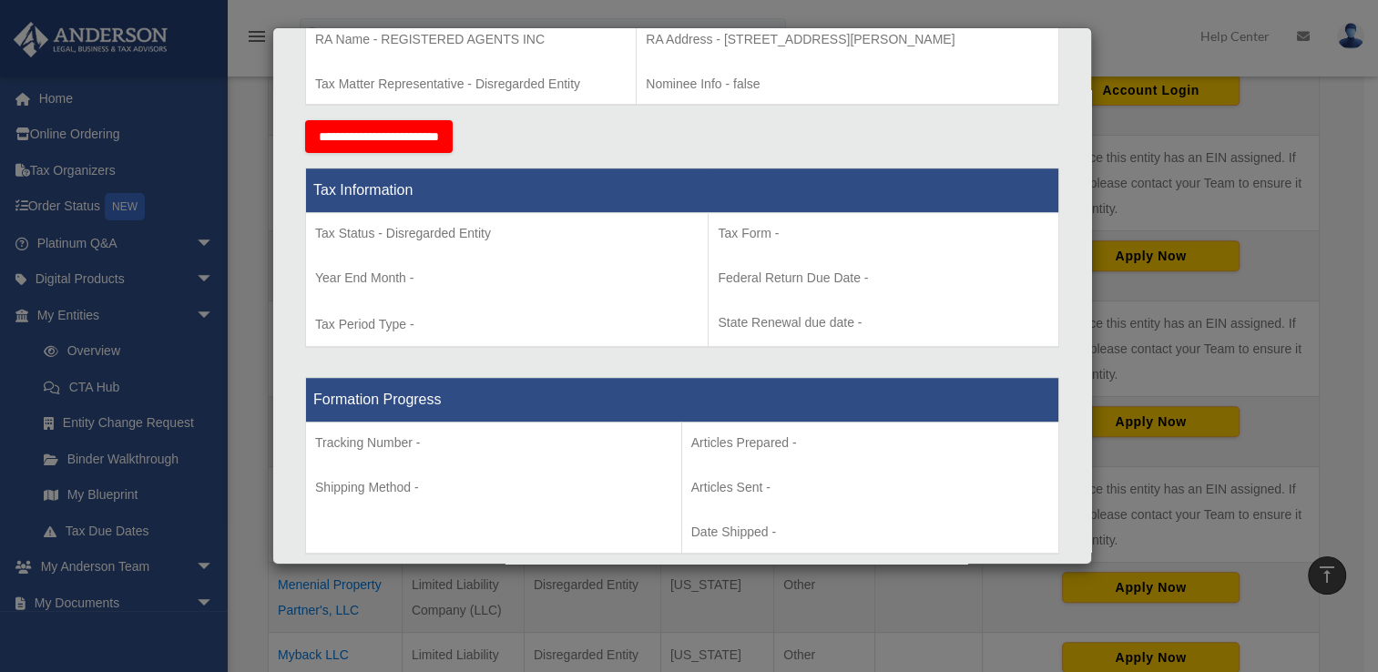
scroll to position [626, 0]
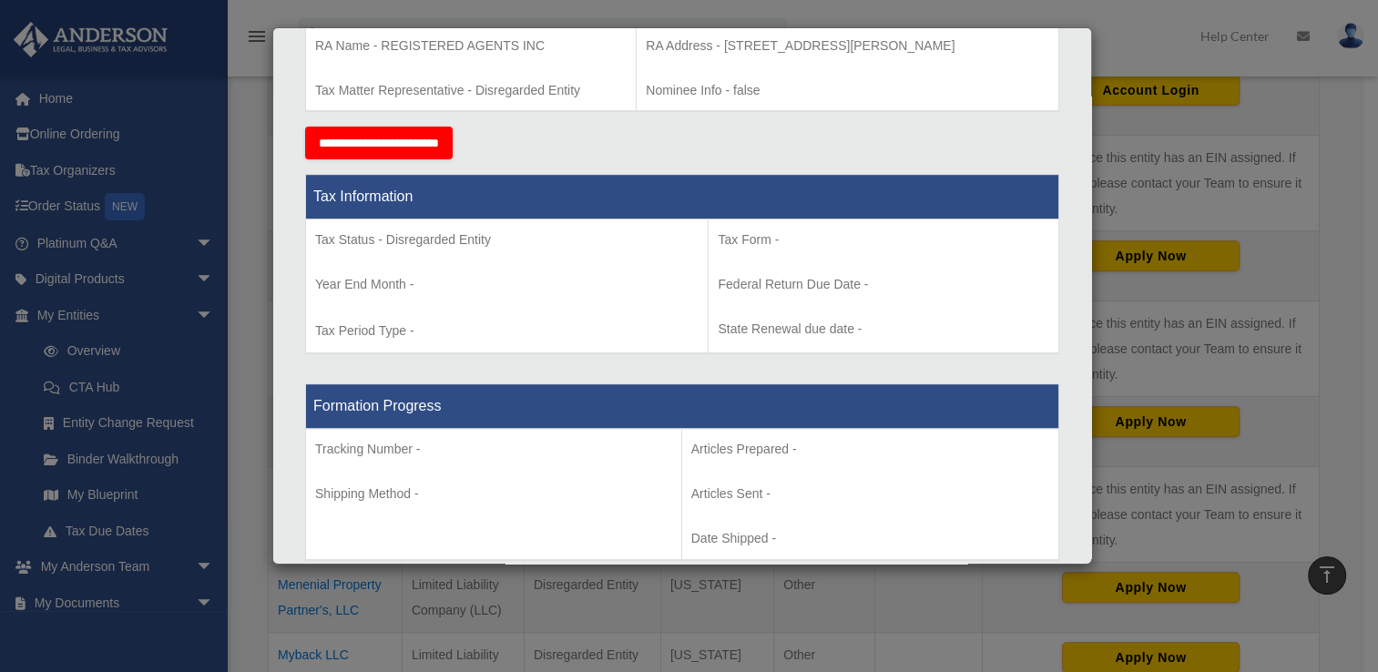
click at [951, 505] on p "Articles Sent -" at bounding box center [870, 494] width 358 height 23
click at [909, 330] on td "Tax Form - Federal Return Due Date - State Renewal due date -" at bounding box center [883, 286] width 351 height 135
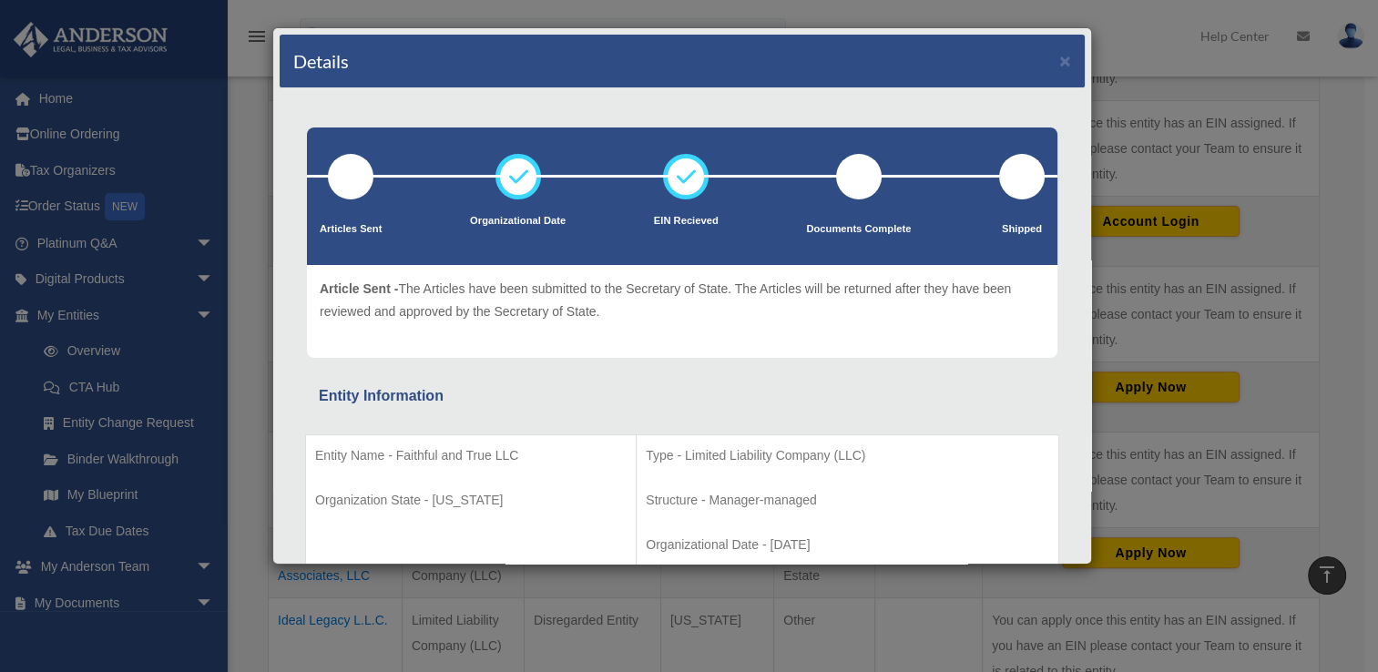
scroll to position [555, 0]
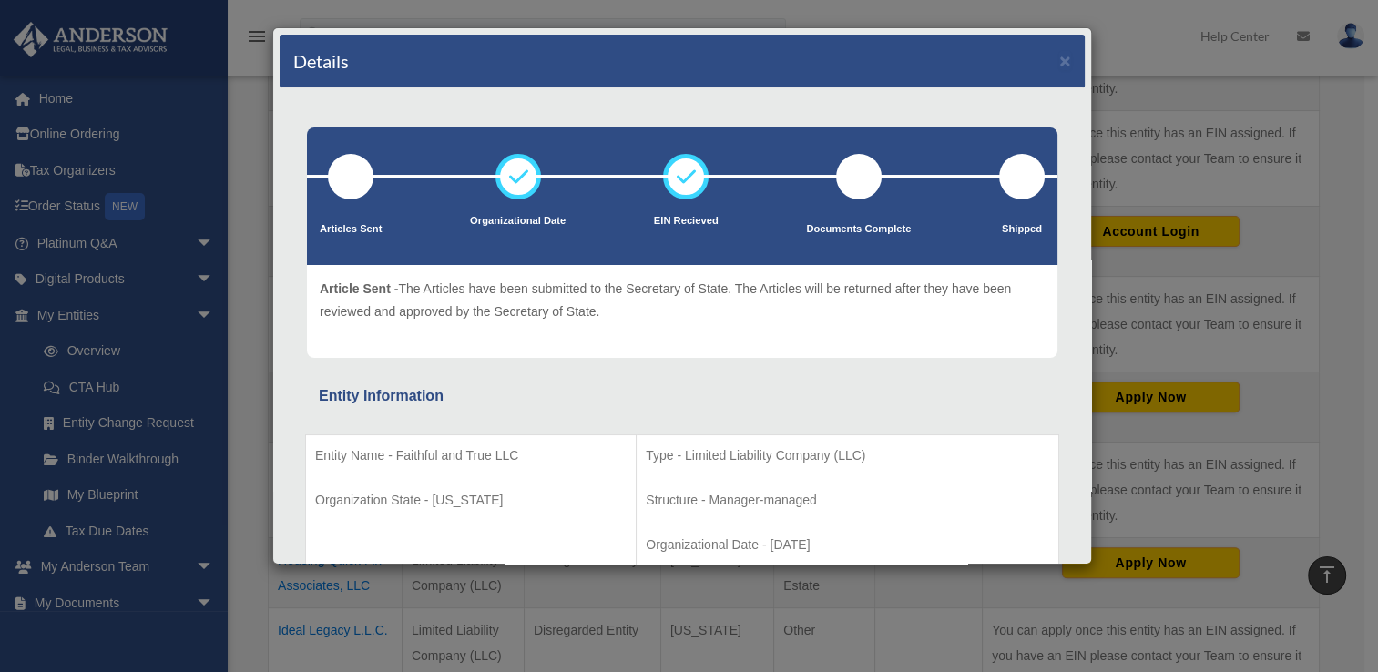
click at [947, 350] on div "Article Sent - The Articles have been submitted to the Secretary of State. The …" at bounding box center [682, 311] width 750 height 93
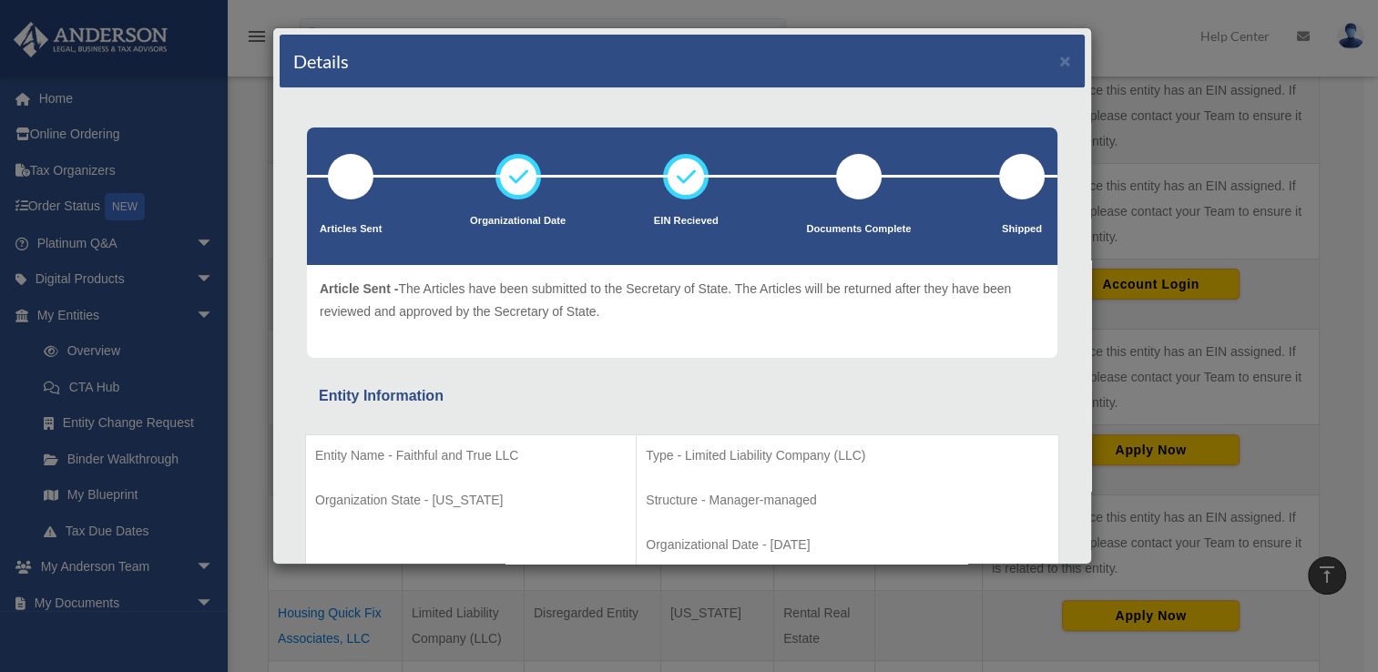
scroll to position [502, 0]
click at [945, 343] on div "Article Sent - The Articles have been submitted to the Secretary of State. The …" at bounding box center [682, 311] width 750 height 93
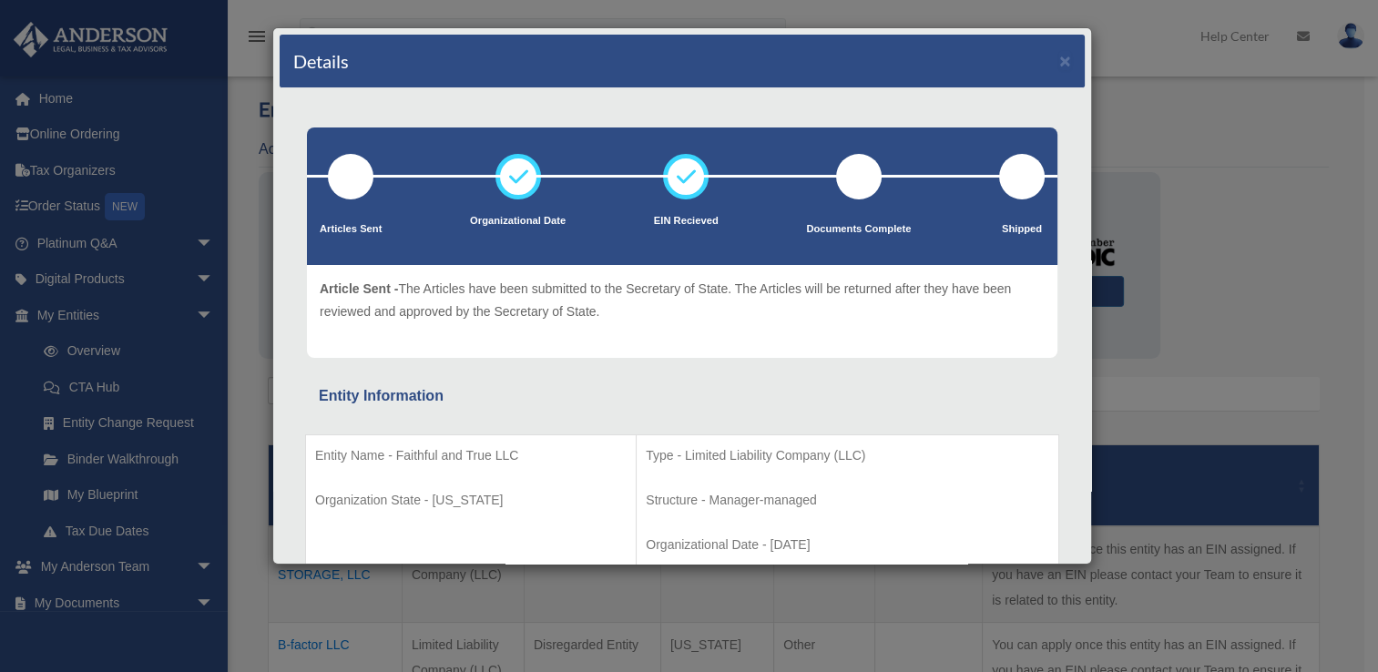
scroll to position [64, 0]
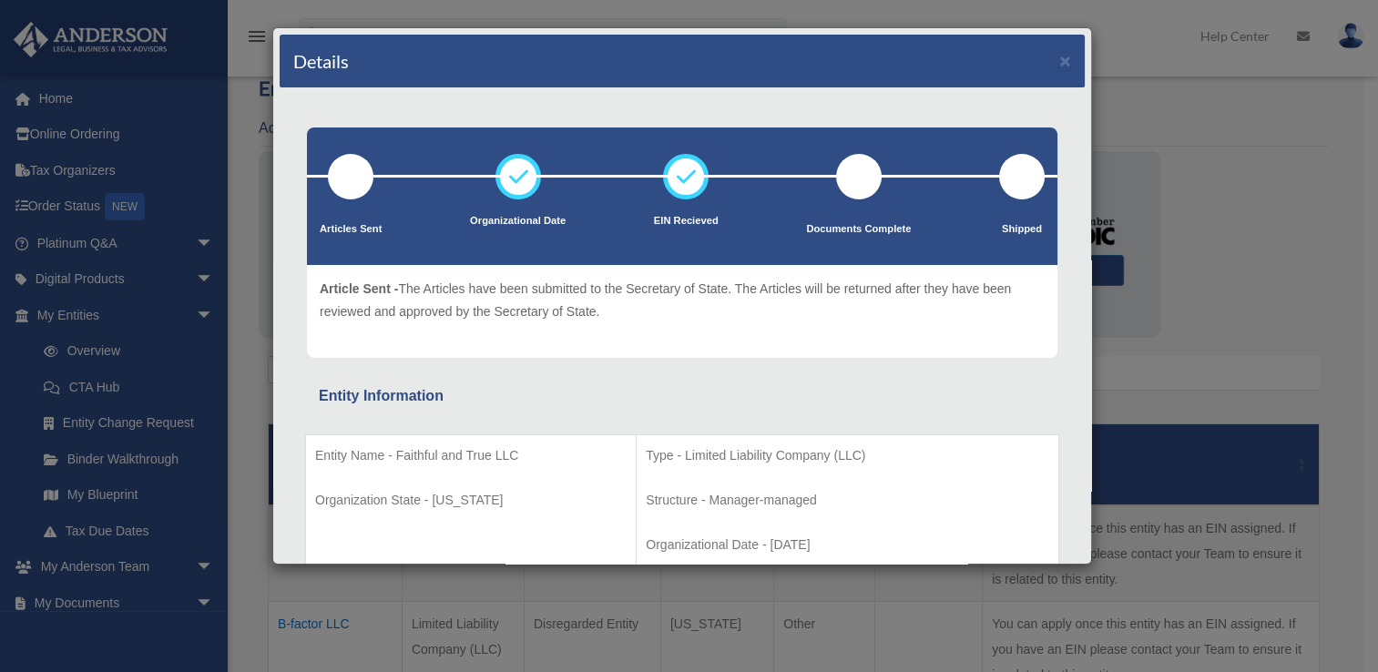
click at [1277, 205] on div "Details × Articles Sent Organizational Date" at bounding box center [689, 336] width 1378 height 672
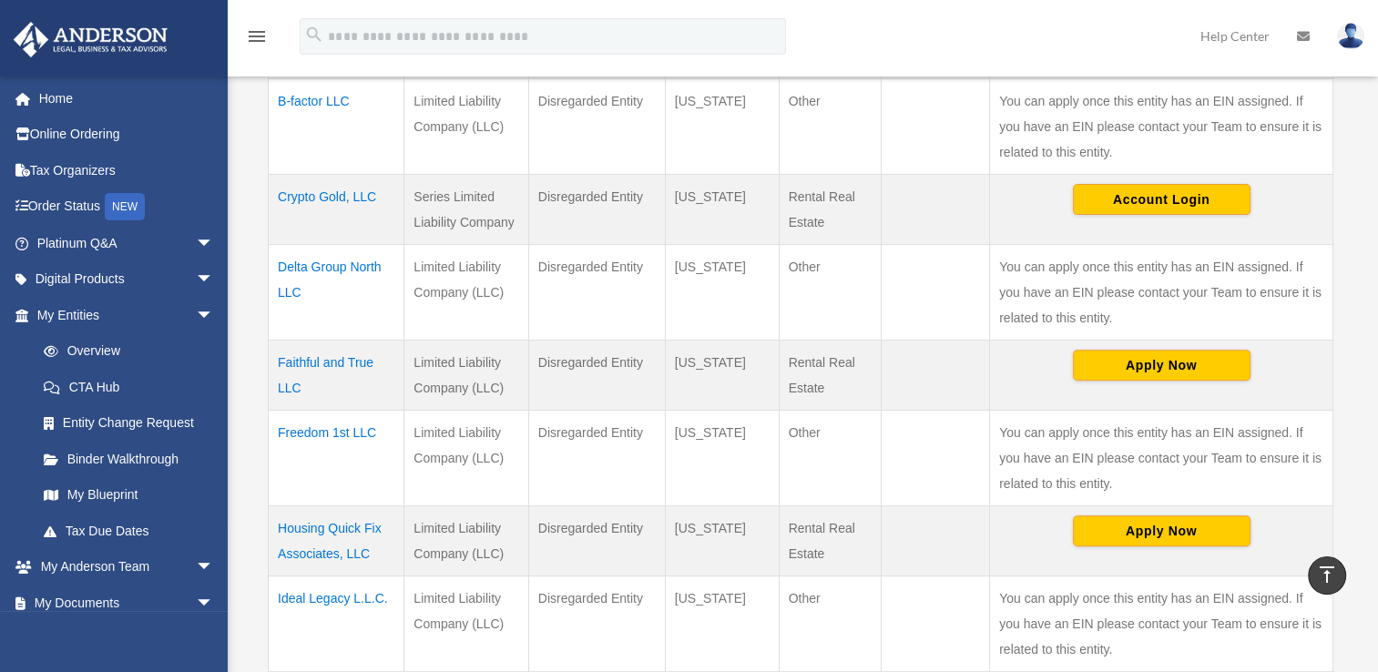
scroll to position [0, 0]
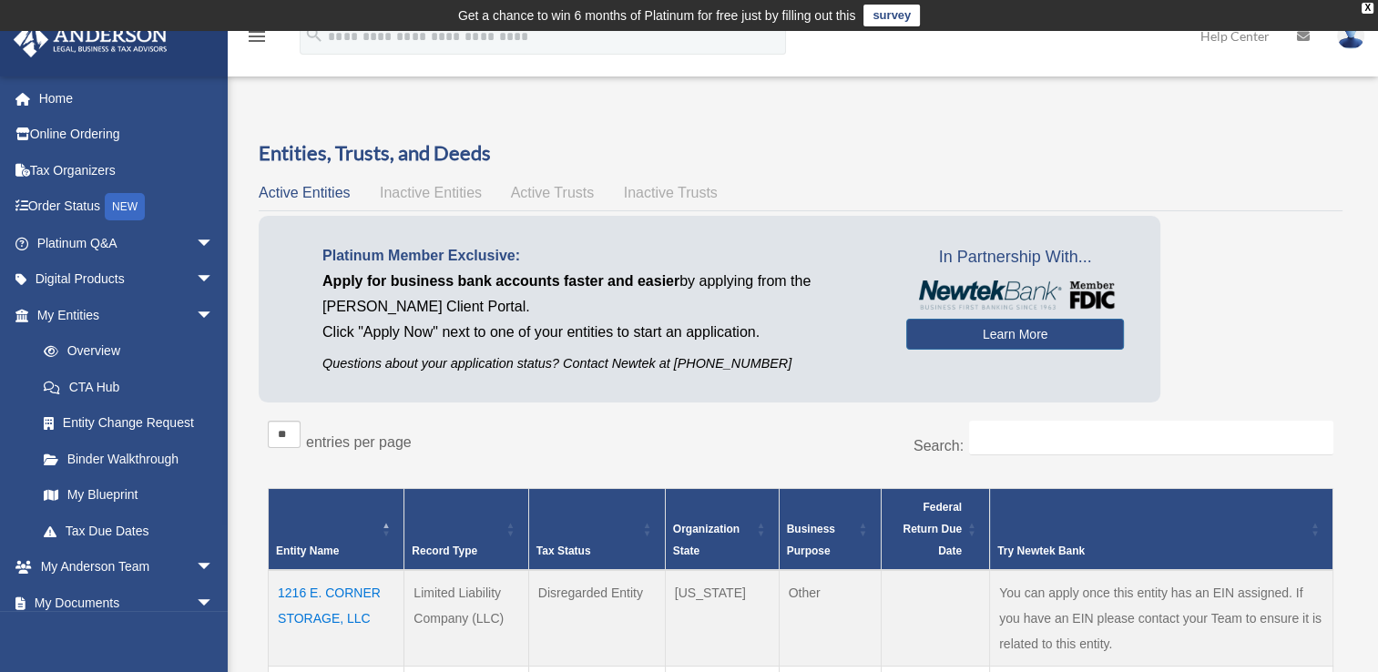
click at [538, 191] on span "Active Trusts" at bounding box center [553, 192] width 84 height 15
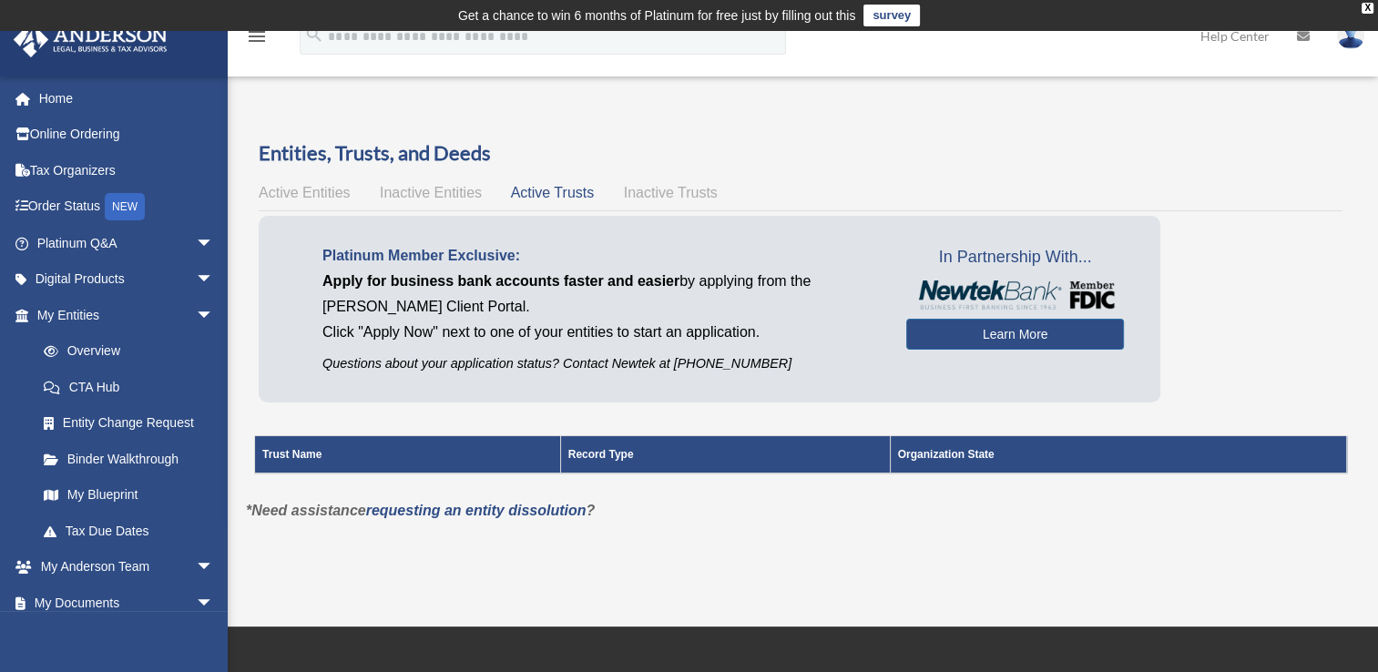
click at [418, 191] on span "Inactive Entities" at bounding box center [431, 192] width 102 height 15
click at [324, 189] on span "Active Entities" at bounding box center [304, 192] width 91 height 15
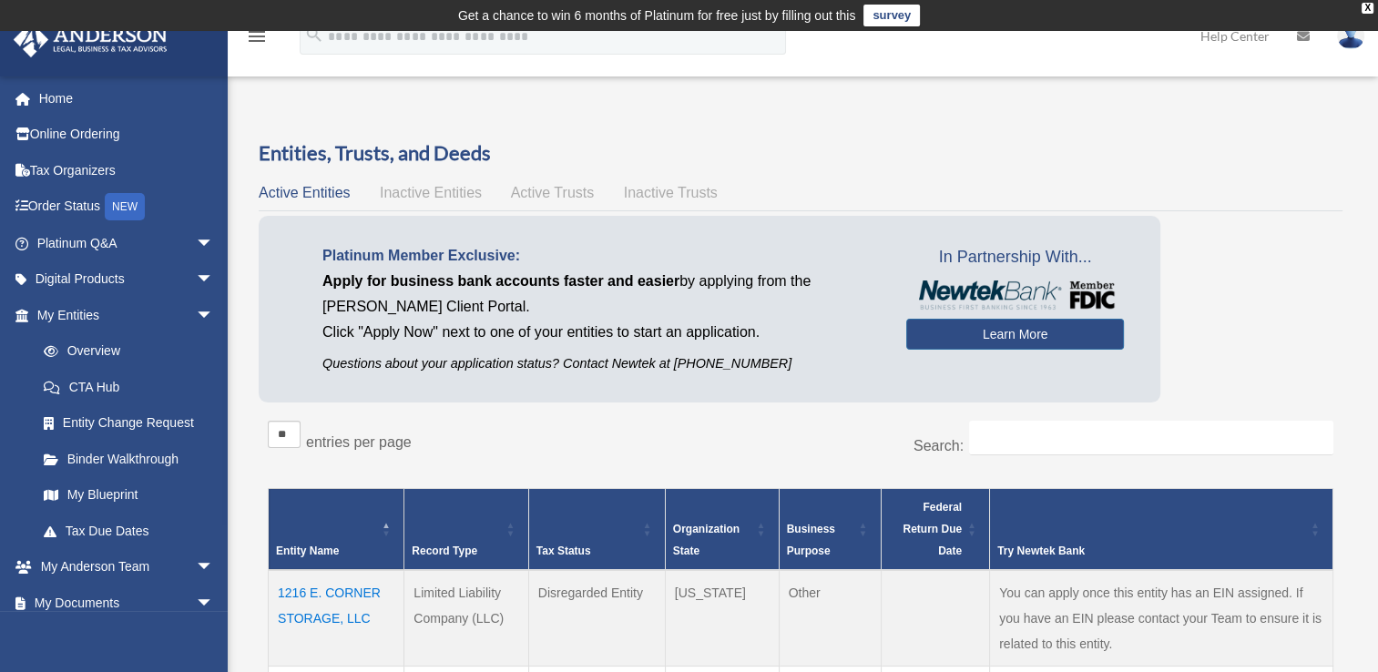
click at [330, 554] on span "Entity Name" at bounding box center [307, 551] width 63 height 13
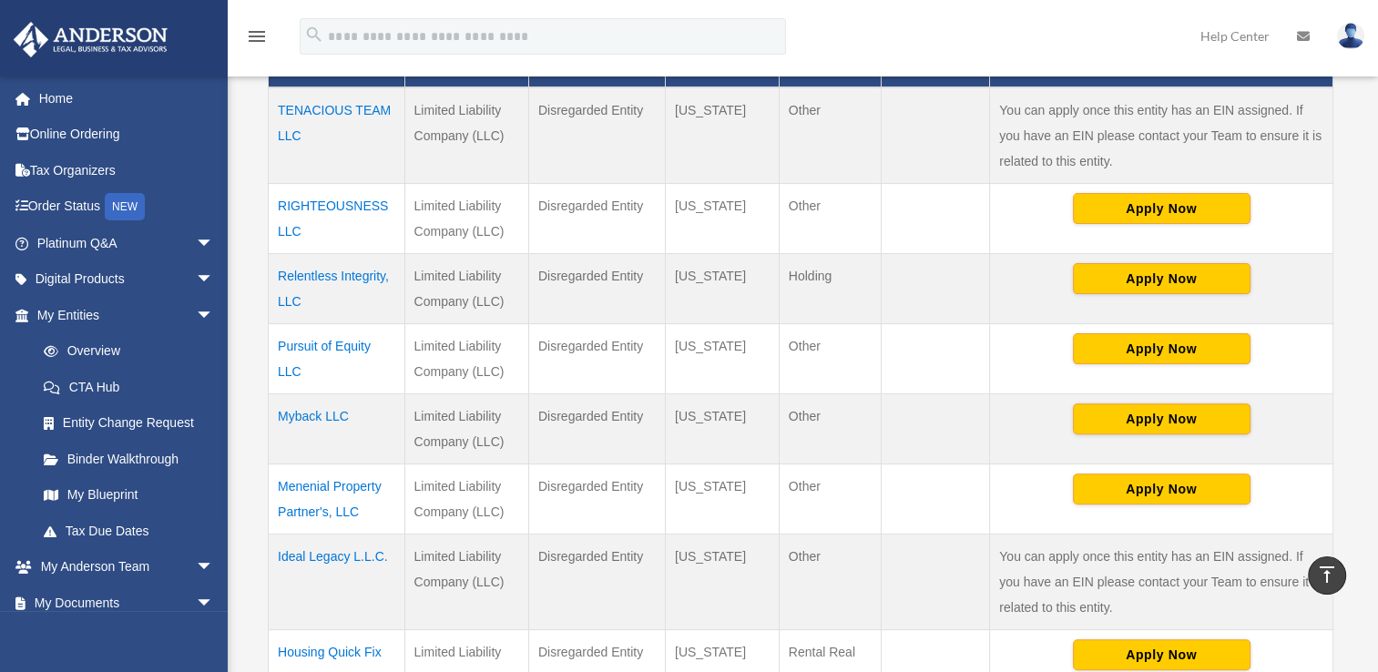
scroll to position [479, 0]
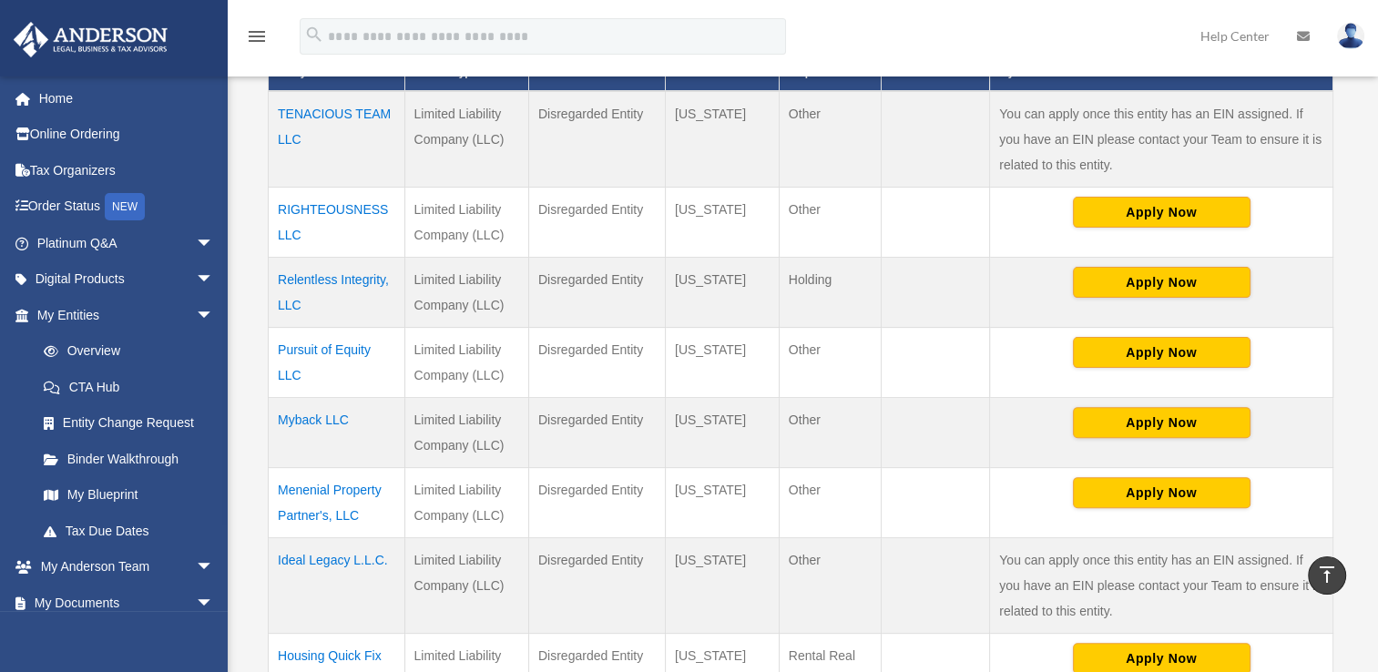
click at [299, 350] on td "Pursuit of Equity LLC" at bounding box center [337, 362] width 137 height 70
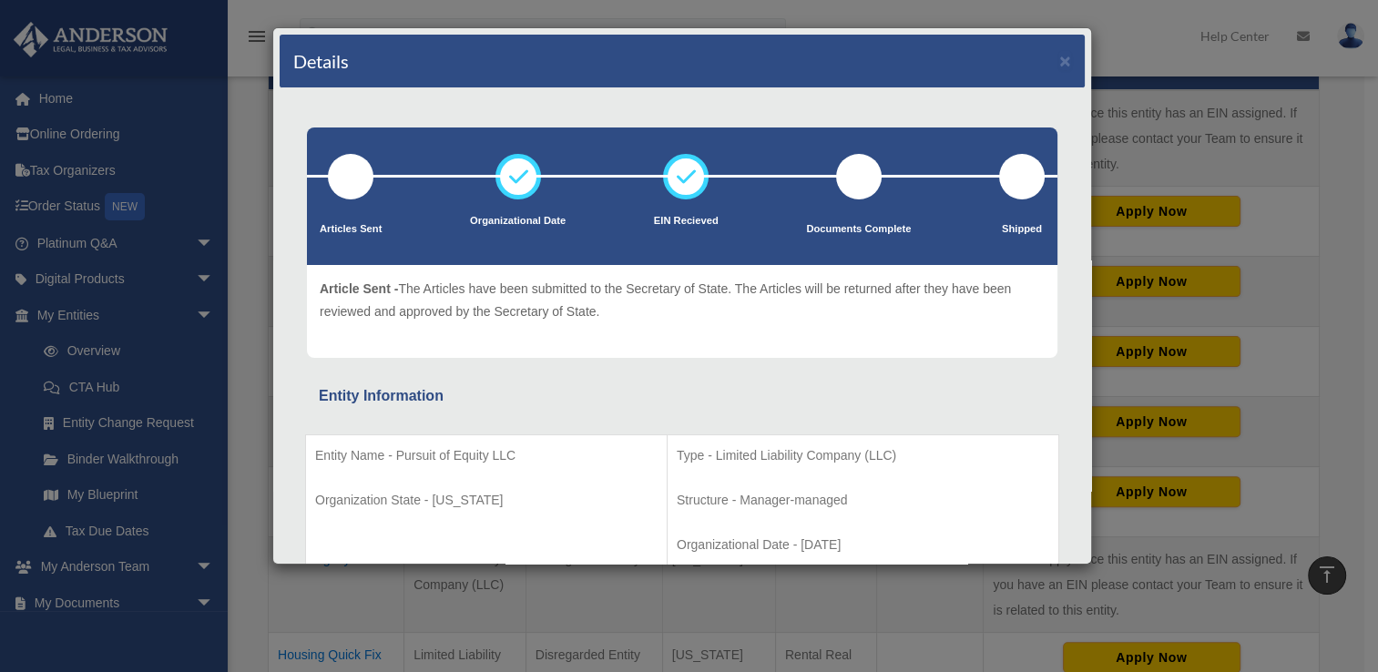
click at [259, 202] on div "Details × Articles Sent Organizational Date" at bounding box center [689, 336] width 1378 height 672
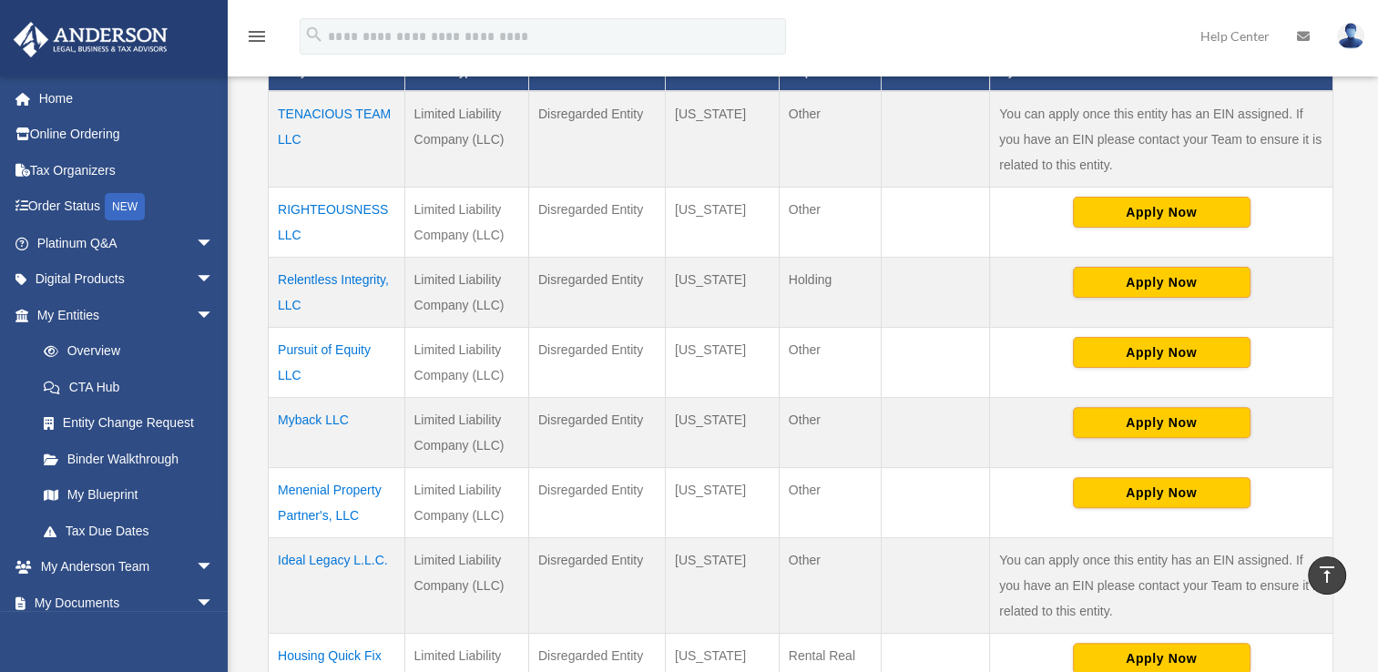
click at [321, 275] on td "Relentless Integrity, LLC" at bounding box center [337, 292] width 137 height 70
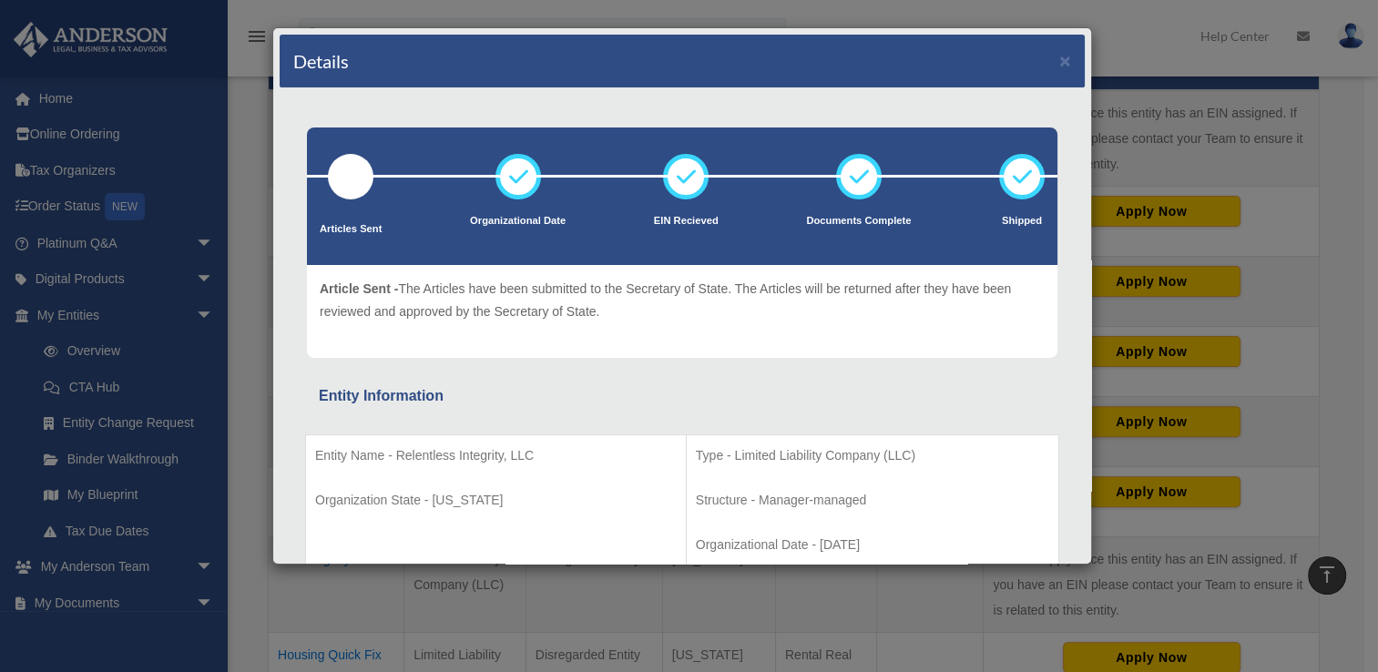
click at [344, 463] on p "Entity Name - Relentless Integrity, LLC" at bounding box center [495, 455] width 361 height 23
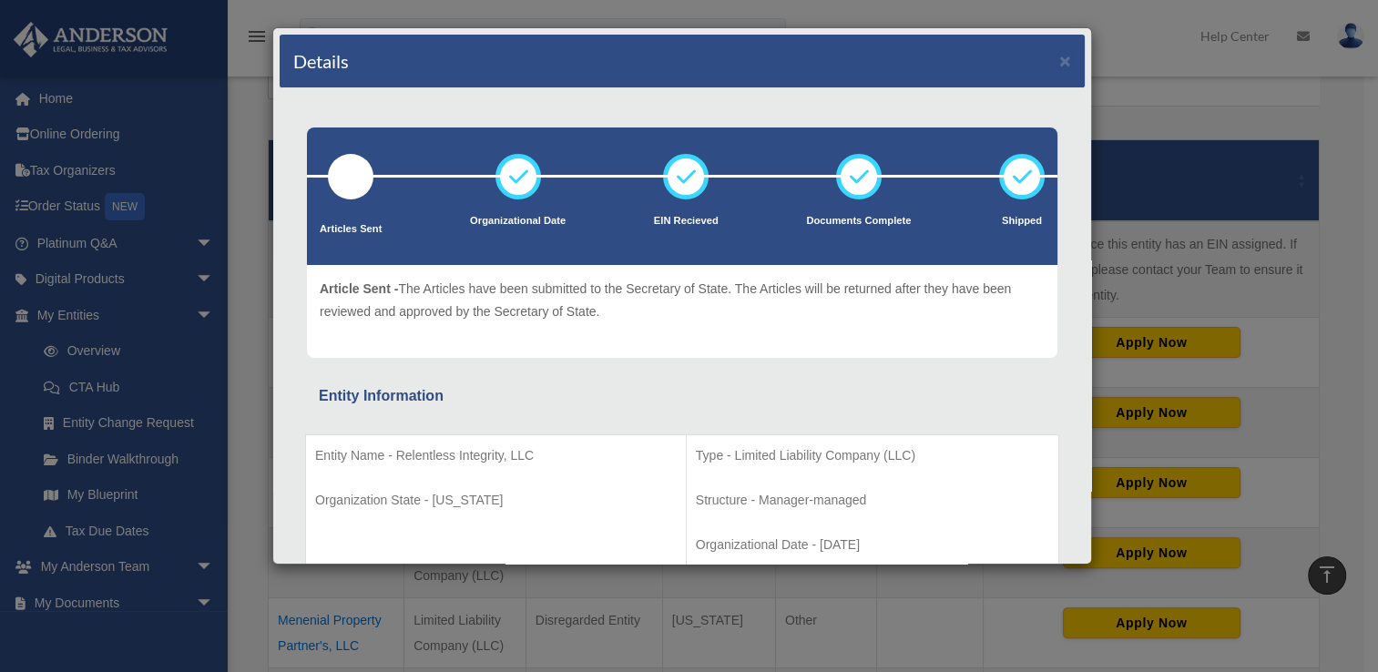
scroll to position [347, 0]
click at [256, 255] on div "Details × Articles Sent Organizational Date" at bounding box center [689, 336] width 1378 height 672
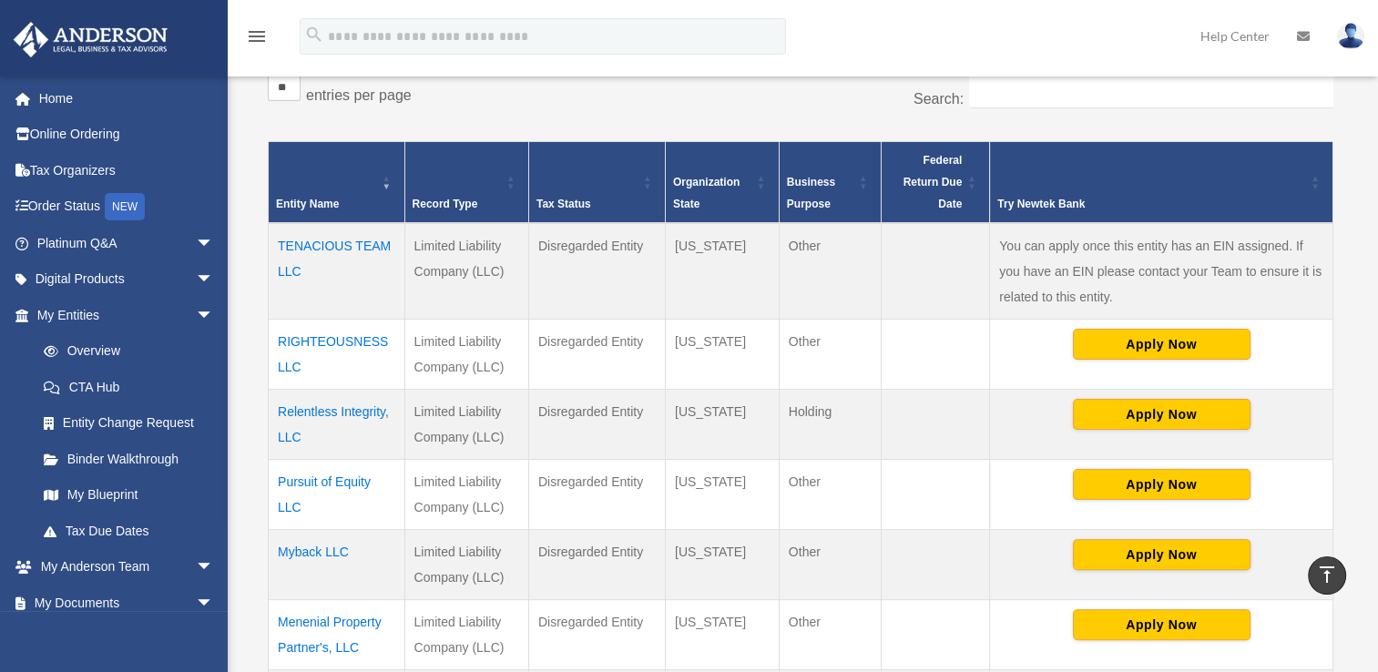
click at [676, 469] on td "Tennessee" at bounding box center [722, 494] width 114 height 70
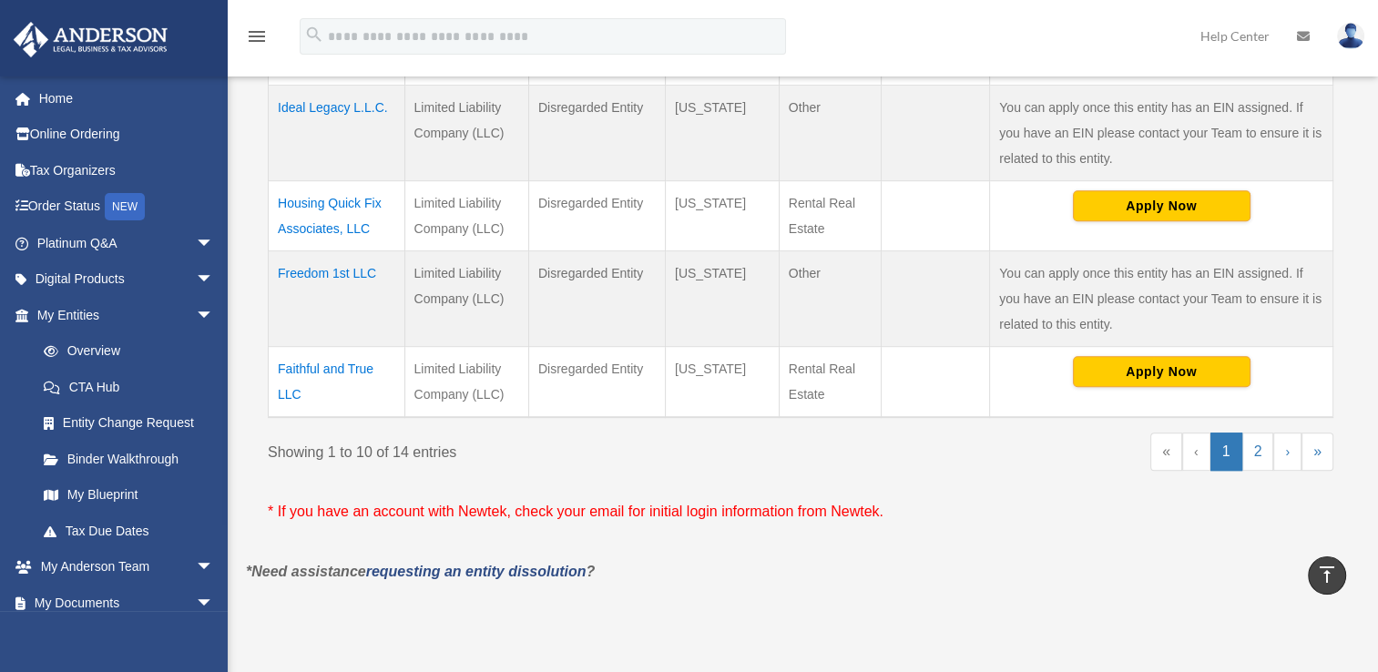
scroll to position [933, 0]
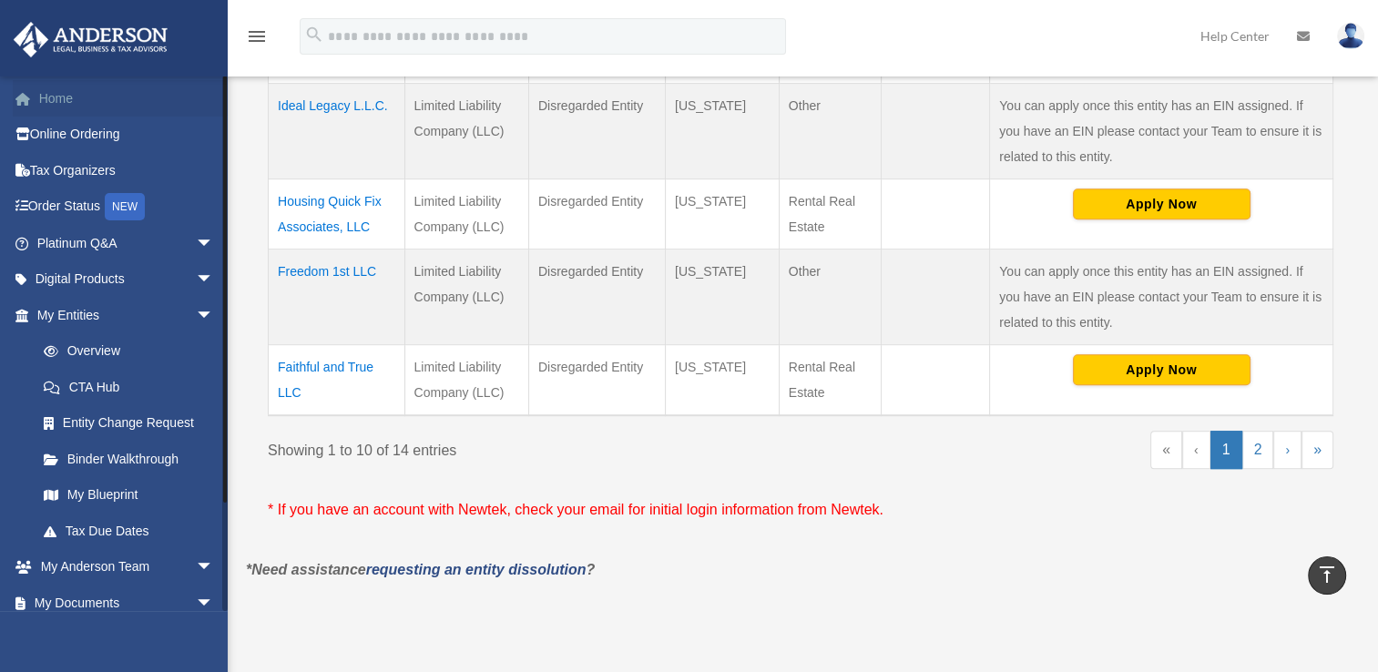
click at [56, 97] on link "Home" at bounding box center [127, 98] width 229 height 36
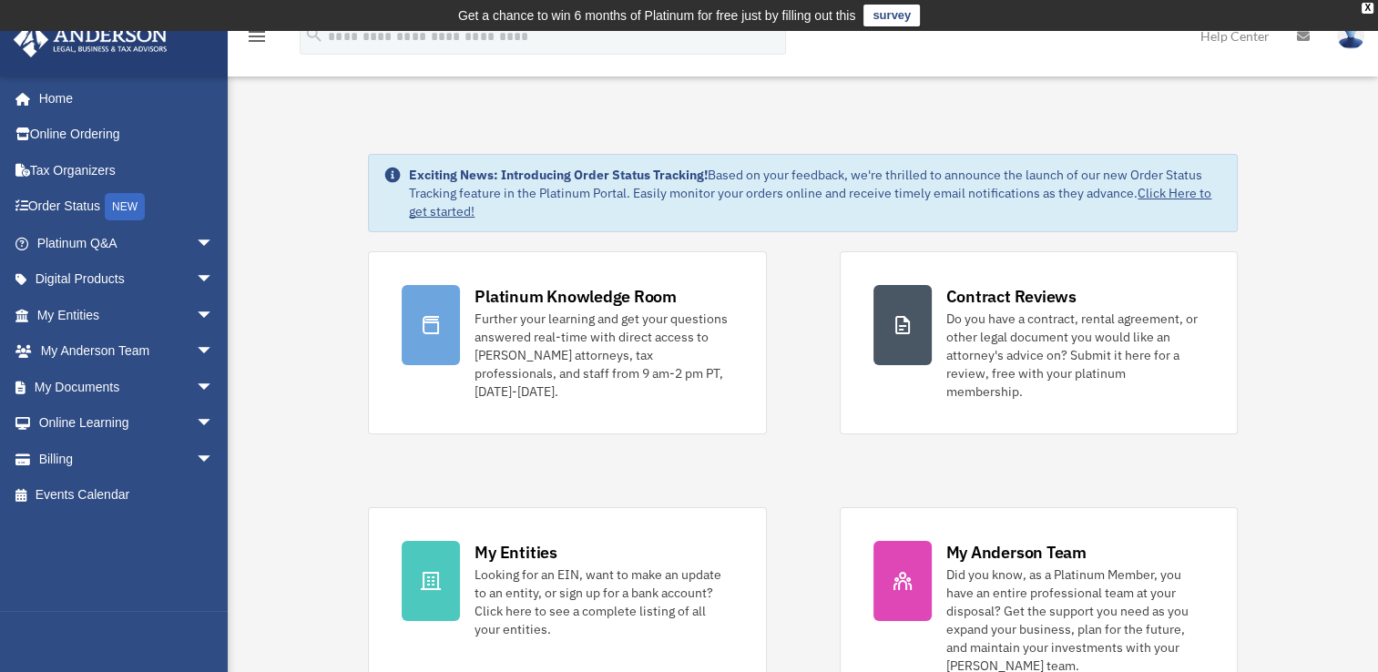
click at [821, 495] on div "Platinum Knowledge Room Further your learning and get your questions answered r…" at bounding box center [802, 479] width 869 height 457
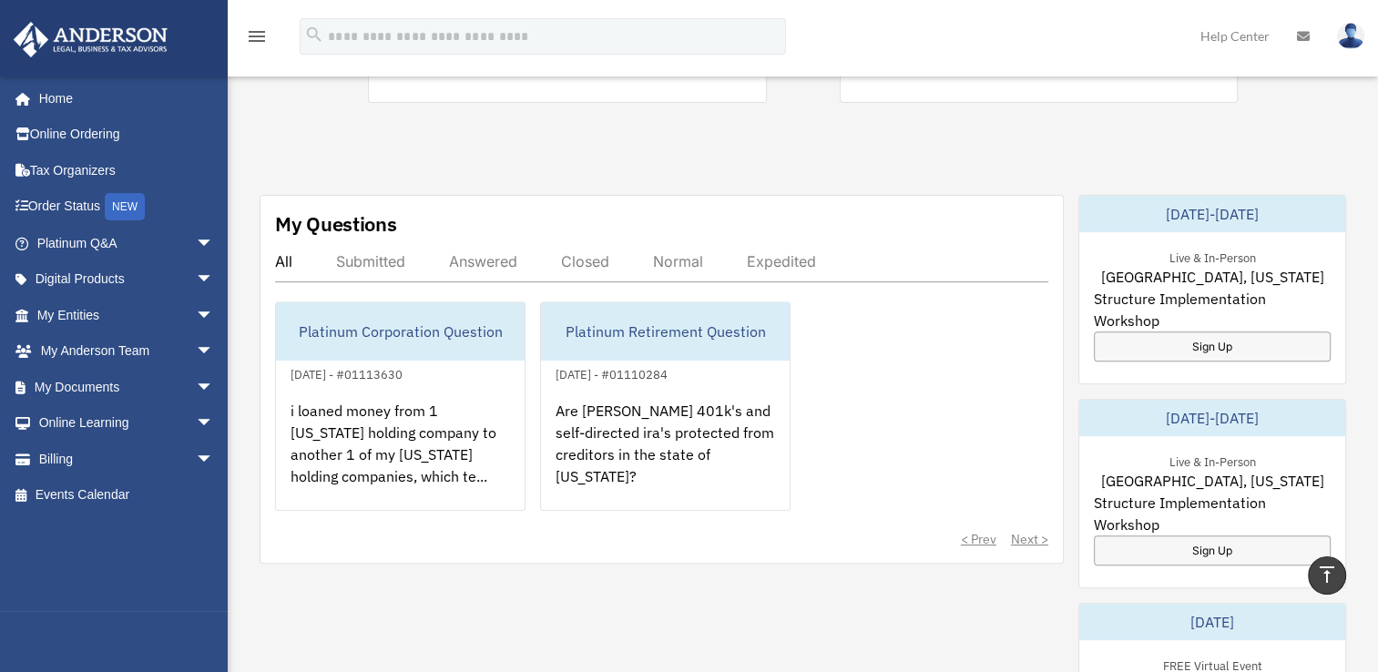
scroll to position [606, 0]
drag, startPoint x: 365, startPoint y: 329, endPoint x: 307, endPoint y: 543, distance: 221.8
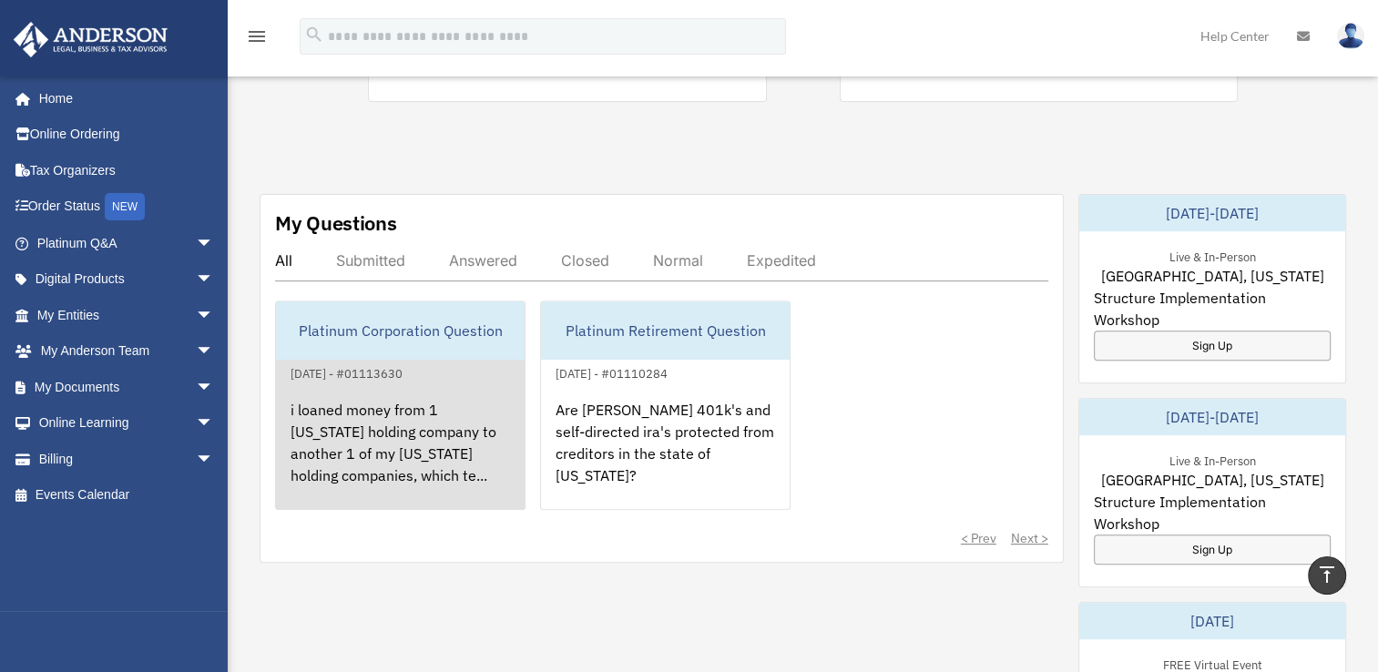
click at [360, 459] on div "i loaned money from 1 [US_STATE] holding company to another 1 of my [US_STATE] …" at bounding box center [400, 455] width 249 height 142
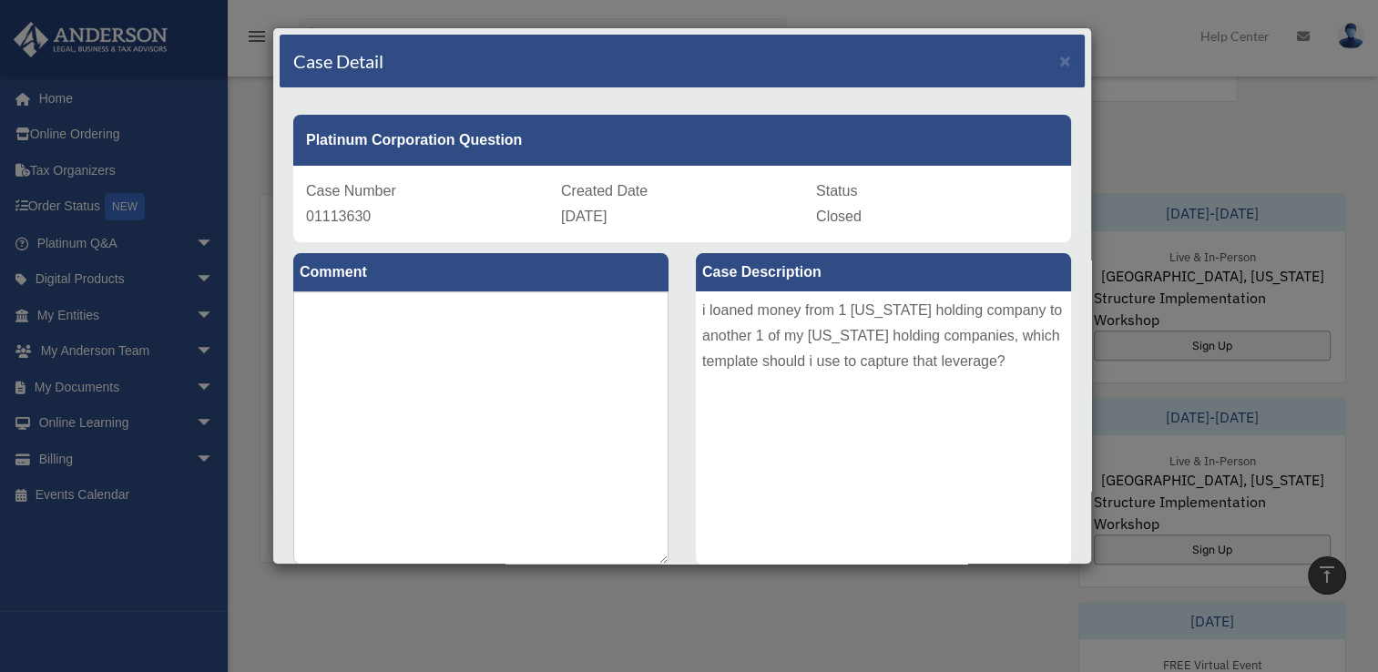
click at [847, 459] on div "i loaned money from 1 [US_STATE] holding company to another 1 of my [US_STATE] …" at bounding box center [883, 427] width 375 height 273
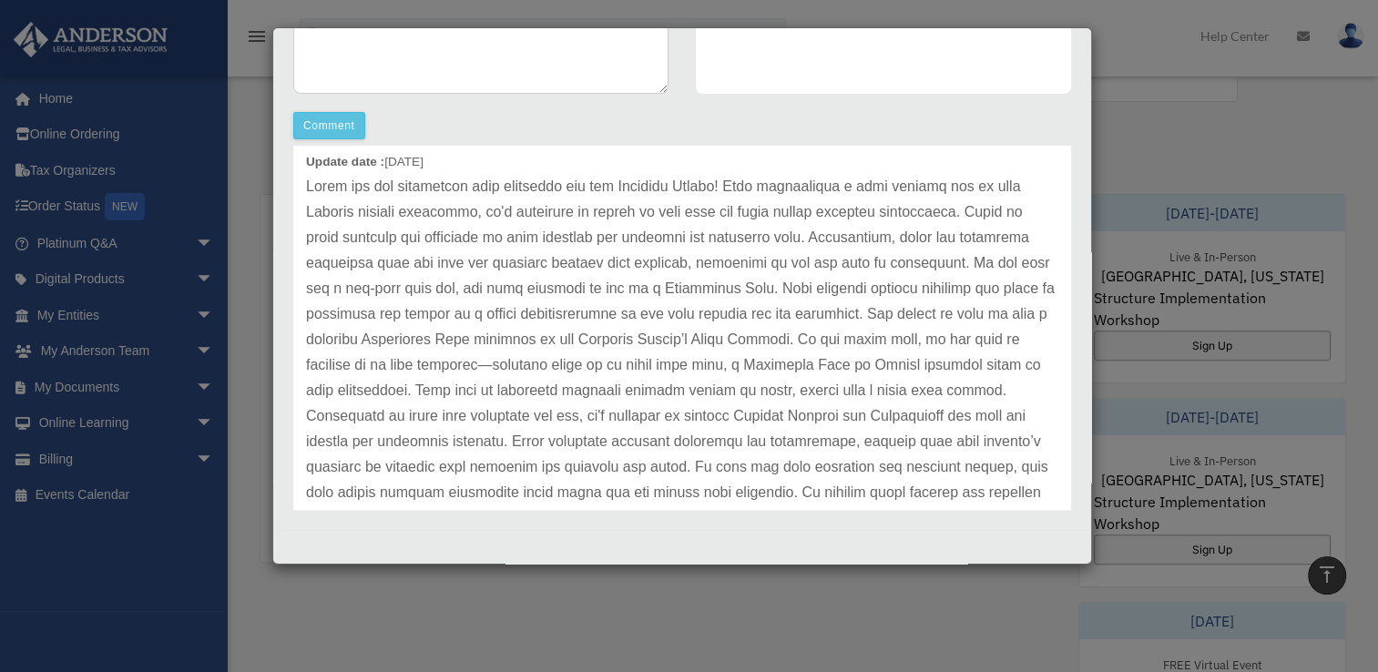
scroll to position [68, 0]
click at [314, 300] on p at bounding box center [682, 377] width 752 height 408
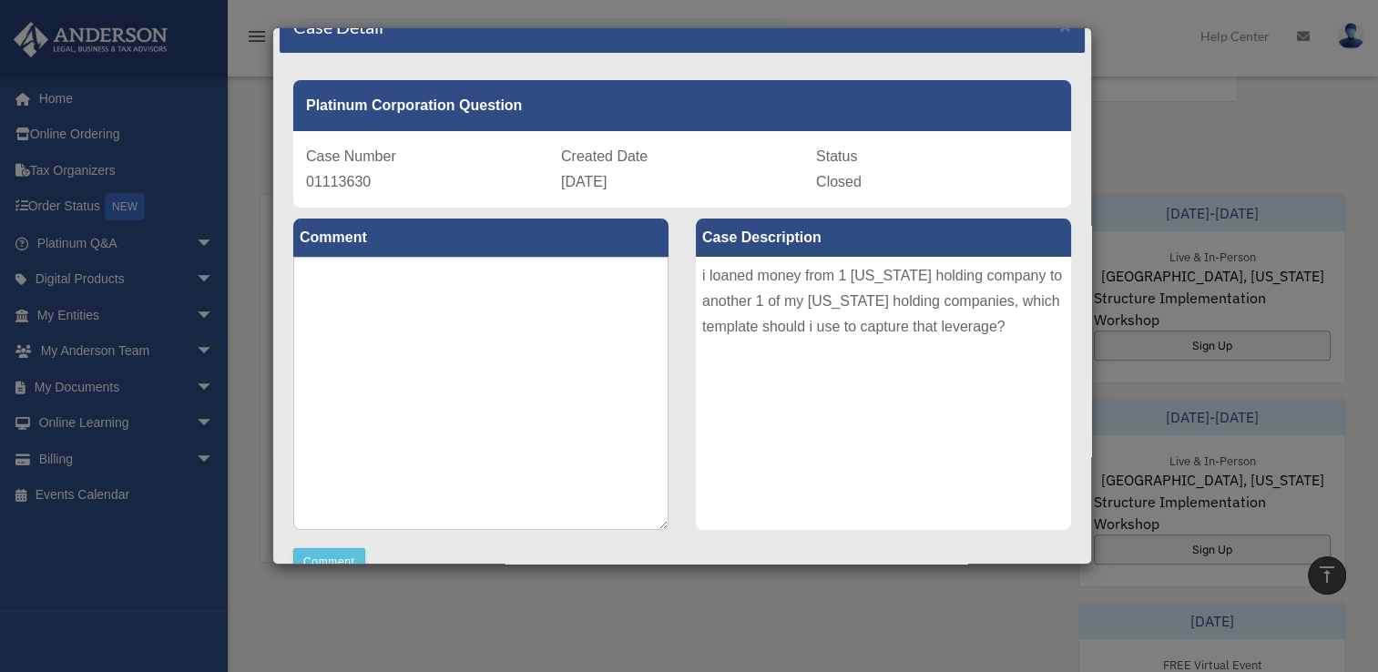
scroll to position [0, 0]
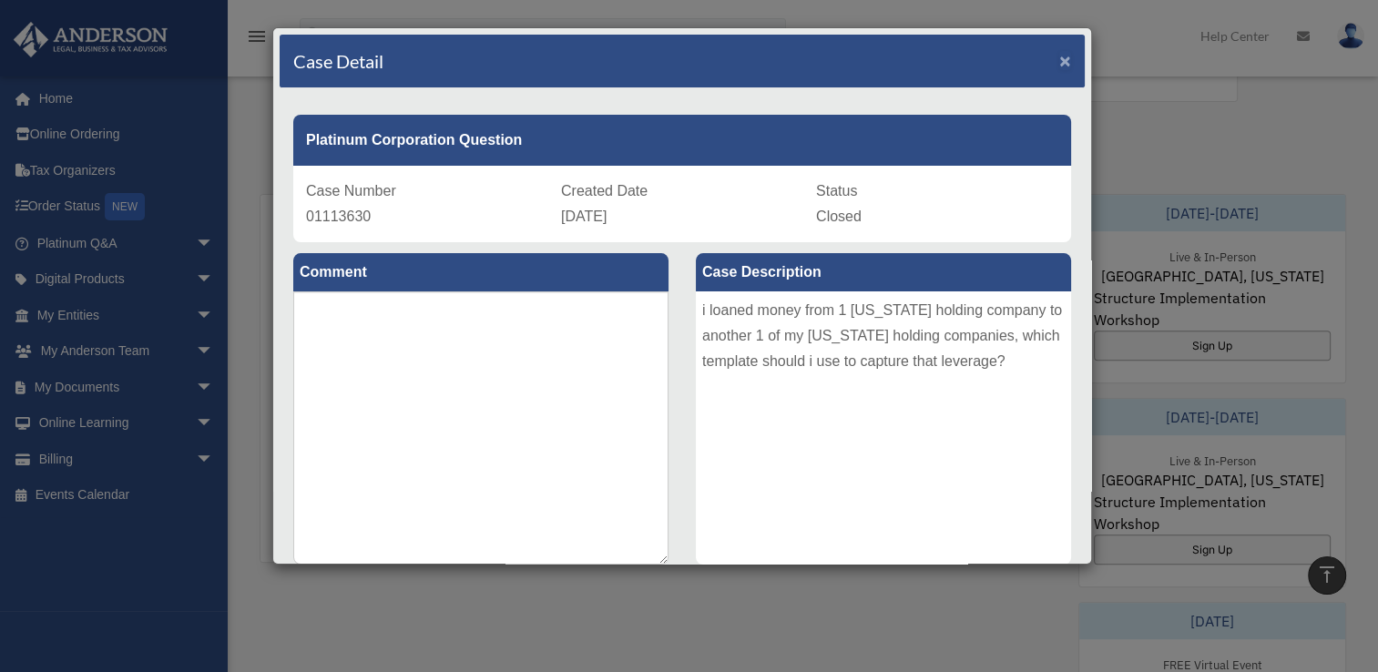
click at [1059, 57] on span "×" at bounding box center [1065, 60] width 12 height 21
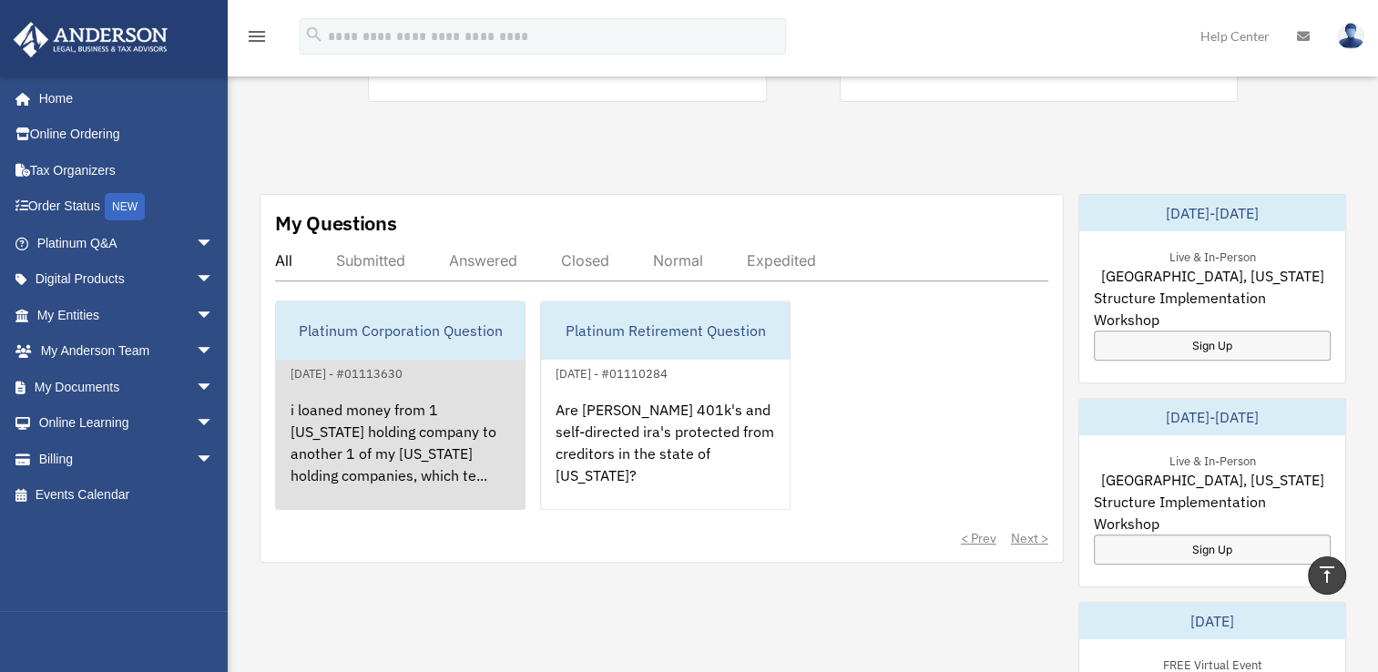
click at [425, 471] on div "i loaned money from 1 [US_STATE] holding company to another 1 of my [US_STATE] …" at bounding box center [400, 455] width 249 height 142
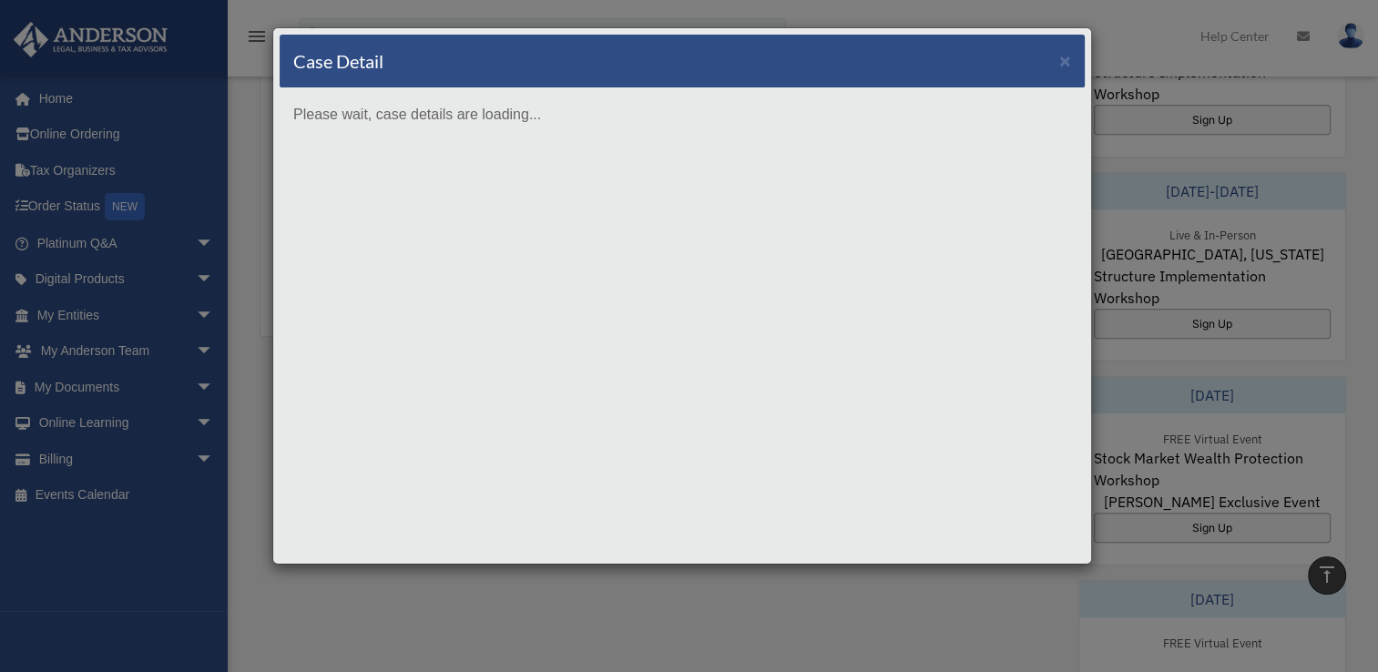
scroll to position [833, 0]
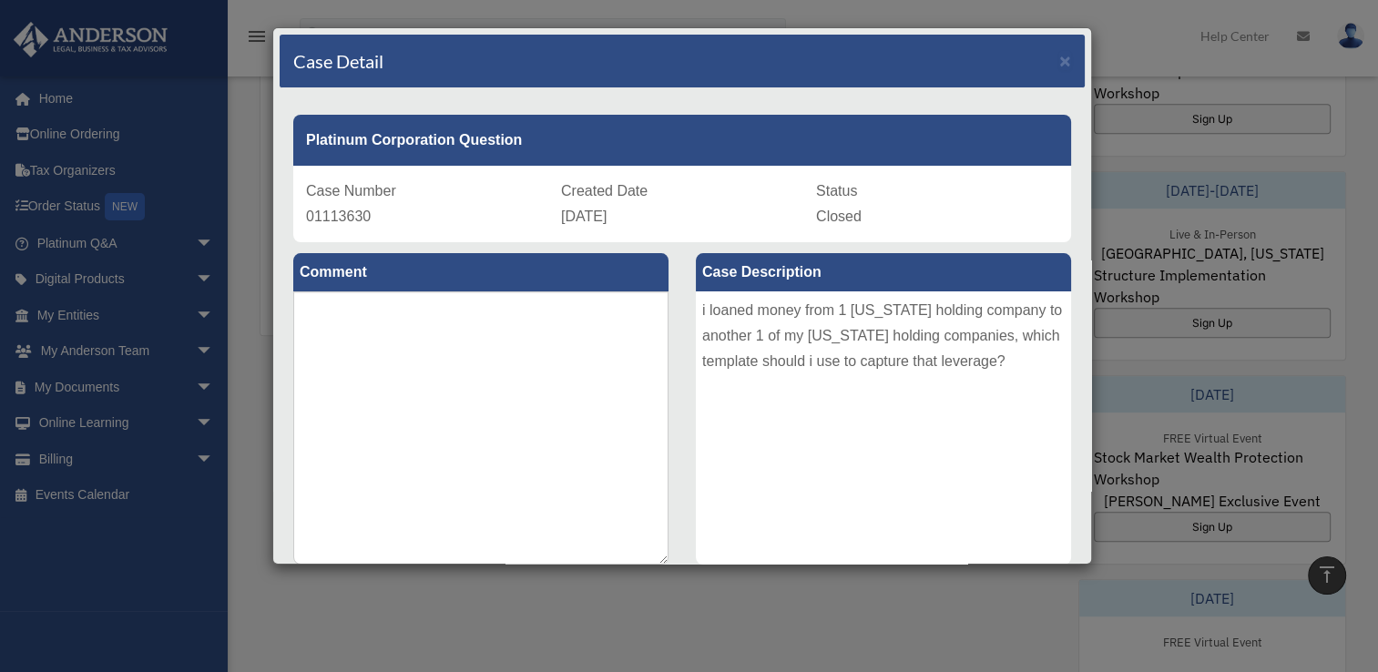
click at [246, 329] on div "Case Detail × Platinum Corporation Question Case Number 01113630 Created Date […" at bounding box center [689, 336] width 1378 height 672
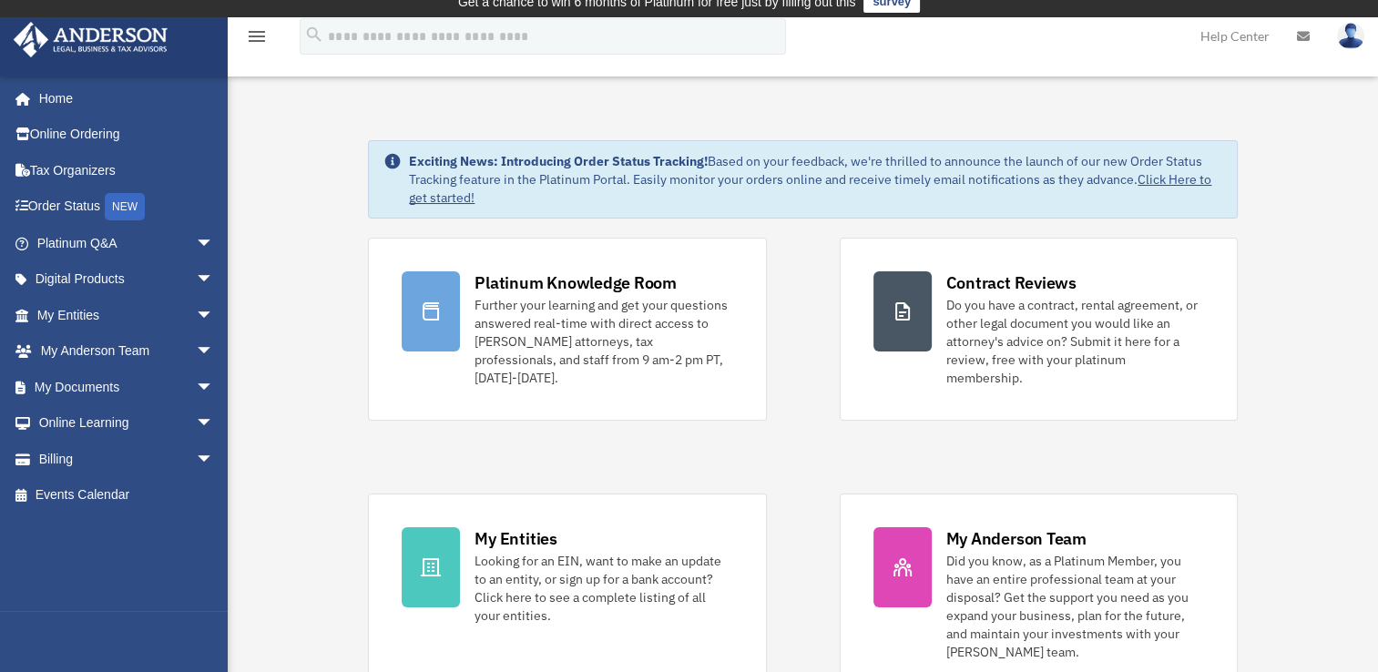
scroll to position [0, 0]
